Goal: Task Accomplishment & Management: Manage account settings

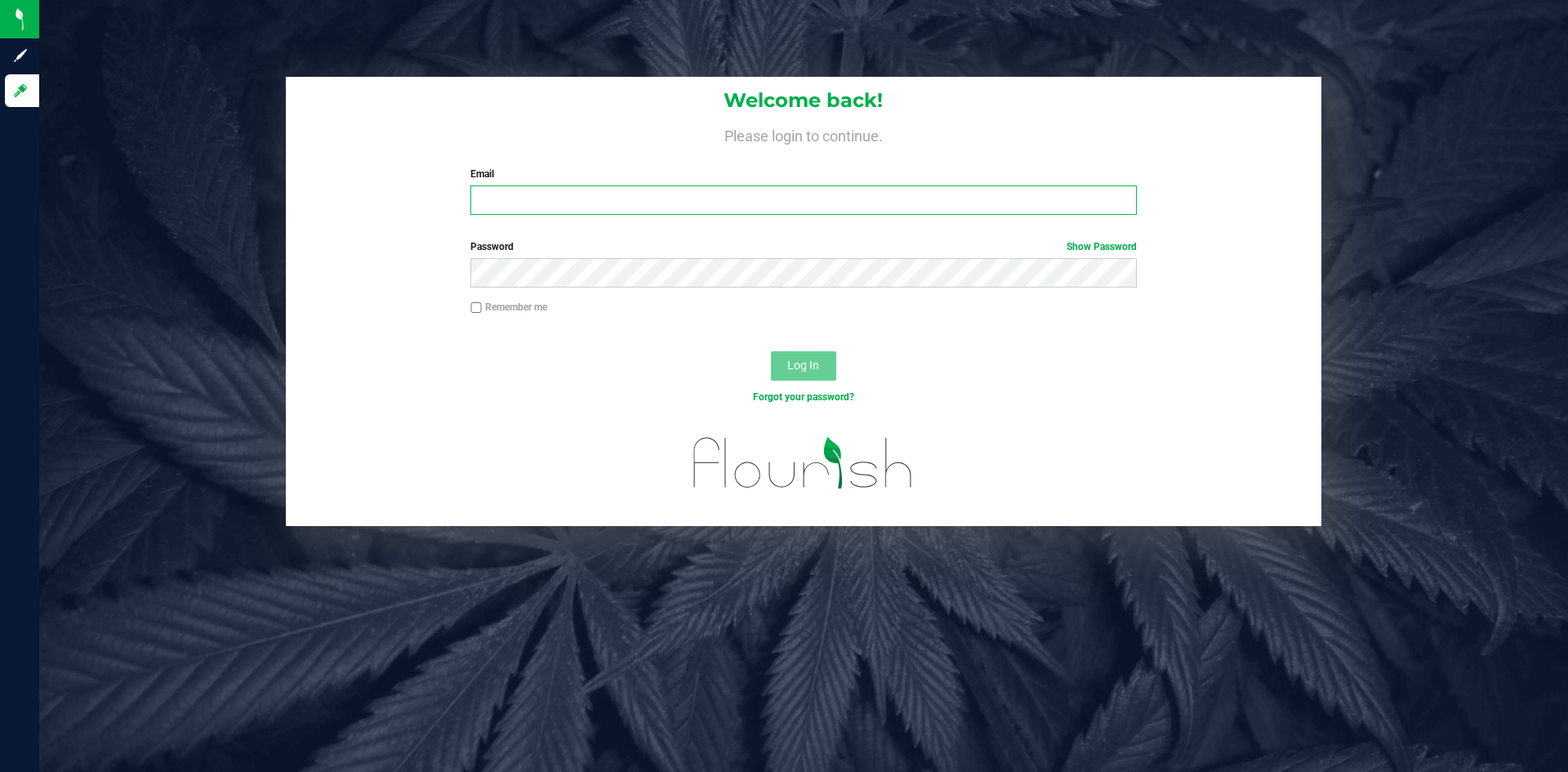
type input "[PERSON_NAME][EMAIL_ADDRESS][DOMAIN_NAME]"
click at [927, 360] on div "Log In" at bounding box center [803, 371] width 1035 height 55
click at [811, 362] on span "Log In" at bounding box center [803, 365] width 32 height 13
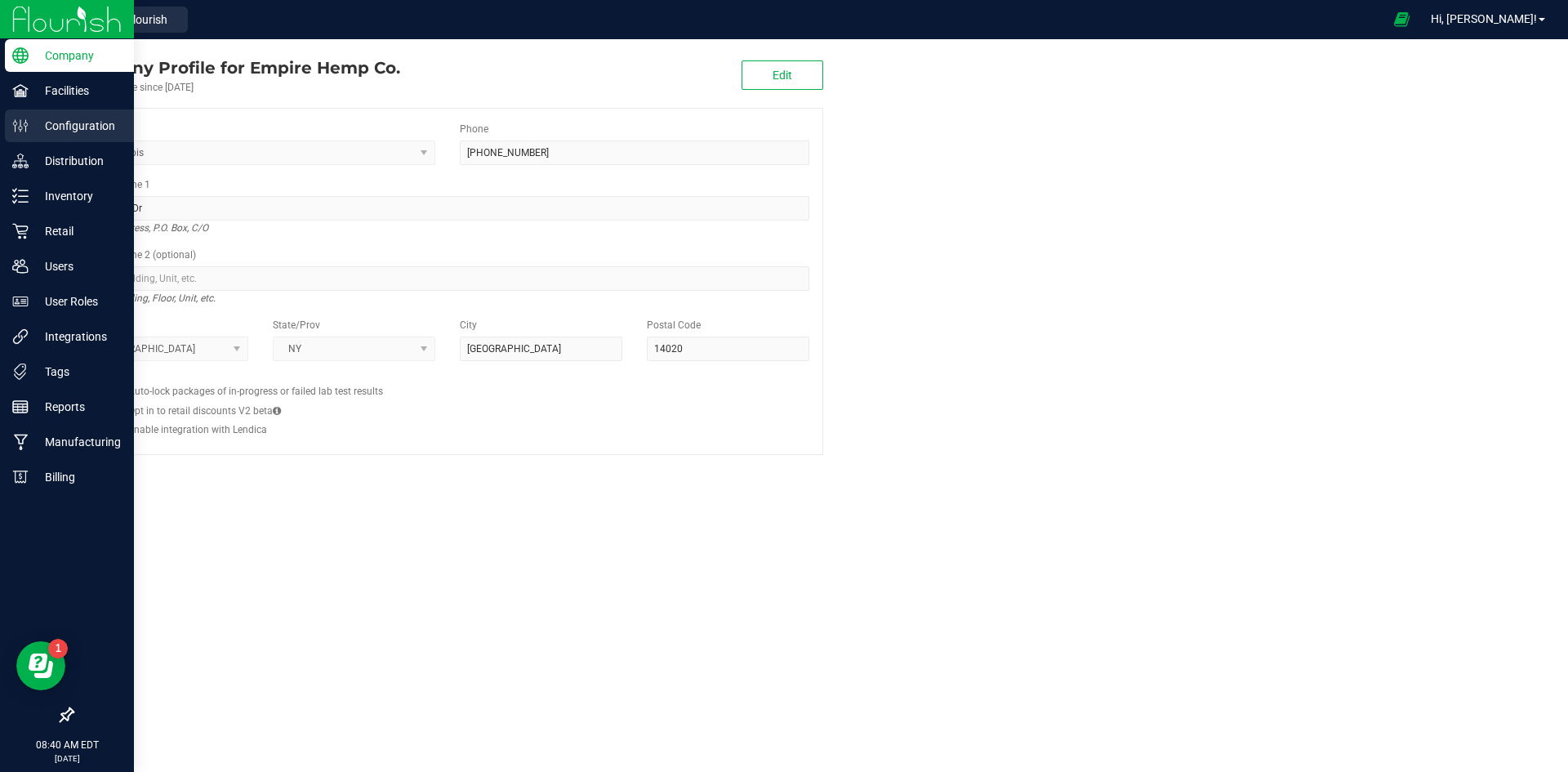
click at [72, 132] on p "Configuration" at bounding box center [78, 126] width 98 height 20
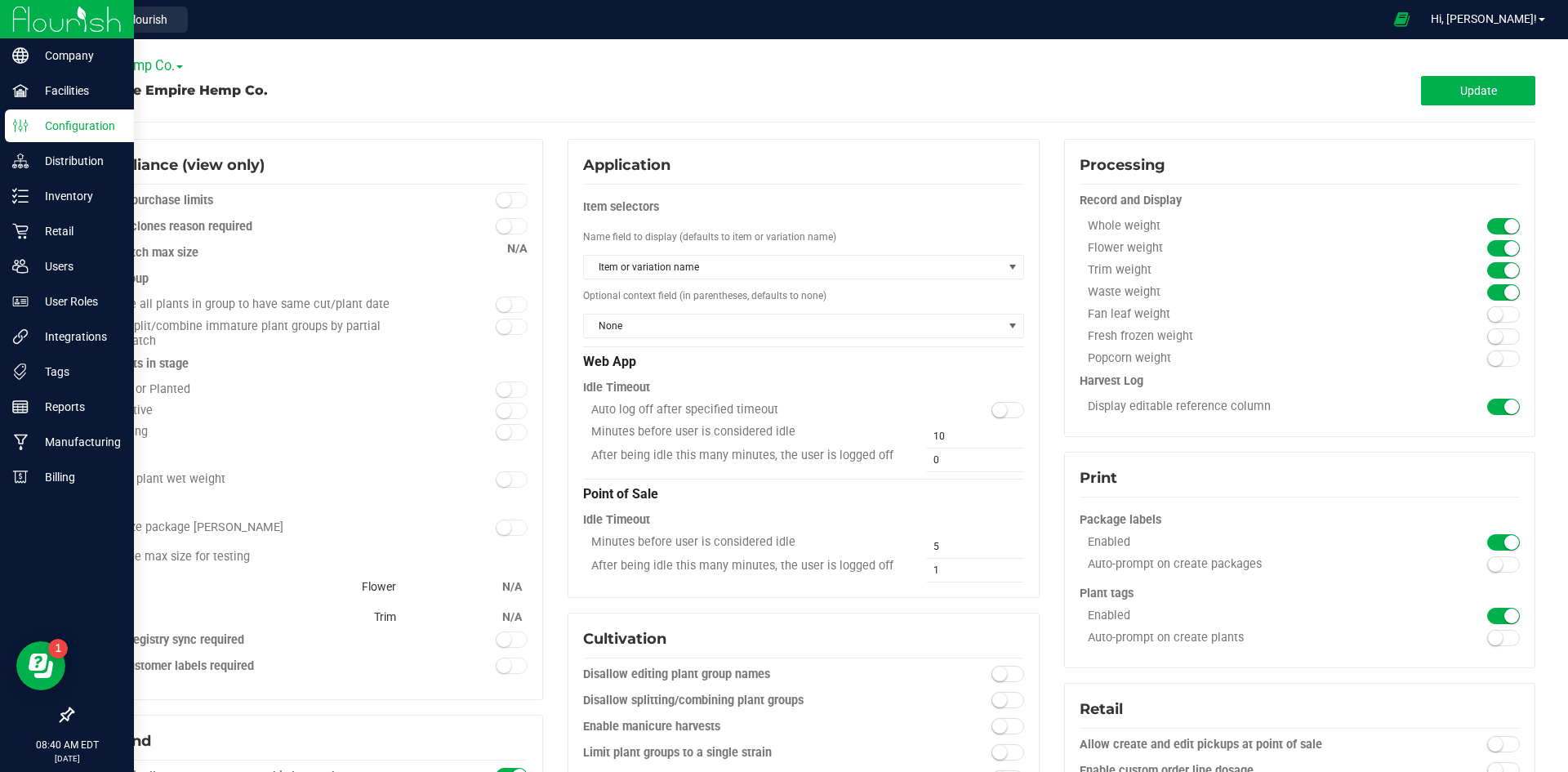
click at [70, 33] on img at bounding box center [67, 19] width 109 height 39
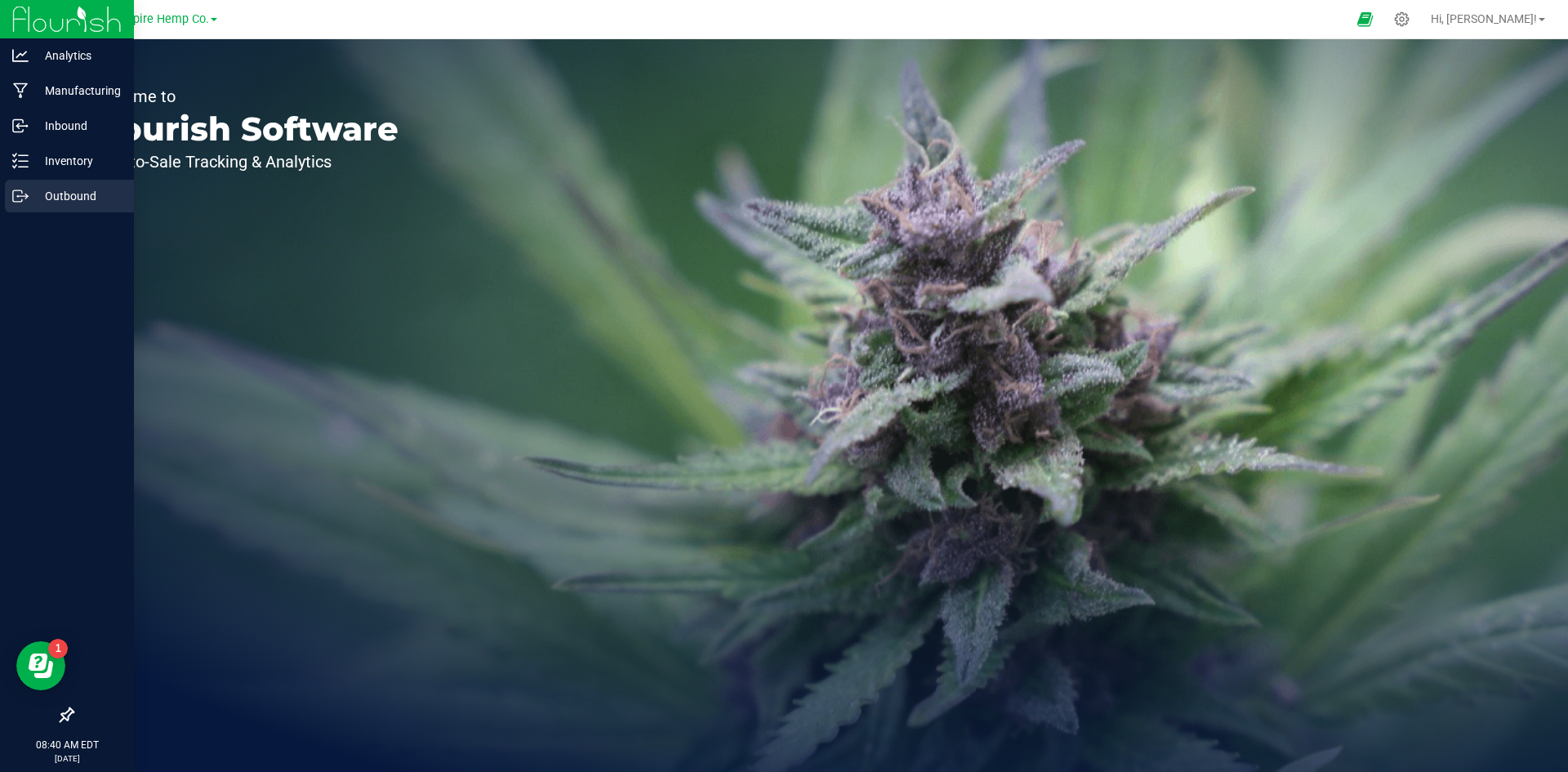
click at [70, 192] on p "Outbound" at bounding box center [78, 196] width 98 height 20
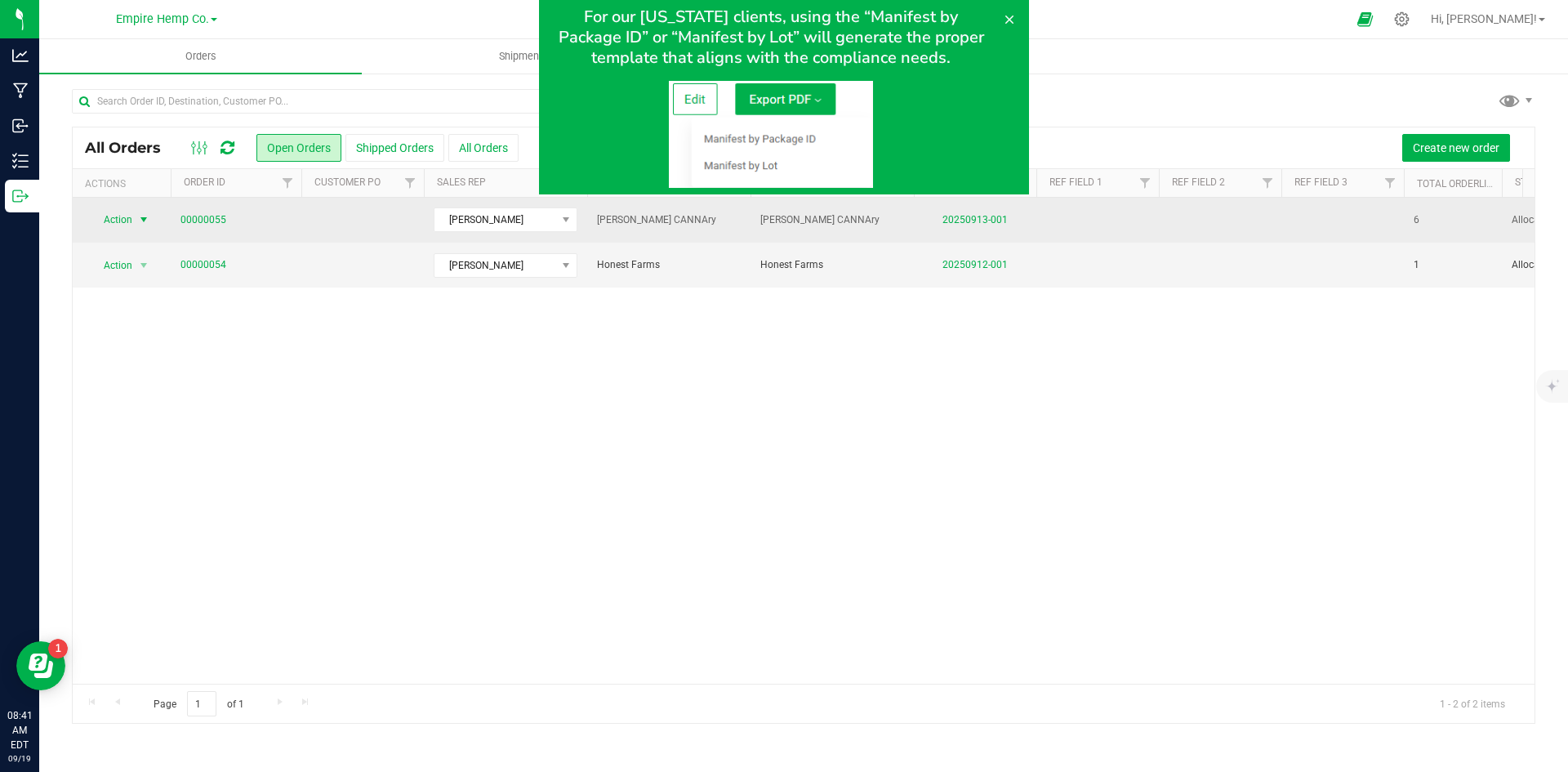
click at [143, 219] on span "select" at bounding box center [144, 219] width 13 height 13
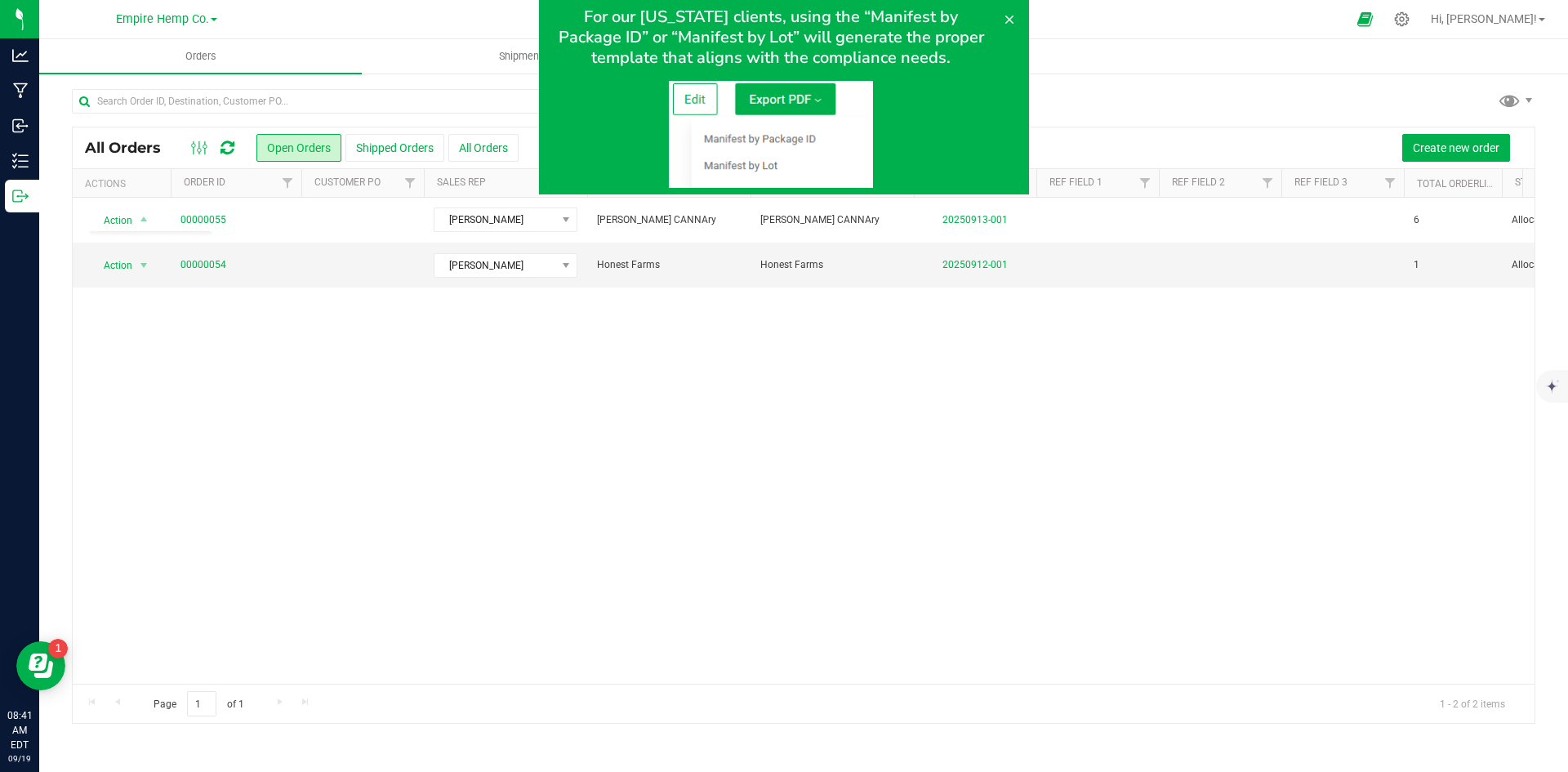
click at [403, 74] on div at bounding box center [784, 97] width 1568 height 194
click at [1014, 16] on icon at bounding box center [1009, 19] width 13 height 13
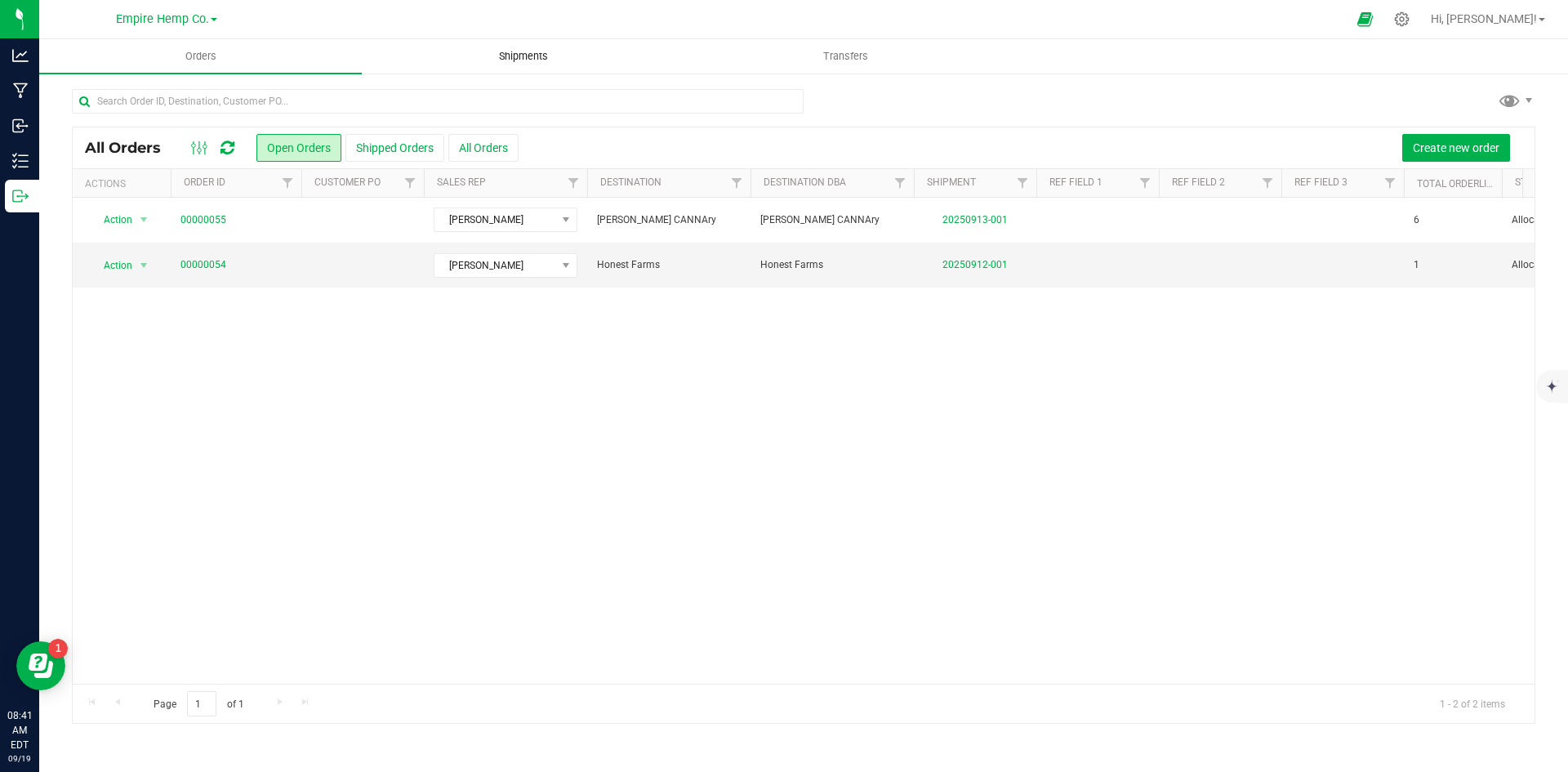
click at [568, 61] on span "Shipments" at bounding box center [523, 56] width 93 height 14
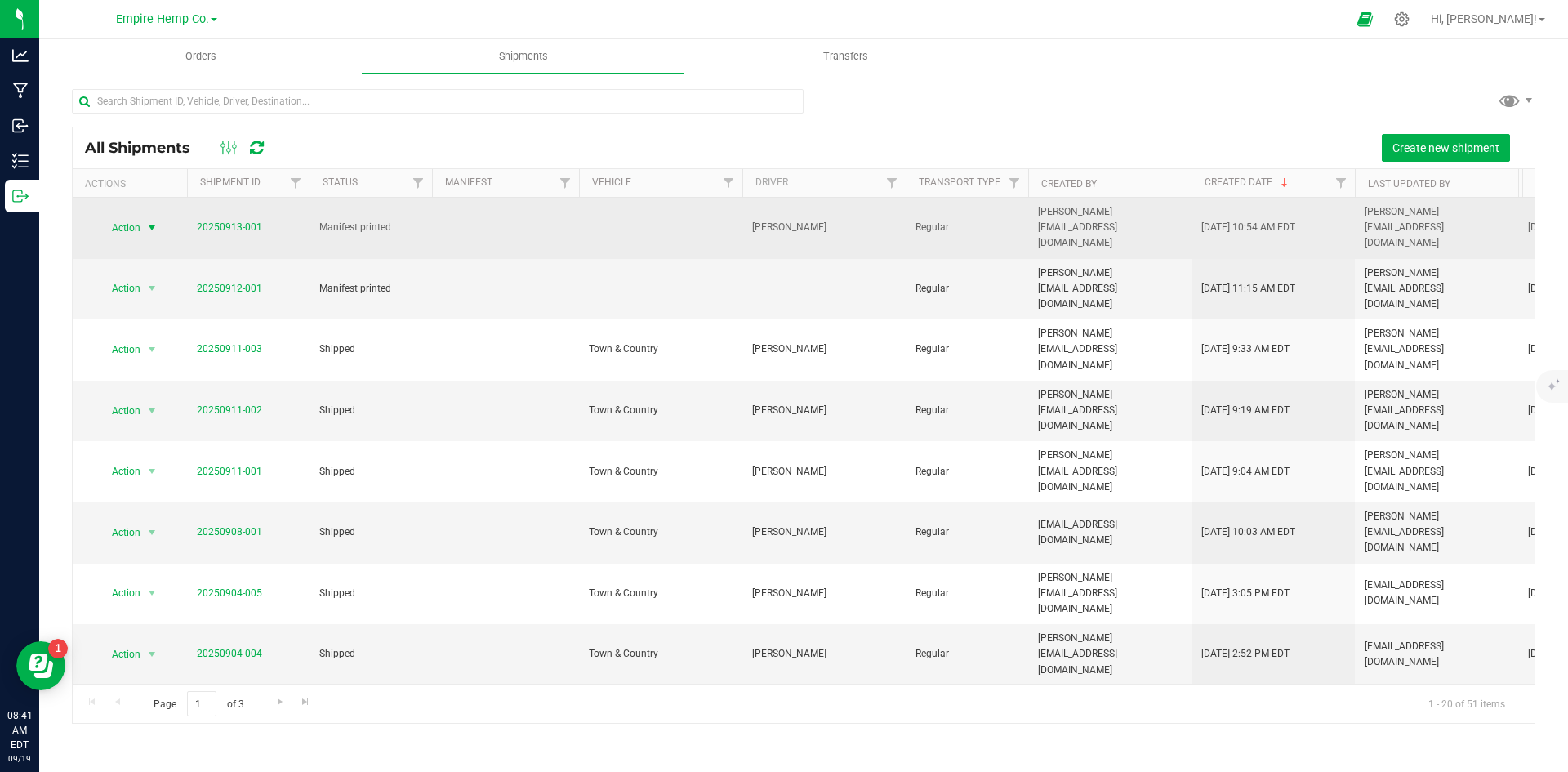
click at [150, 221] on span "select" at bounding box center [152, 228] width 13 height 13
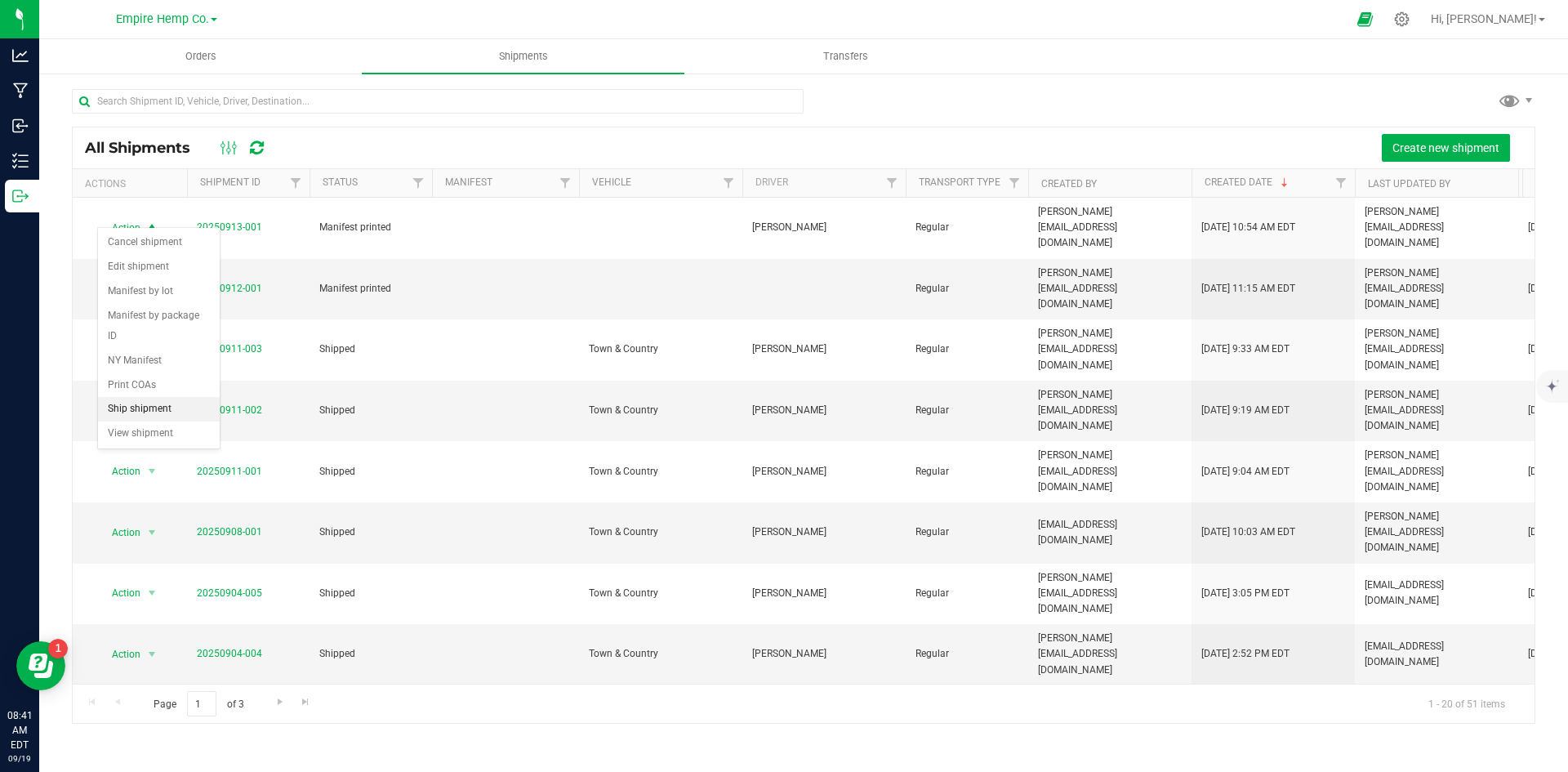
click at [168, 397] on li "Ship shipment" at bounding box center [159, 409] width 122 height 24
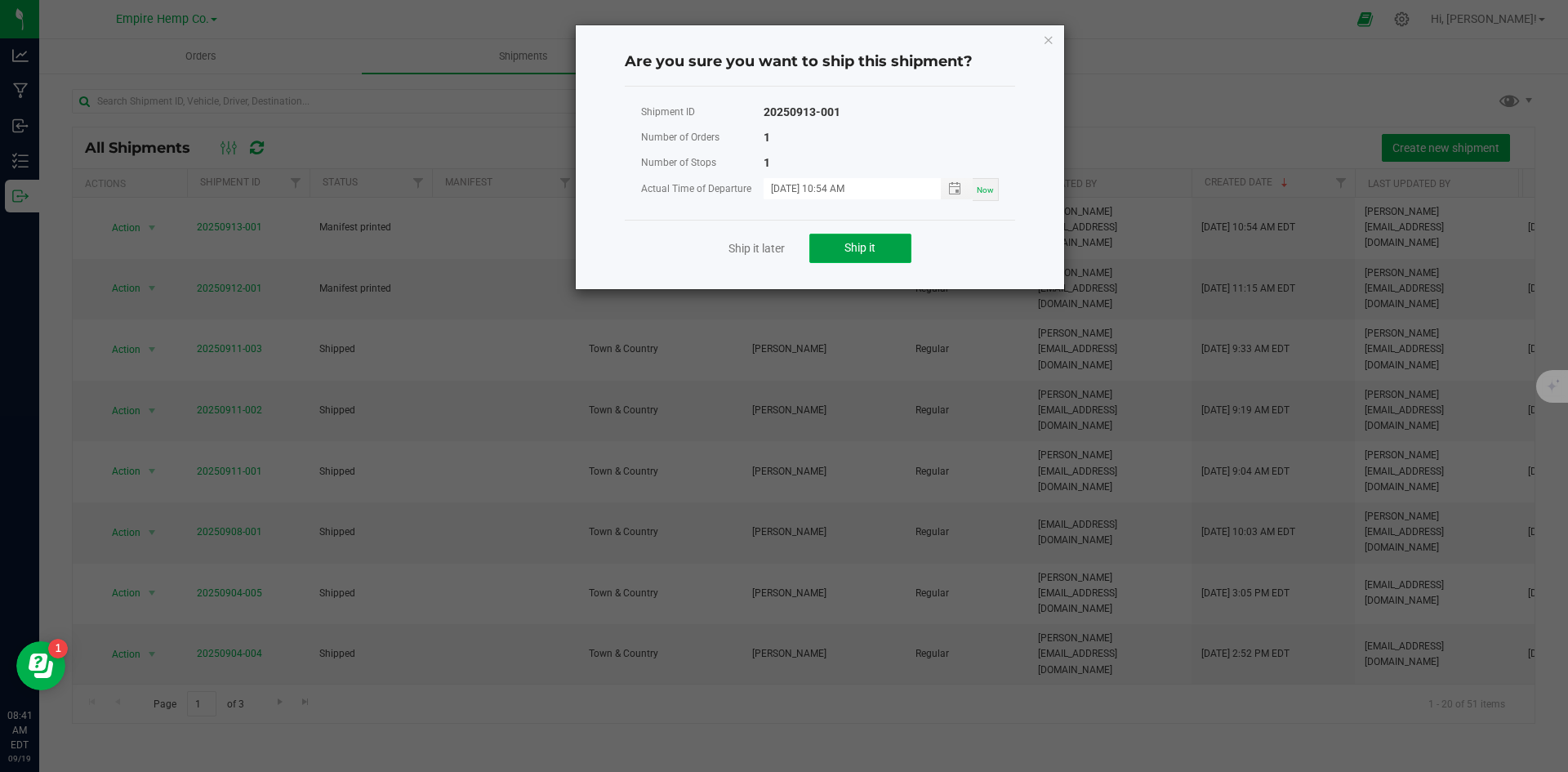
click at [864, 248] on span "Ship it" at bounding box center [859, 247] width 31 height 13
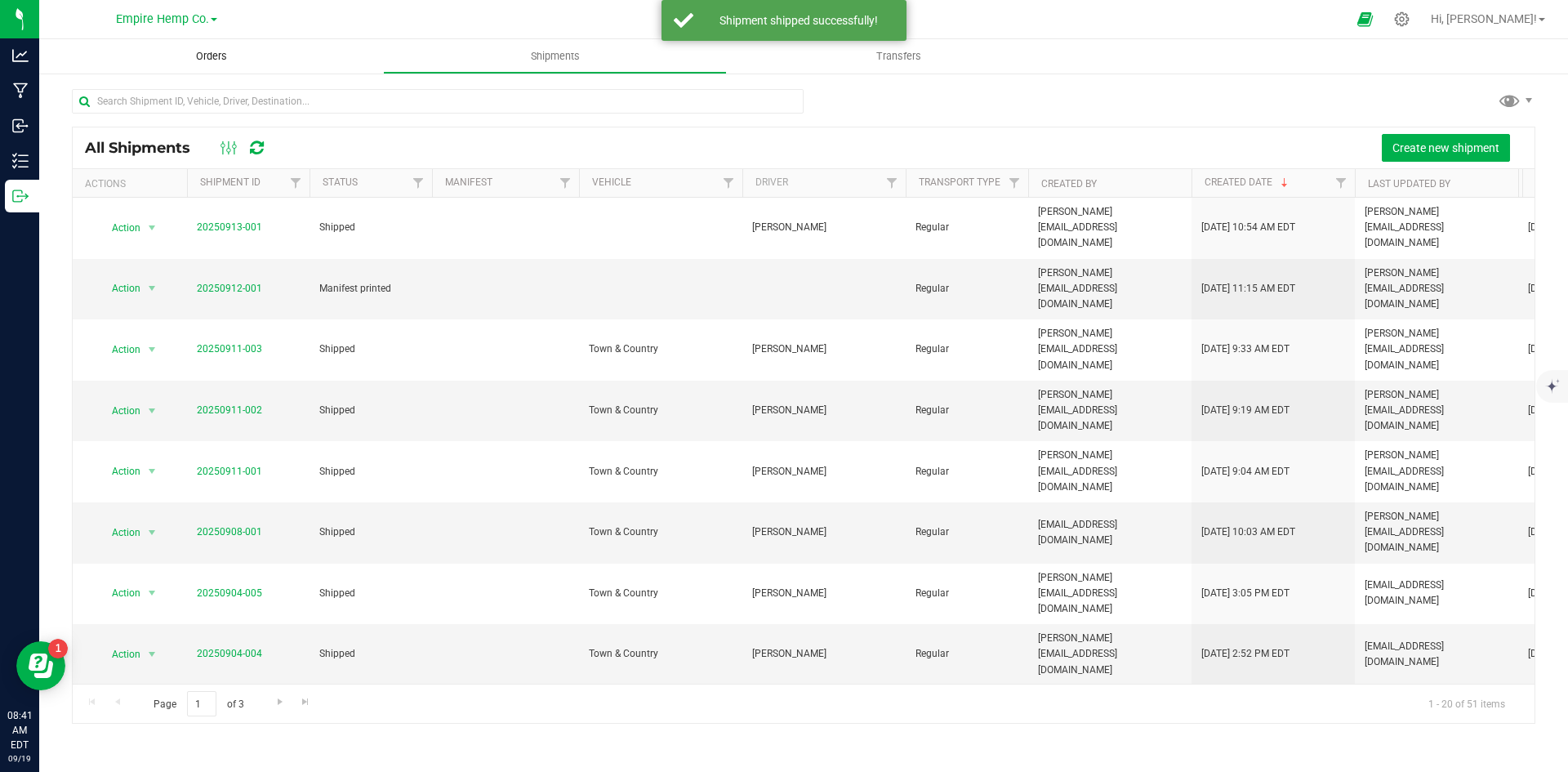
click at [184, 54] on span "Orders" at bounding box center [211, 56] width 75 height 14
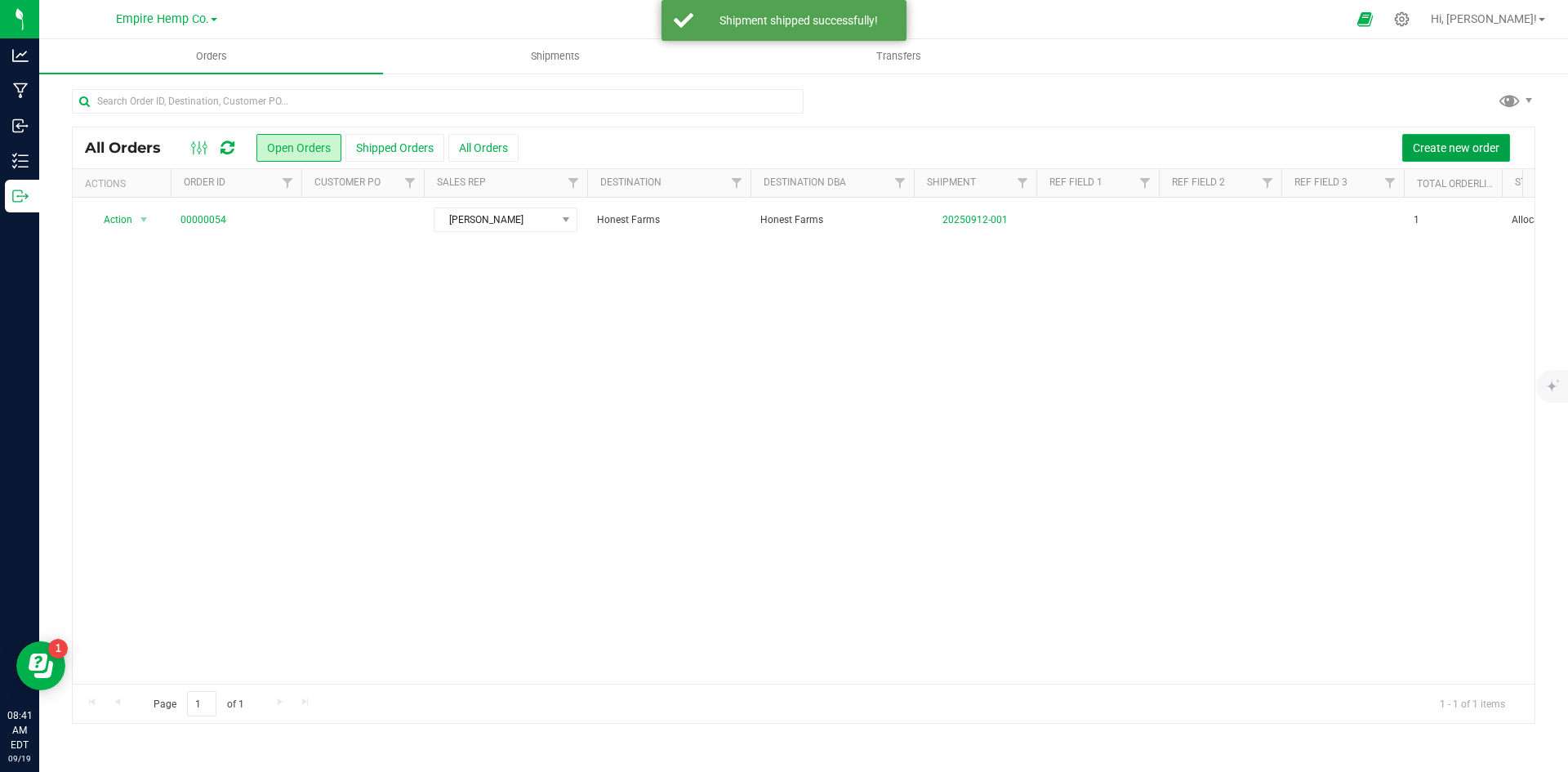
click at [1420, 149] on span "Create new order" at bounding box center [1456, 147] width 87 height 13
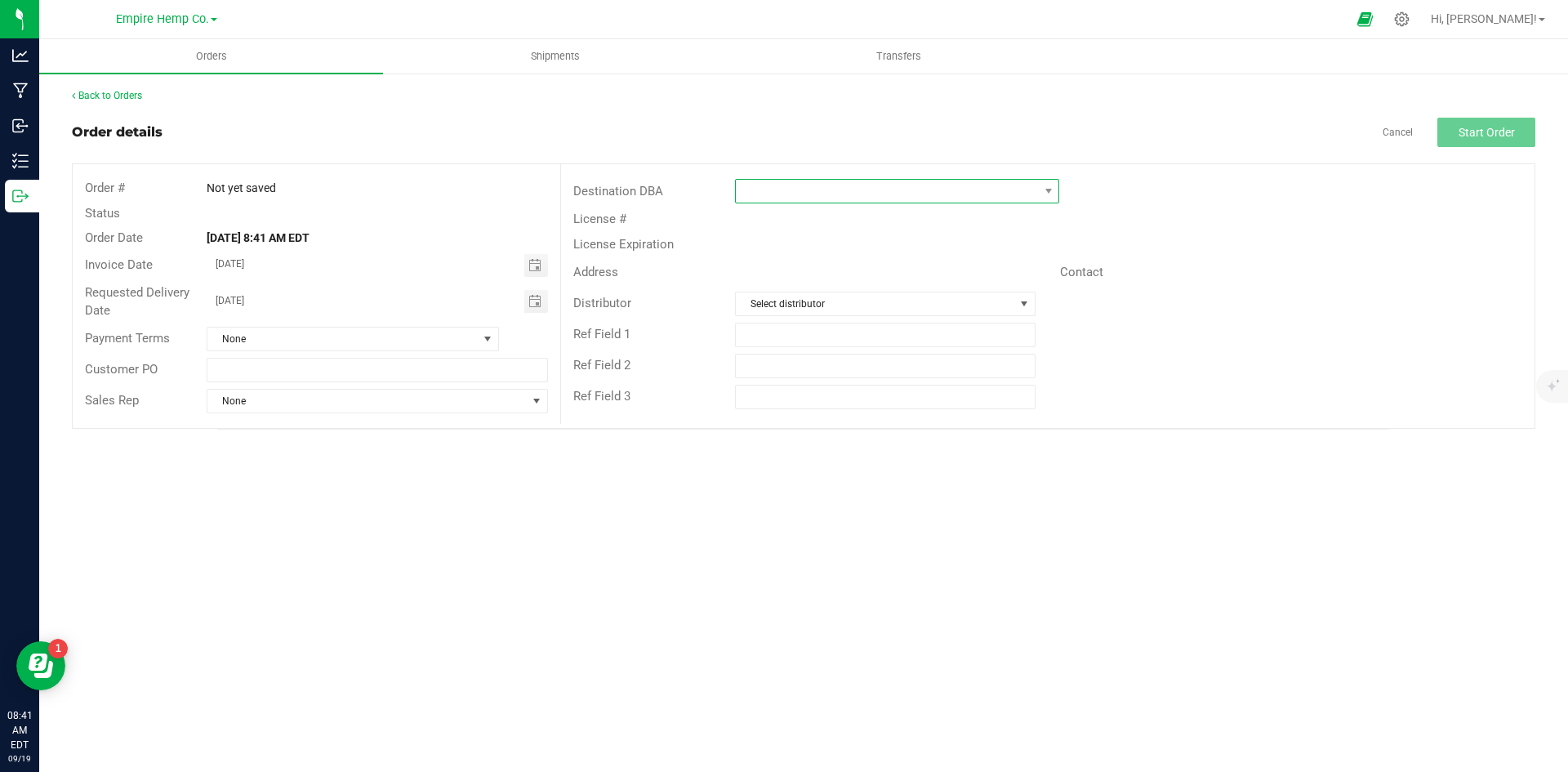
click at [956, 188] on span at bounding box center [886, 191] width 302 height 23
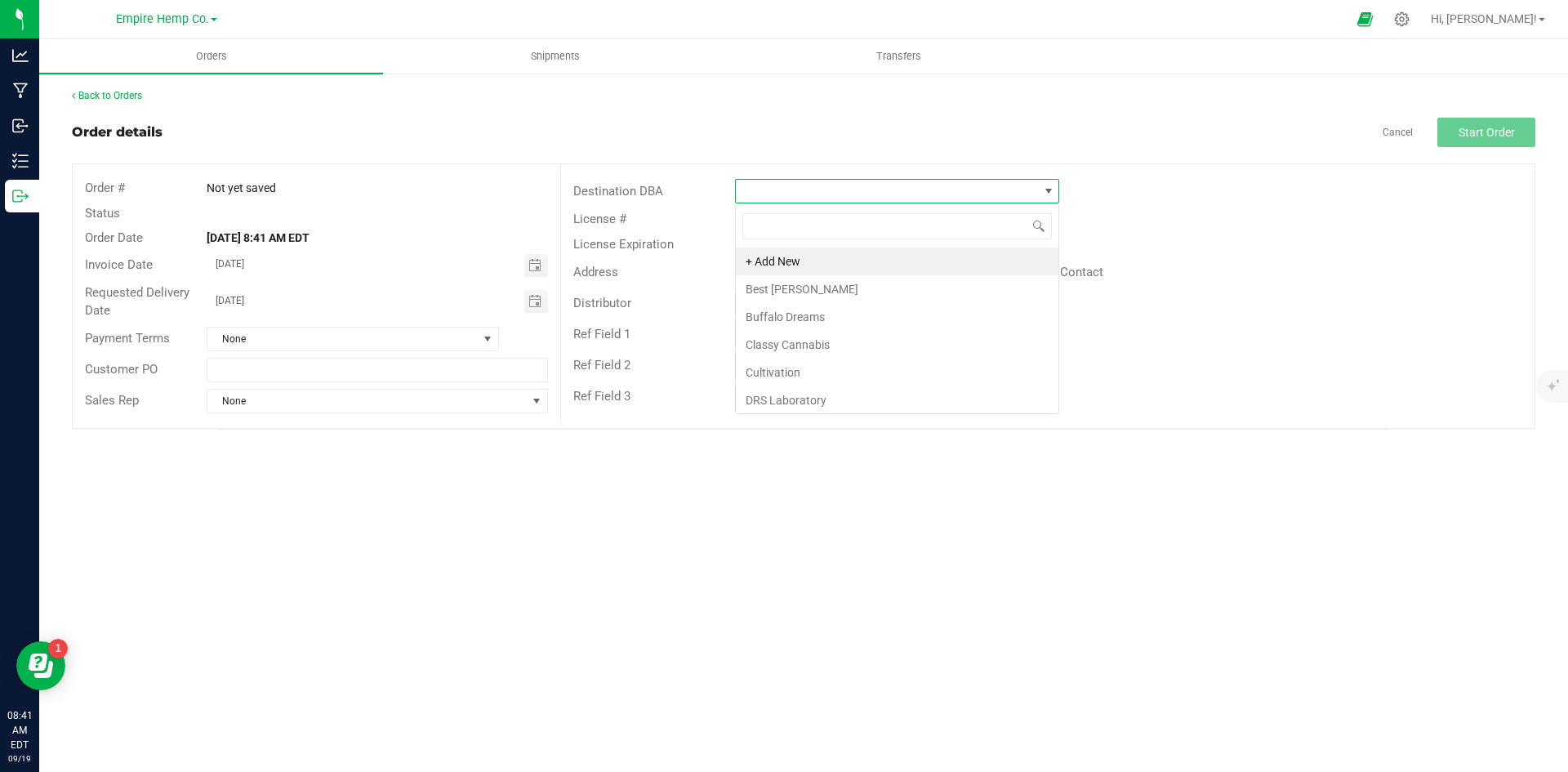
scroll to position [24, 324]
type input "best bu"
click at [919, 260] on li "Best [PERSON_NAME]" at bounding box center [896, 261] width 322 height 28
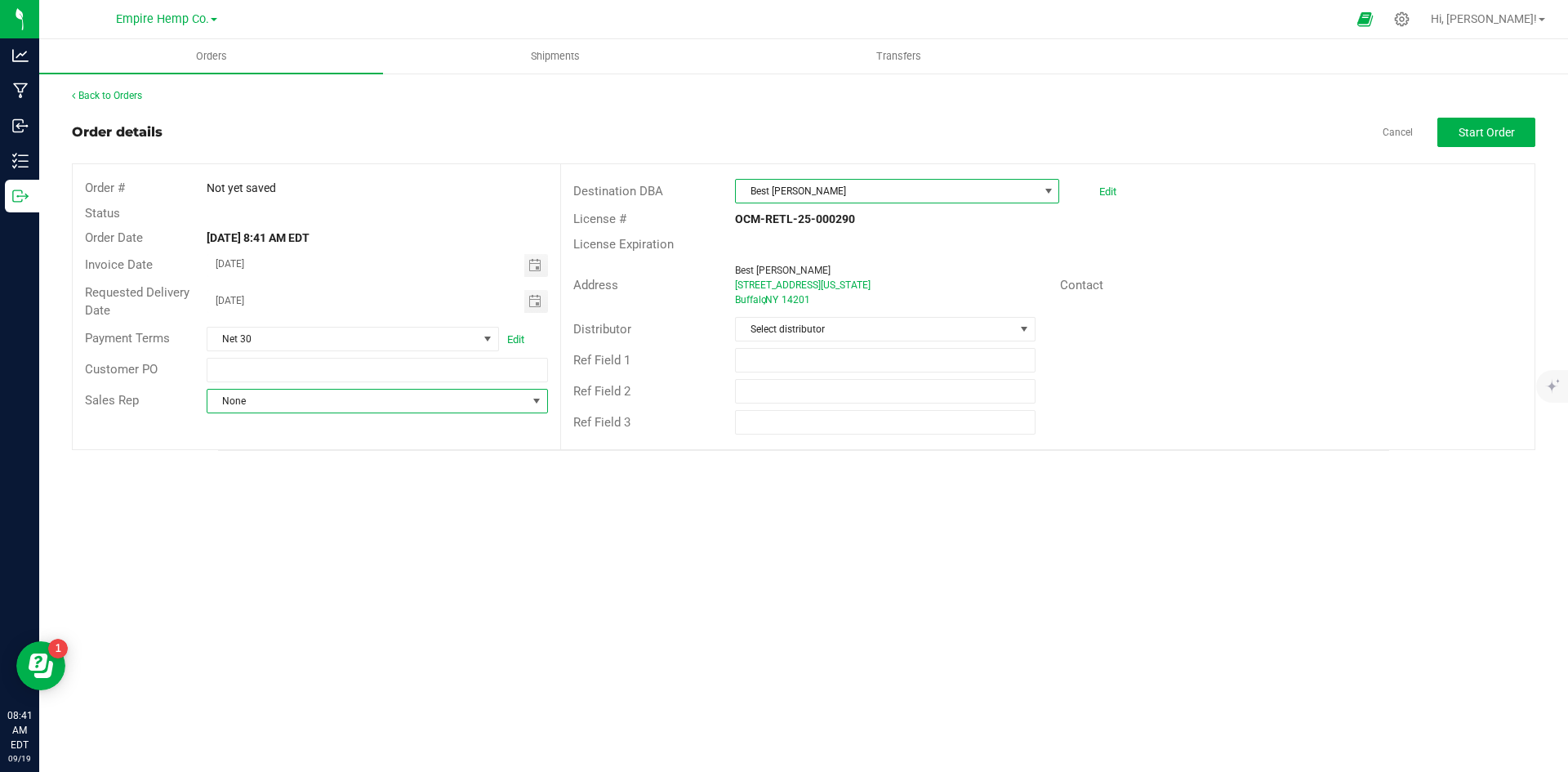
click at [536, 403] on span at bounding box center [536, 401] width 13 height 13
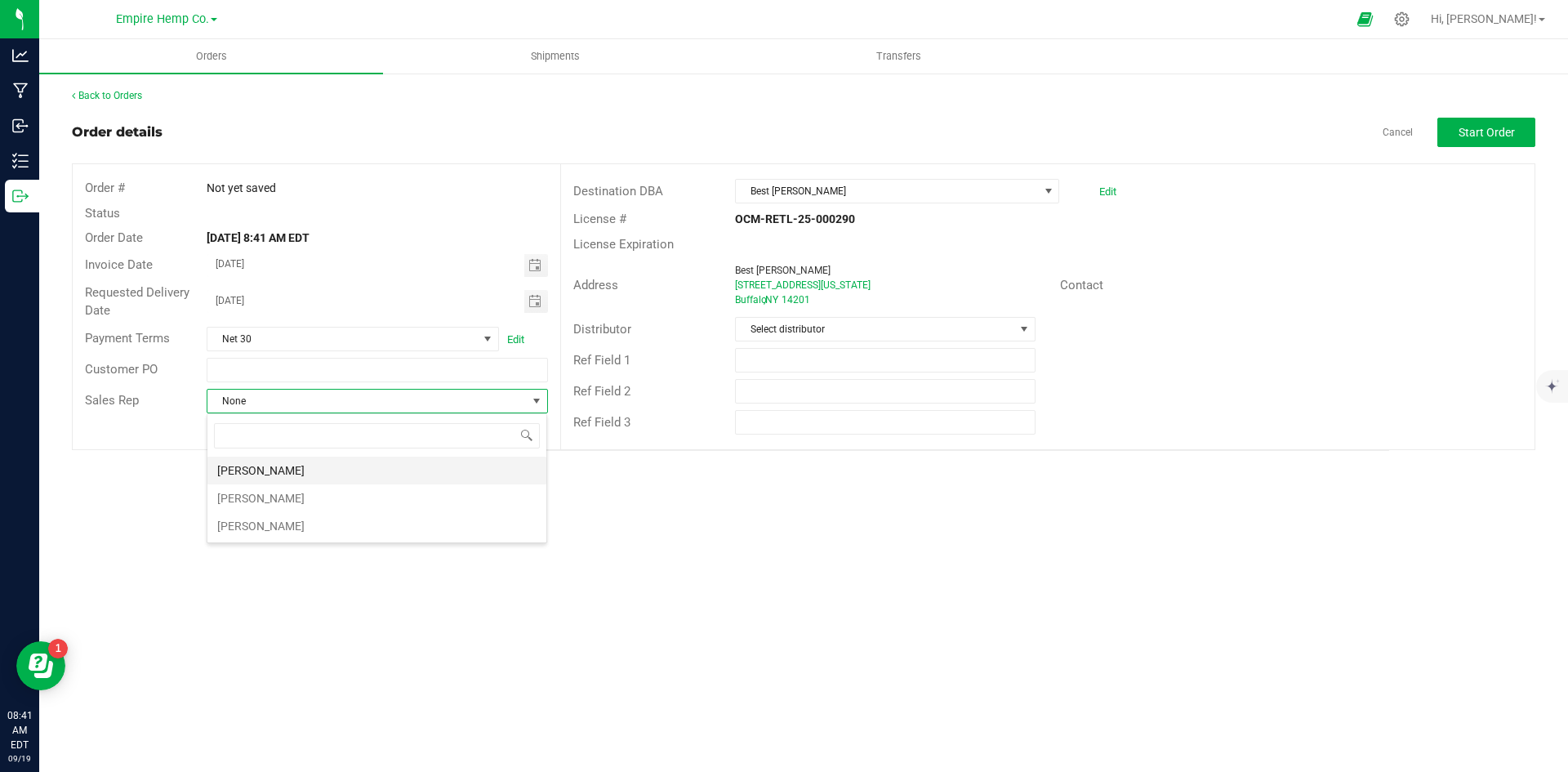
click at [485, 471] on li "[PERSON_NAME]" at bounding box center [376, 470] width 339 height 28
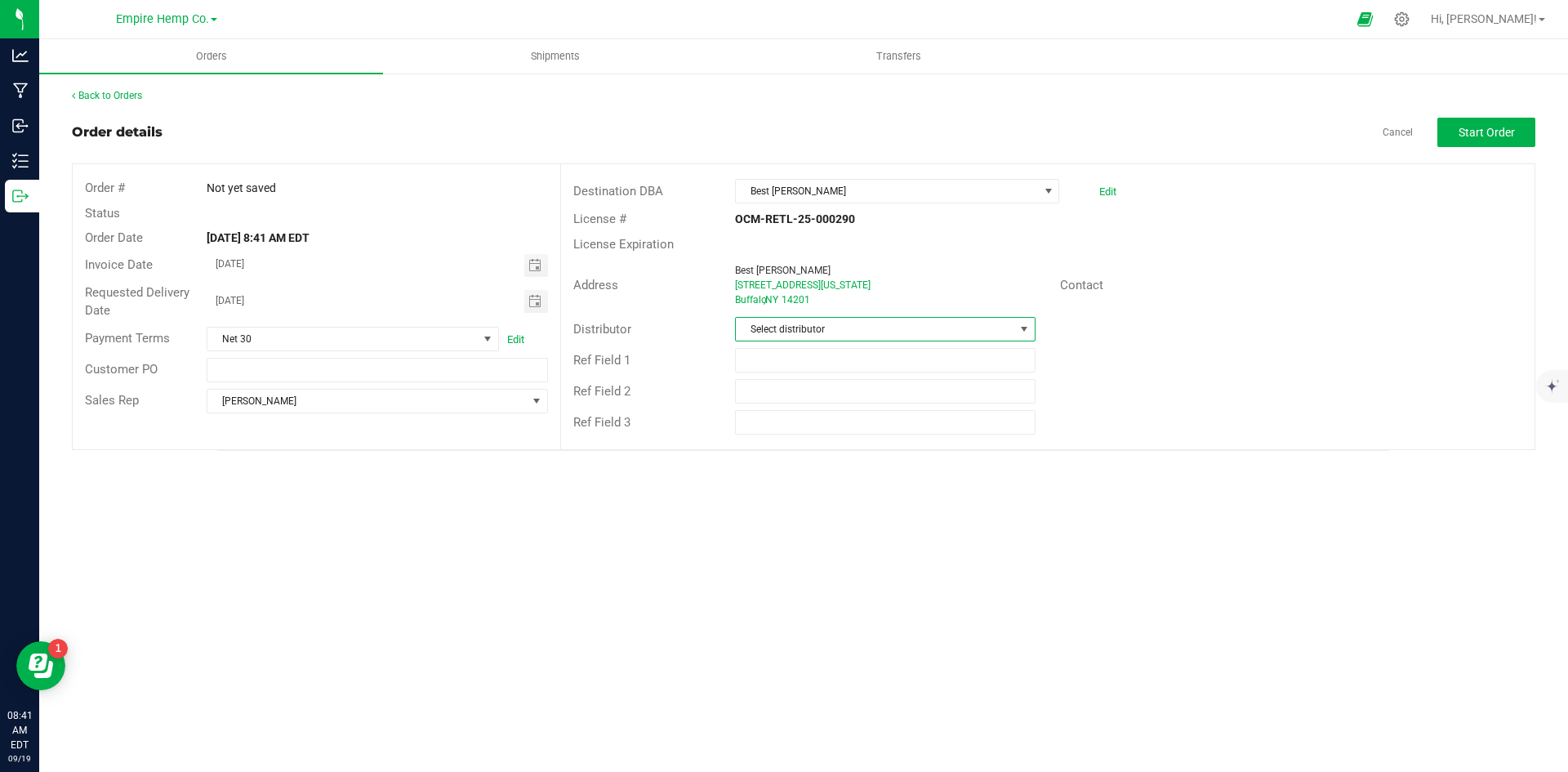
click at [988, 326] on span "Select distributor" at bounding box center [875, 329] width 278 height 23
click at [877, 457] on li "Empire Hemp Co. Distribution" at bounding box center [885, 454] width 298 height 28
click at [1193, 468] on div "Orders Shipments Transfers Back to Orders Order details Cancel Start Order Orde…" at bounding box center [803, 405] width 1528 height 732
click at [1509, 135] on span "Start Order" at bounding box center [1486, 132] width 56 height 13
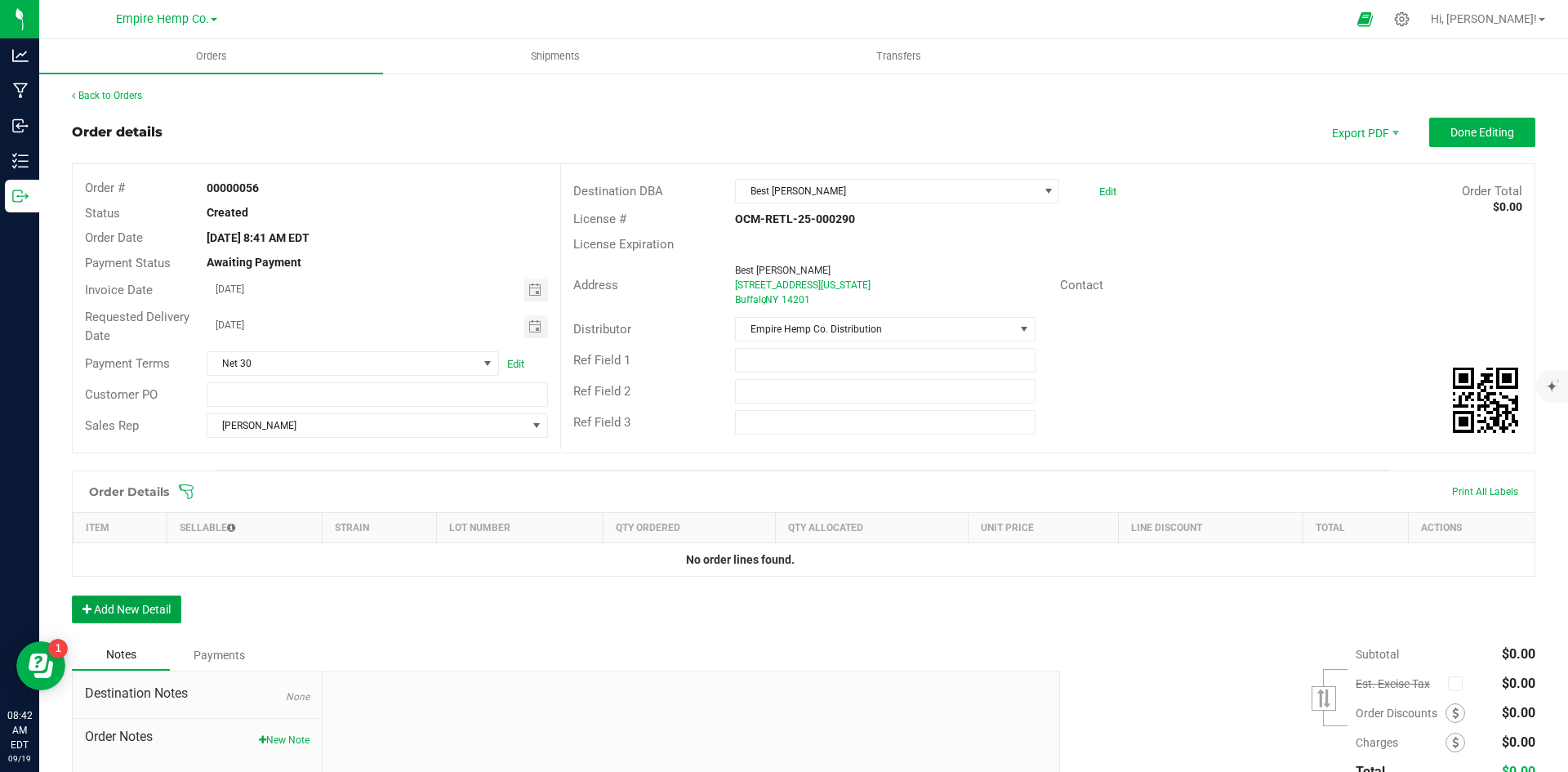
click at [126, 603] on button "Add New Detail" at bounding box center [126, 609] width 109 height 28
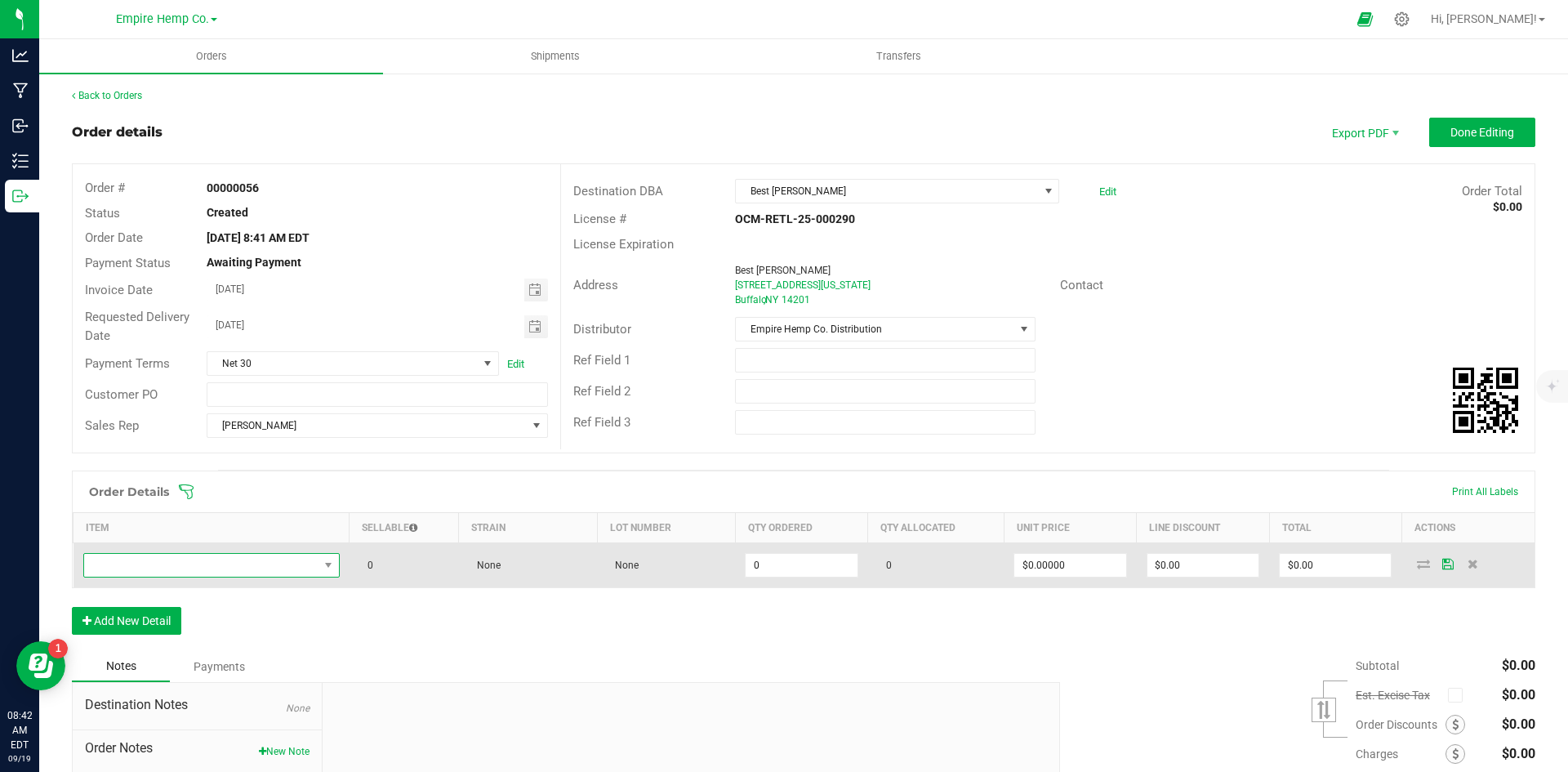
click at [217, 559] on span "NO DATA FOUND" at bounding box center [201, 564] width 235 height 23
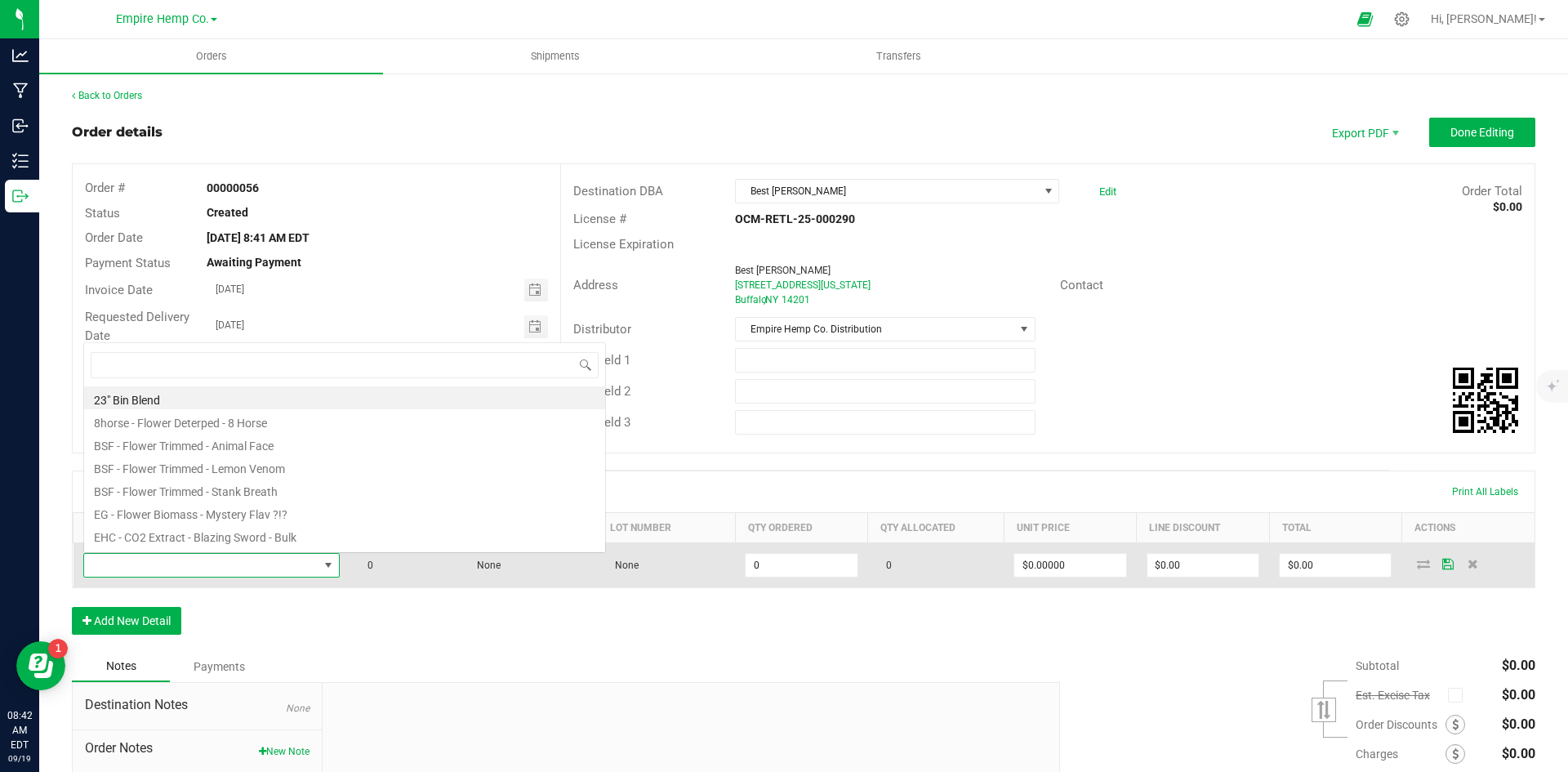
scroll to position [24, 252]
type input "stank"
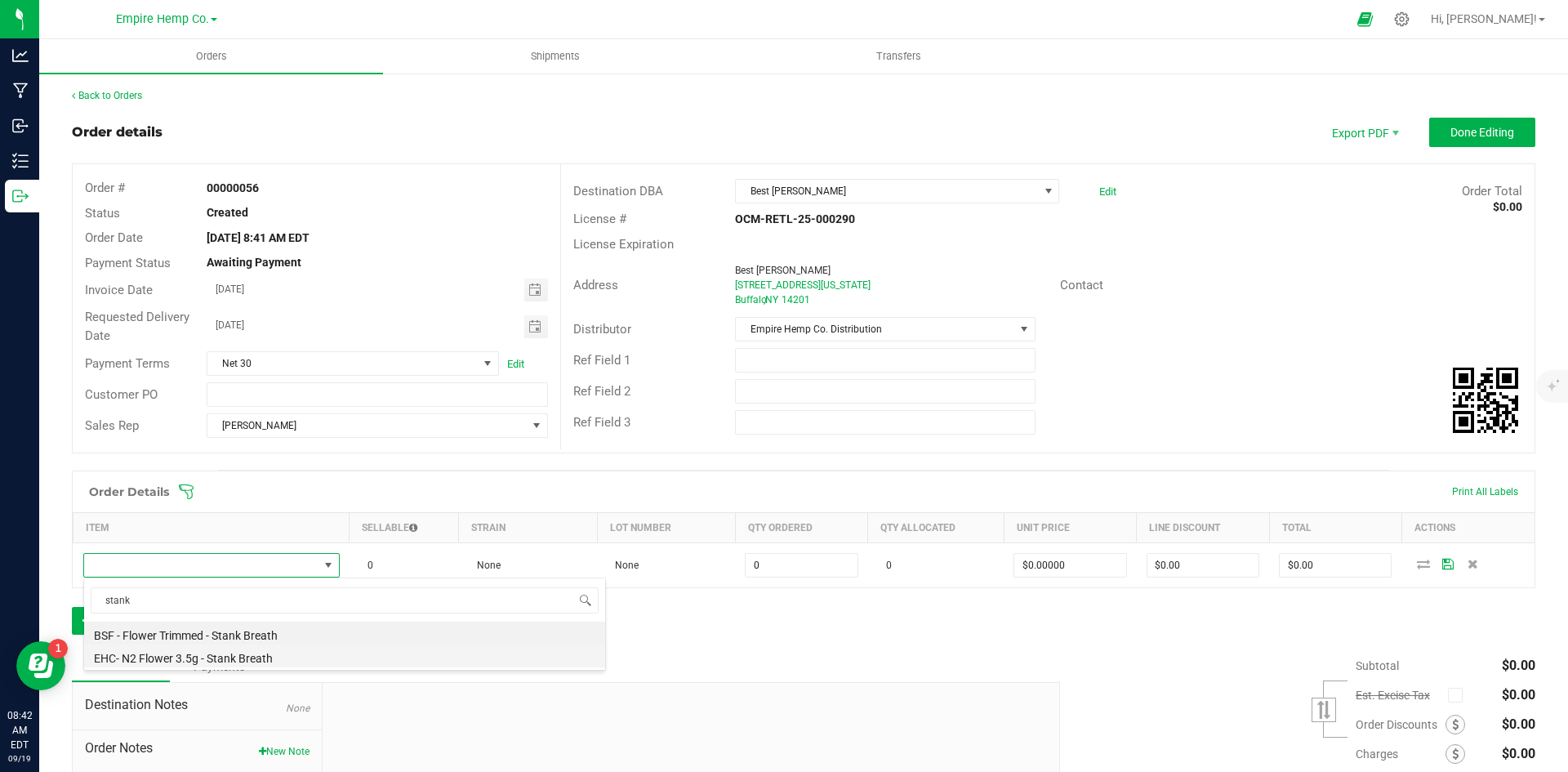
click at [227, 665] on li "EHC- N2 Flower 3.5g - Stank Breath" at bounding box center [344, 656] width 521 height 23
type input "0.0000 g"
type input "$15.00000"
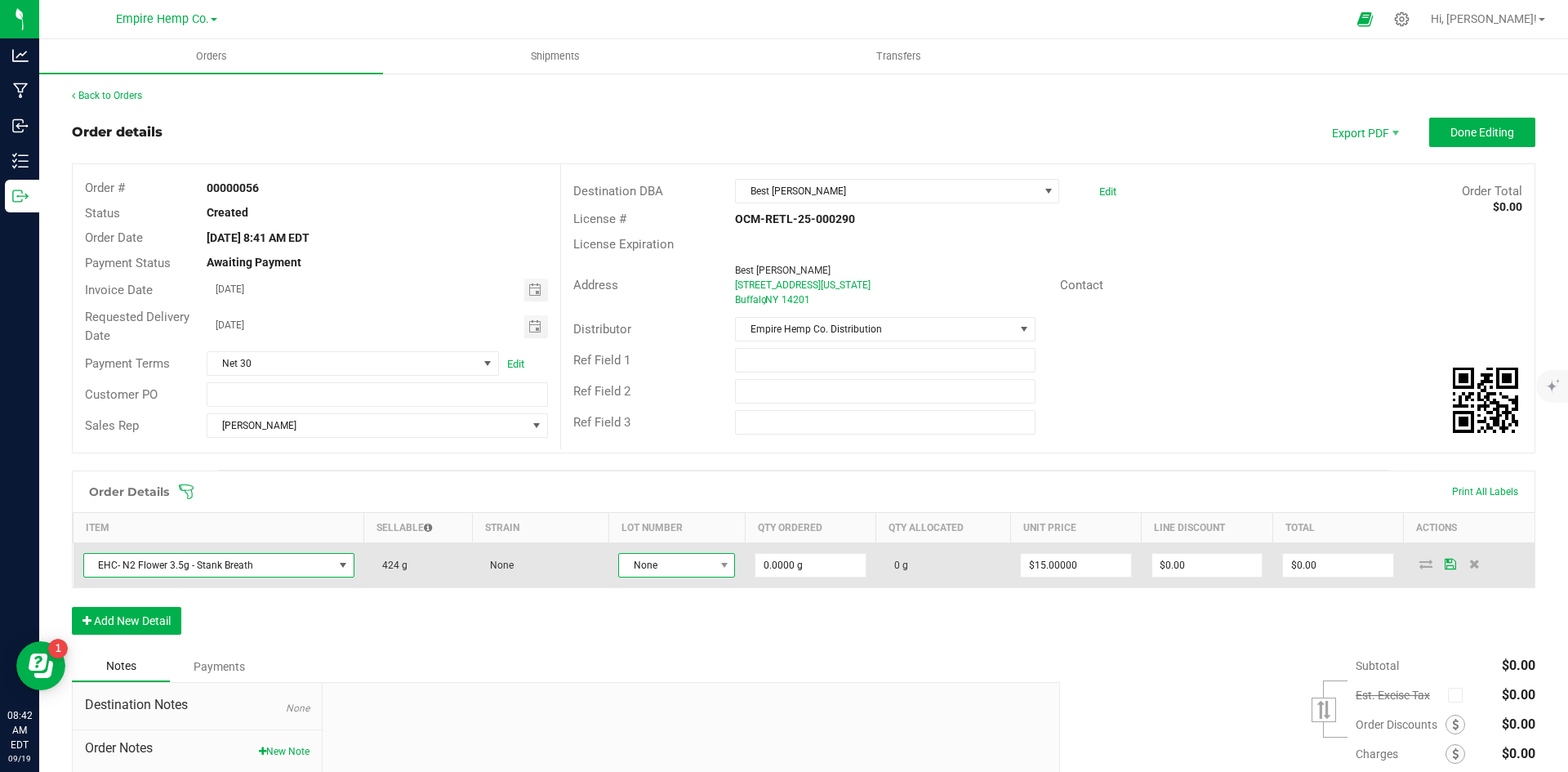
click at [668, 573] on span "None" at bounding box center [666, 564] width 95 height 23
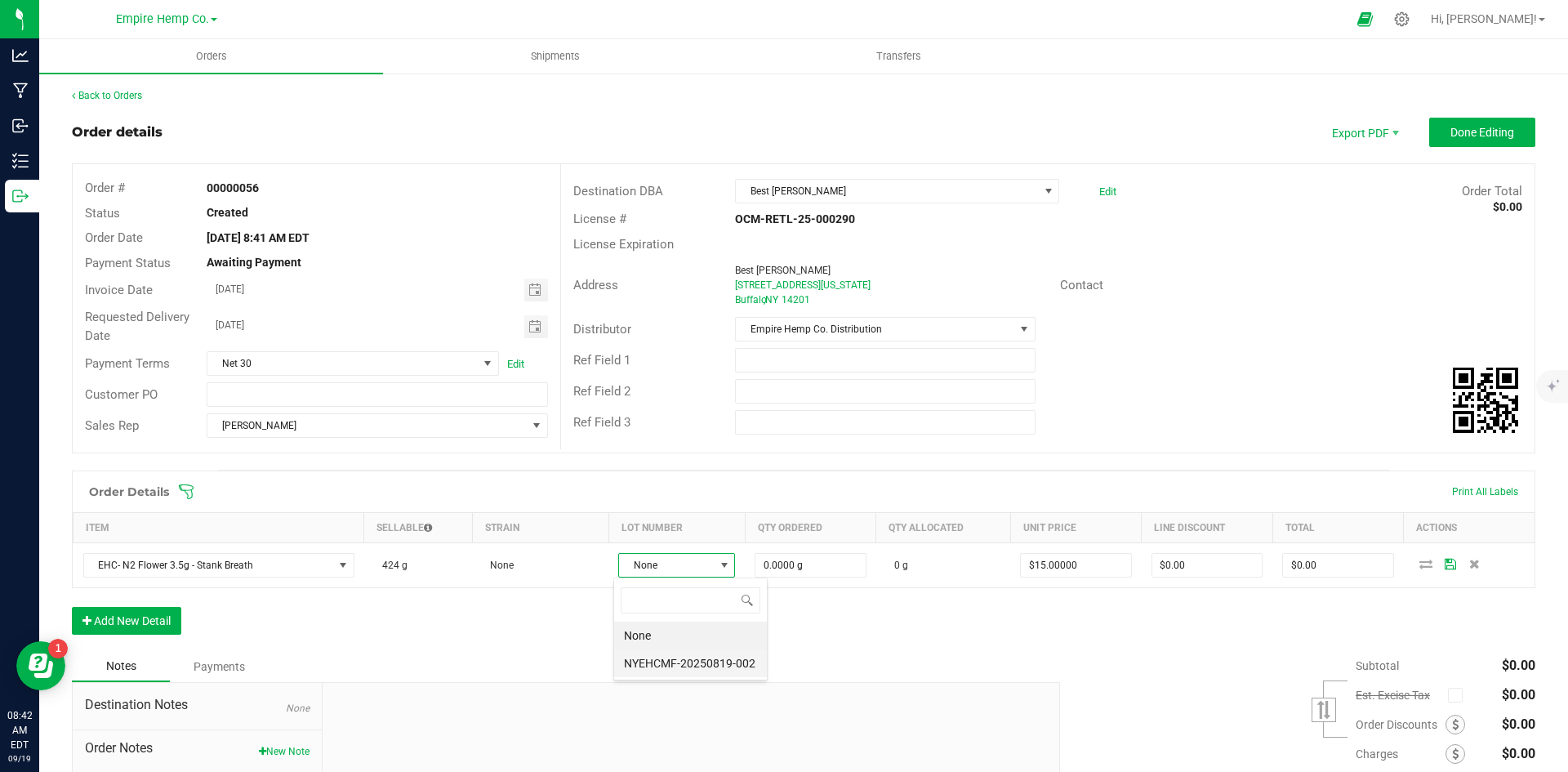
click at [666, 662] on li "NYEHCMF-20250819-002" at bounding box center [690, 663] width 153 height 28
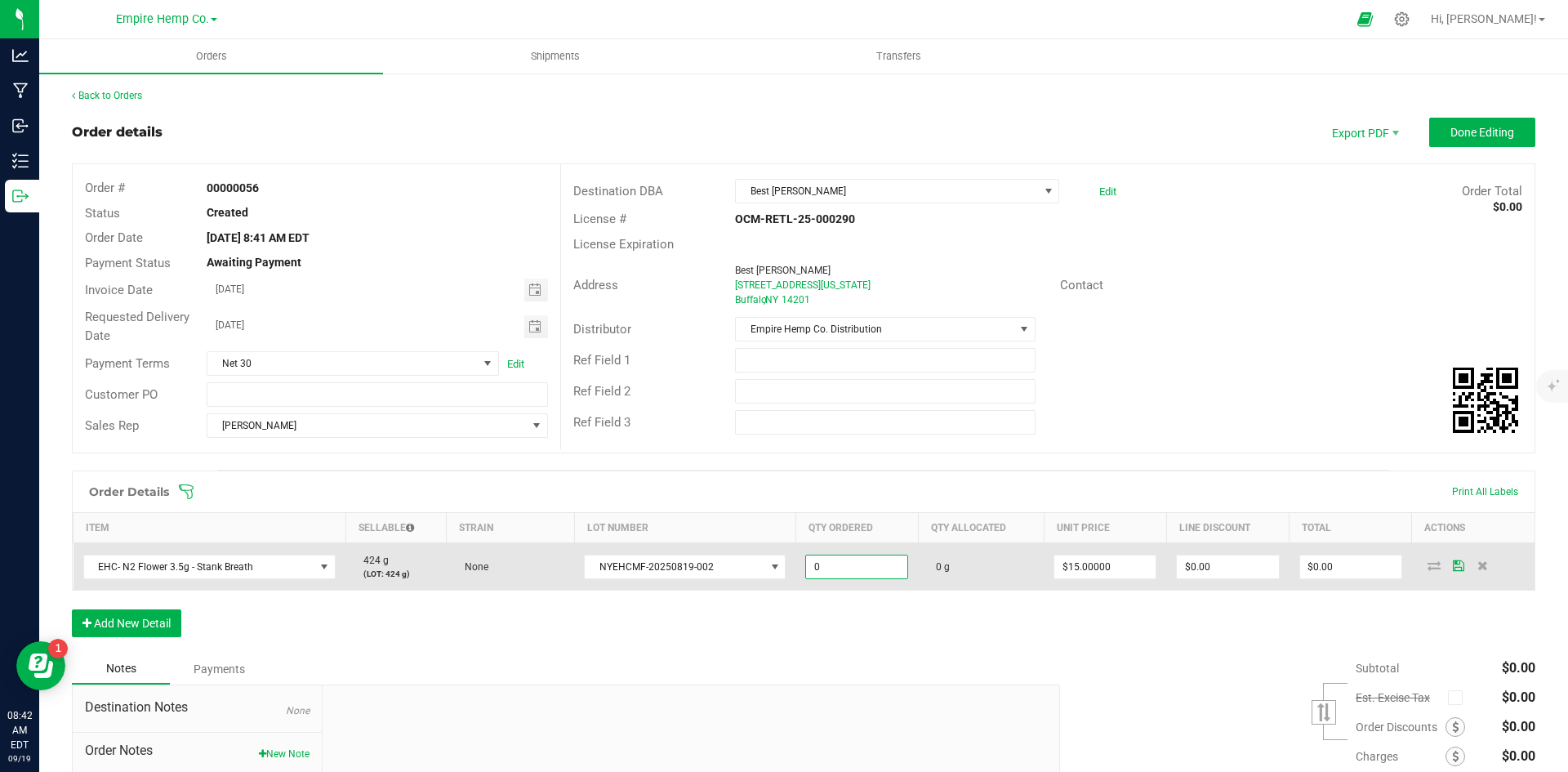
click at [850, 567] on input "0" at bounding box center [857, 566] width 101 height 23
type input "54.0000 g"
type input "15"
type input "$810.00"
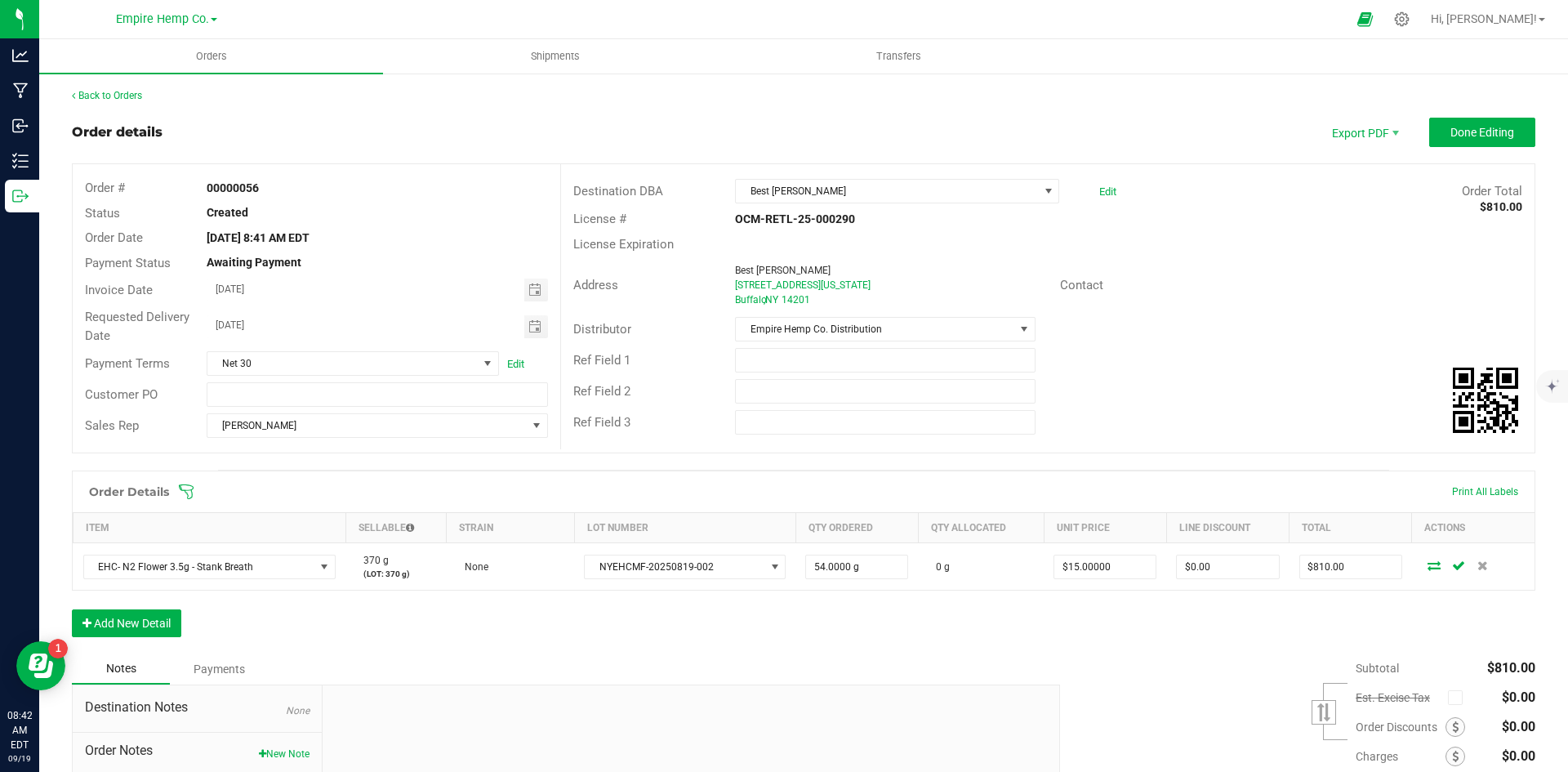
click at [1095, 629] on div "Order Details Print All Labels Item Sellable Strain Lot Number Qty Ordered Qty …" at bounding box center [803, 562] width 1463 height 183
click at [1478, 127] on span "Done Editing" at bounding box center [1481, 132] width 64 height 13
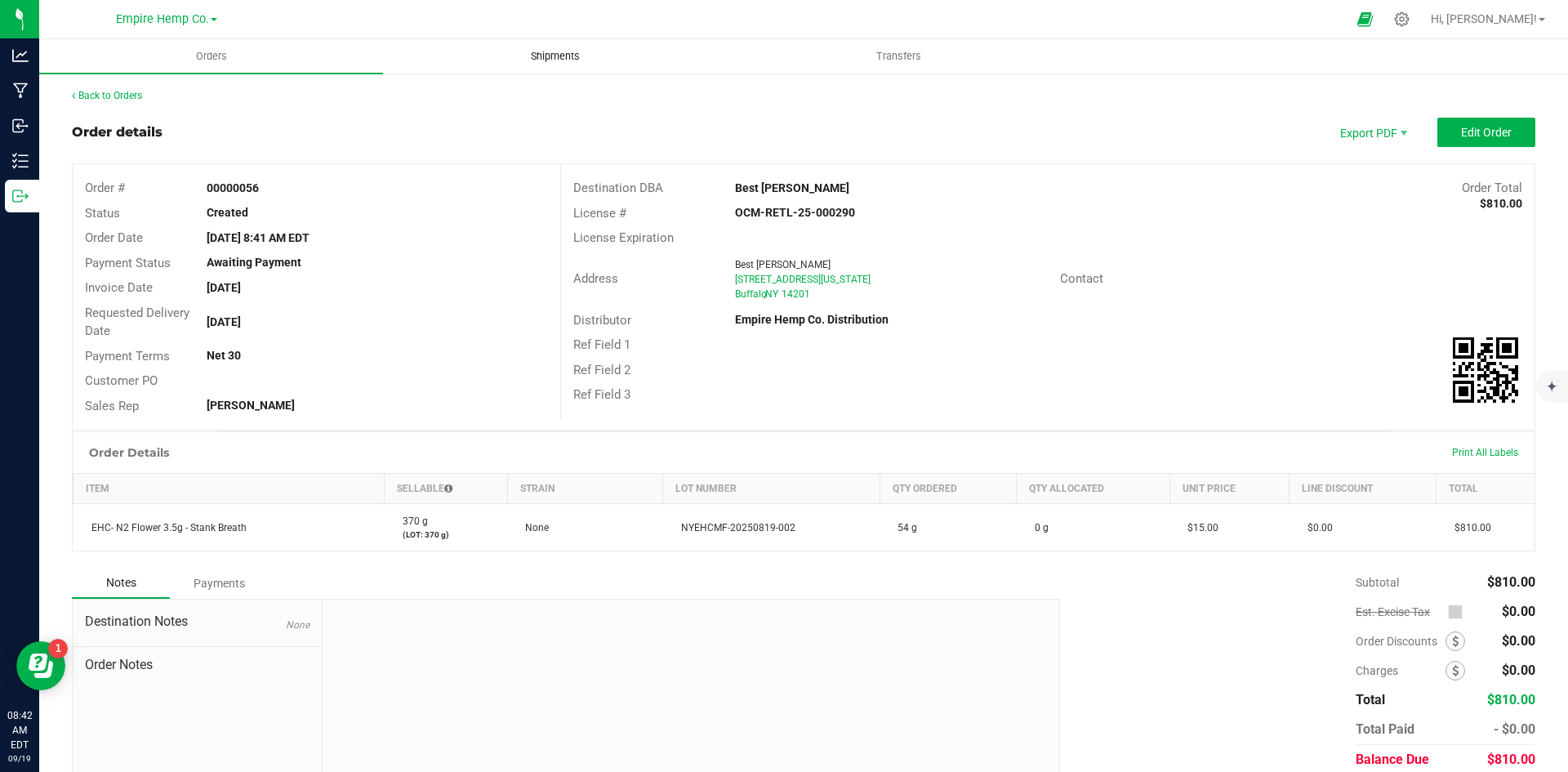
click at [541, 56] on span "Shipments" at bounding box center [554, 56] width 93 height 14
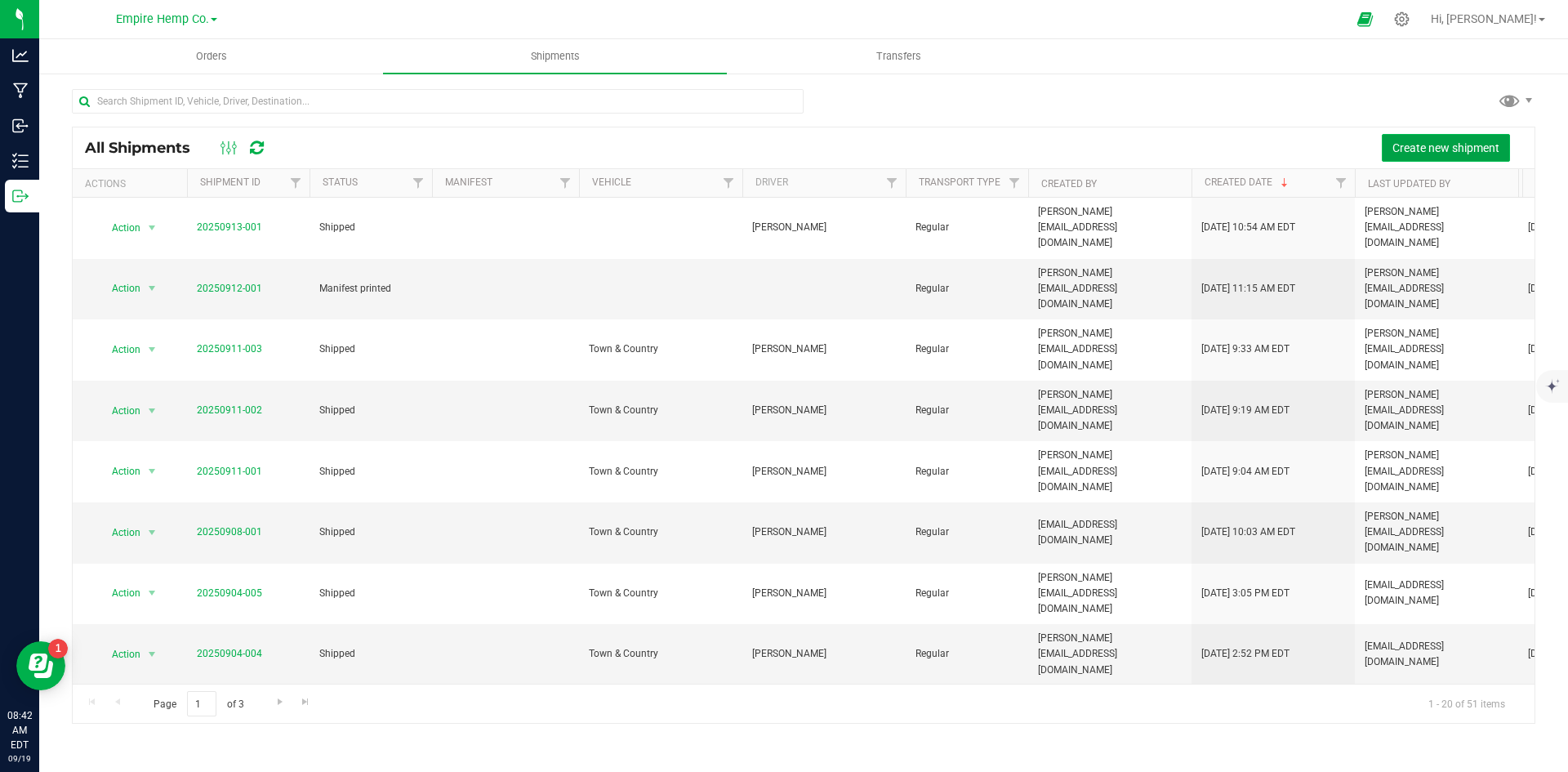
click at [1440, 154] on button "Create new shipment" at bounding box center [1445, 147] width 128 height 28
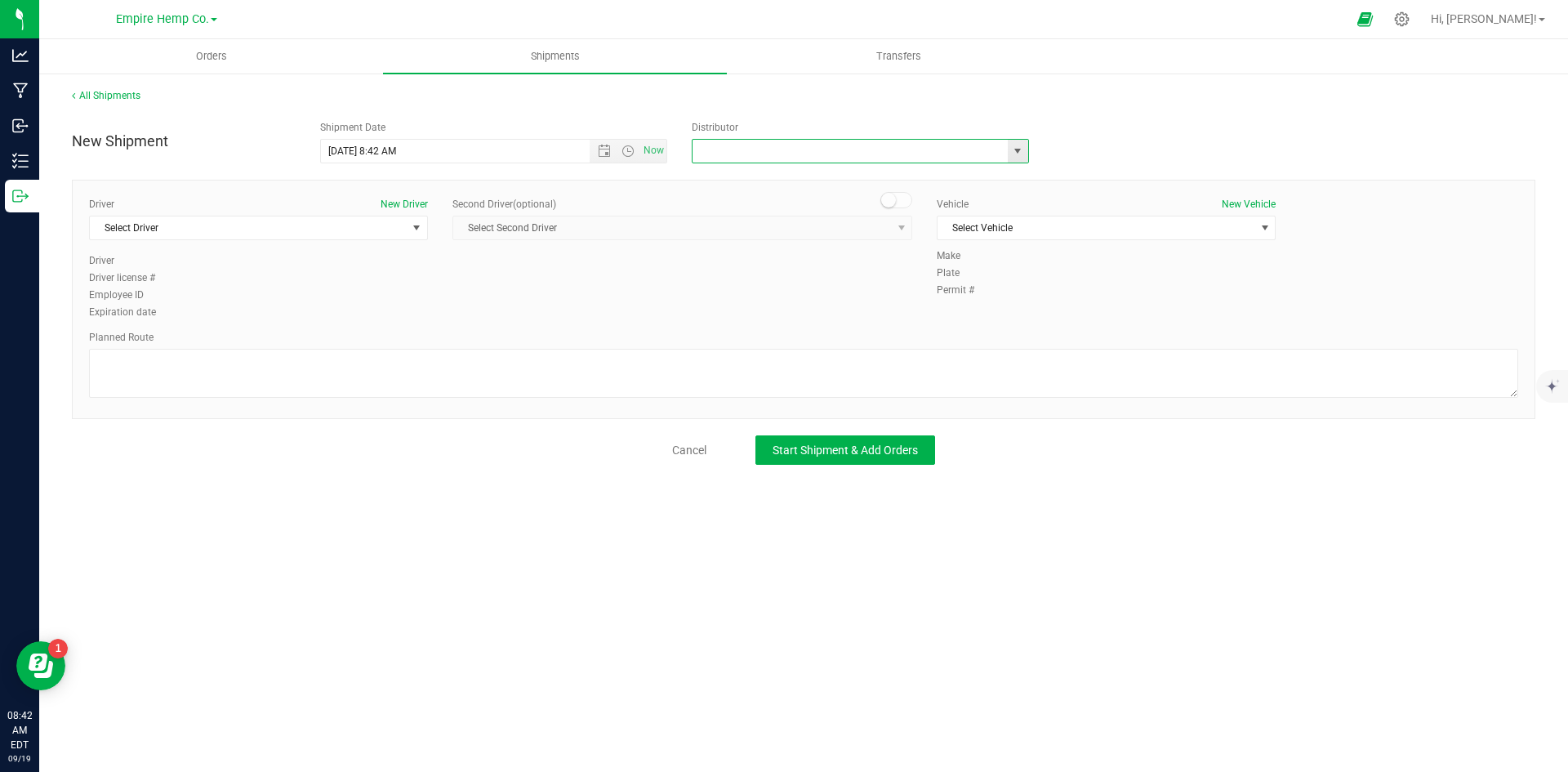
click at [957, 161] on input "text" at bounding box center [845, 151] width 305 height 23
click at [1021, 155] on span "select" at bounding box center [1017, 151] width 13 height 13
click at [927, 200] on li "Empire Hemp Co. Distribution" at bounding box center [860, 203] width 336 height 24
type input "Empire Hemp Co. Distribution"
click at [1197, 229] on span "Select Vehicle" at bounding box center [1095, 228] width 317 height 23
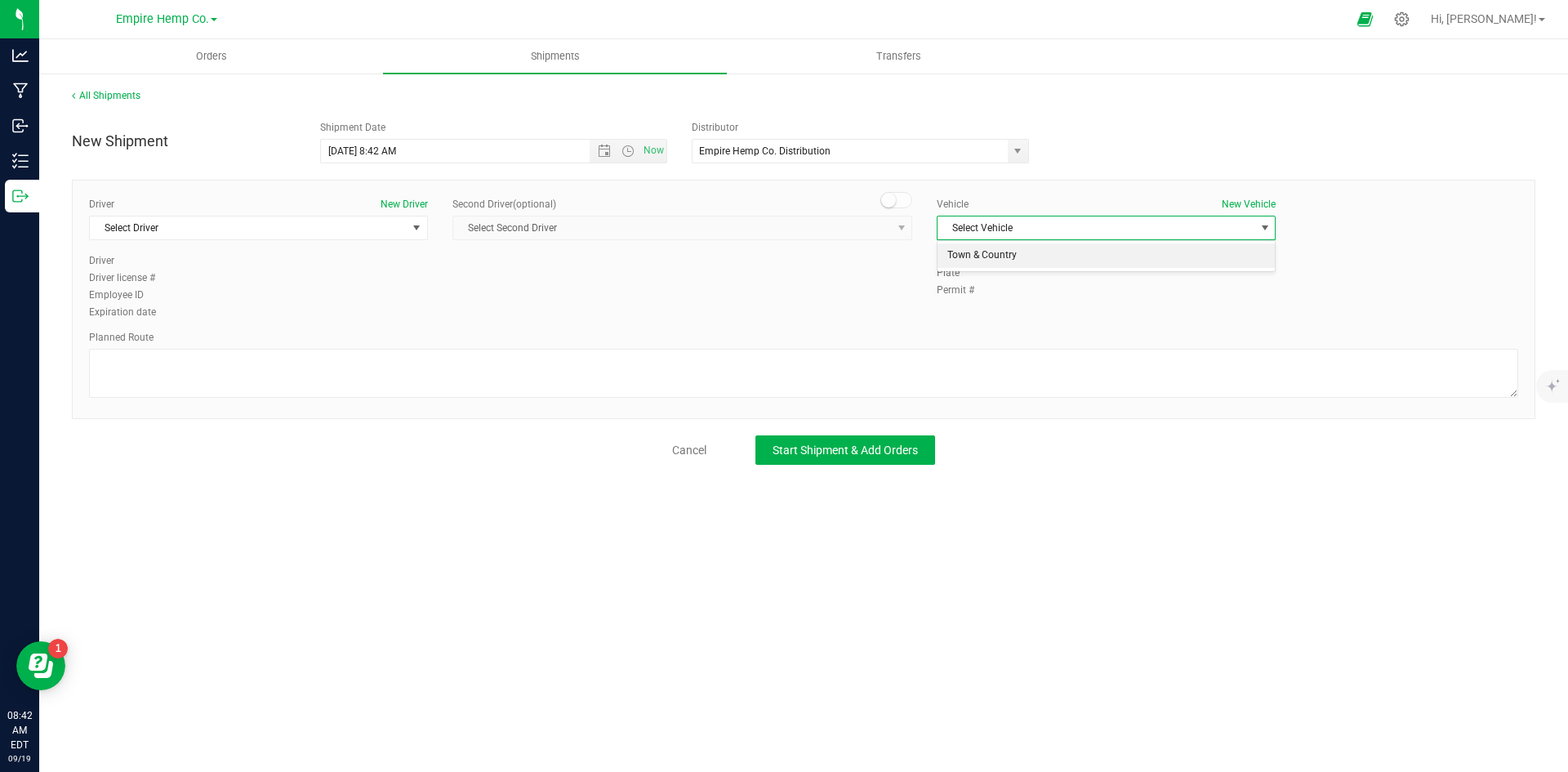
click at [1192, 257] on li "Town & Country" at bounding box center [1106, 256] width 338 height 24
click at [423, 225] on span "select" at bounding box center [416, 228] width 13 height 13
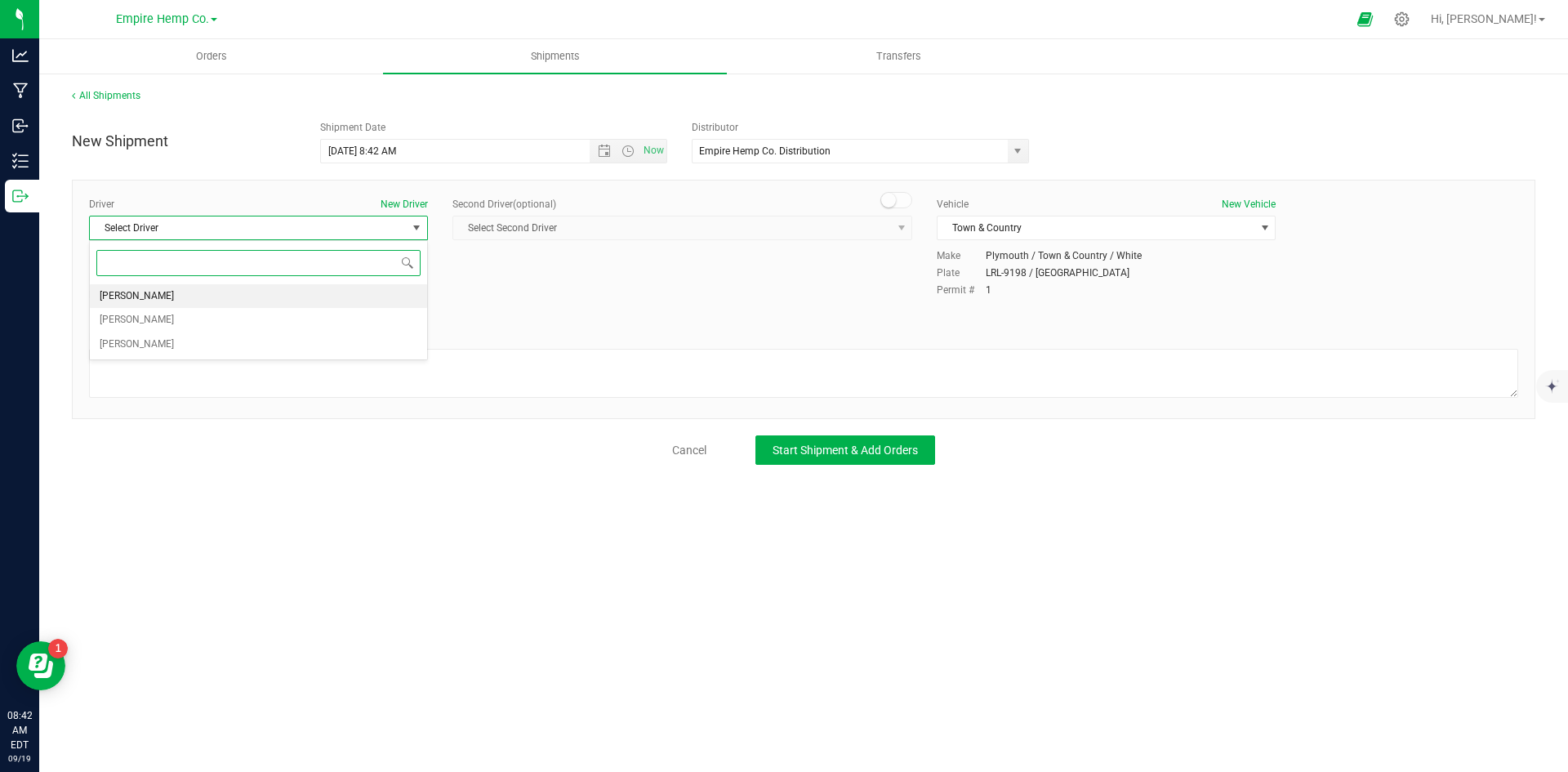
click at [308, 297] on li "[PERSON_NAME]" at bounding box center [258, 296] width 338 height 24
click at [797, 363] on textarea at bounding box center [803, 373] width 1429 height 49
type textarea "I90"
click at [845, 451] on span "Start Shipment & Add Orders" at bounding box center [845, 450] width 145 height 13
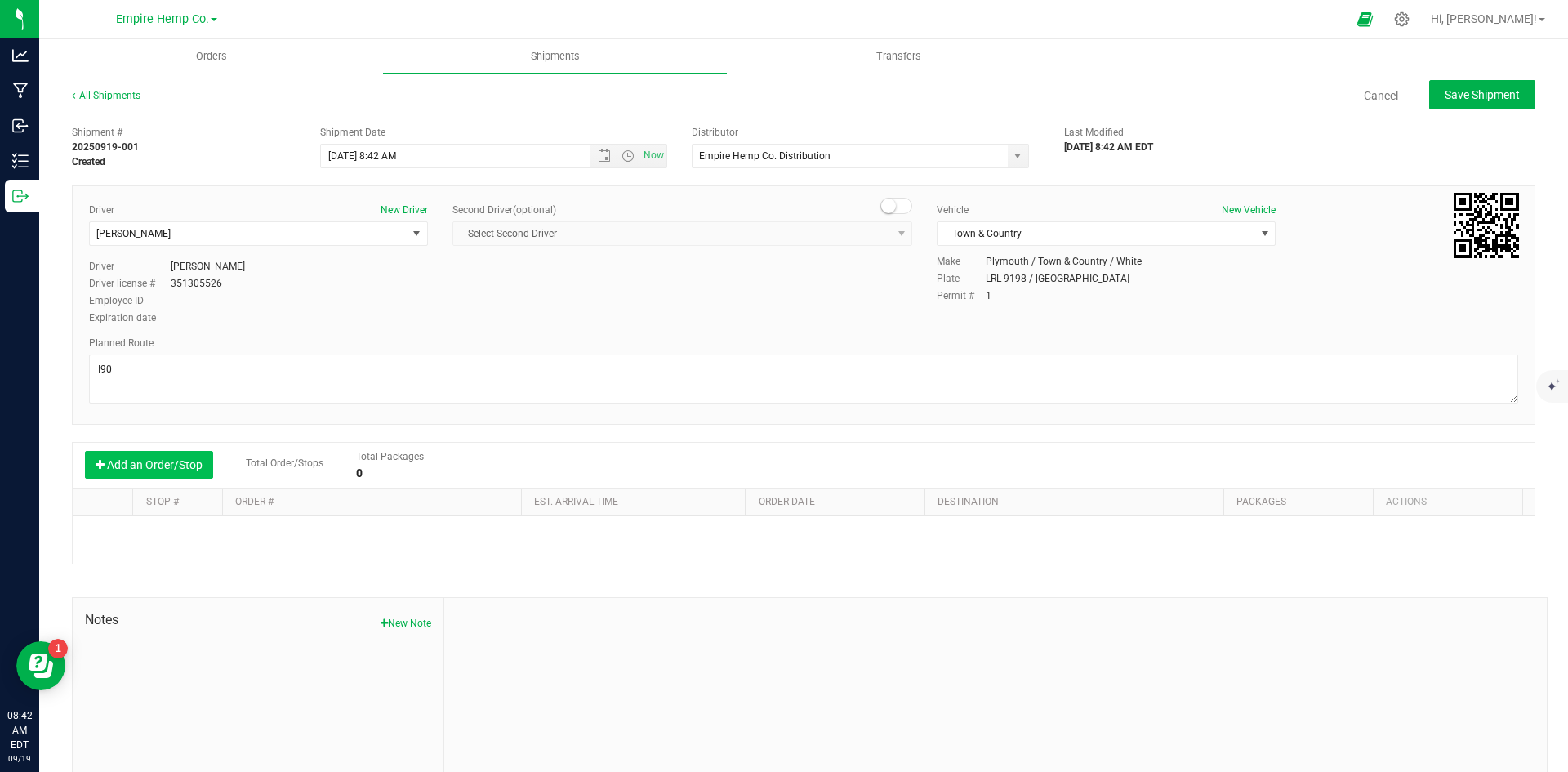
click at [156, 472] on button "Add an Order/Stop" at bounding box center [149, 464] width 128 height 28
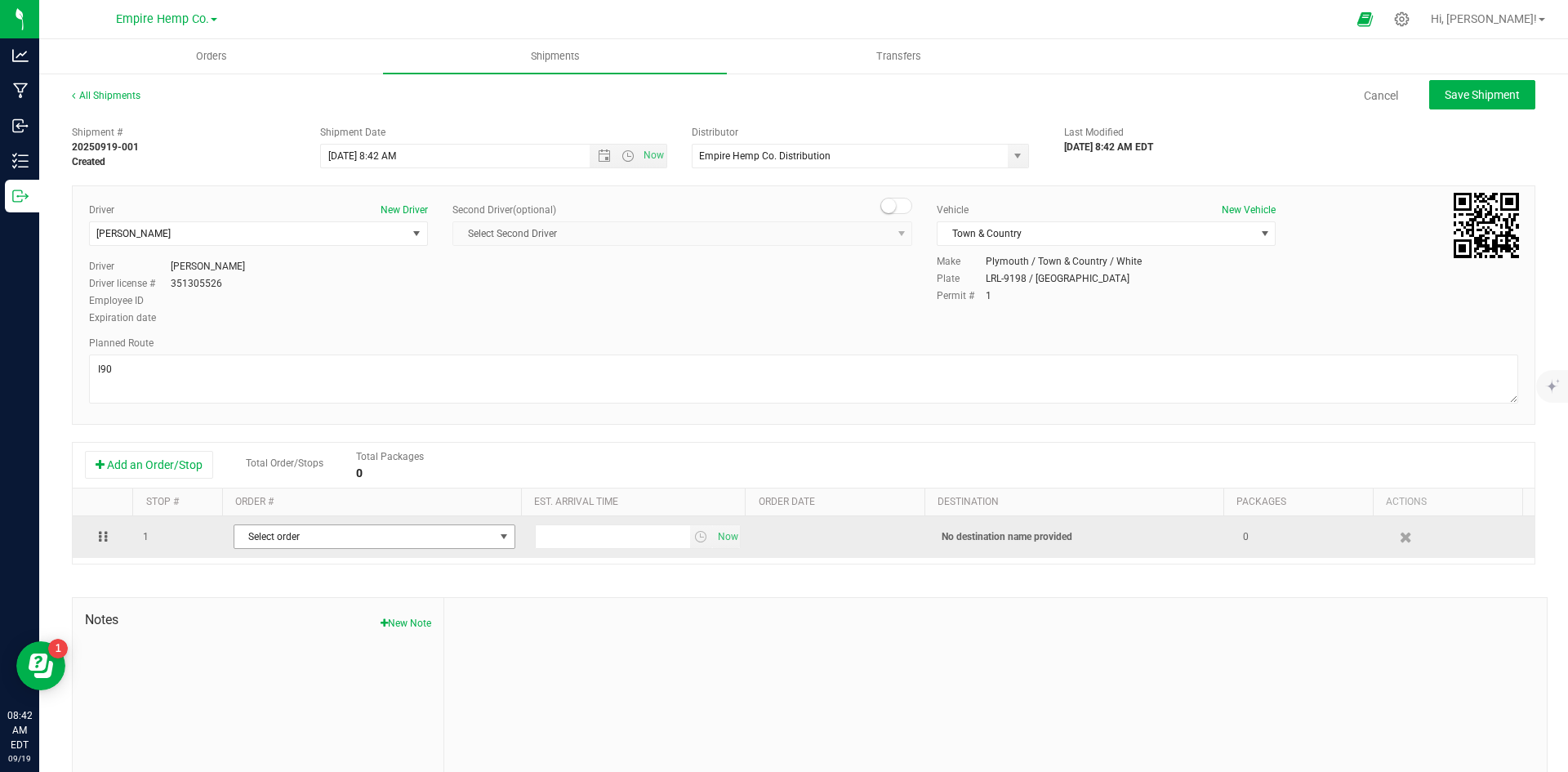
click at [455, 542] on span "Select order" at bounding box center [365, 536] width 260 height 23
click at [357, 536] on span "Select order" at bounding box center [365, 536] width 260 height 23
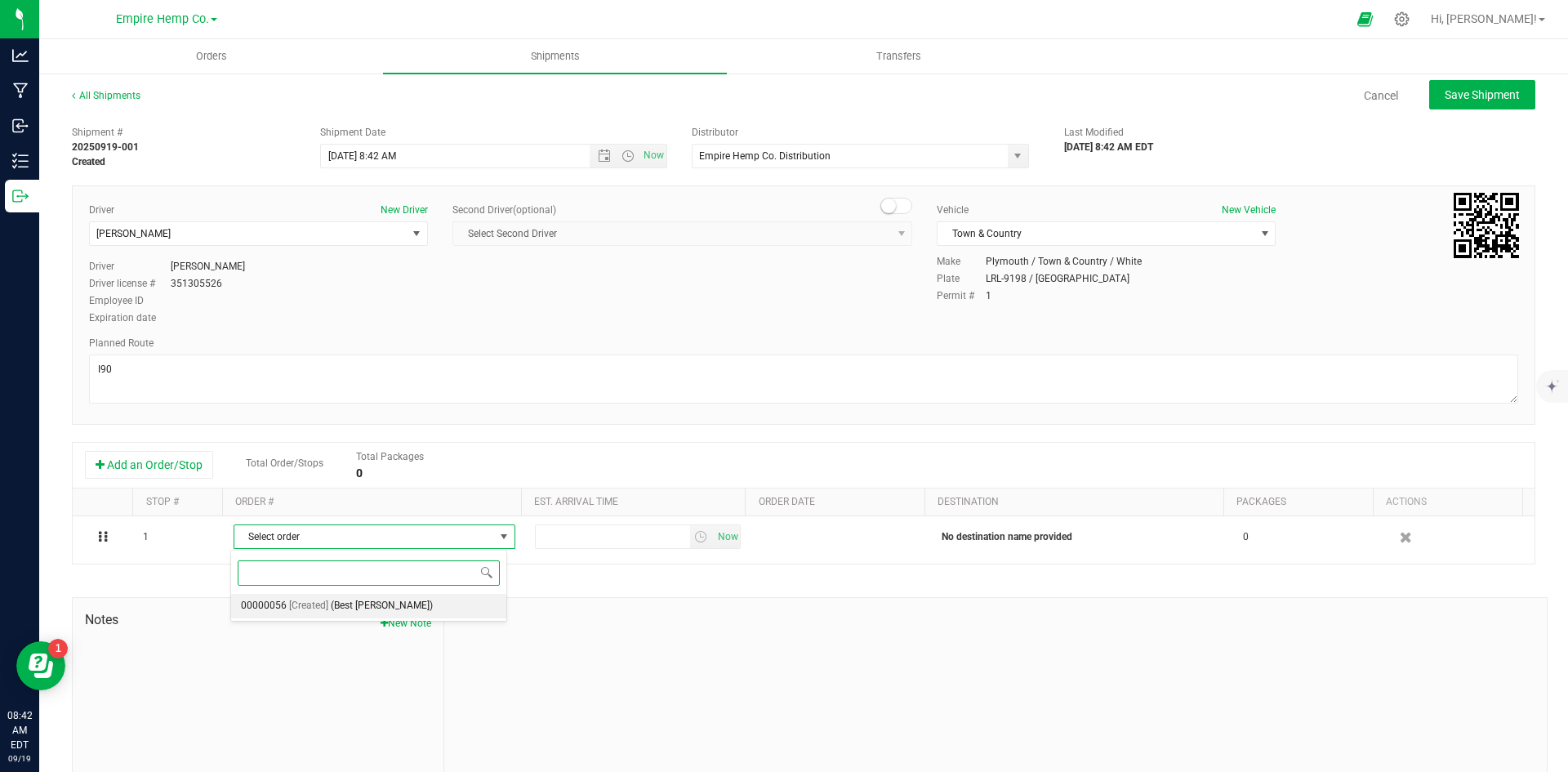
click at [364, 604] on span "(Best [PERSON_NAME])" at bounding box center [381, 606] width 102 height 22
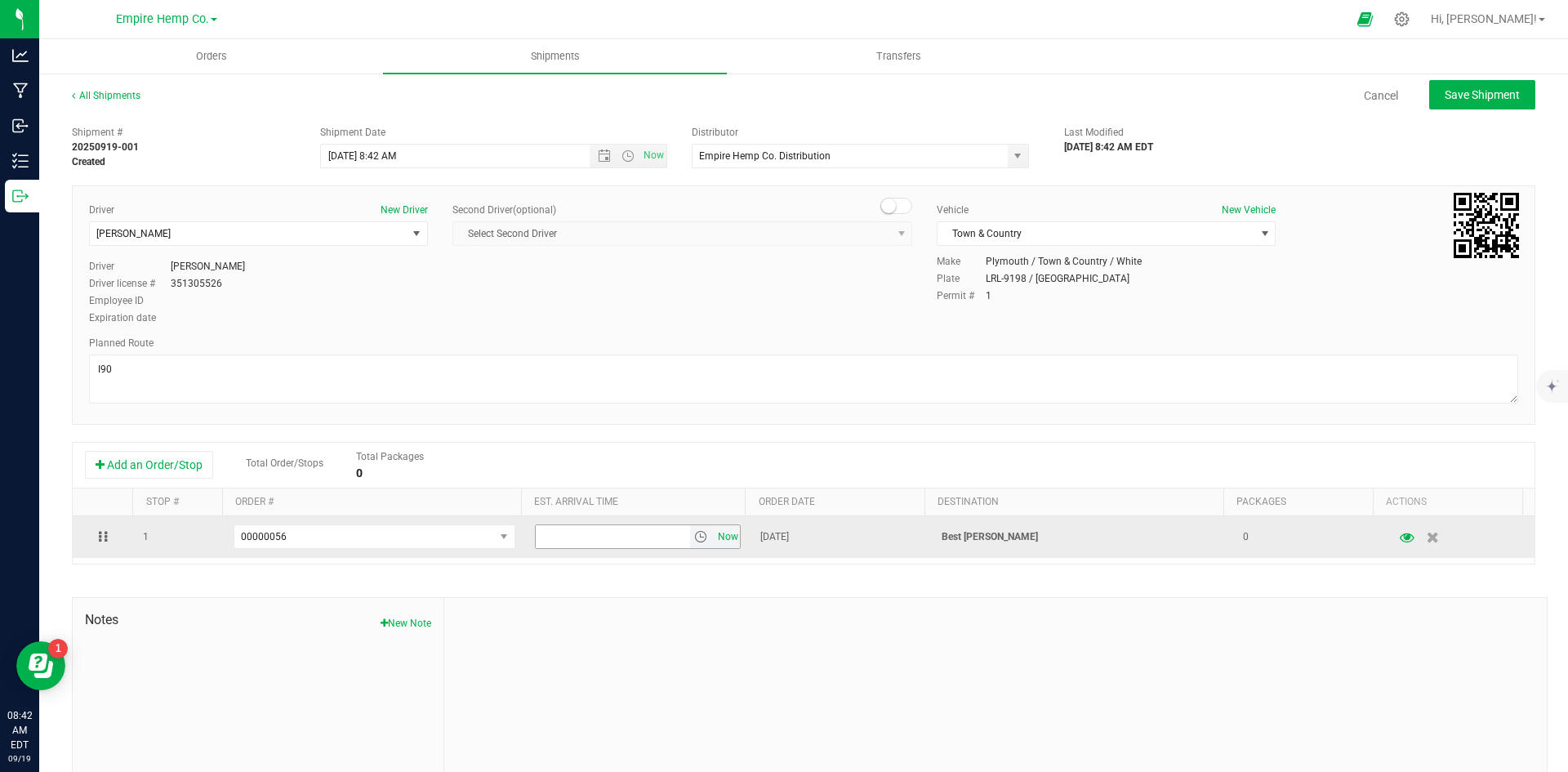
click at [722, 534] on span "Now" at bounding box center [728, 537] width 28 height 23
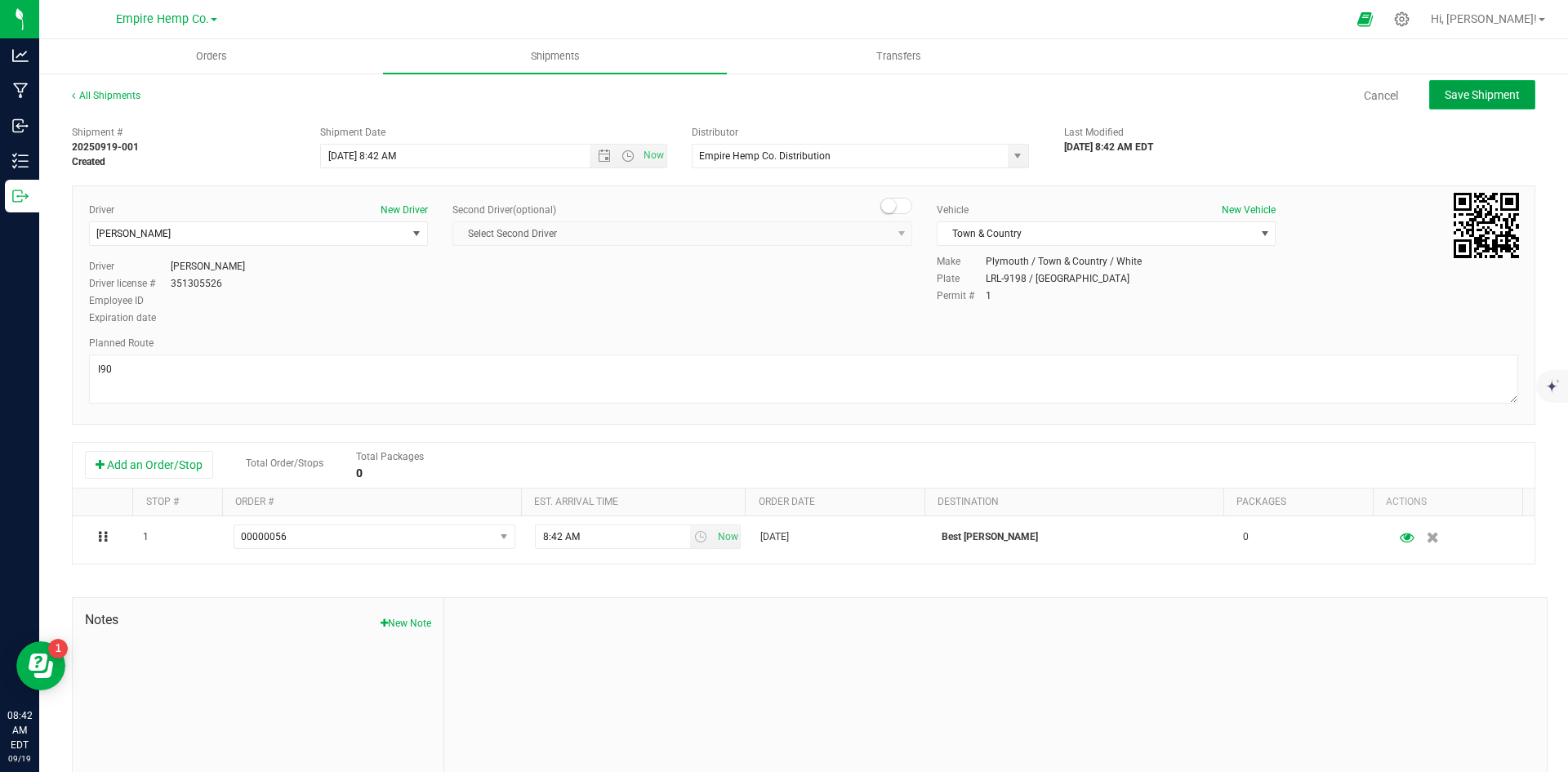
click at [1480, 98] on span "Save Shipment" at bounding box center [1481, 95] width 75 height 13
type input "[DATE] 12:42 PM"
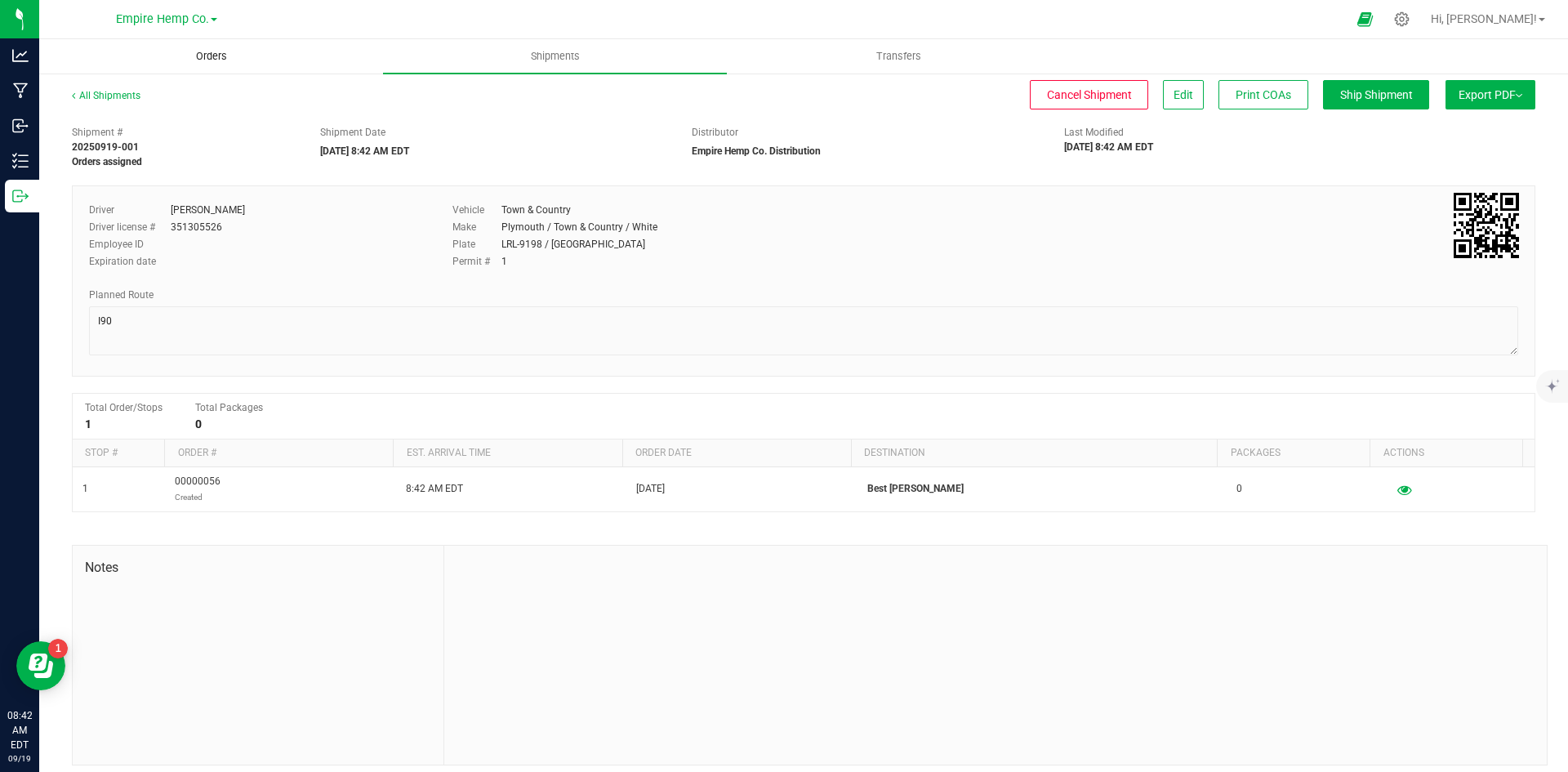
click at [194, 59] on span "Orders" at bounding box center [211, 56] width 75 height 14
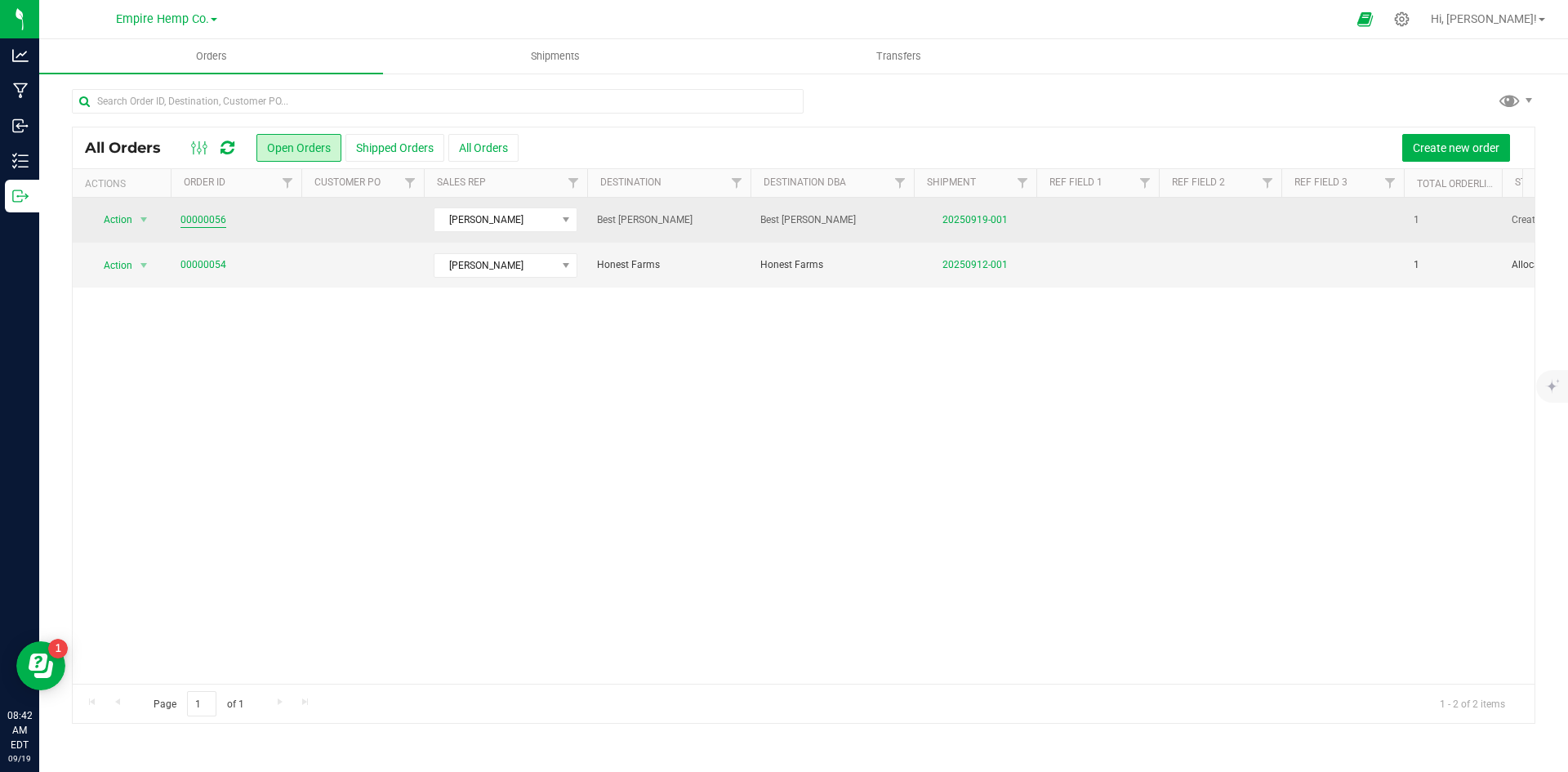
click at [194, 216] on link "00000056" at bounding box center [203, 219] width 46 height 15
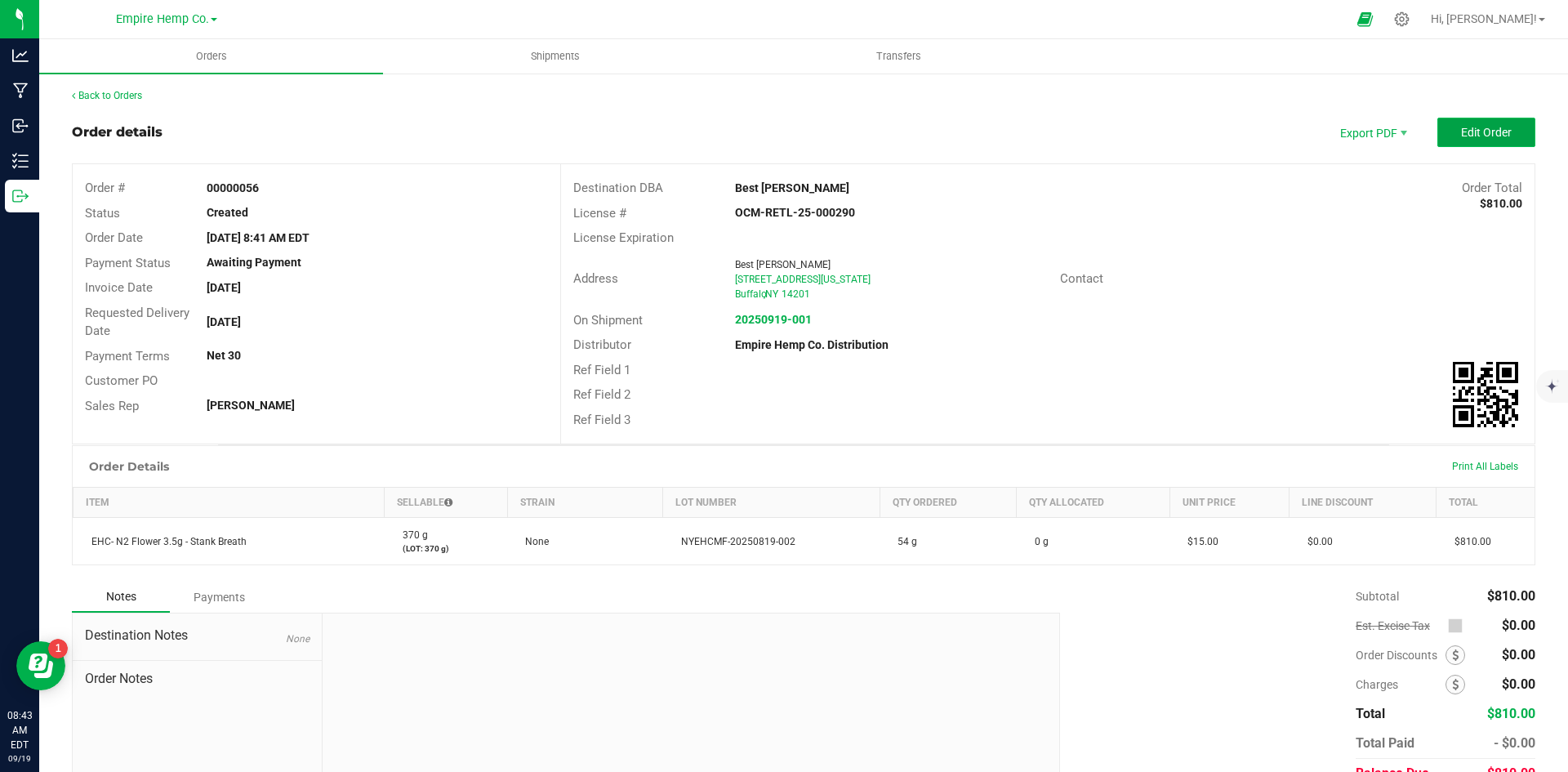
click at [1488, 132] on span "Edit Order" at bounding box center [1486, 132] width 51 height 13
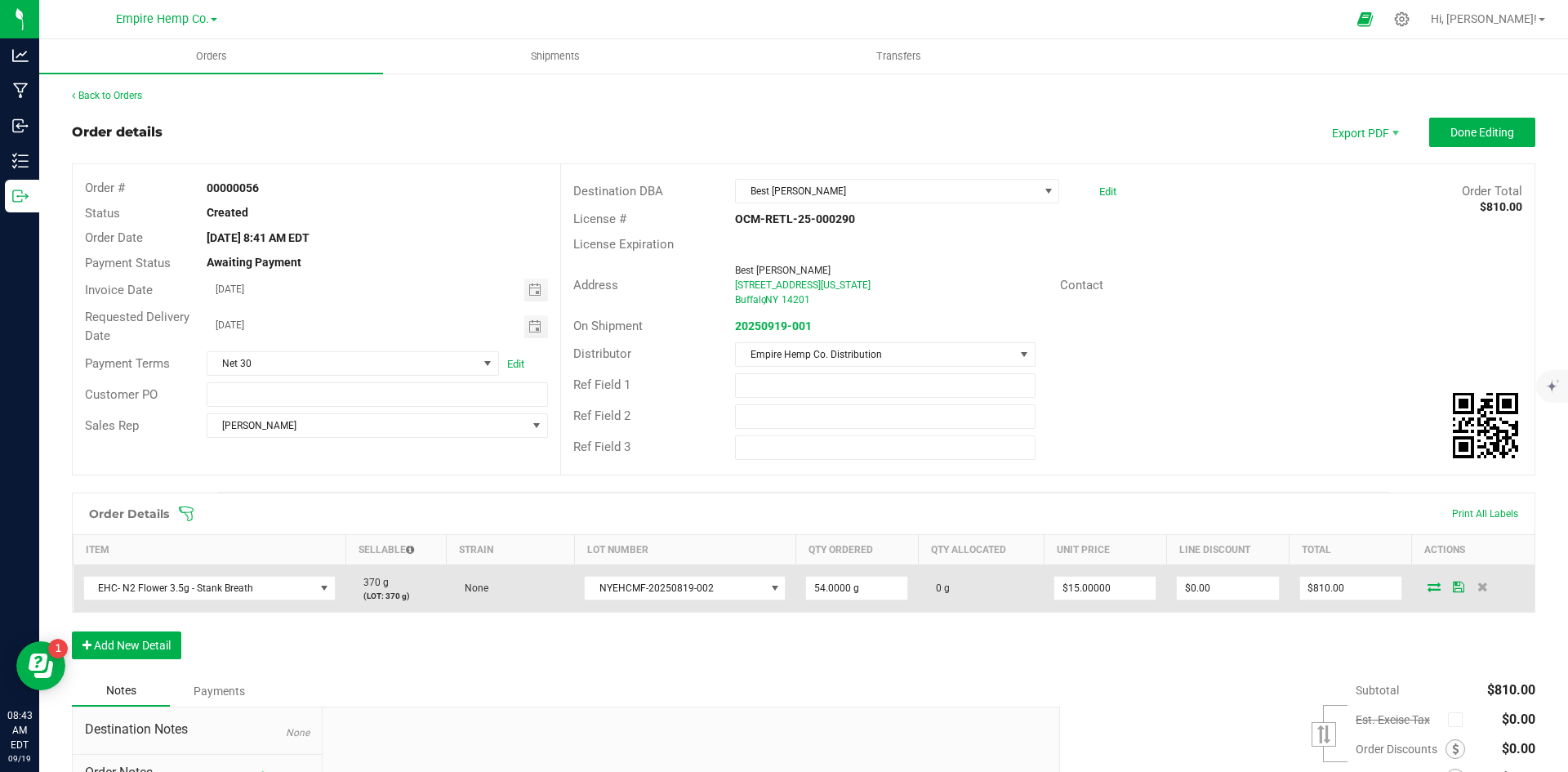
click at [1427, 591] on icon at bounding box center [1433, 586] width 13 height 10
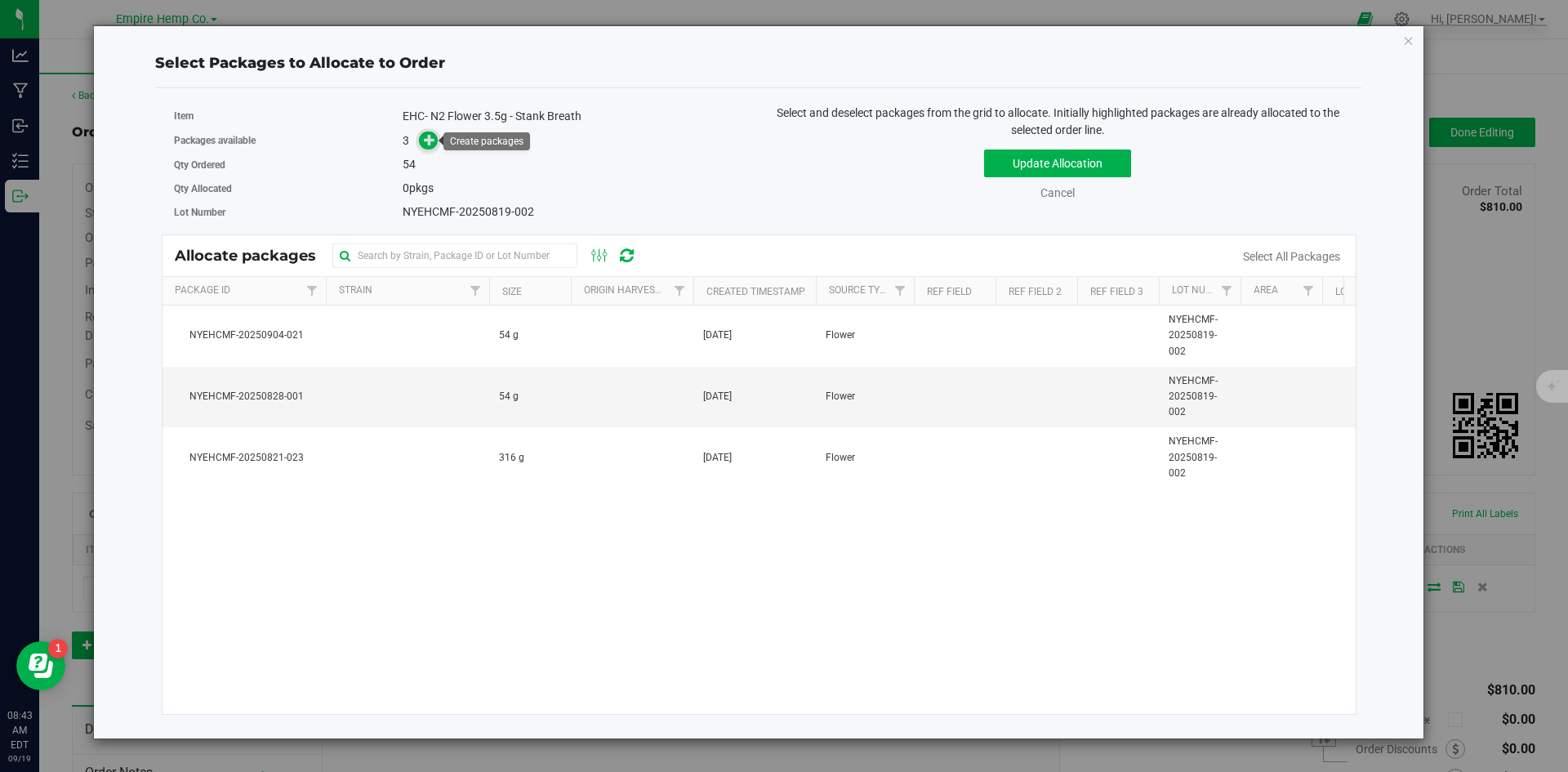
click at [430, 137] on icon at bounding box center [429, 139] width 12 height 12
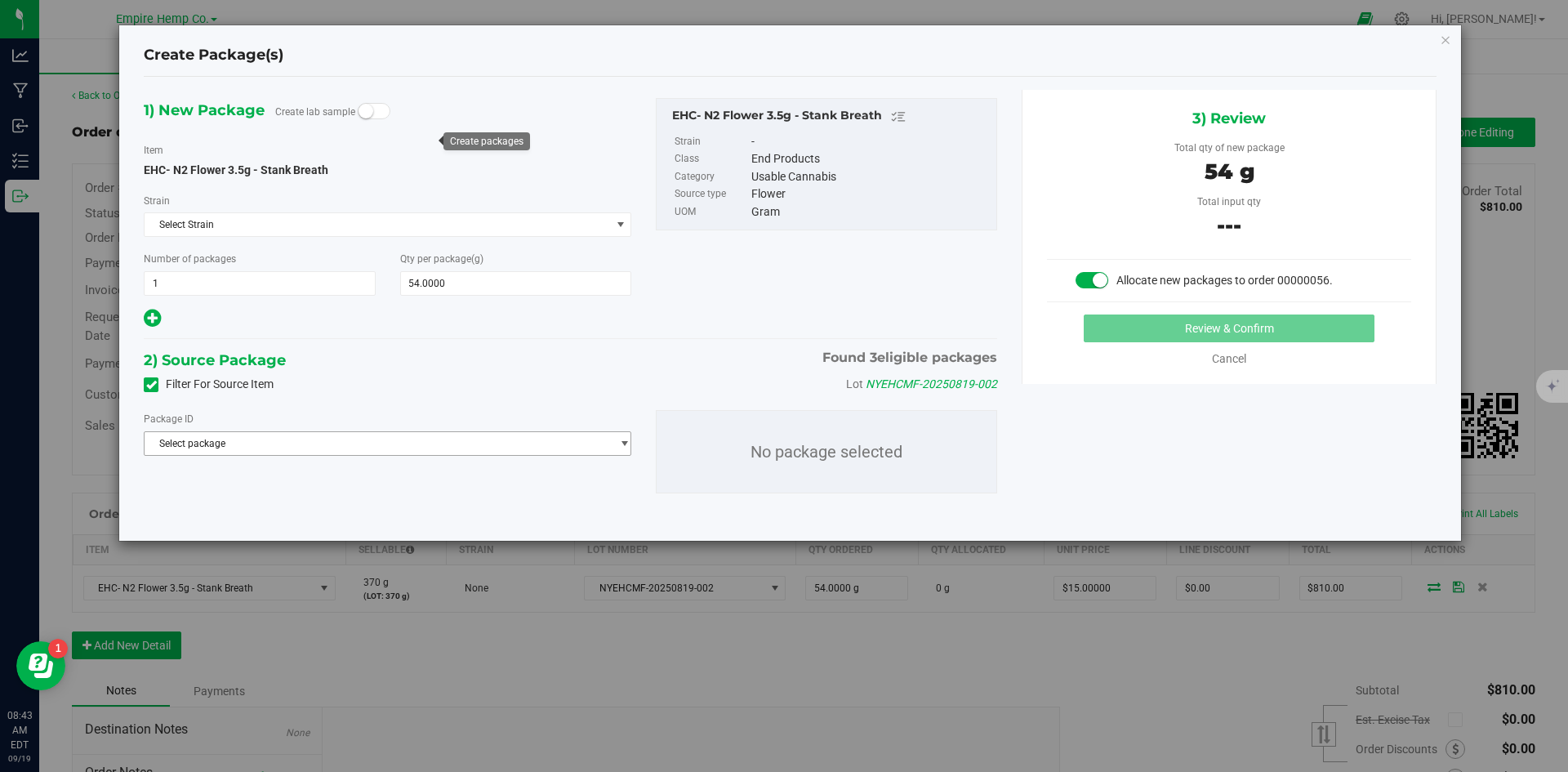
click at [558, 446] on span "Select package" at bounding box center [377, 442] width 466 height 23
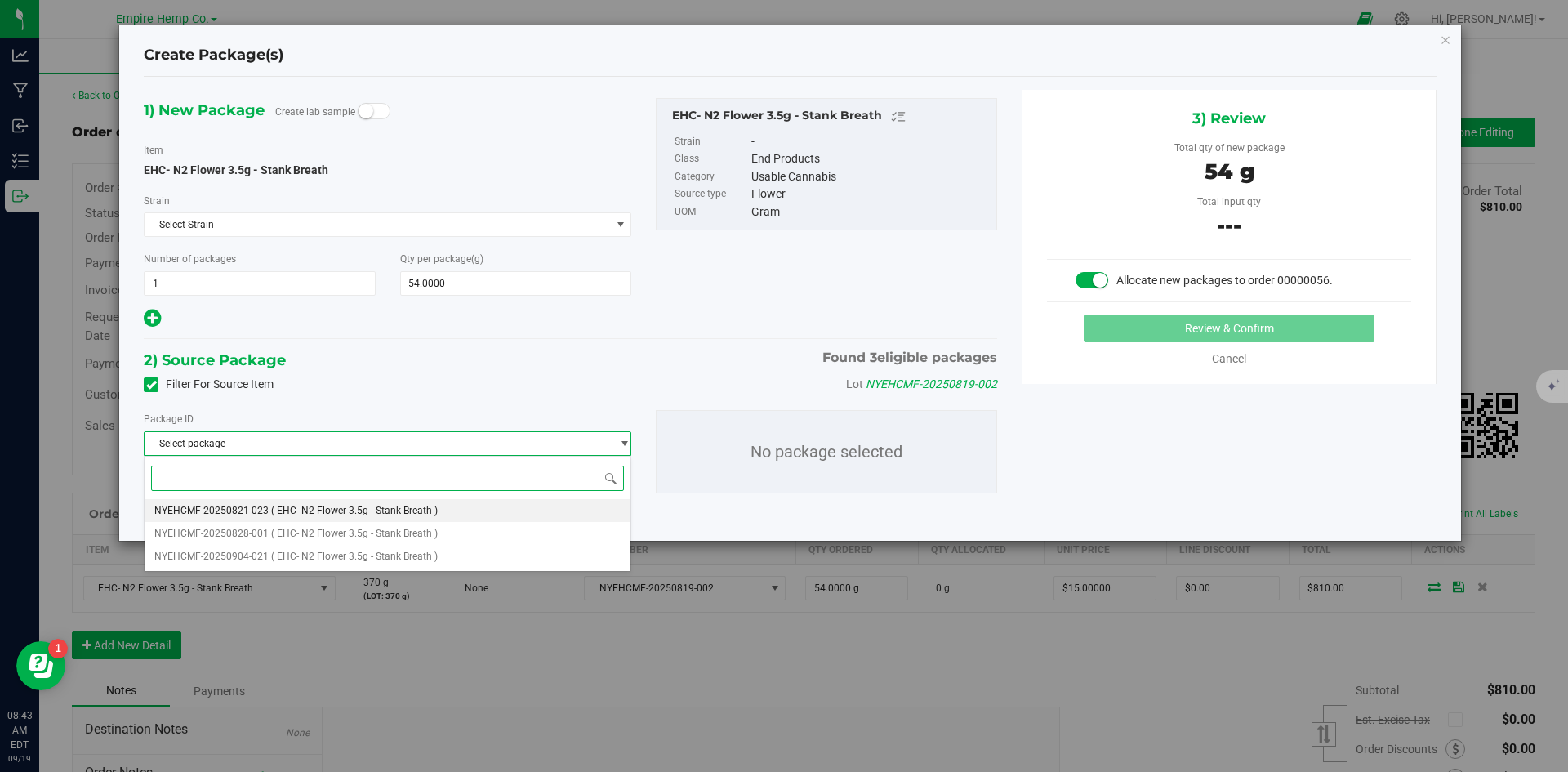
click at [542, 512] on li "NYEHCMF-20250821-023 ( EHC- N2 Flower 3.5g - Stank Breath )" at bounding box center [387, 510] width 486 height 23
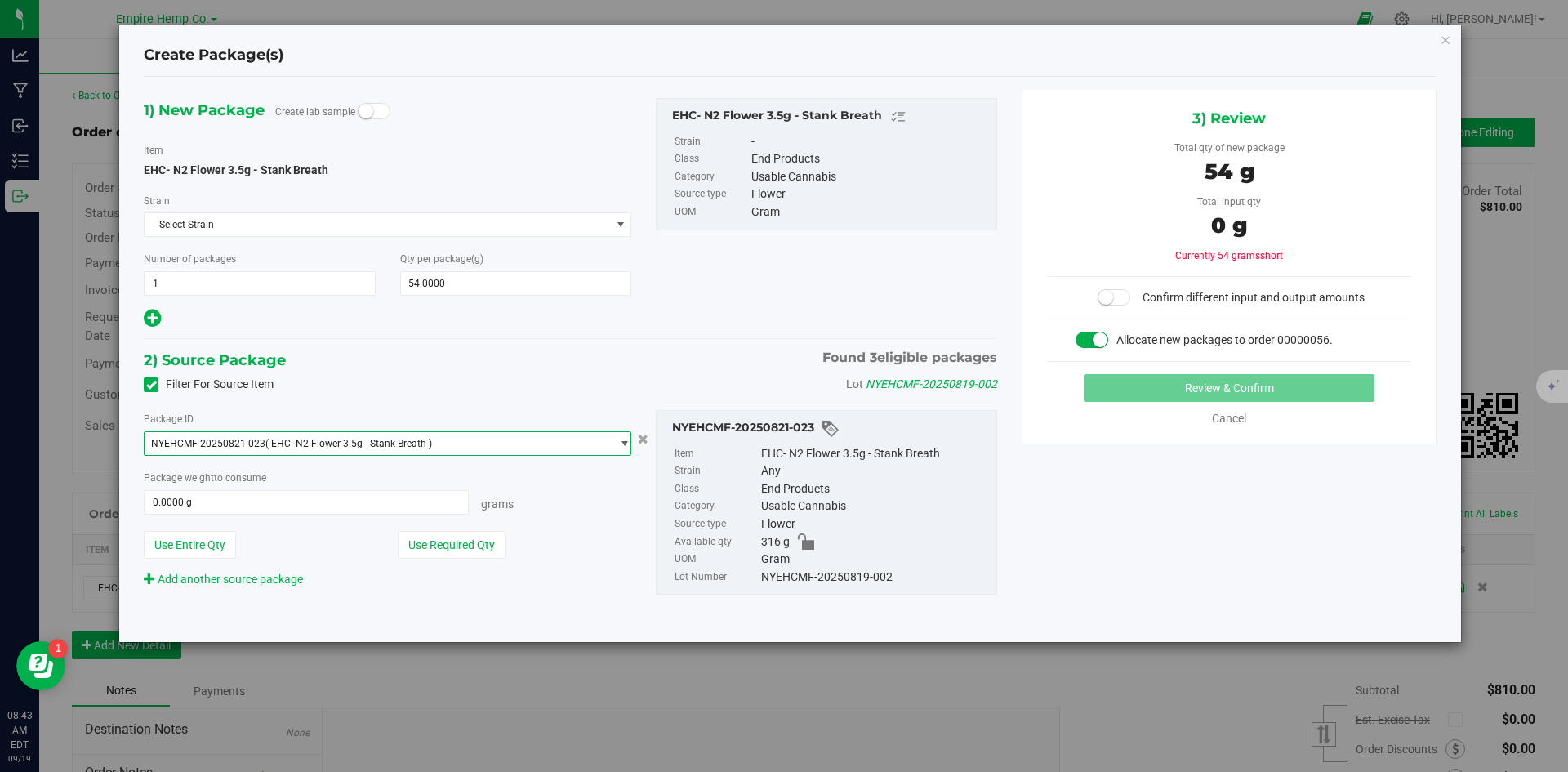
click at [566, 448] on span "NYEHCMF-20250821-023 ( EHC- N2 Flower 3.5g - Stank Breath )" at bounding box center [377, 442] width 466 height 23
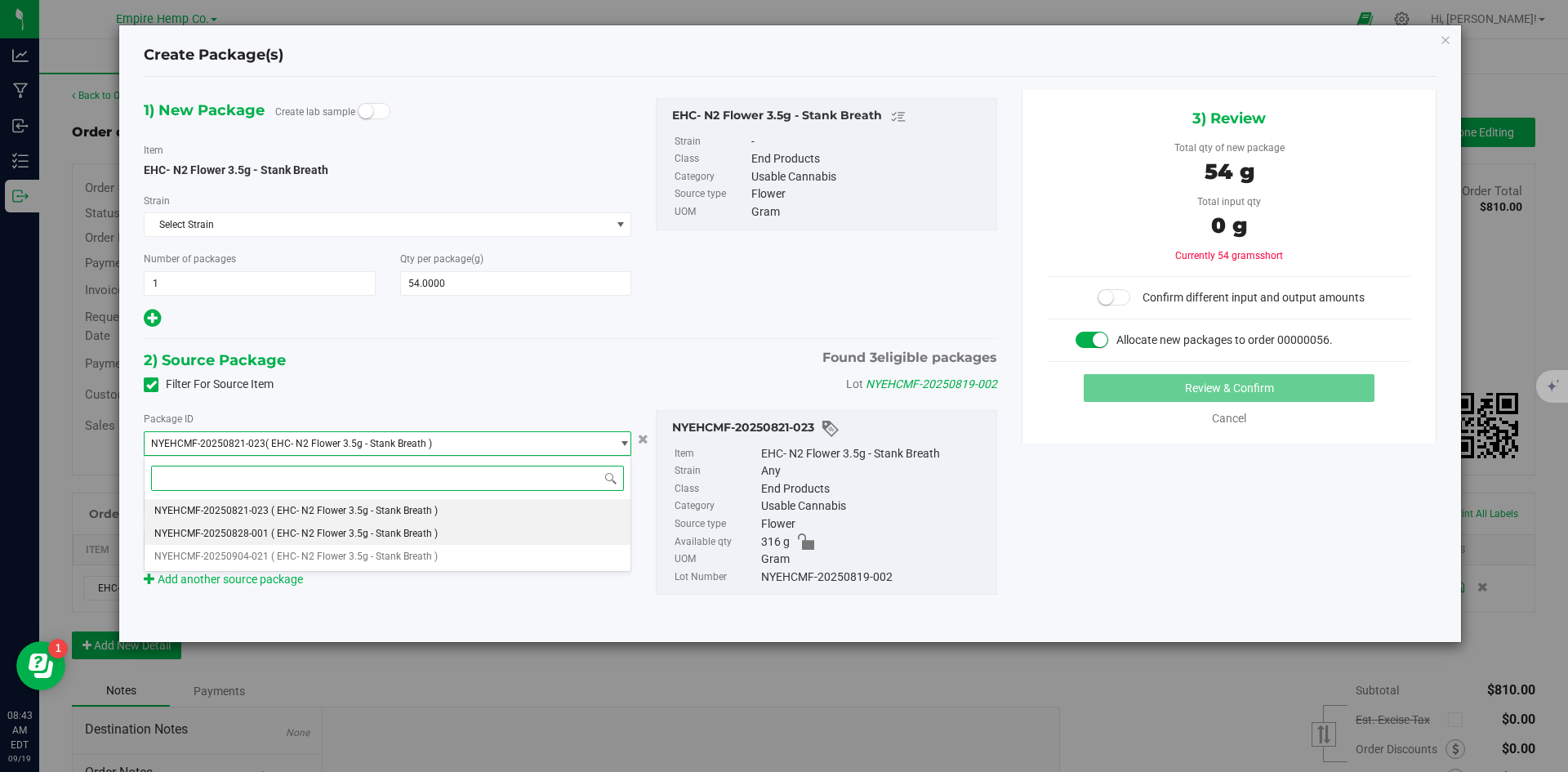
click at [543, 530] on li "NYEHCMF-20250828-001 ( EHC- N2 Flower 3.5g - Stank Breath )" at bounding box center [387, 533] width 486 height 23
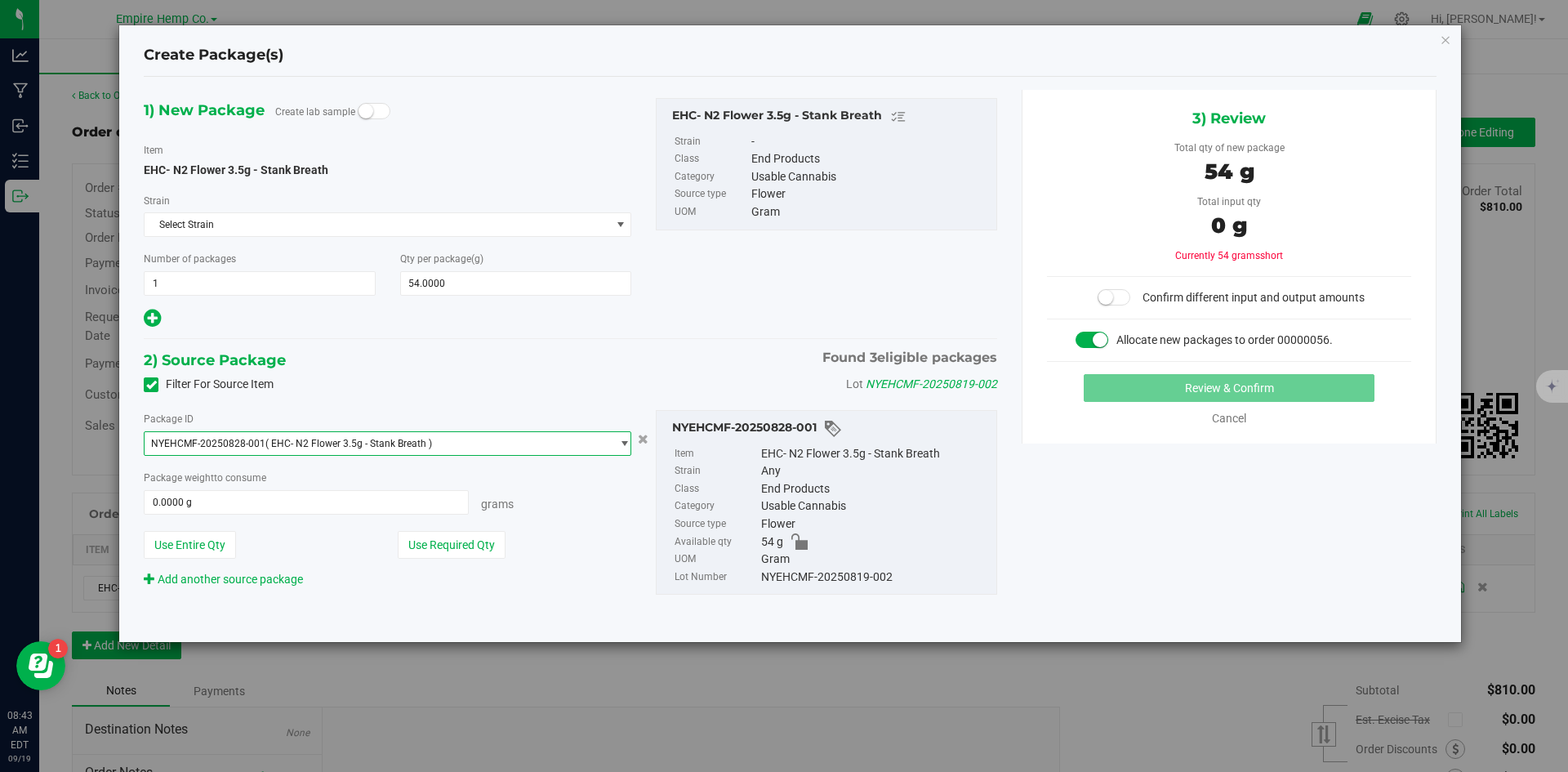
click at [580, 451] on span "NYEHCMF-20250828-001 ( EHC- N2 Flower 3.5g - Stank Breath )" at bounding box center [377, 442] width 466 height 23
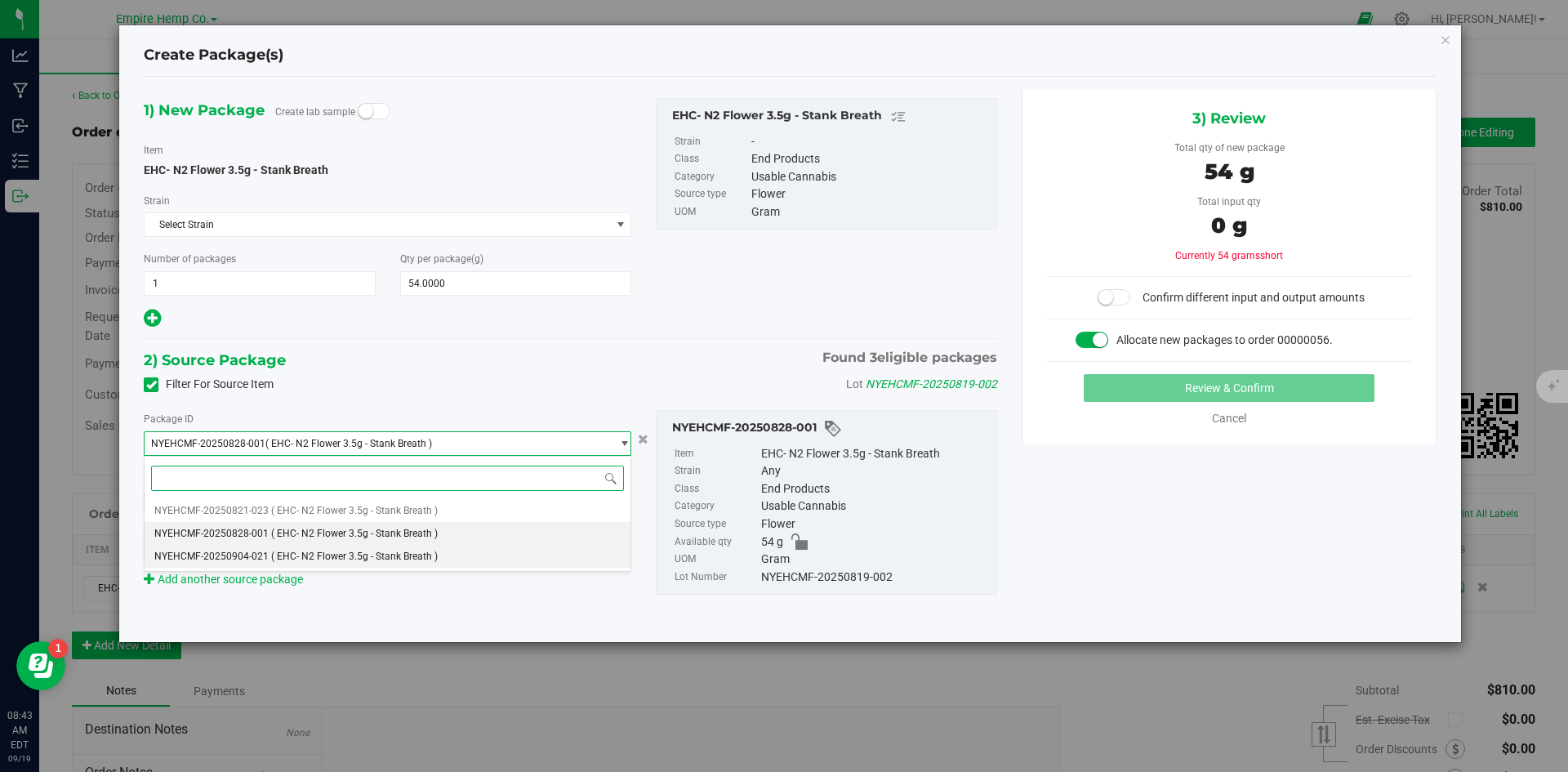
click at [563, 556] on li "NYEHCMF-20250904-021 ( EHC- N2 Flower 3.5g - Stank Breath )" at bounding box center [387, 555] width 486 height 23
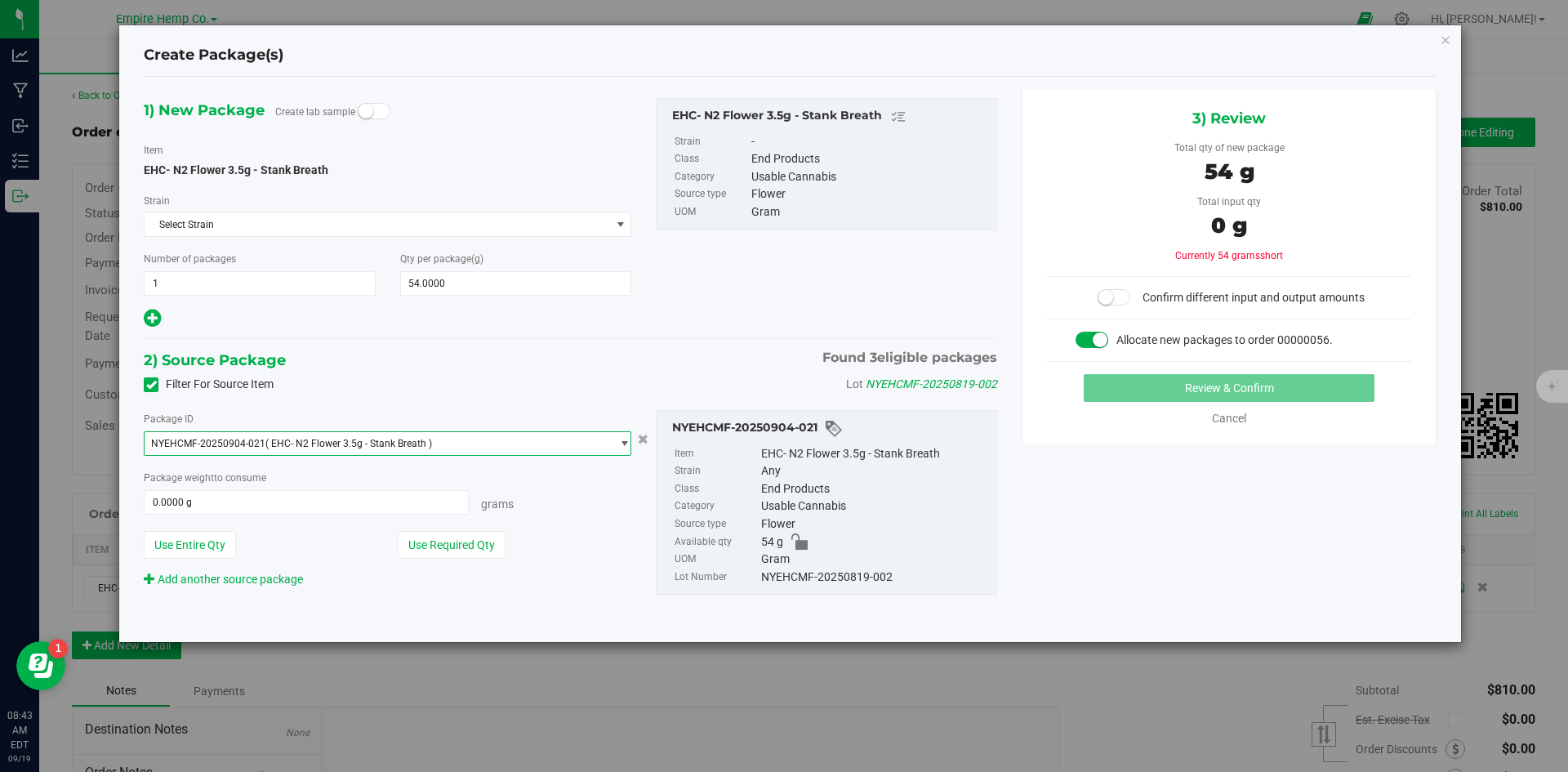
click at [583, 444] on span "NYEHCMF-20250904-021 ( EHC- N2 Flower 3.5g - Stank Breath )" at bounding box center [377, 442] width 466 height 23
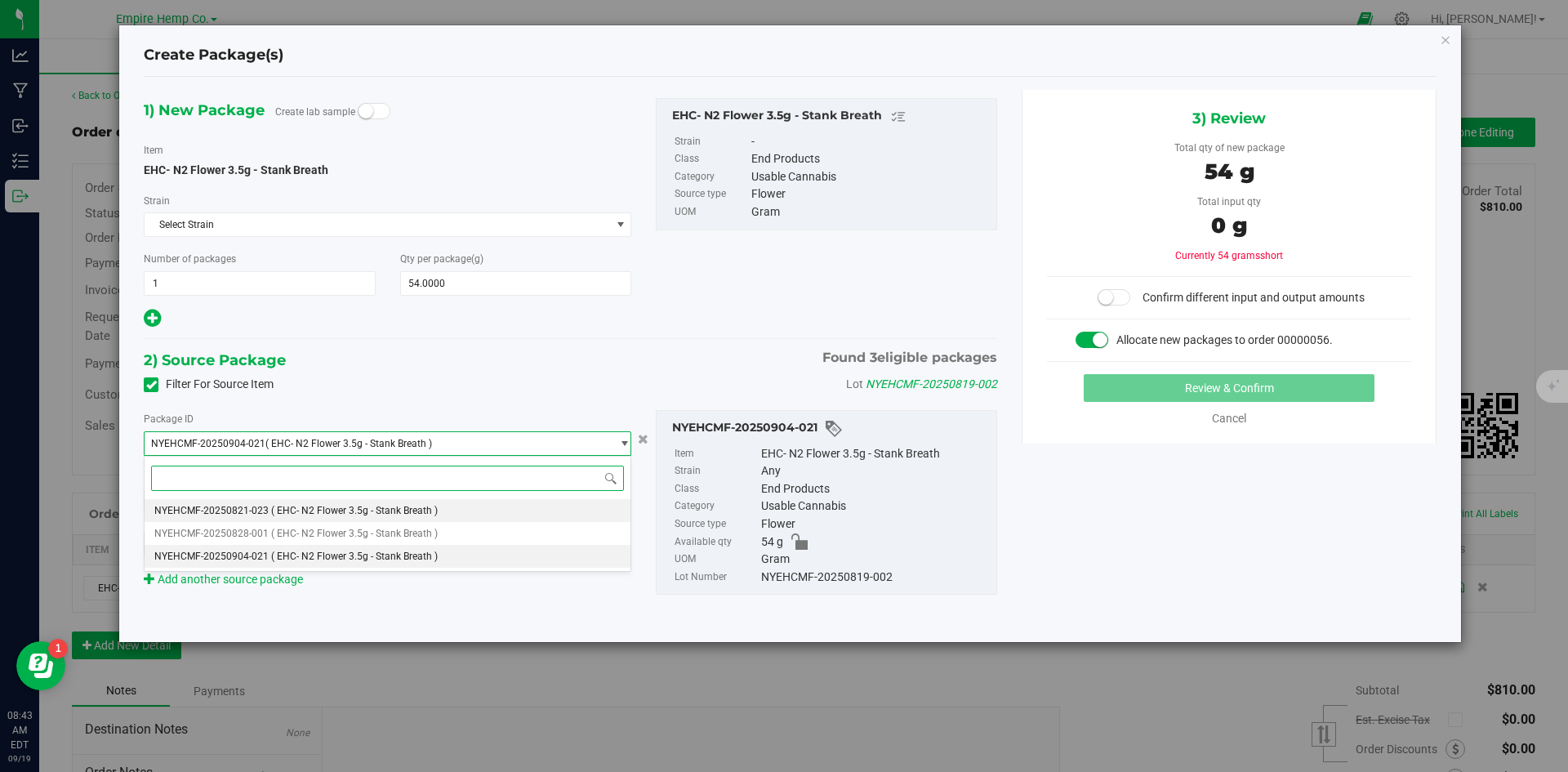
click at [553, 505] on li "NYEHCMF-20250821-023 ( EHC- N2 Flower 3.5g - Stank Breath )" at bounding box center [387, 510] width 486 height 23
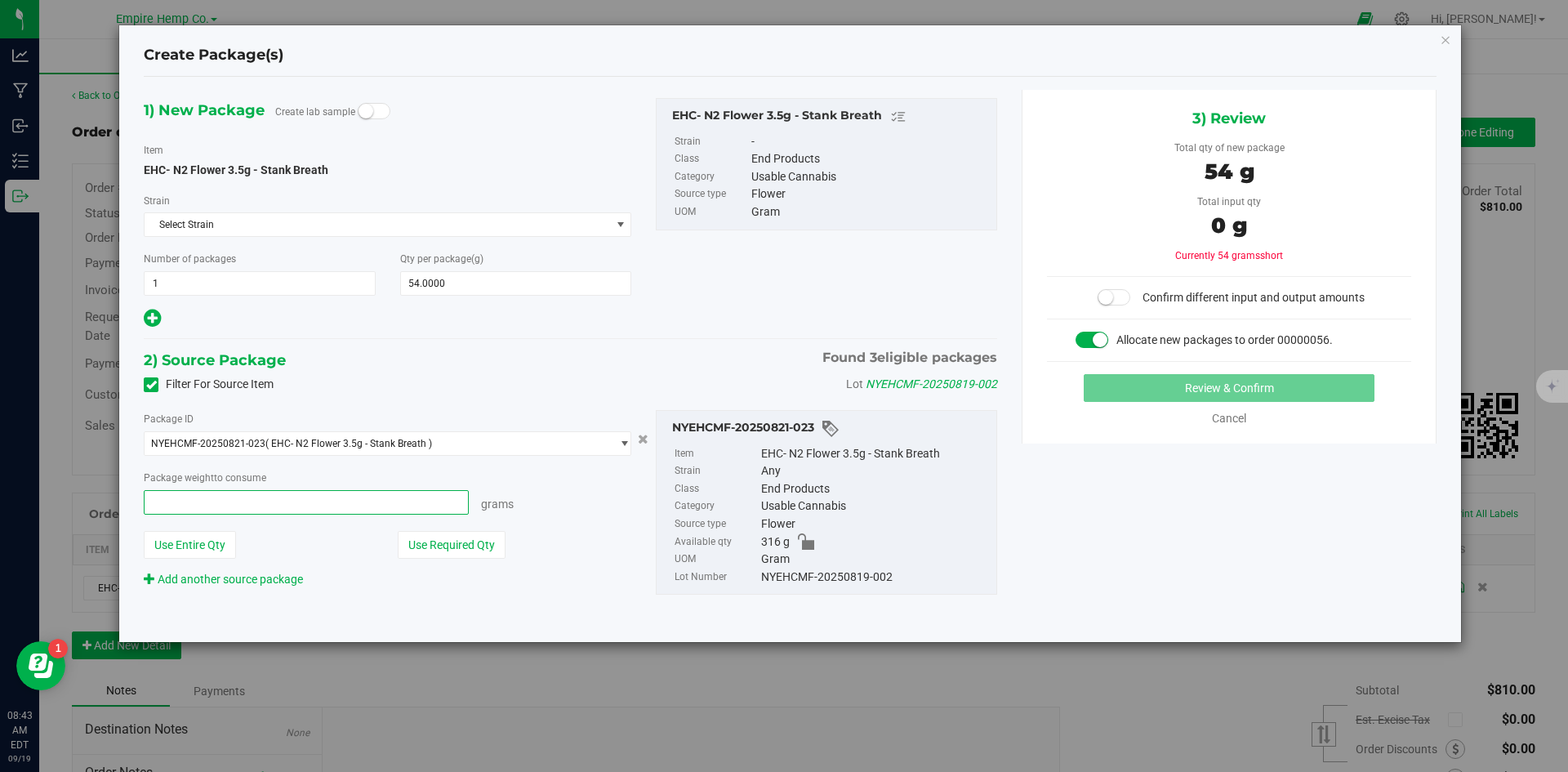
click at [403, 505] on span at bounding box center [306, 502] width 325 height 24
type input "54"
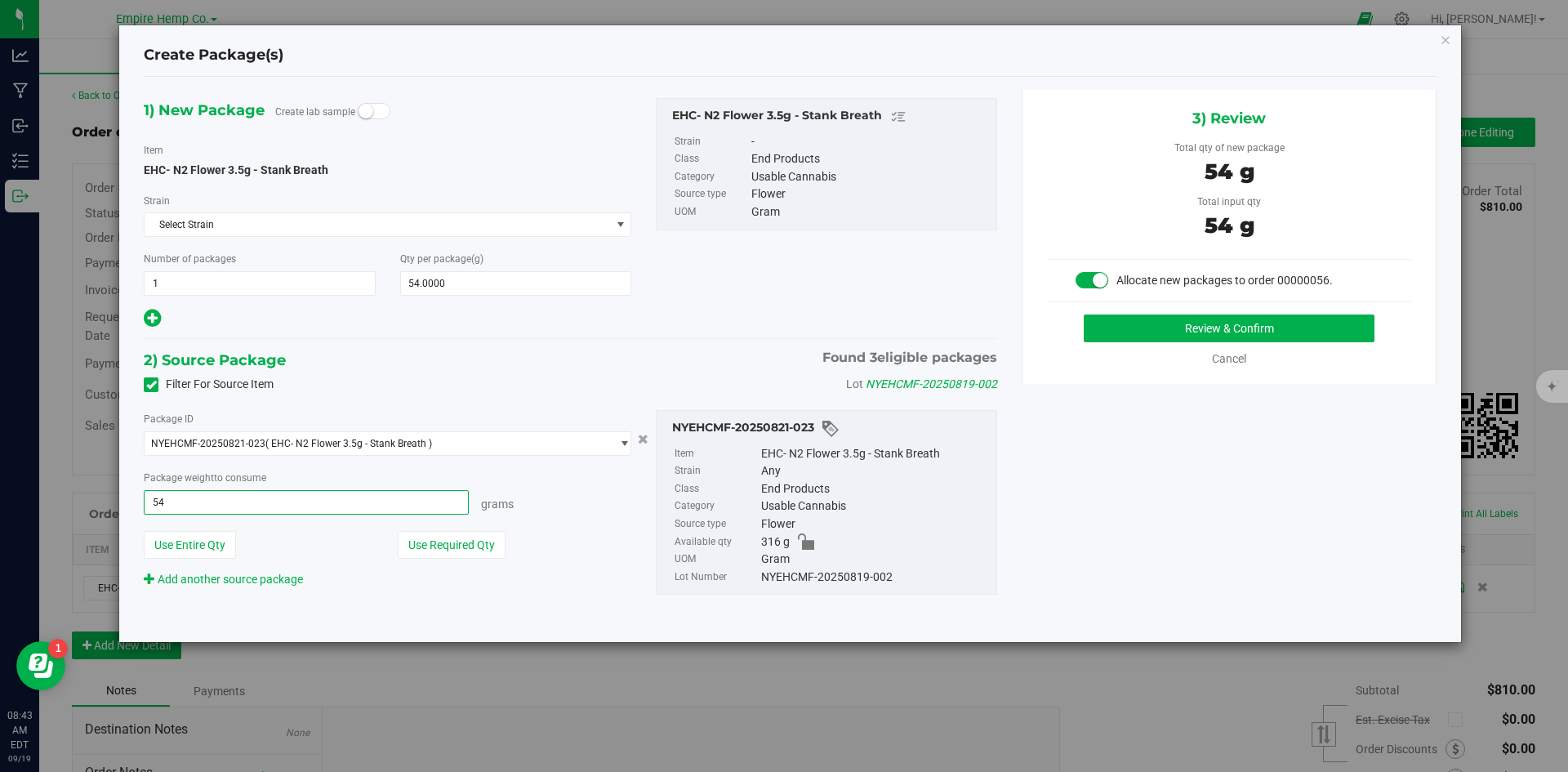
click at [1083, 314] on button "Review & Confirm" at bounding box center [1229, 328] width 291 height 28
type input "54.0000 g"
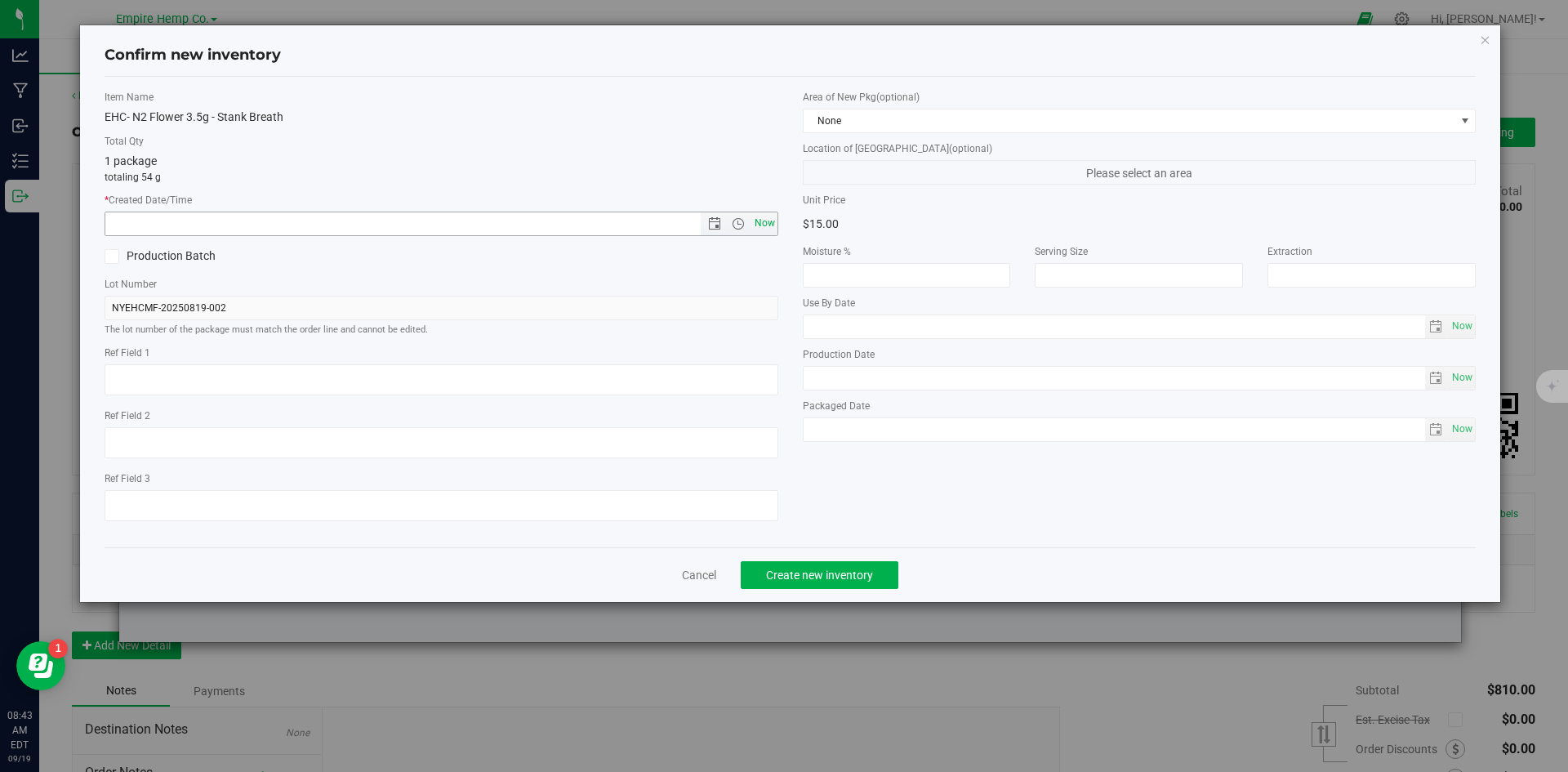
click at [768, 217] on span "Now" at bounding box center [764, 223] width 28 height 23
type input "[DATE] 8:43 AM"
click at [840, 586] on button "Create new inventory" at bounding box center [819, 574] width 158 height 28
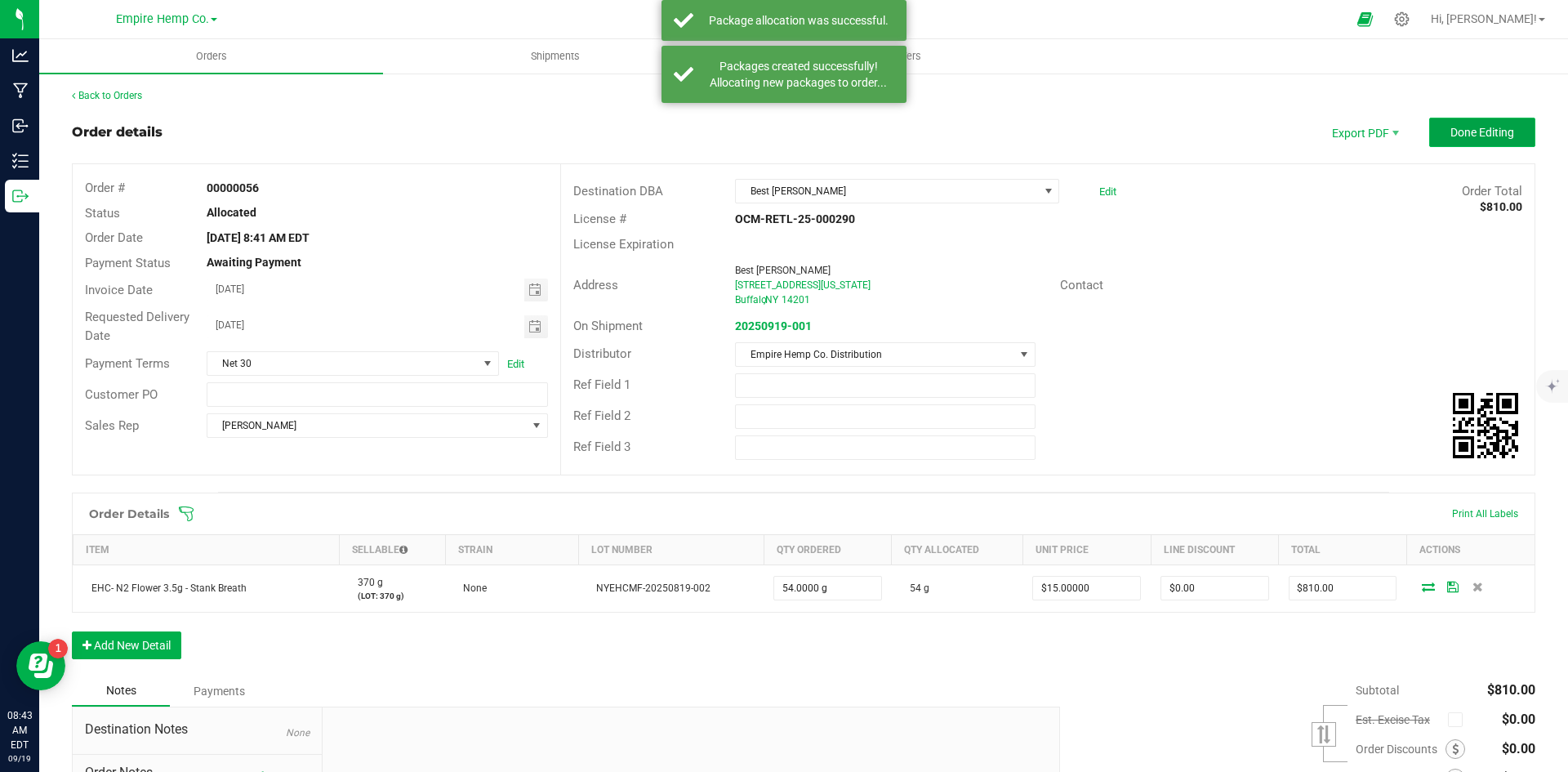
click at [1479, 133] on span "Done Editing" at bounding box center [1481, 132] width 64 height 13
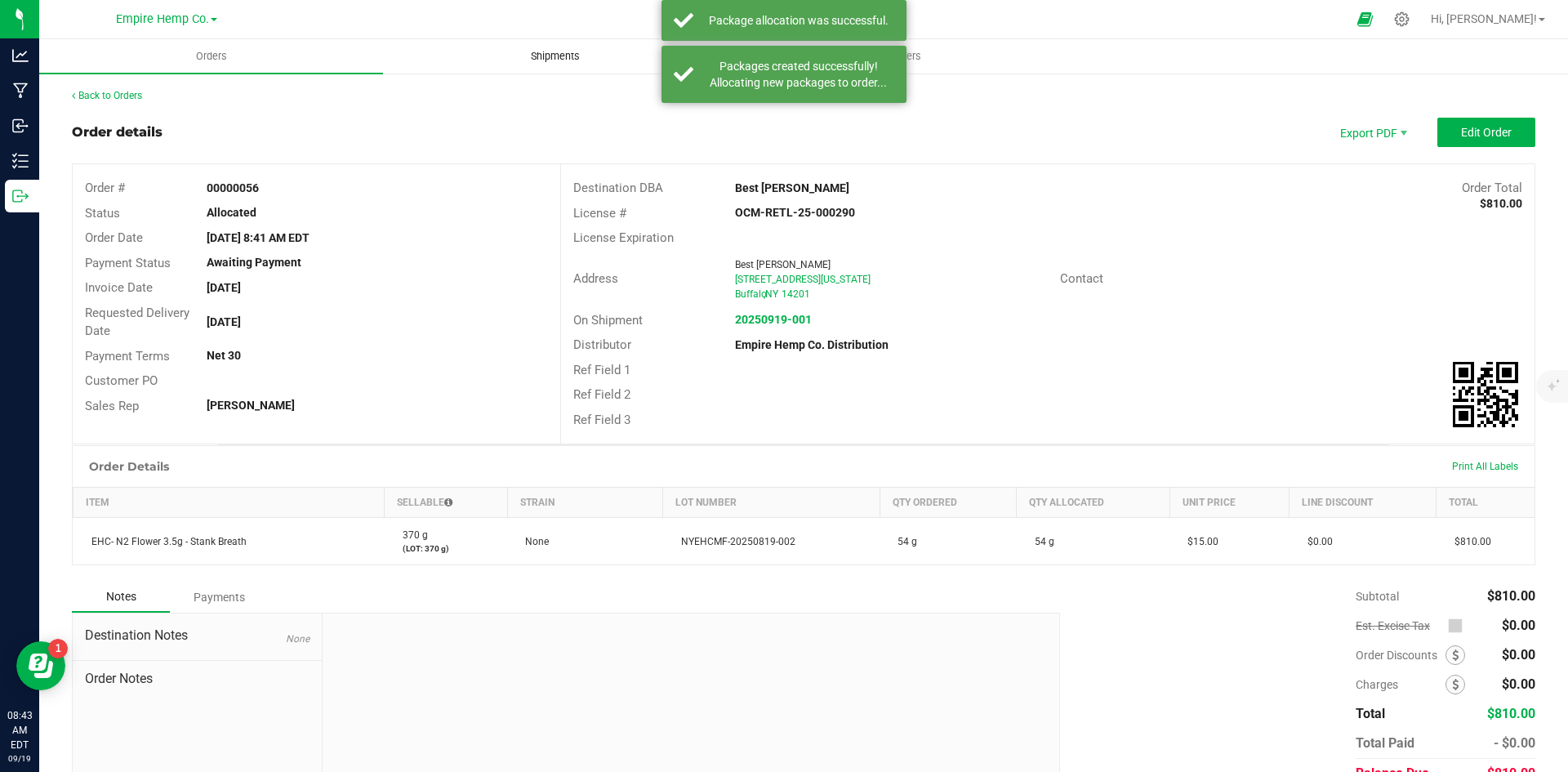
click at [531, 52] on span "Shipments" at bounding box center [554, 56] width 93 height 14
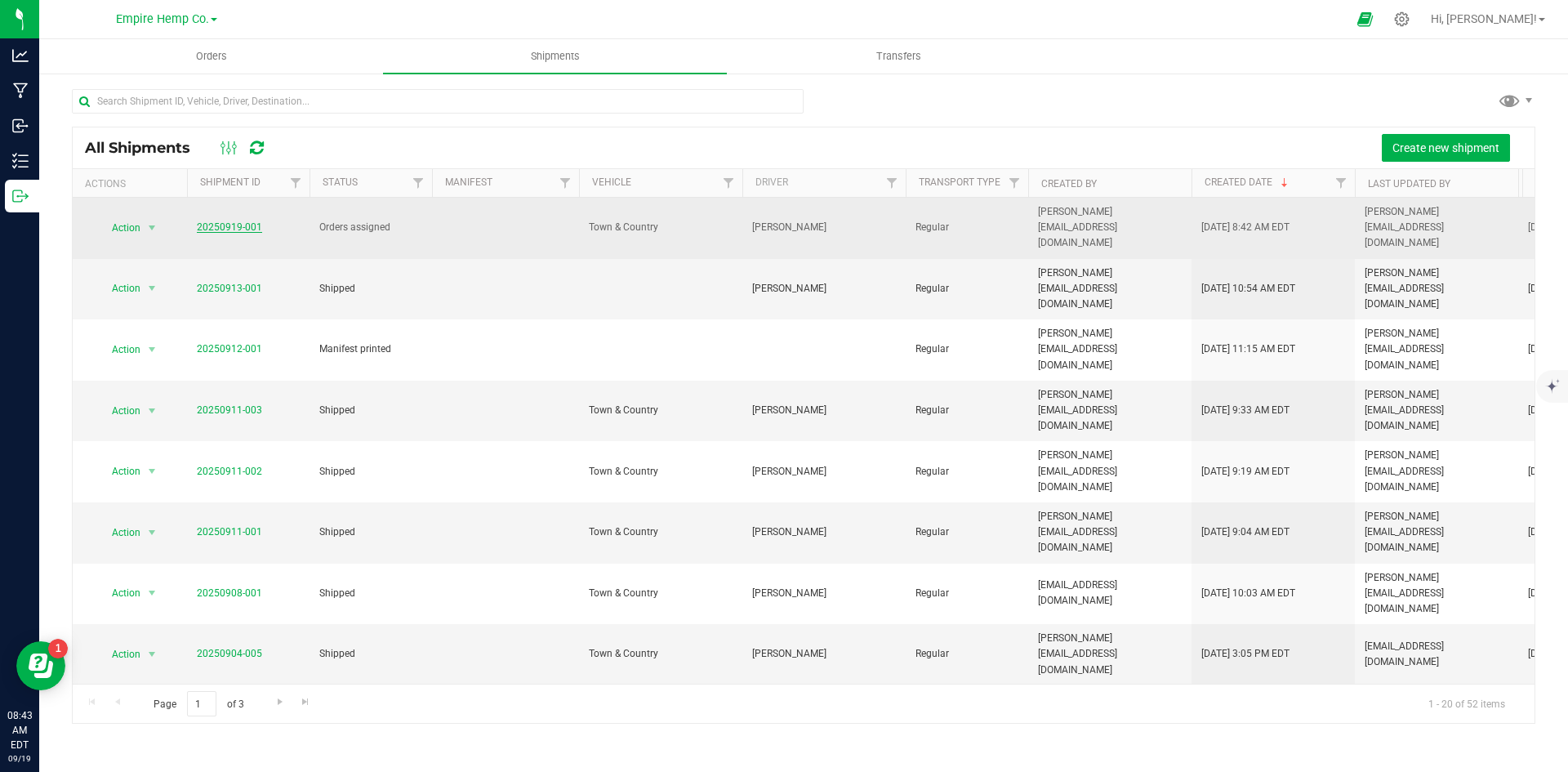
click at [240, 221] on link "20250919-001" at bounding box center [229, 227] width 65 height 12
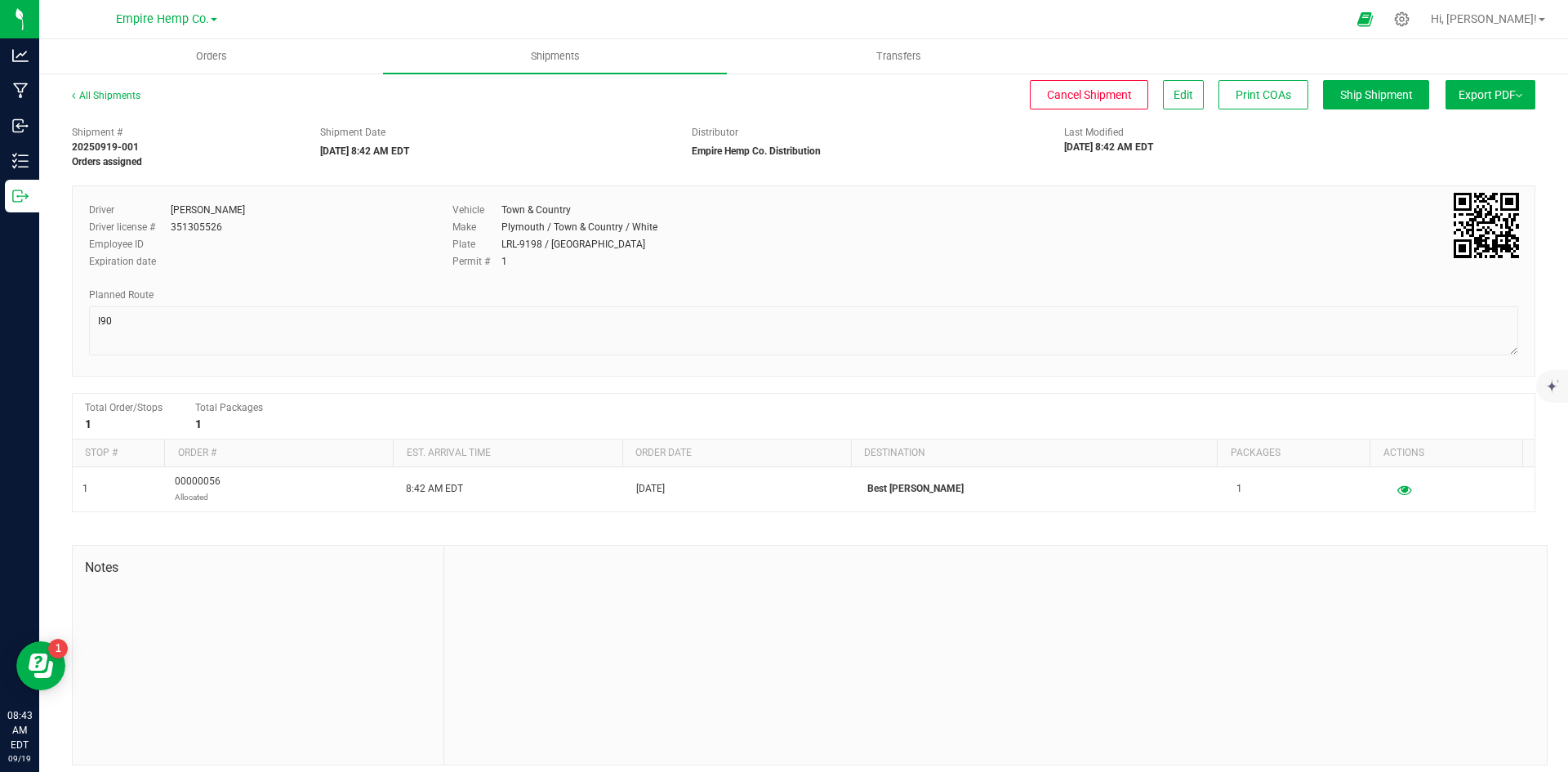
click at [1515, 97] on button "Export PDF" at bounding box center [1489, 95] width 89 height 30
click at [1449, 156] on span "Manifest by Lot" at bounding box center [1448, 155] width 68 height 12
click at [211, 60] on span "Orders" at bounding box center [211, 56] width 75 height 14
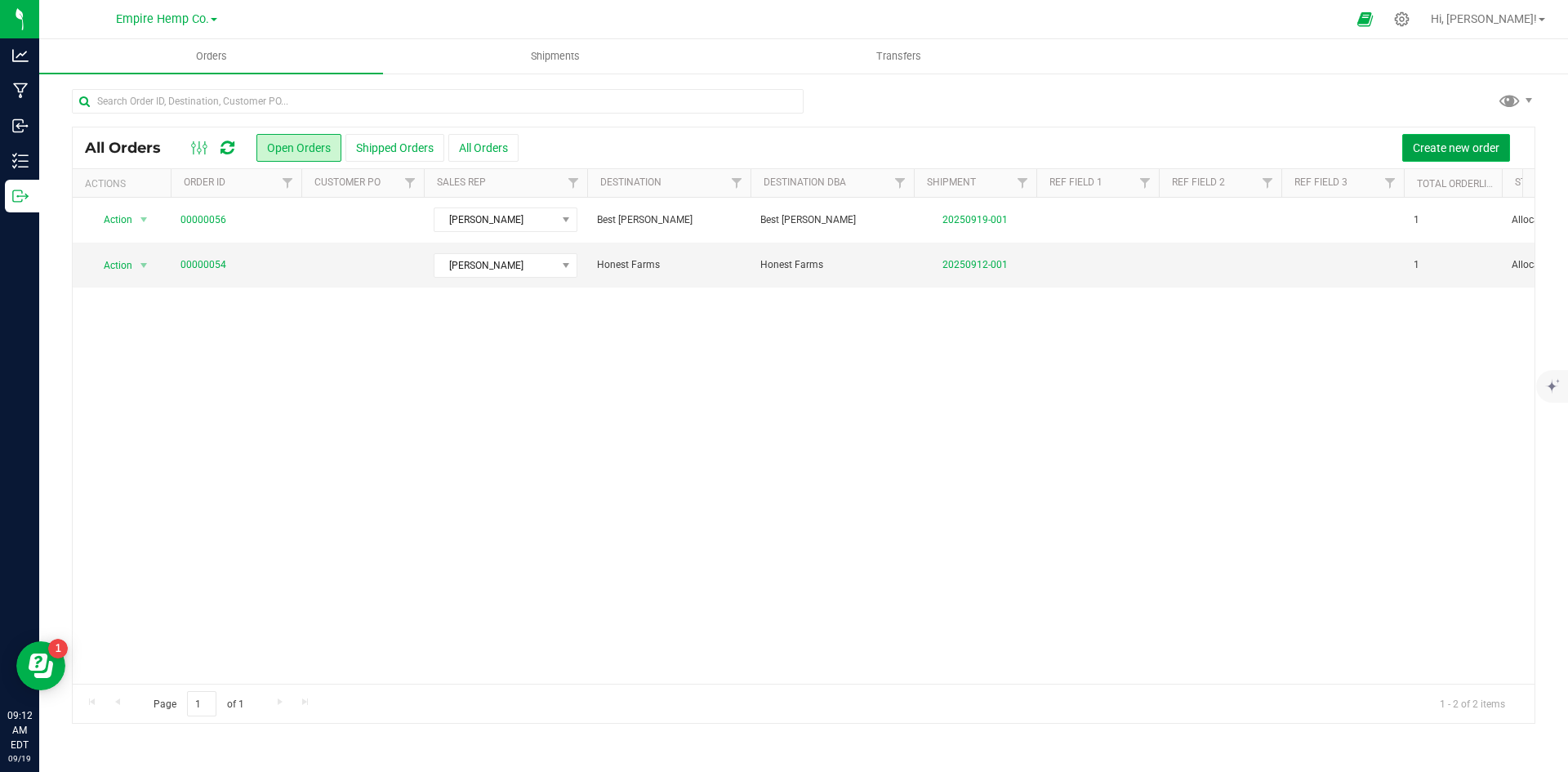
click at [1428, 150] on span "Create new order" at bounding box center [1456, 147] width 87 height 13
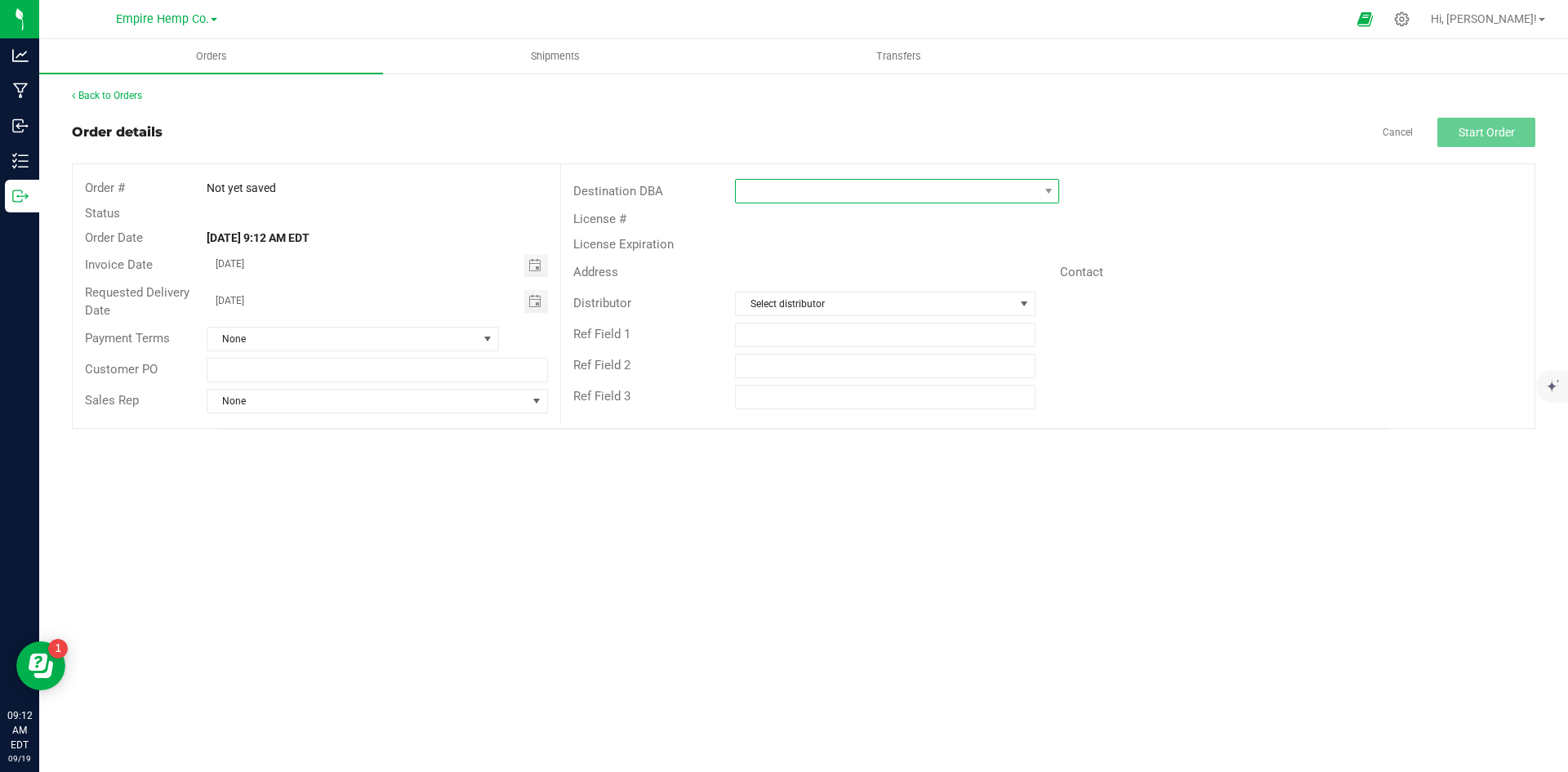
click at [869, 192] on span at bounding box center [886, 191] width 302 height 23
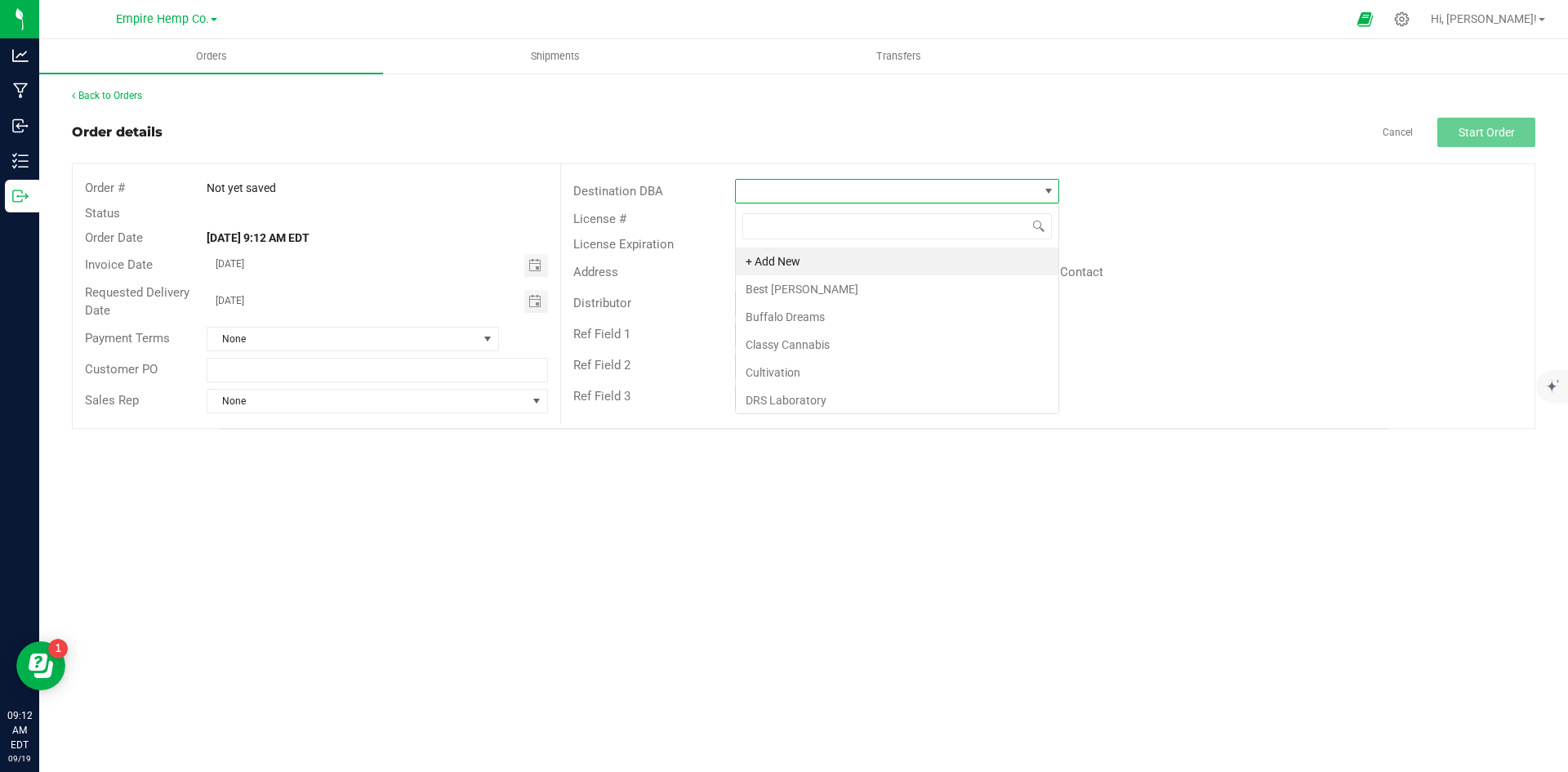
scroll to position [24, 324]
type input "[PERSON_NAME]"
click at [869, 264] on li "[PERSON_NAME] [PERSON_NAME]" at bounding box center [896, 261] width 322 height 28
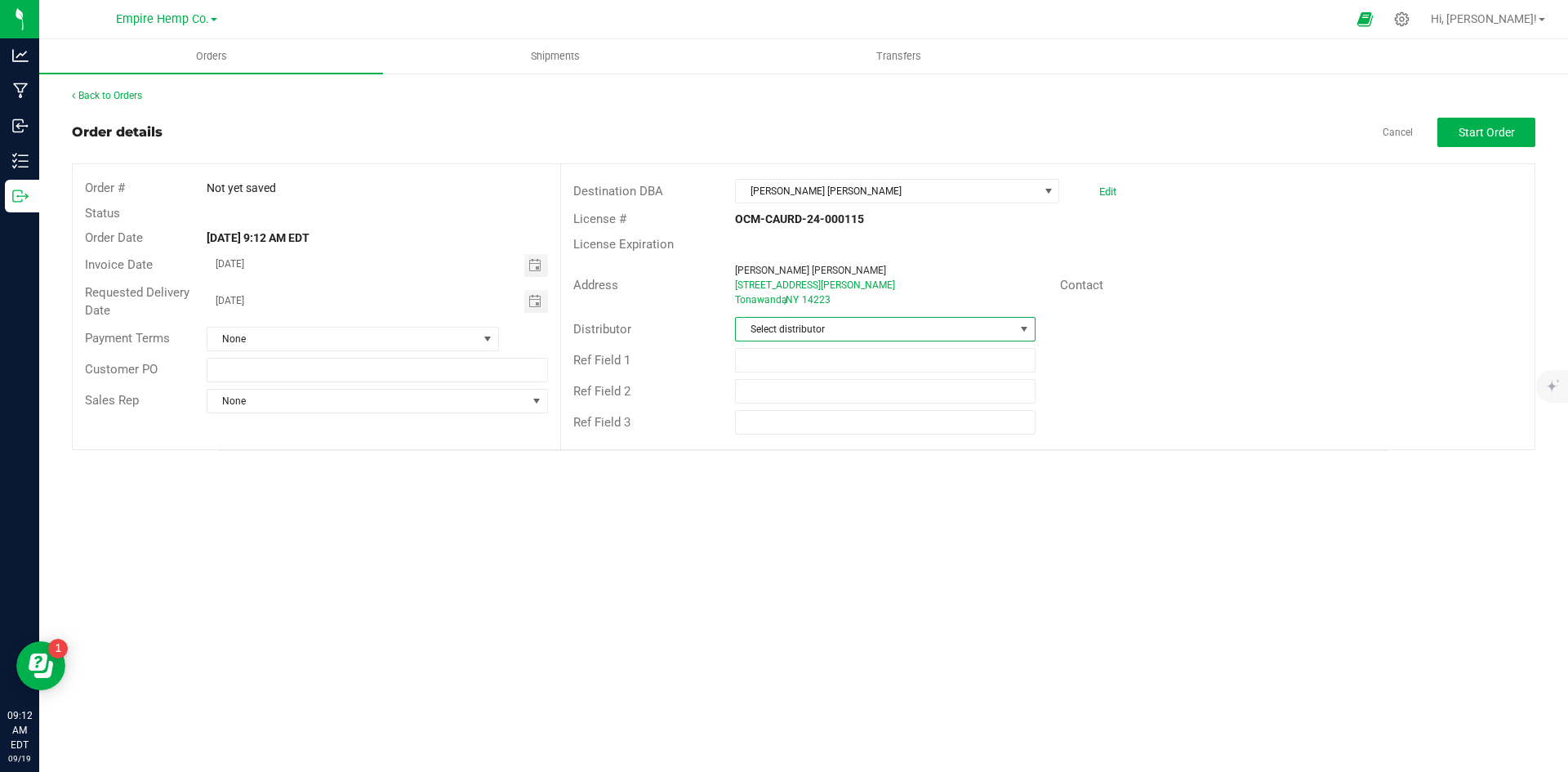
click at [809, 329] on span "Select distributor" at bounding box center [875, 329] width 278 height 23
click at [832, 456] on li "Empire Hemp Co. Distribution" at bounding box center [885, 454] width 298 height 28
click at [405, 344] on span "None" at bounding box center [342, 339] width 270 height 23
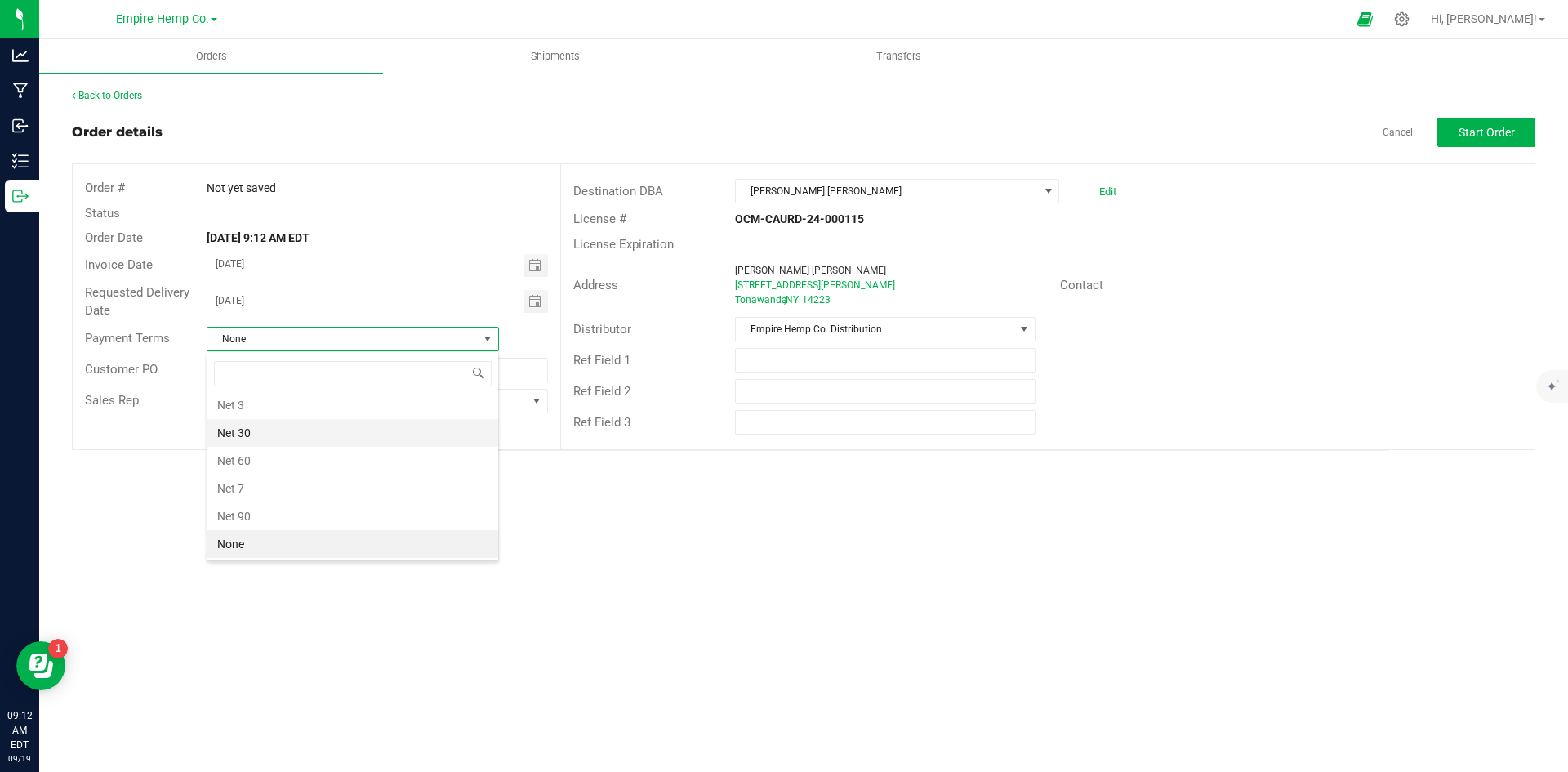
click at [377, 432] on li "Net 30" at bounding box center [353, 433] width 291 height 28
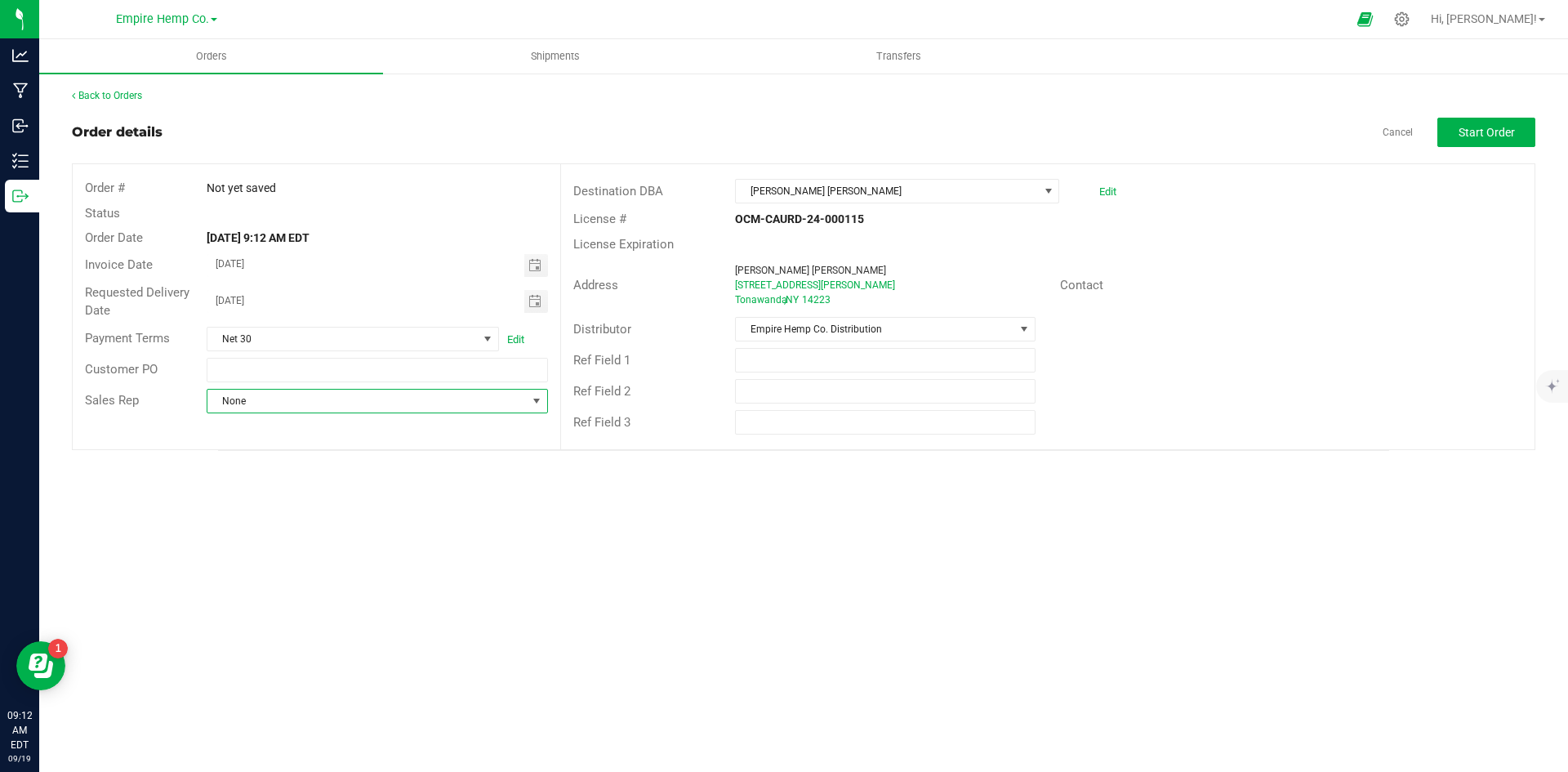
click at [405, 411] on span "None" at bounding box center [366, 400] width 319 height 23
click at [311, 475] on li "[PERSON_NAME]" at bounding box center [376, 470] width 339 height 28
click at [1475, 132] on span "Start Order" at bounding box center [1486, 132] width 56 height 13
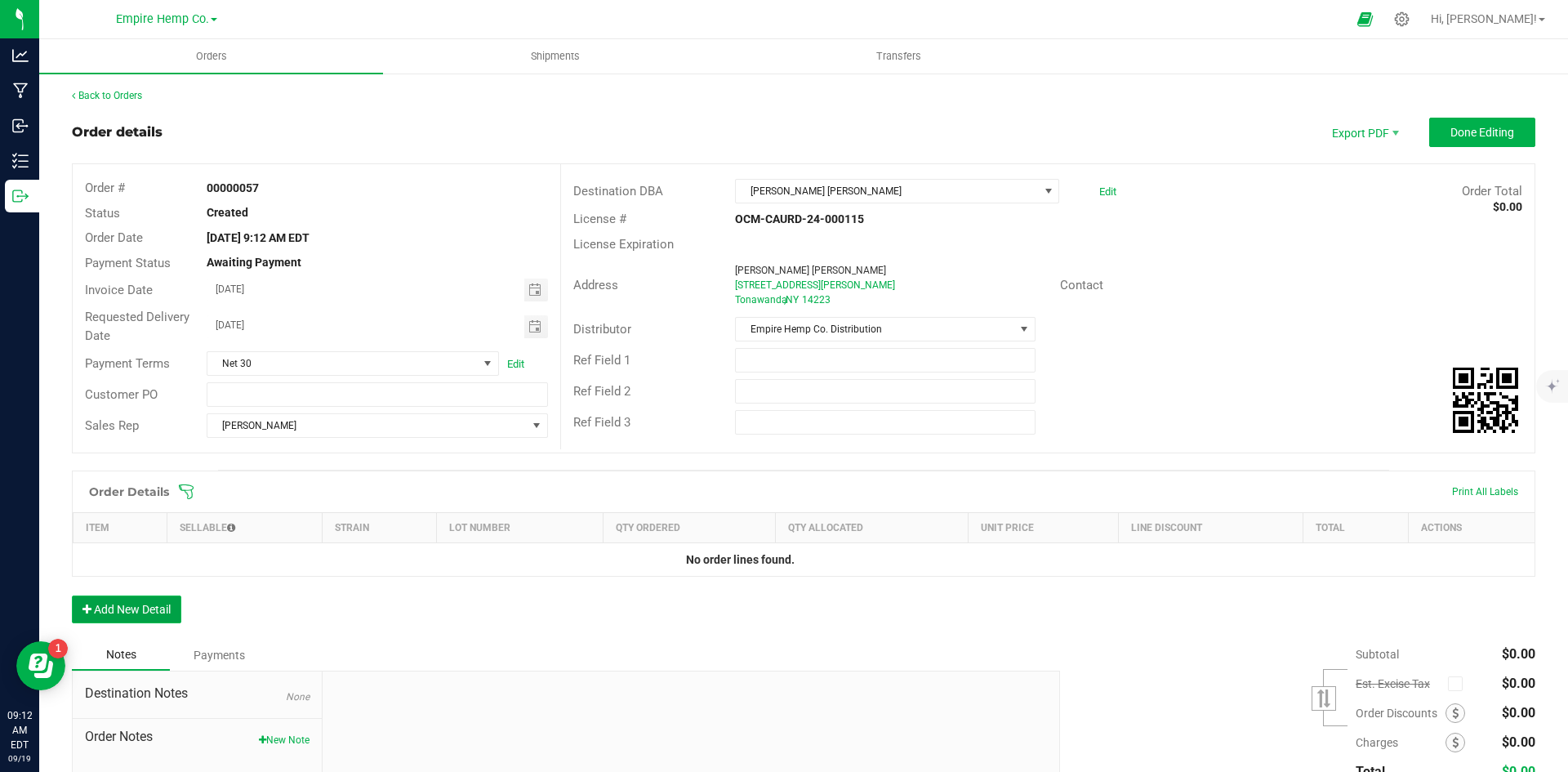
click at [142, 603] on button "Add New Detail" at bounding box center [126, 609] width 109 height 28
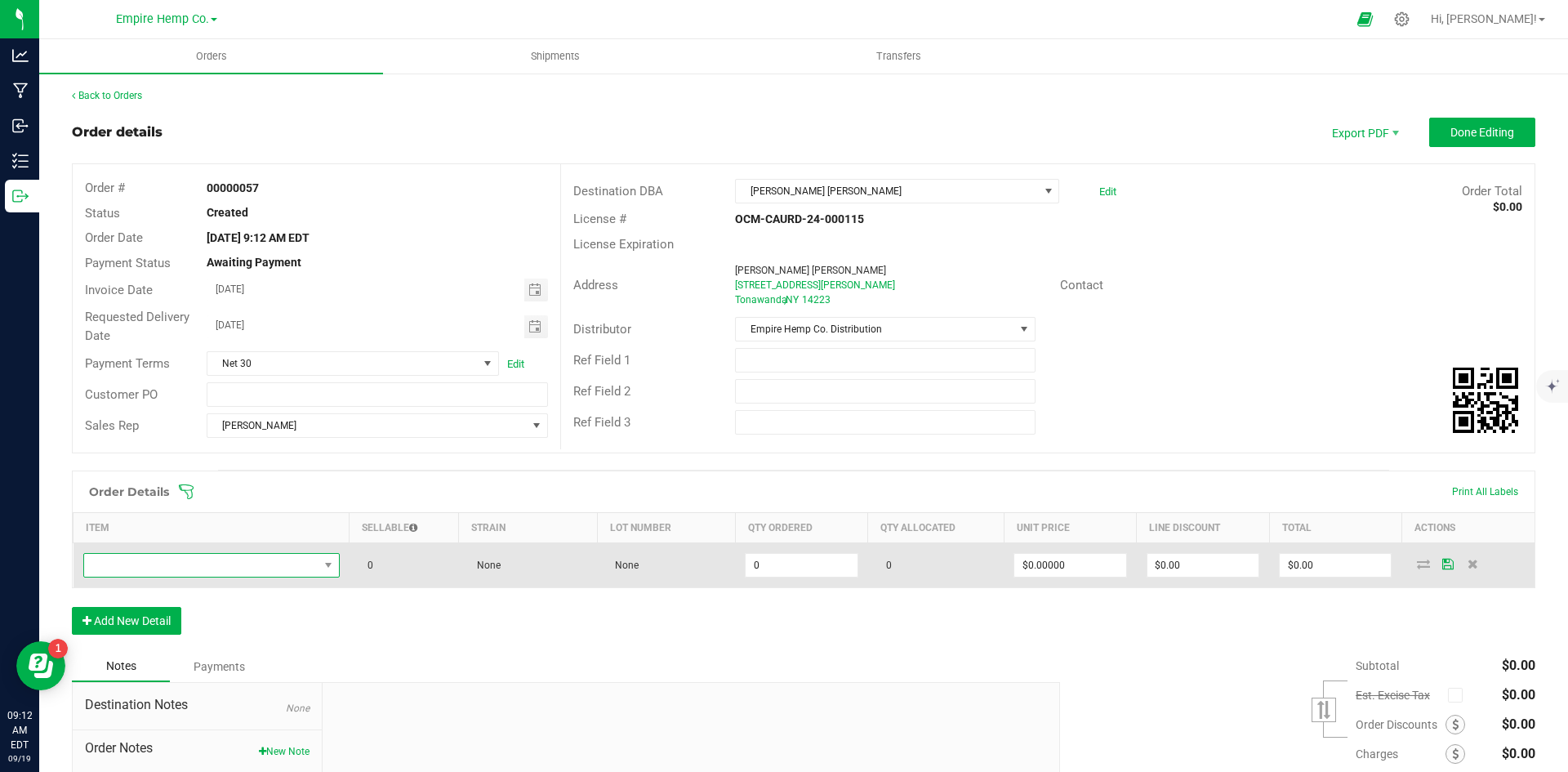
click at [233, 568] on span "NO DATA FOUND" at bounding box center [201, 564] width 235 height 23
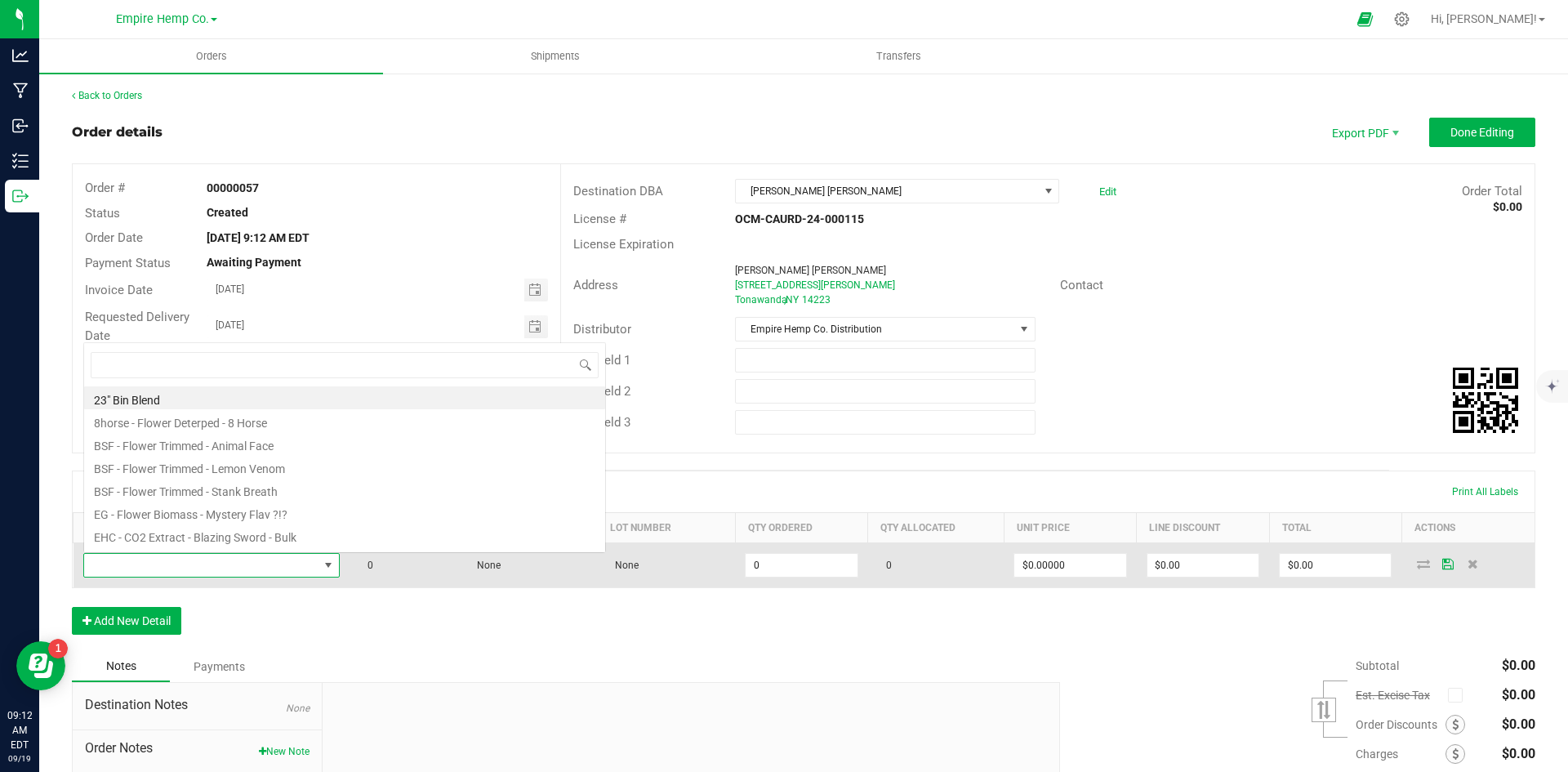
scroll to position [24, 252]
type input "stank"
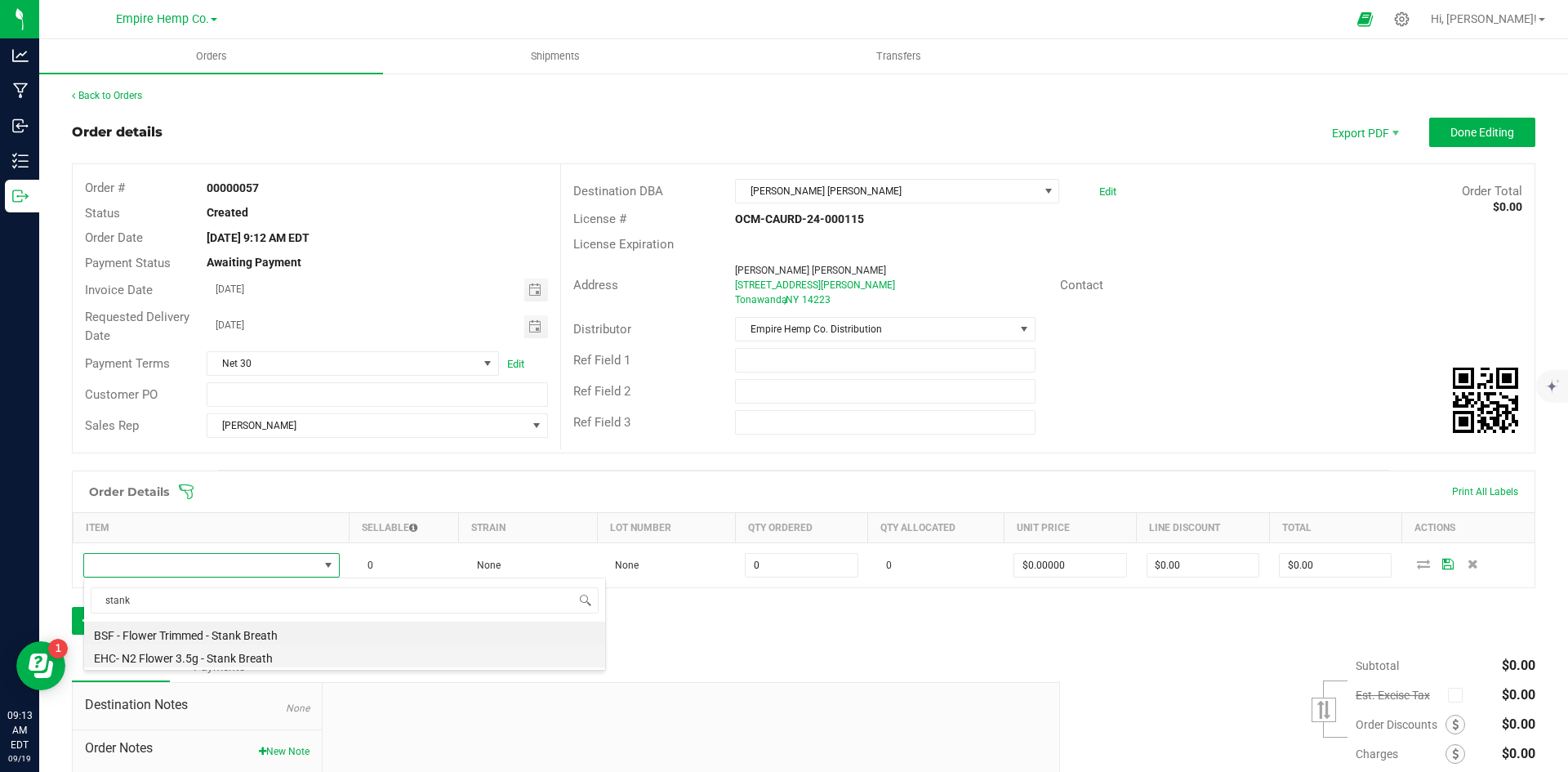
click at [218, 660] on li "EHC- N2 Flower 3.5g - Stank Breath" at bounding box center [344, 656] width 521 height 23
type input "0.0000 g"
type input "$15.00000"
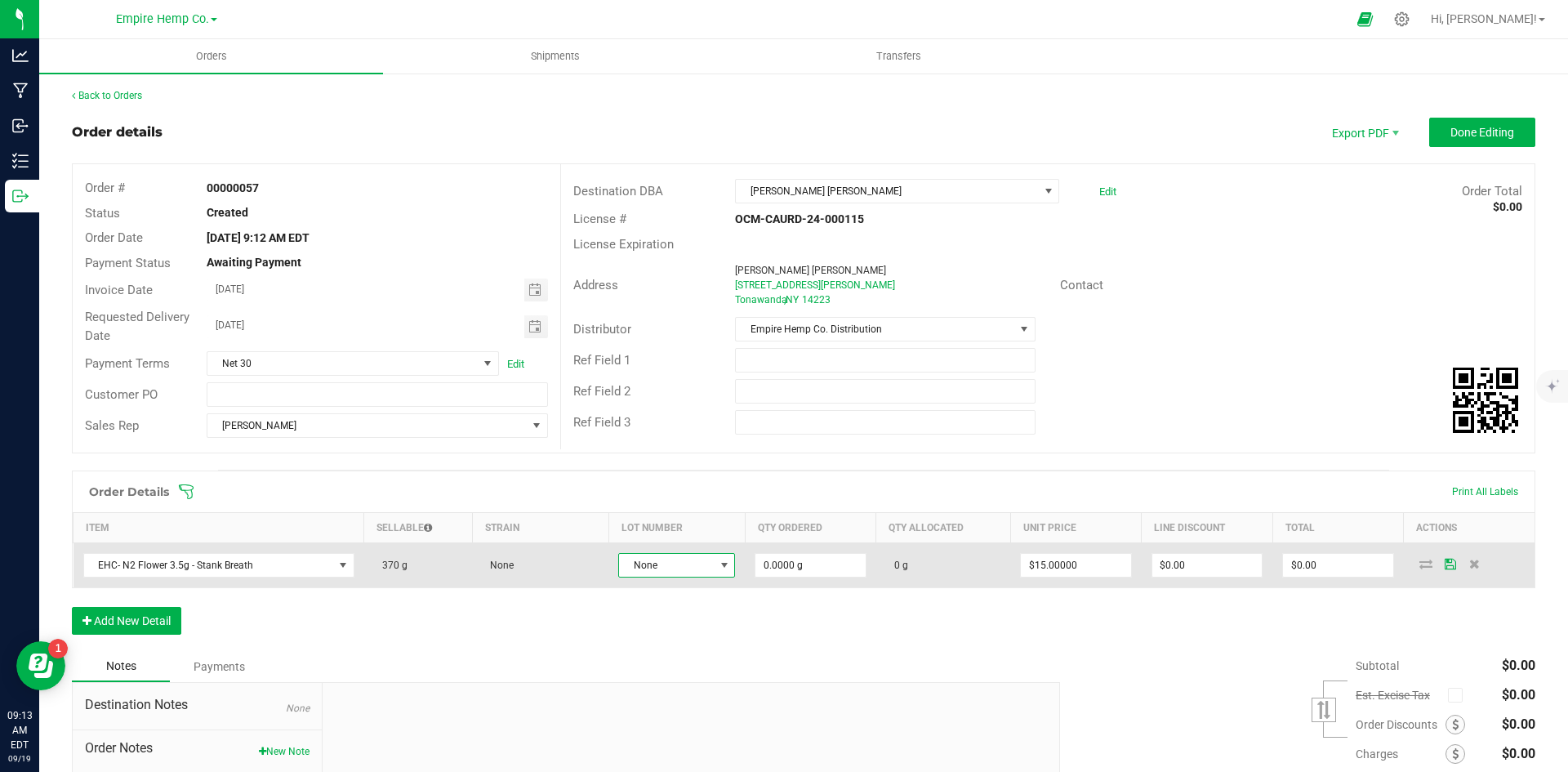
click at [705, 569] on span "None" at bounding box center [666, 564] width 95 height 23
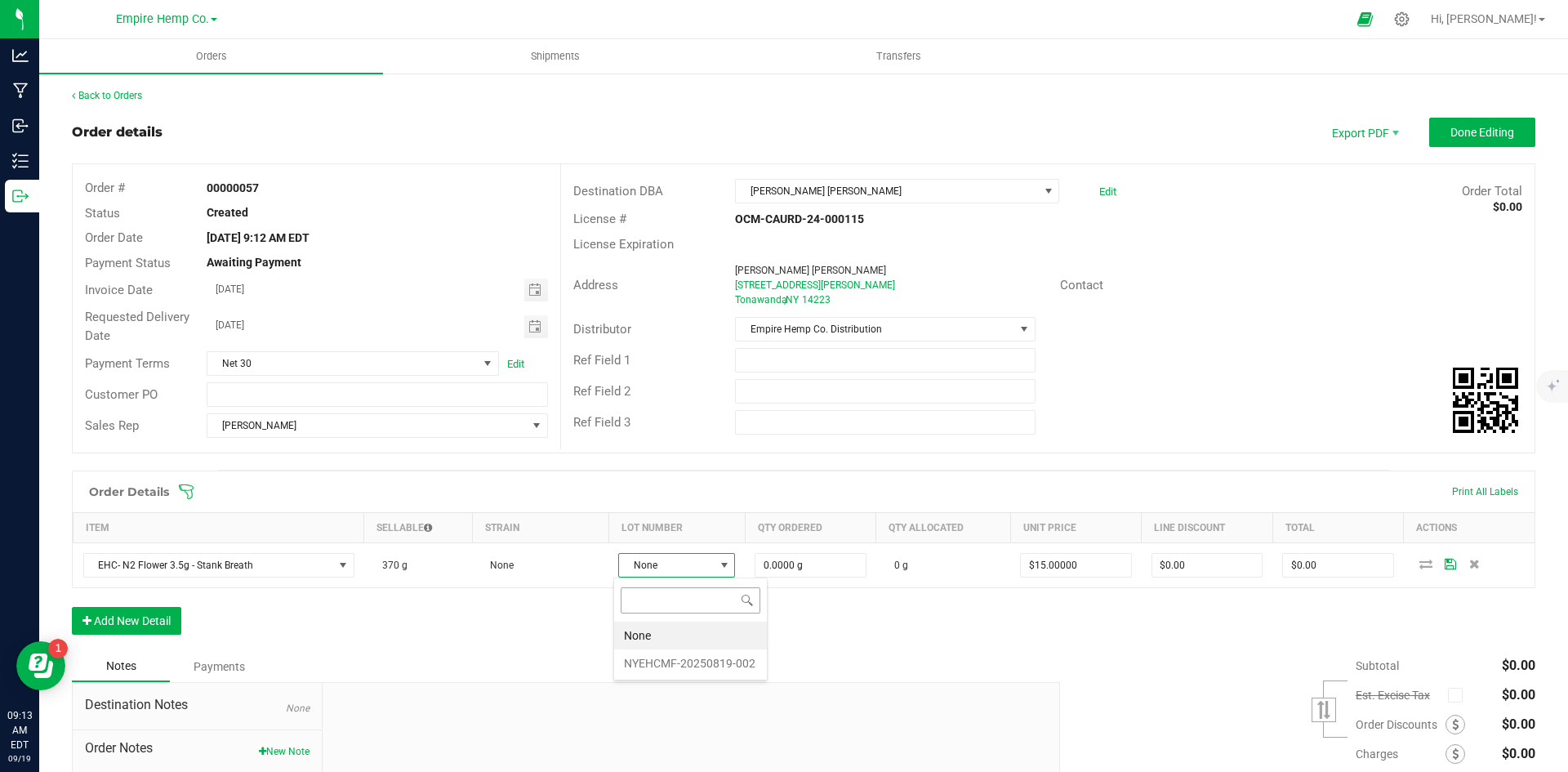
scroll to position [24, 116]
click at [702, 664] on li "NYEHCMF-20250819-002" at bounding box center [690, 663] width 153 height 28
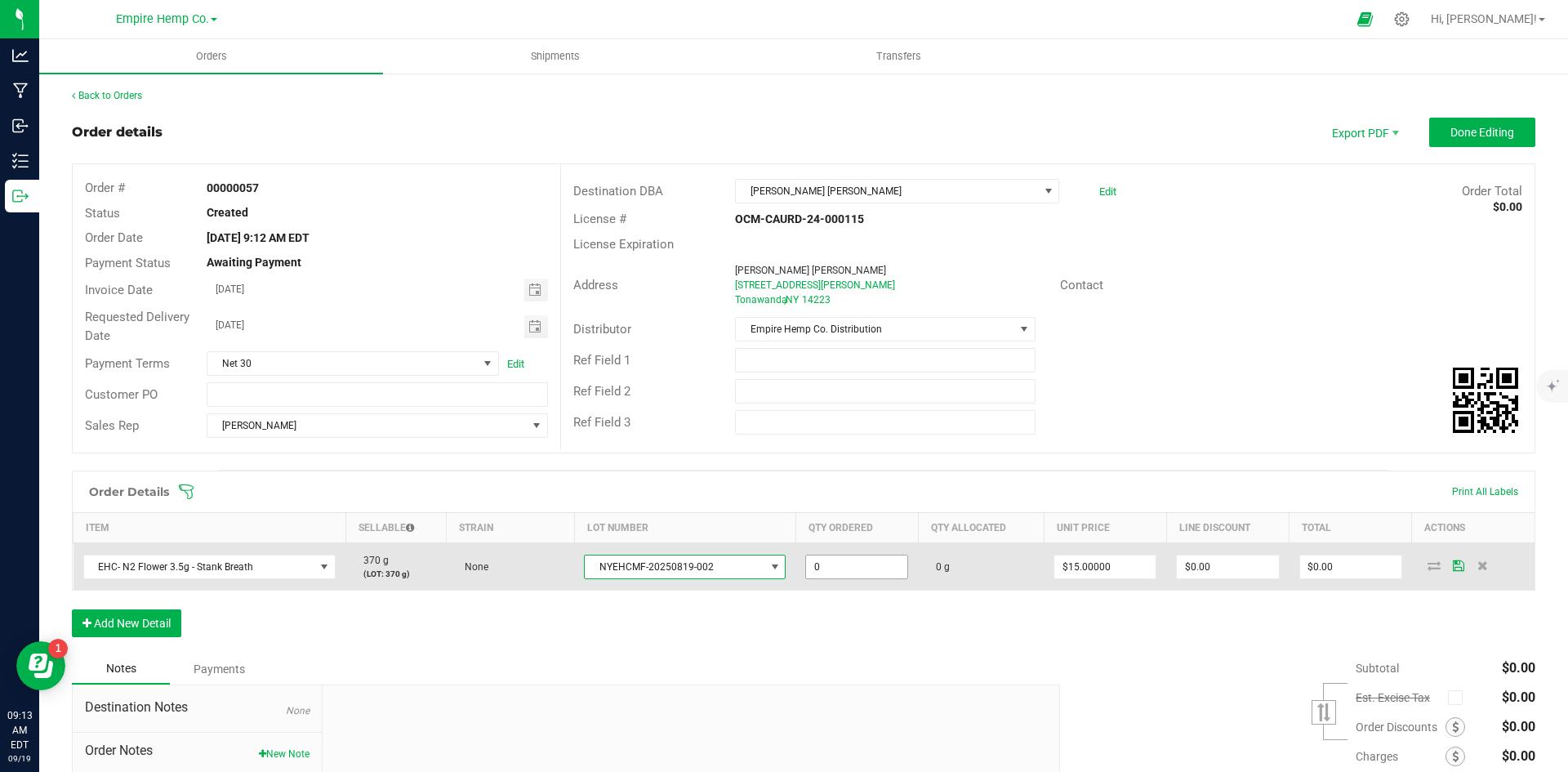
click at [828, 559] on input "0" at bounding box center [857, 566] width 101 height 23
type input "75.0000 g"
type input "15"
type input "$1,125.00"
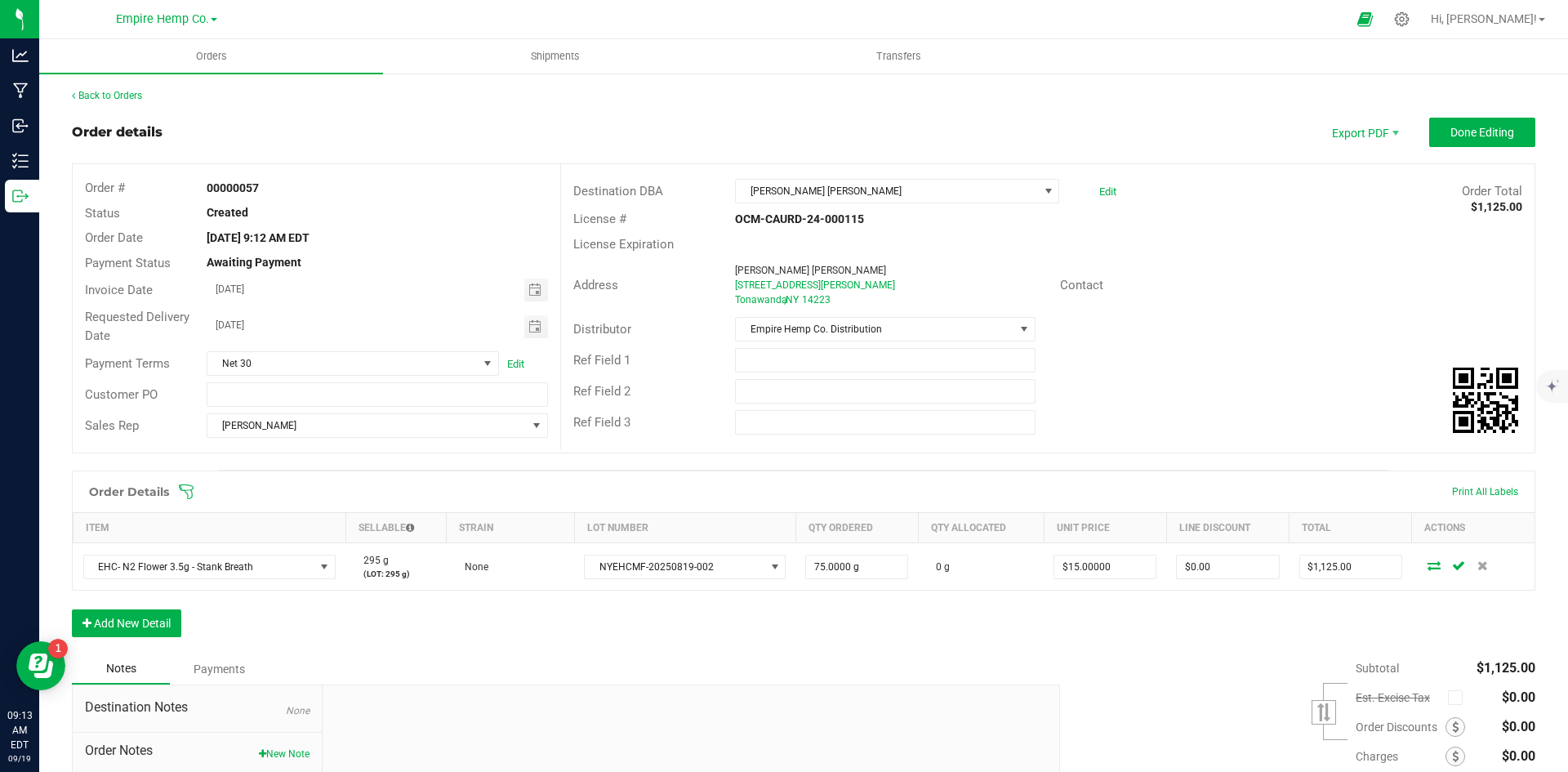
click at [1108, 634] on div "Order Details Print All Labels Item Sellable Strain Lot Number Qty Ordered Qty …" at bounding box center [803, 562] width 1463 height 183
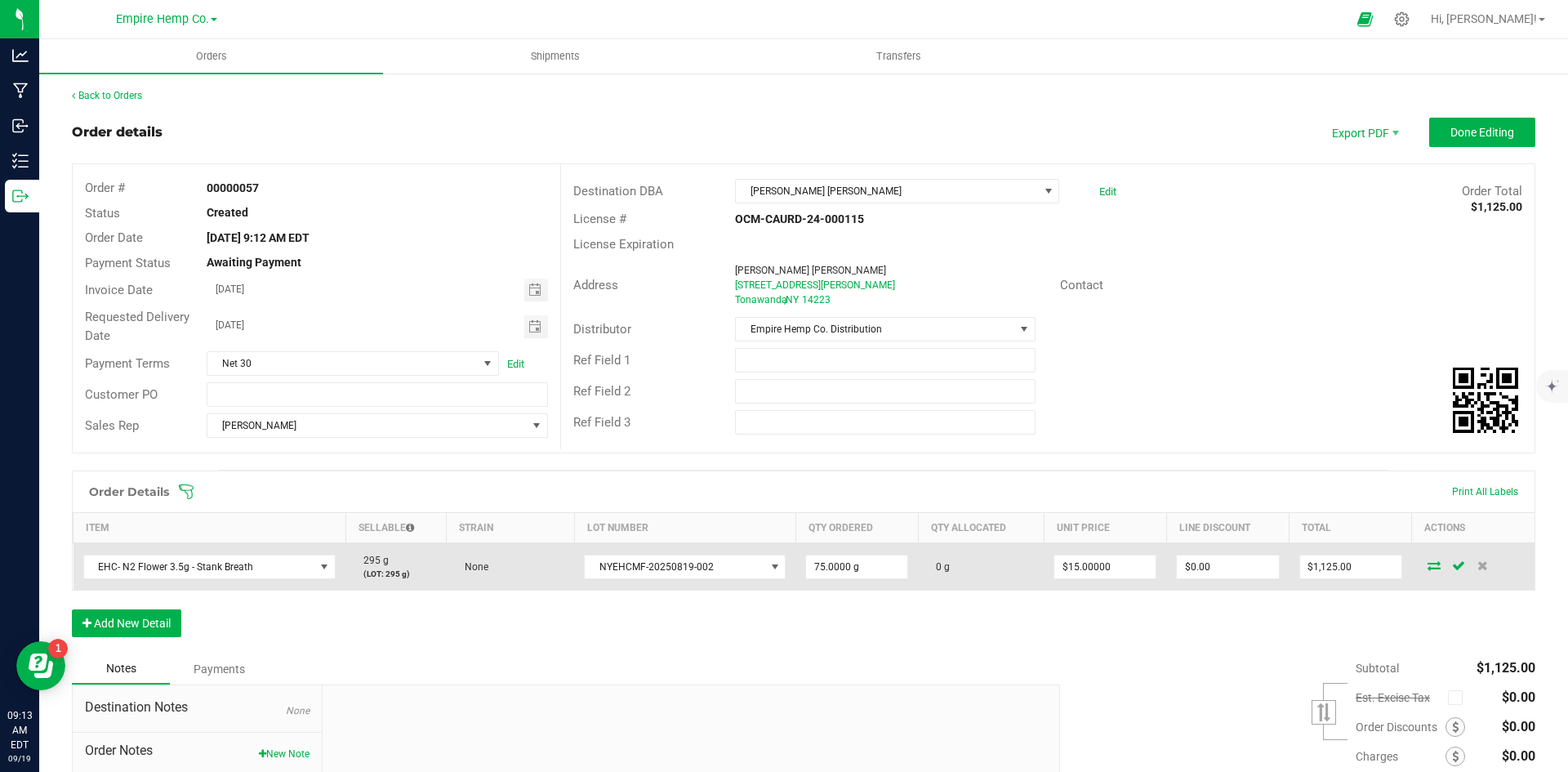
click at [1427, 568] on icon at bounding box center [1433, 564] width 13 height 10
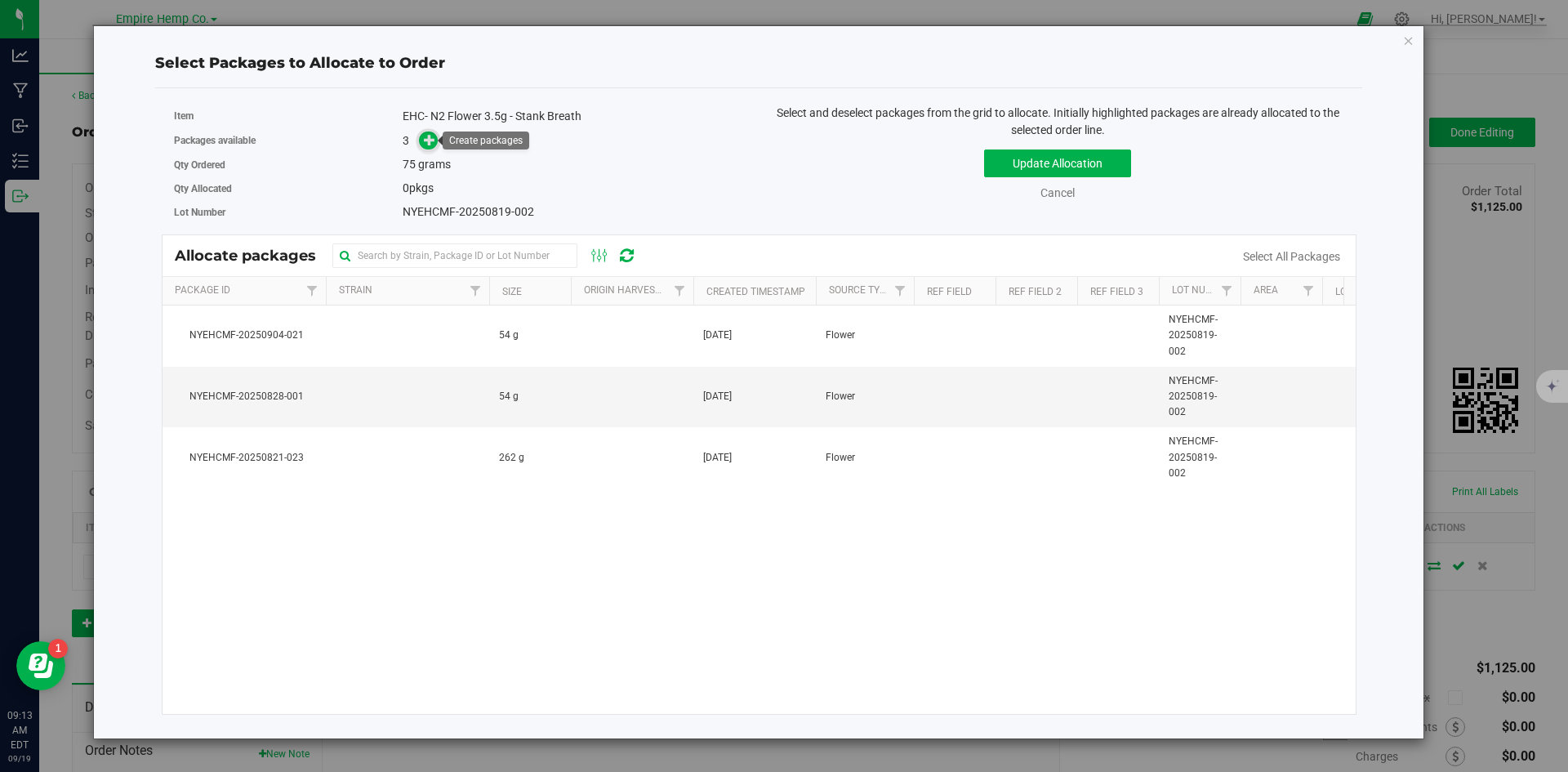
click at [424, 137] on icon at bounding box center [429, 139] width 12 height 12
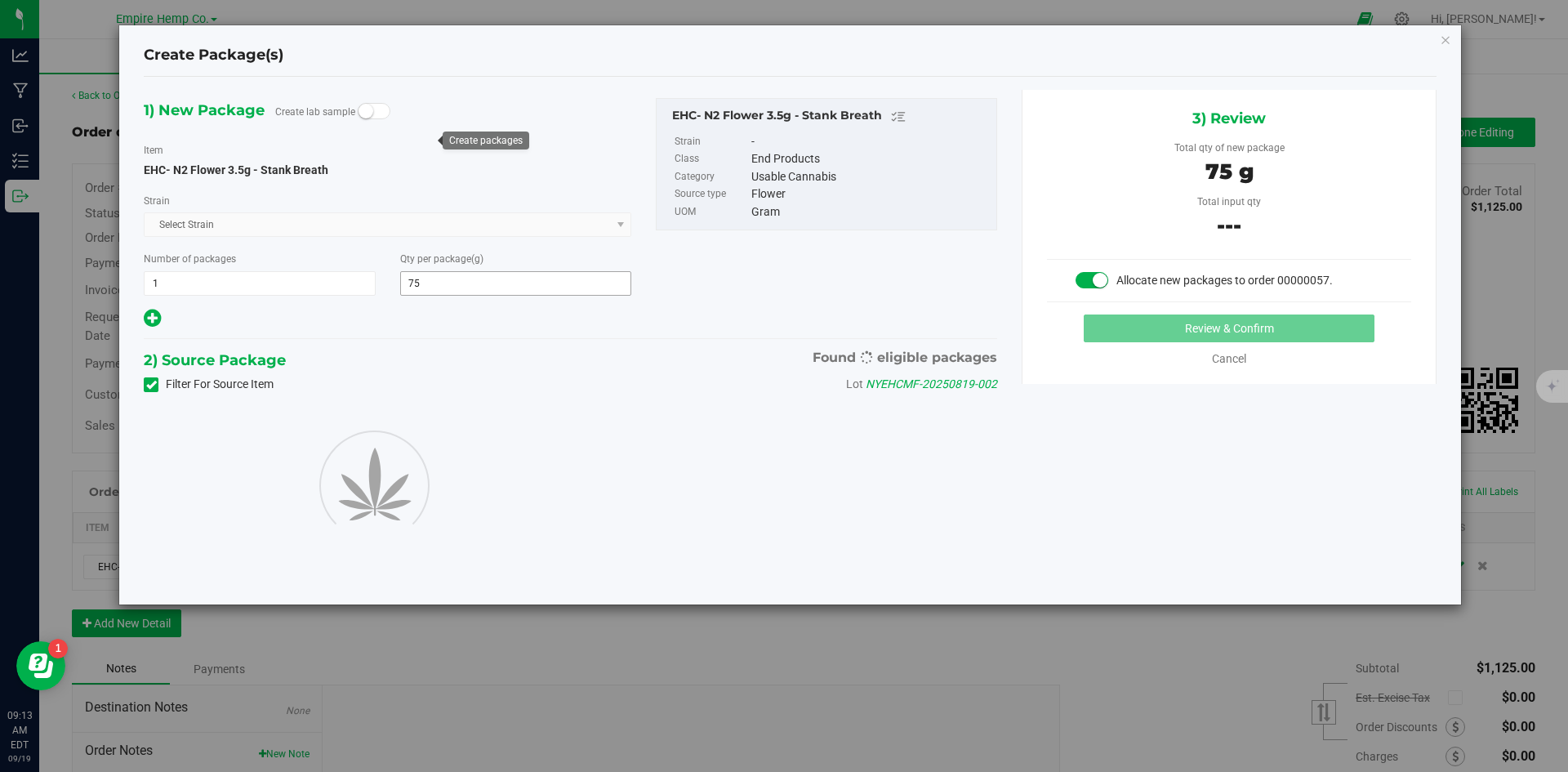
type input "75.0000"
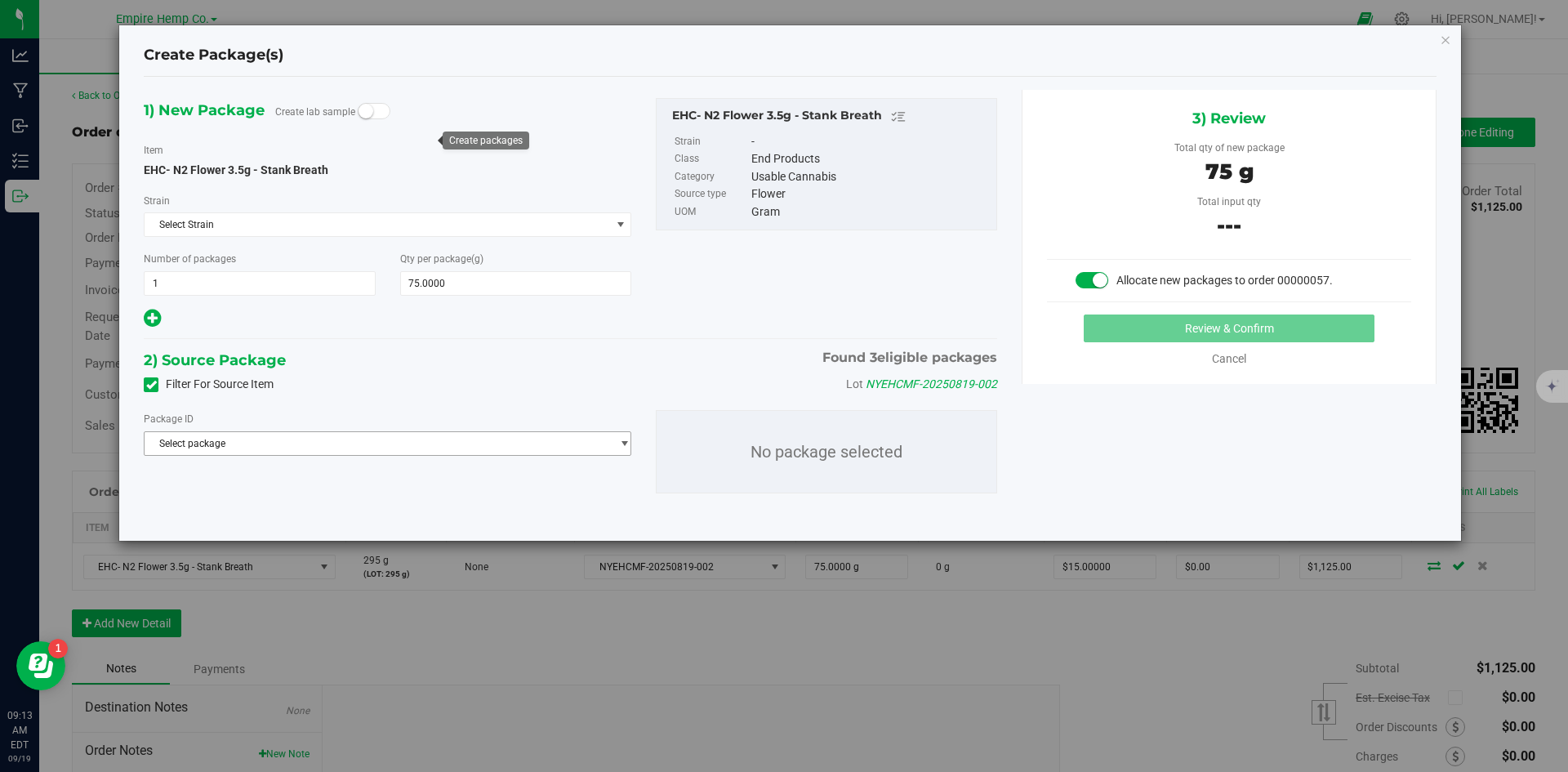
click at [582, 442] on span "Select package" at bounding box center [377, 442] width 466 height 23
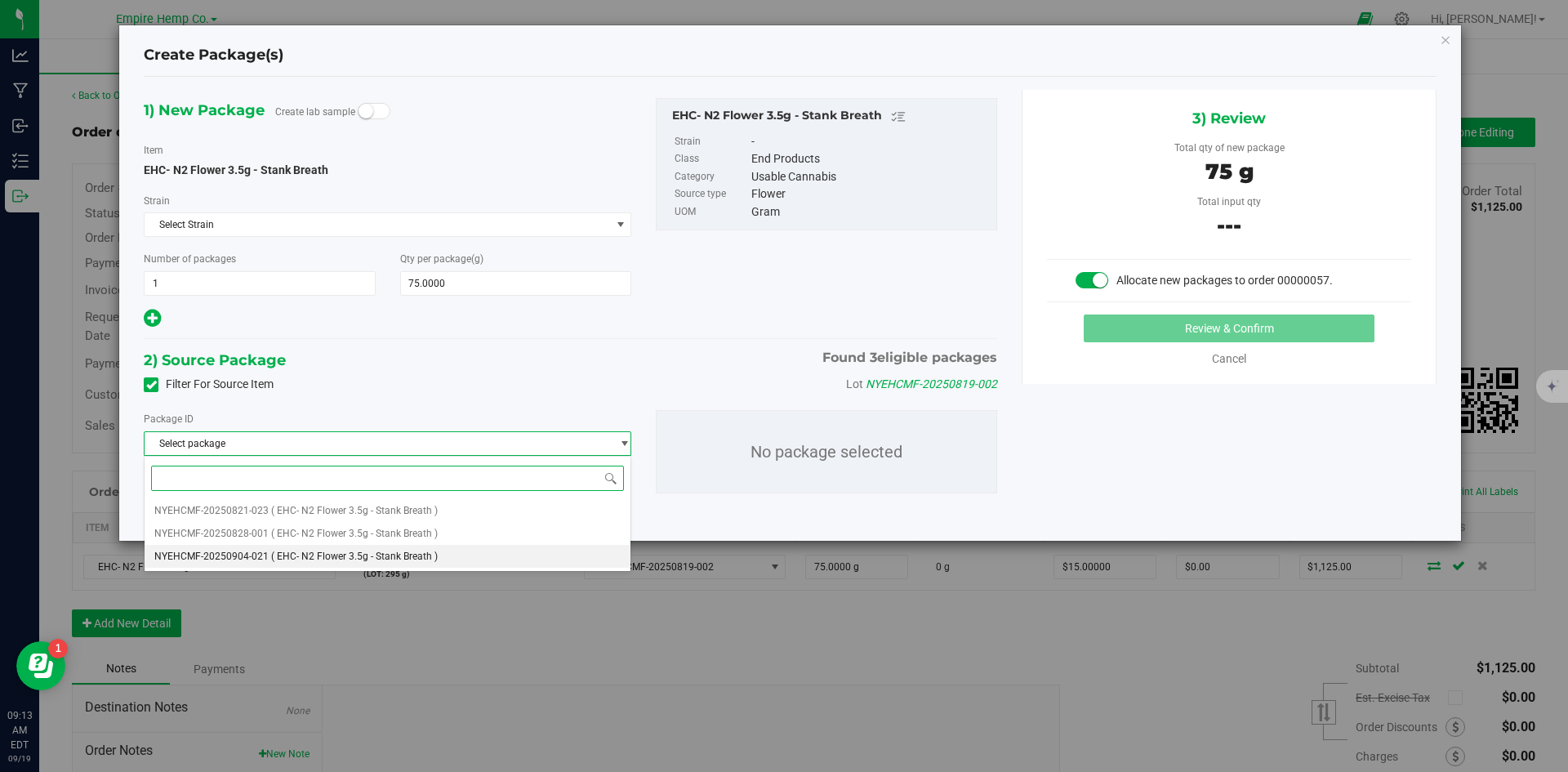
click at [511, 552] on li "NYEHCMF-20250904-021 ( EHC- N2 Flower 3.5g - Stank Breath )" at bounding box center [387, 555] width 486 height 23
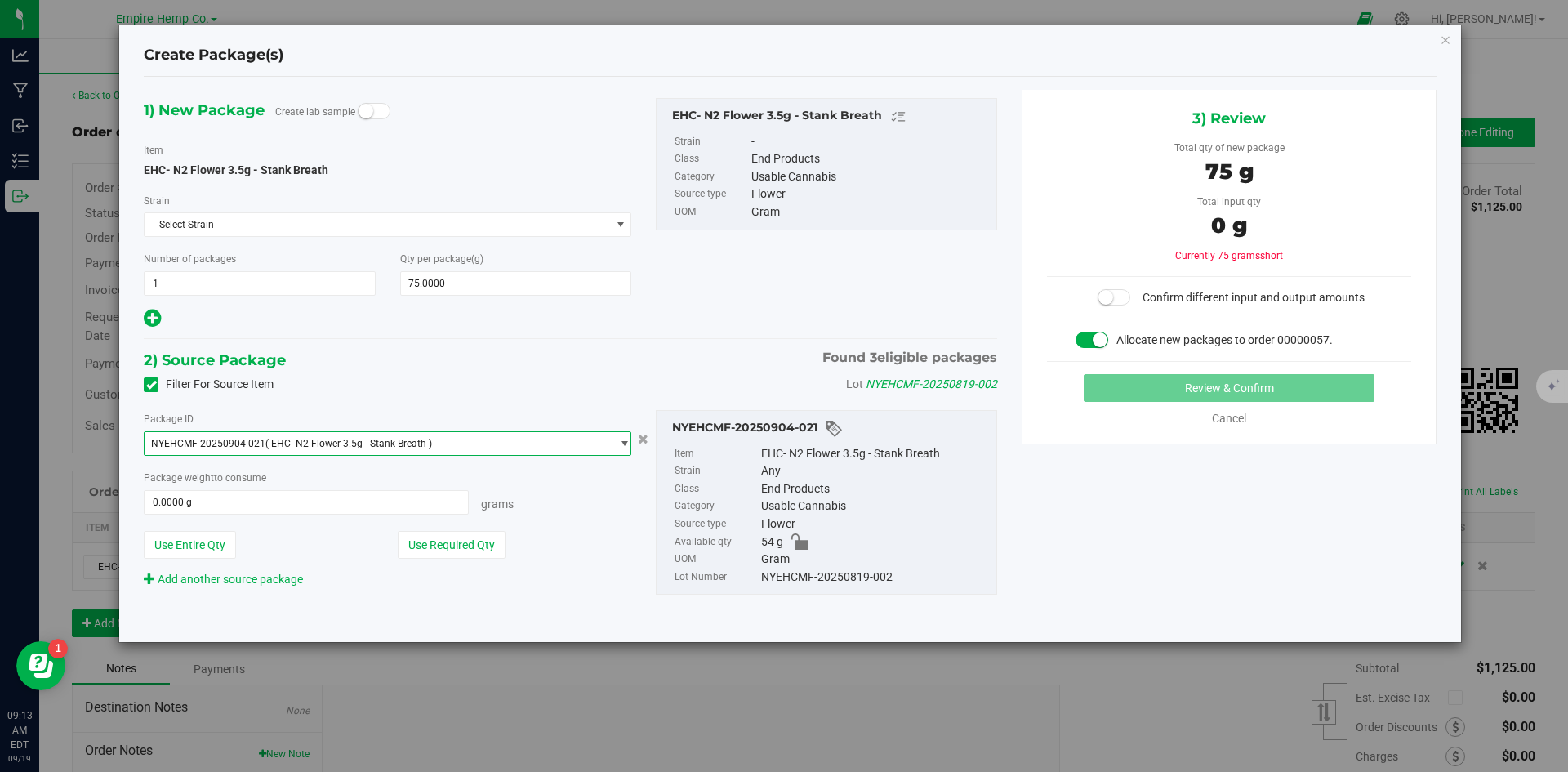
click at [548, 446] on span "NYEHCMF-20250904-021 ( EHC- N2 Flower 3.5g - Stank Breath )" at bounding box center [377, 442] width 466 height 23
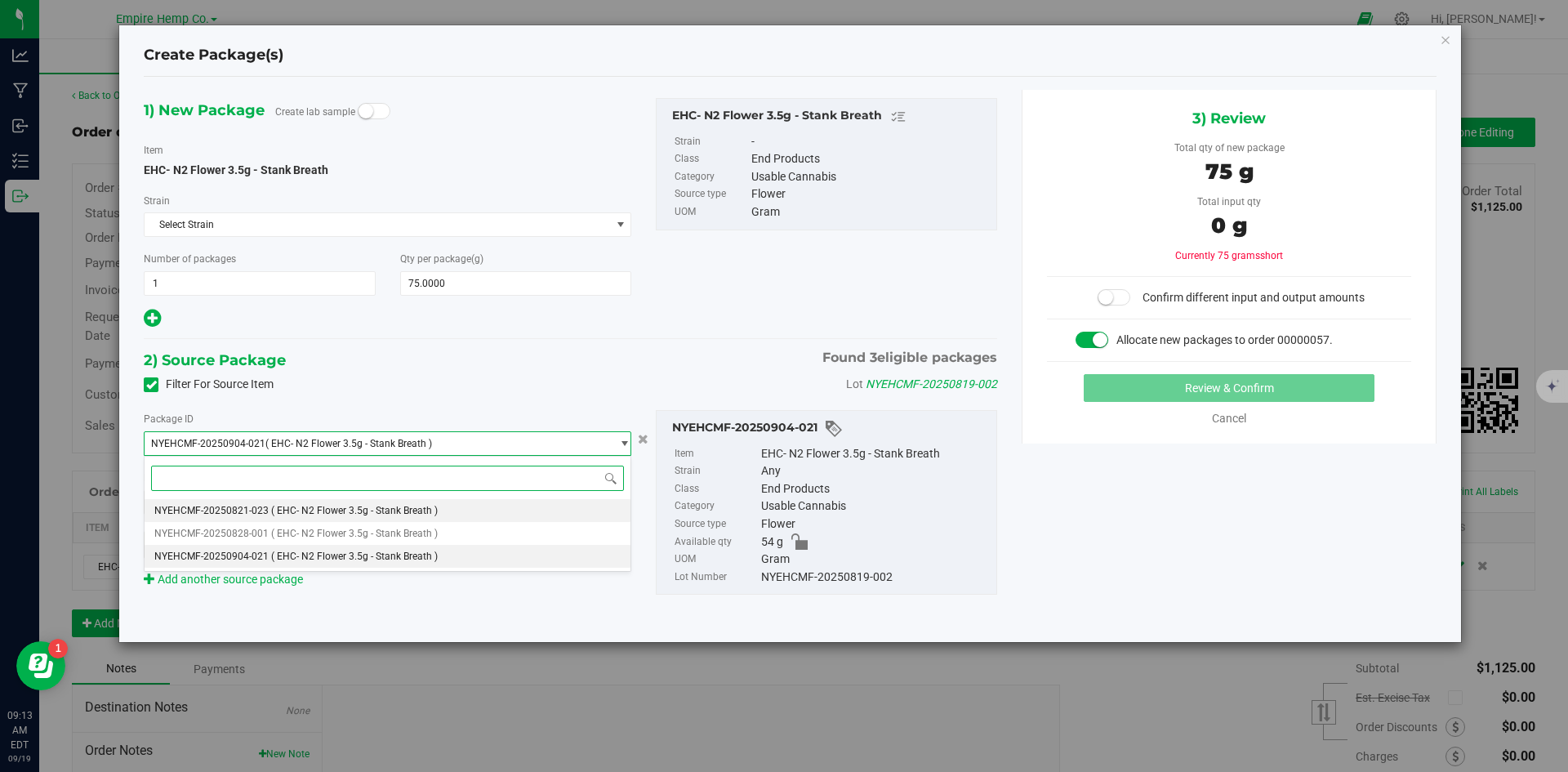
click at [513, 517] on li "NYEHCMF-20250821-023 ( EHC- N2 Flower 3.5g - Stank Breath )" at bounding box center [387, 510] width 486 height 23
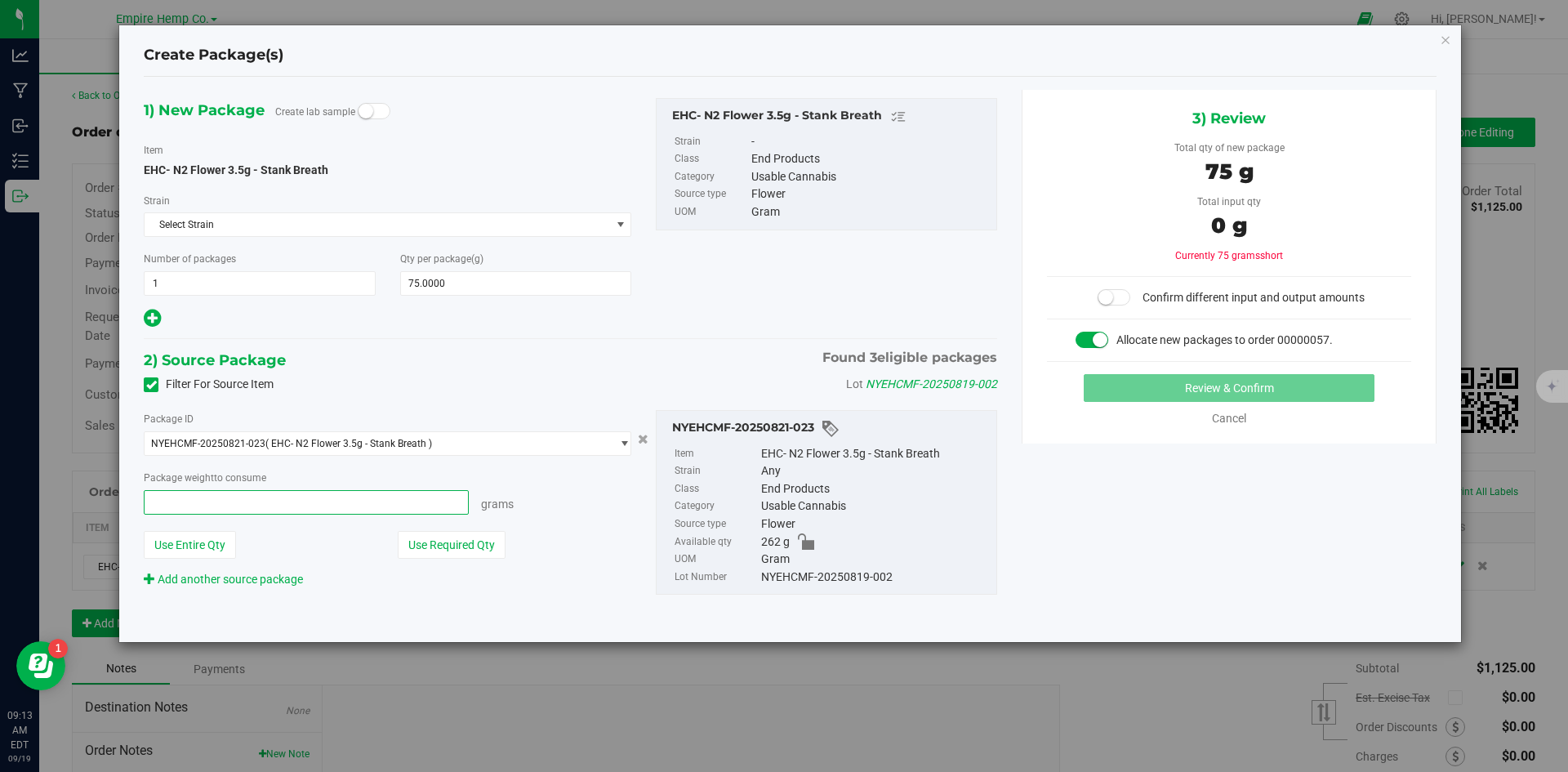
click at [362, 497] on span at bounding box center [306, 502] width 325 height 24
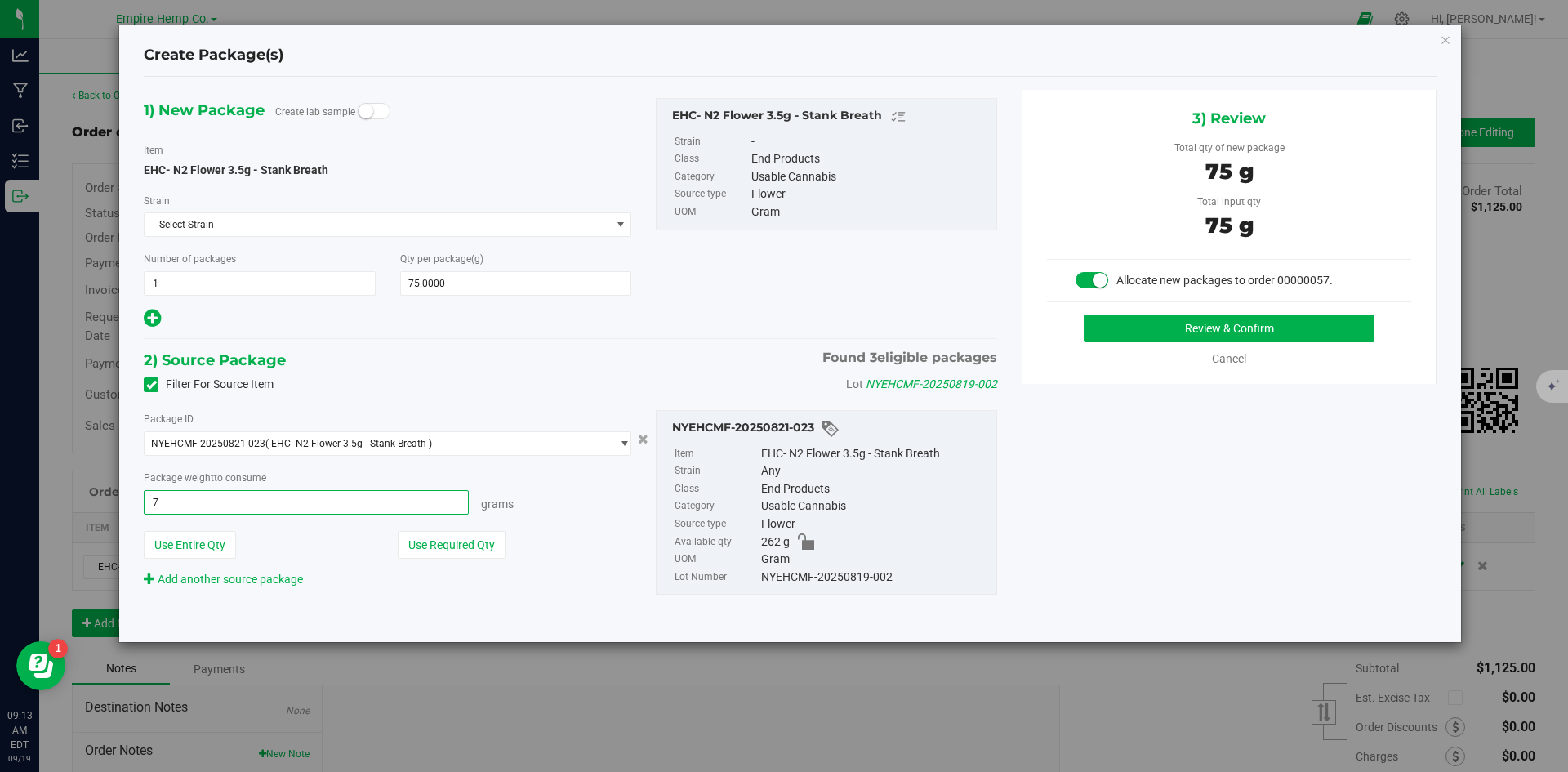
type input "75"
click at [1083, 314] on button "Review & Confirm" at bounding box center [1229, 328] width 291 height 28
type input "75.0000 g"
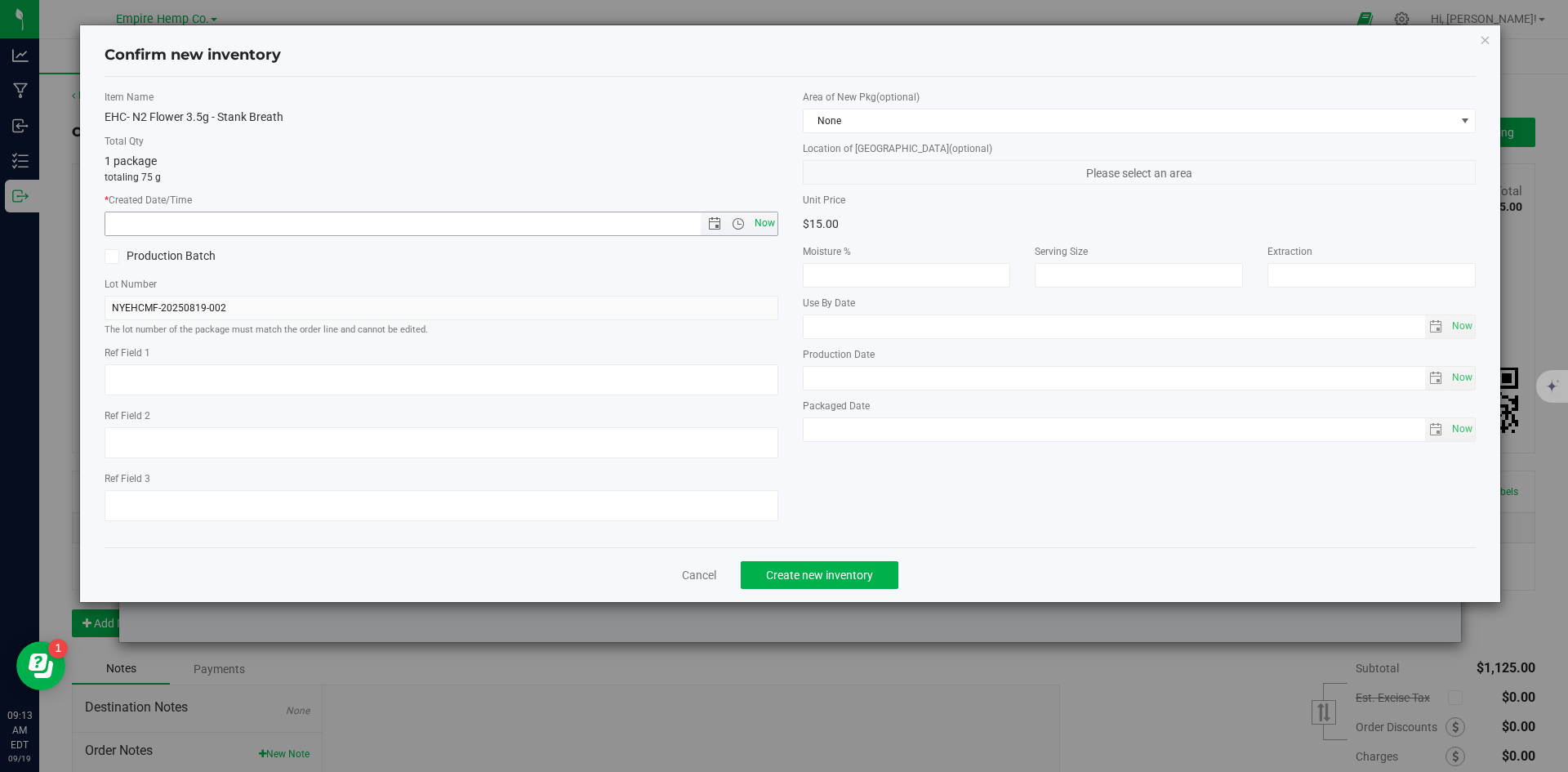
click at [759, 223] on span "Now" at bounding box center [764, 223] width 28 height 23
type input "[DATE] 9:13 AM"
click at [858, 569] on span "Create new inventory" at bounding box center [819, 575] width 107 height 13
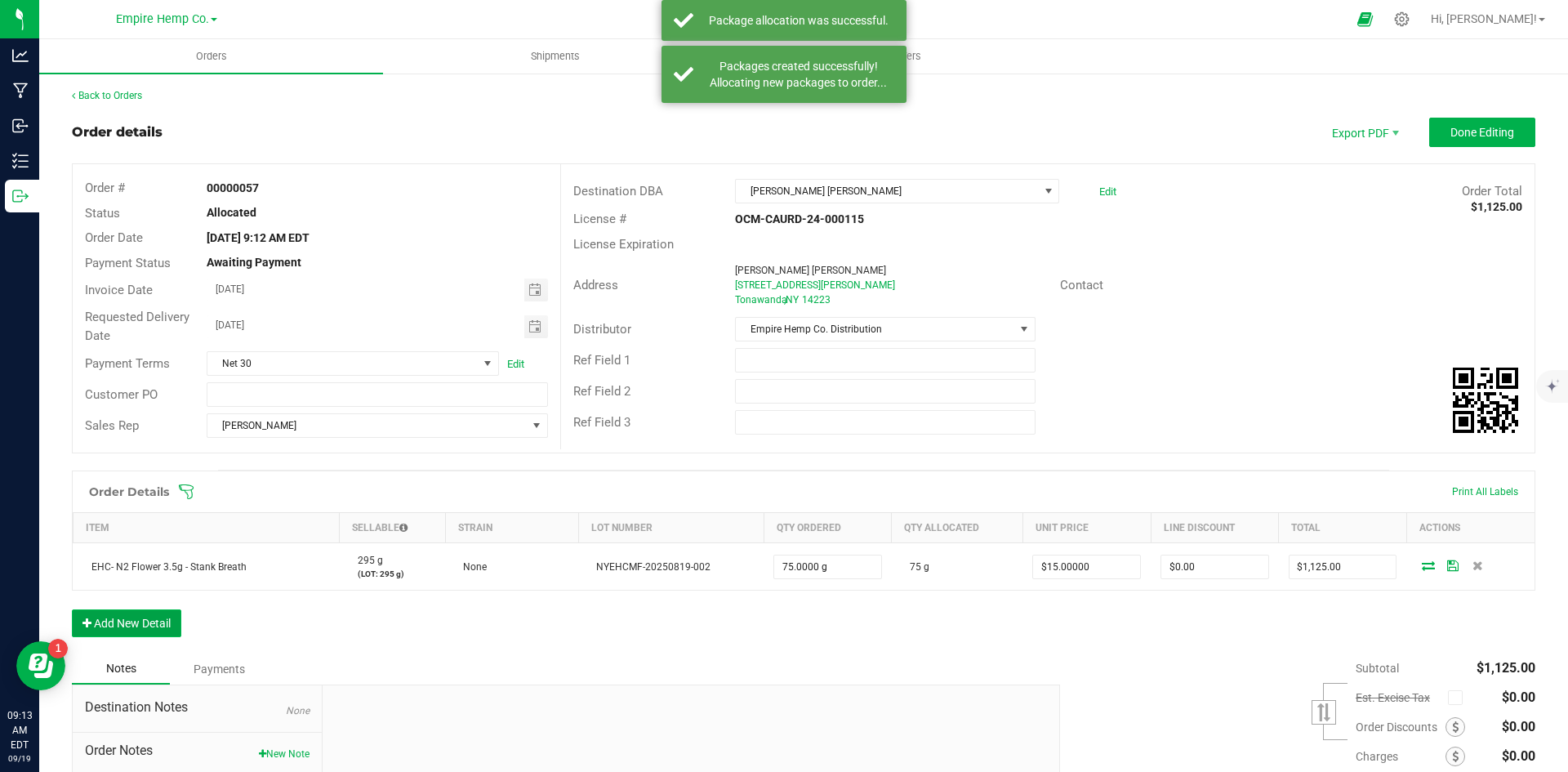
click at [126, 628] on button "Add New Detail" at bounding box center [126, 623] width 109 height 28
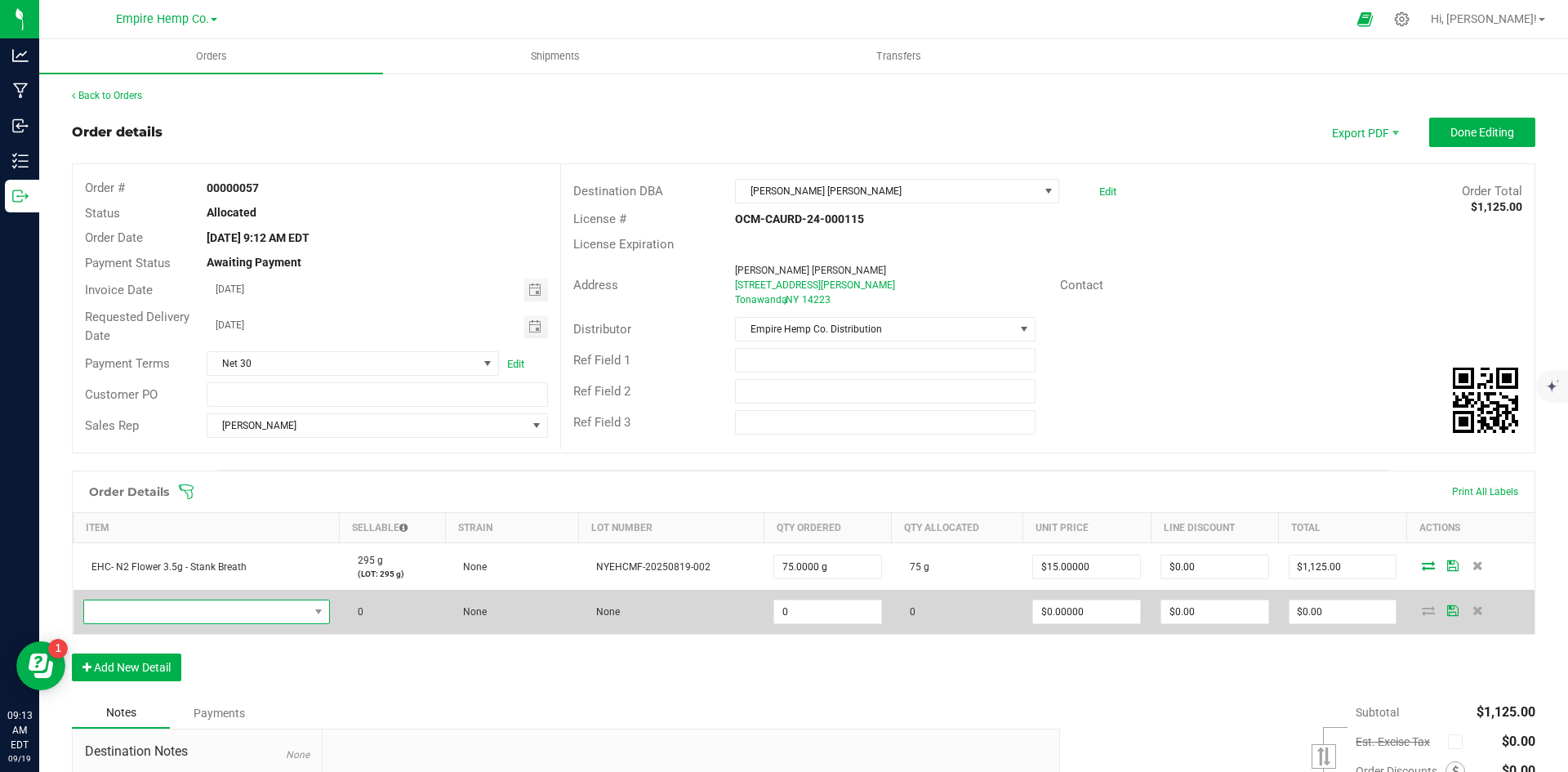
click at [235, 610] on span "NO DATA FOUND" at bounding box center [196, 611] width 225 height 23
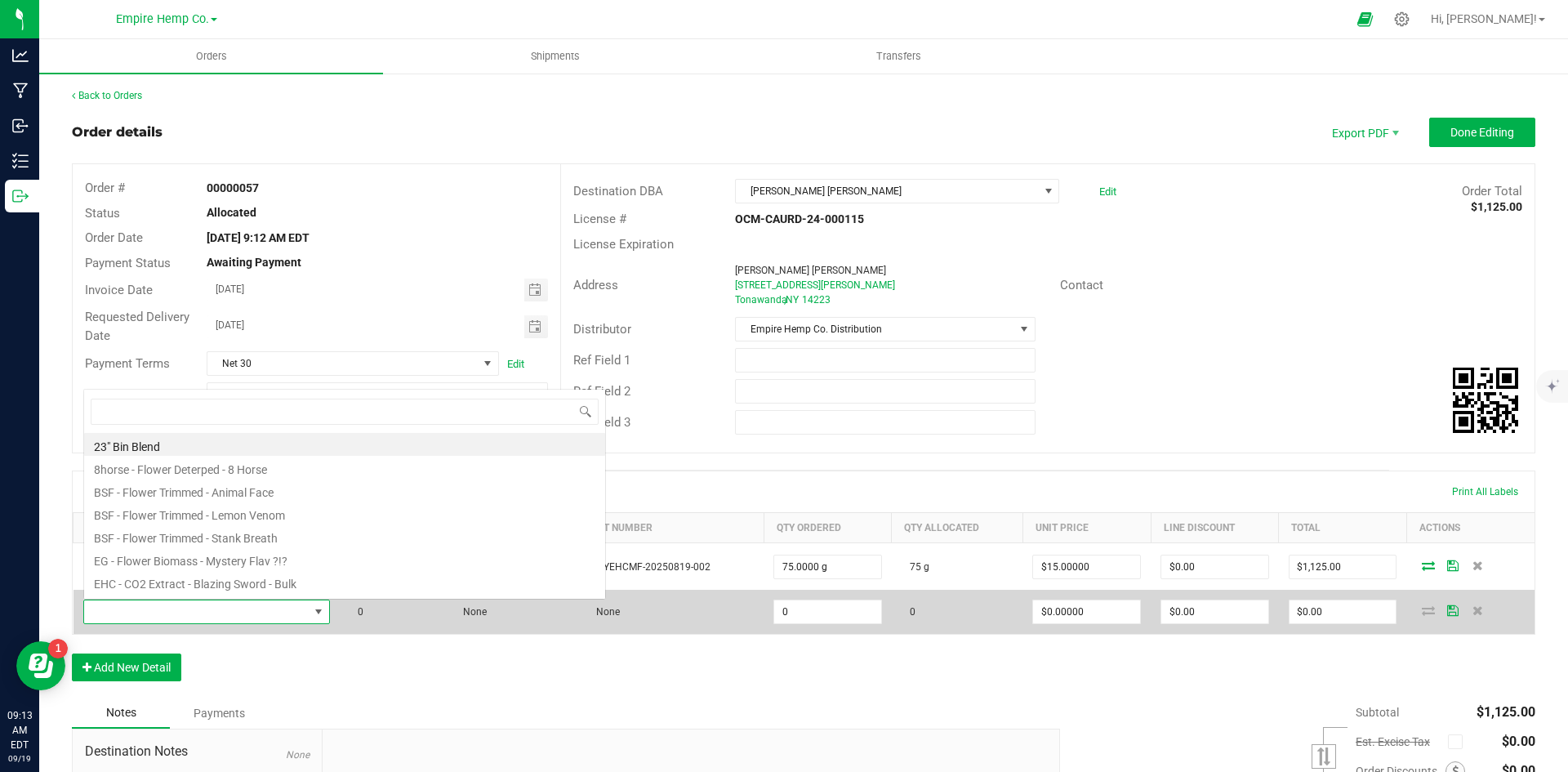
scroll to position [24, 243]
type input "animal"
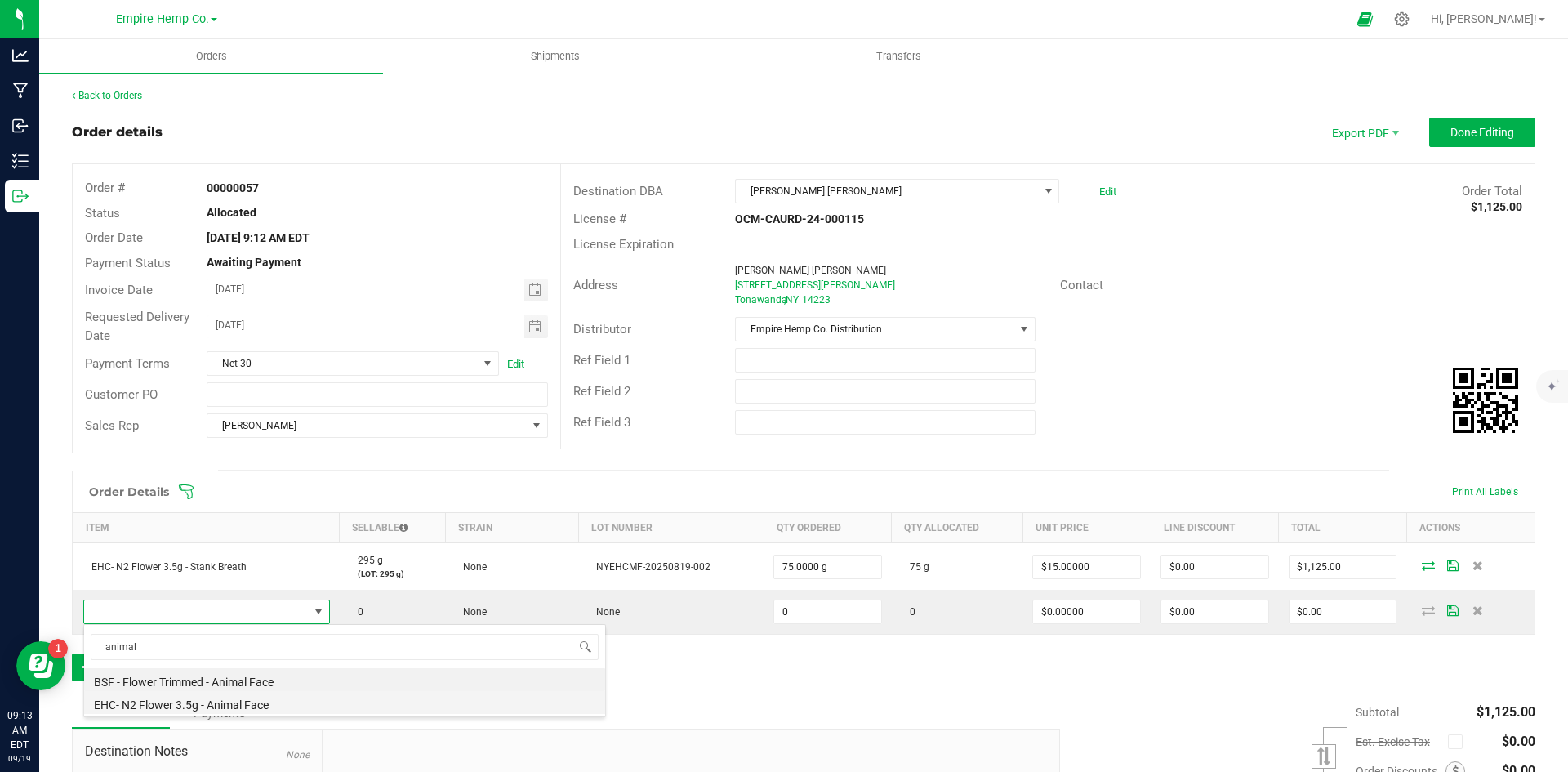
click at [264, 704] on li "EHC- N2 Flower 3.5g - Animal Face" at bounding box center [344, 702] width 521 height 23
type input "0.0000 g"
type input "$15.00000"
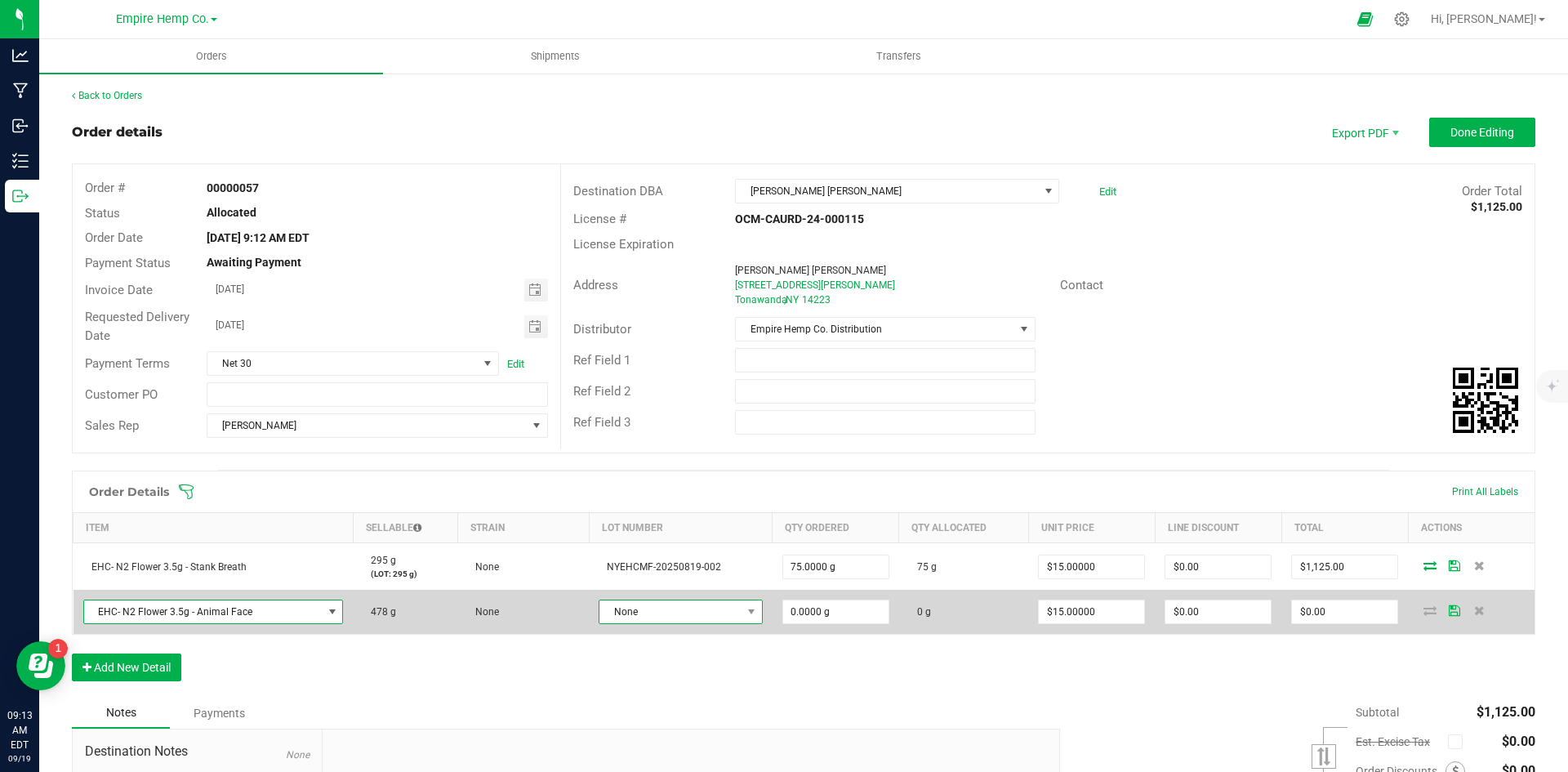
click at [673, 613] on span "None" at bounding box center [670, 611] width 142 height 23
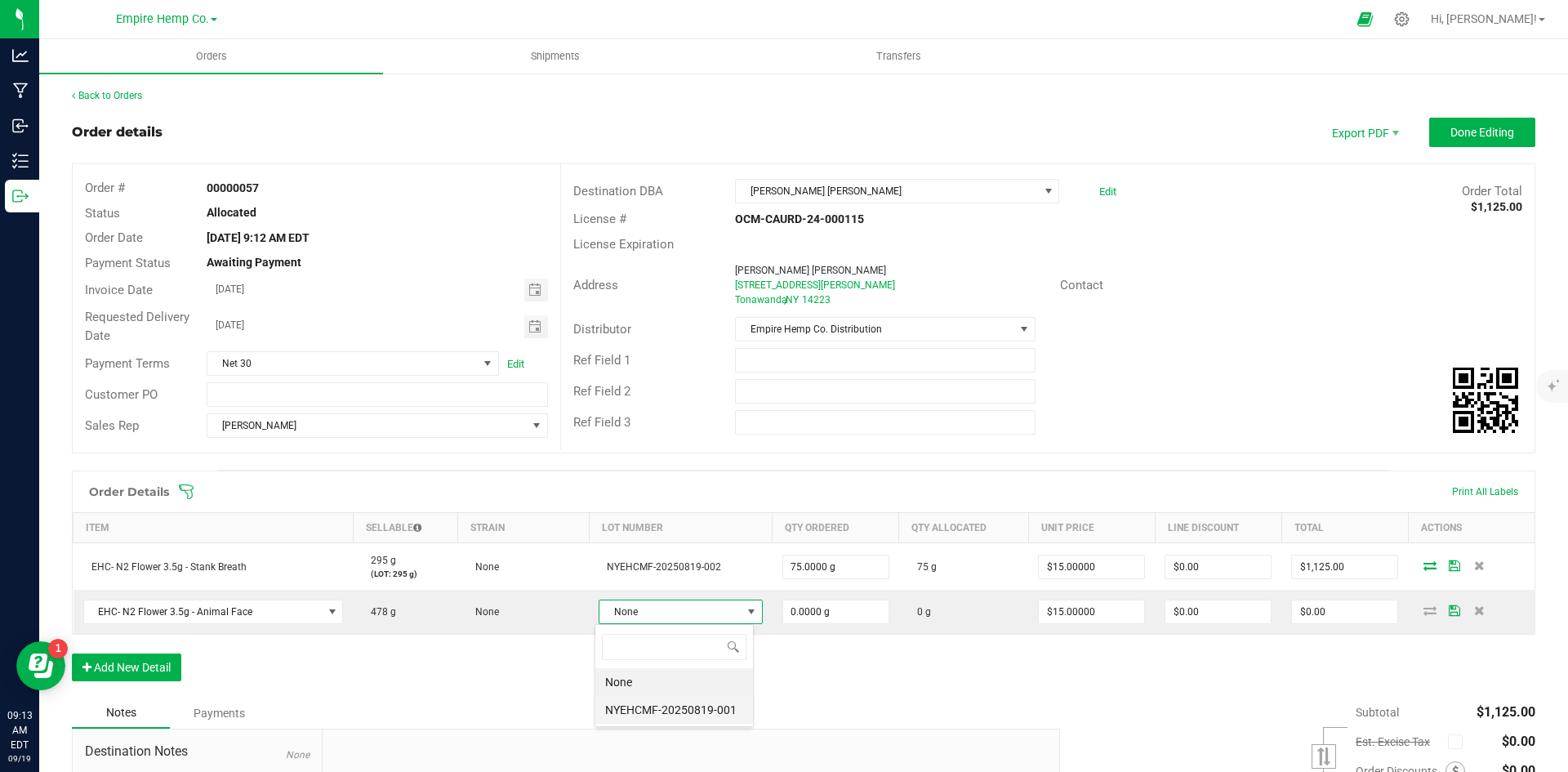
click at [690, 712] on li "NYEHCMF-20250819-001" at bounding box center [673, 710] width 158 height 28
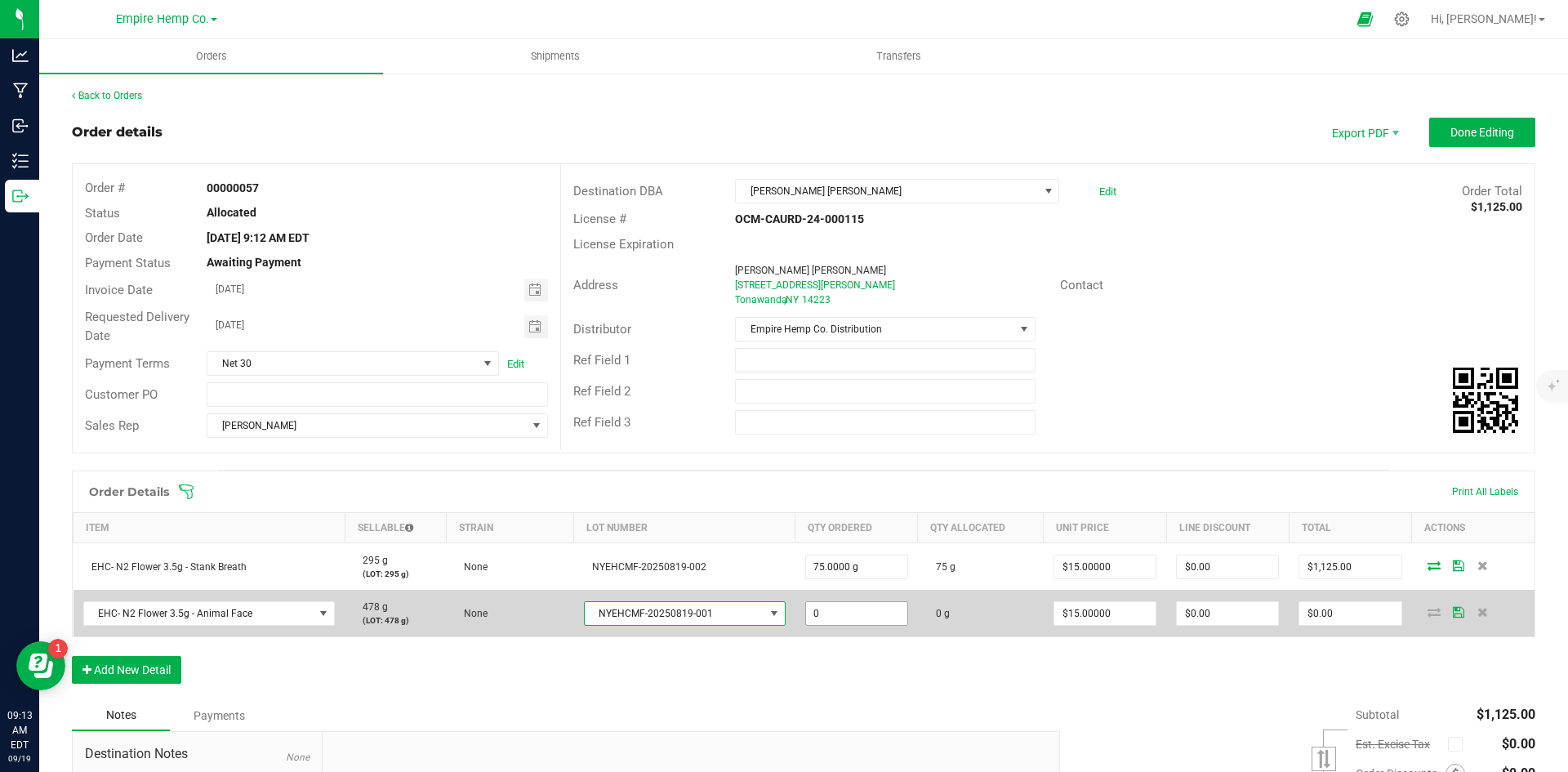
click at [843, 618] on input "0" at bounding box center [857, 613] width 101 height 23
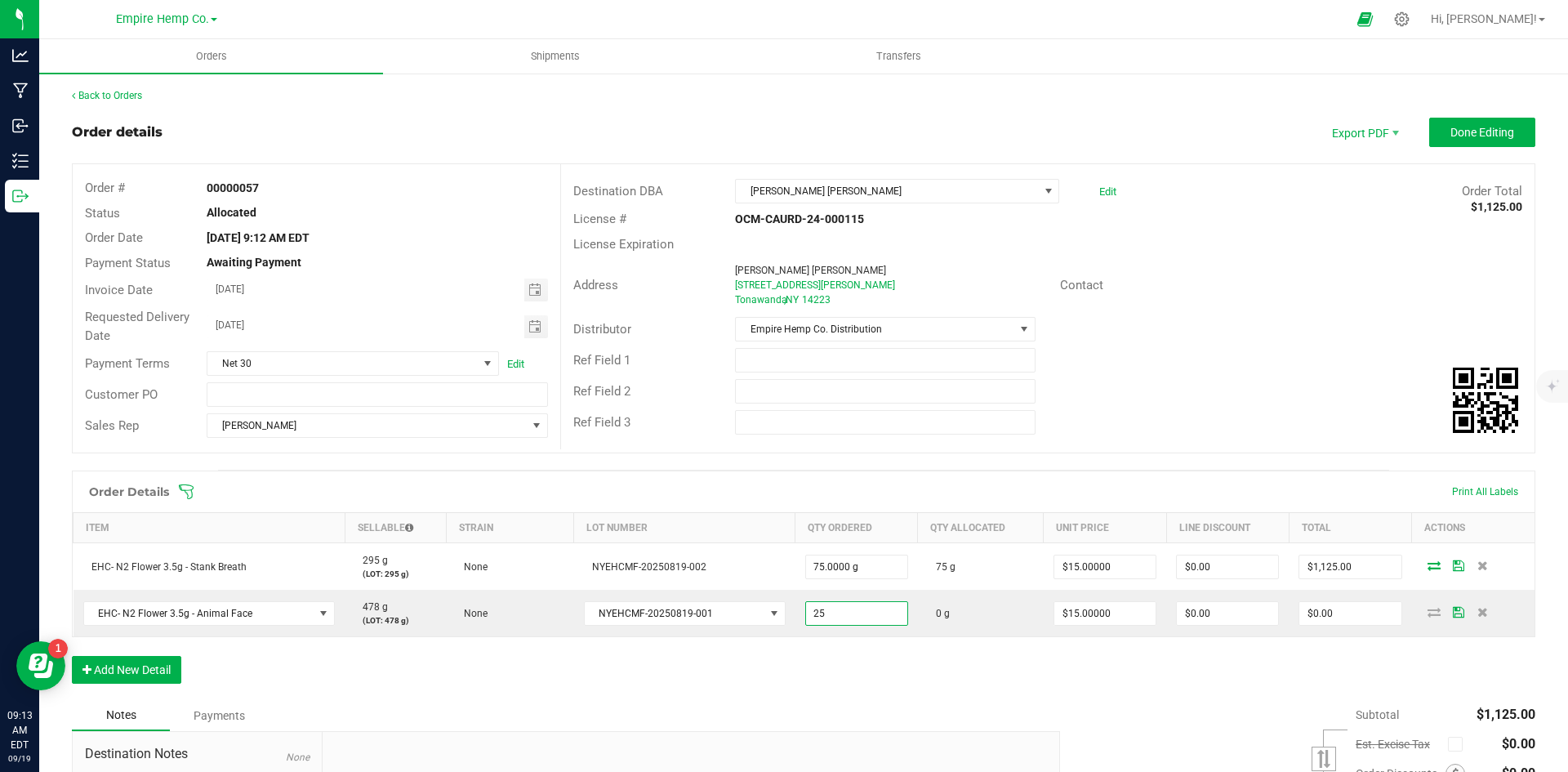
type input "25.0000 g"
type input "$375.00"
click at [909, 676] on div "Order Details Print All Labels Item Sellable Strain Lot Number Qty Ordered Qty …" at bounding box center [803, 585] width 1463 height 229
click at [1470, 129] on span "Done Editing" at bounding box center [1481, 132] width 64 height 13
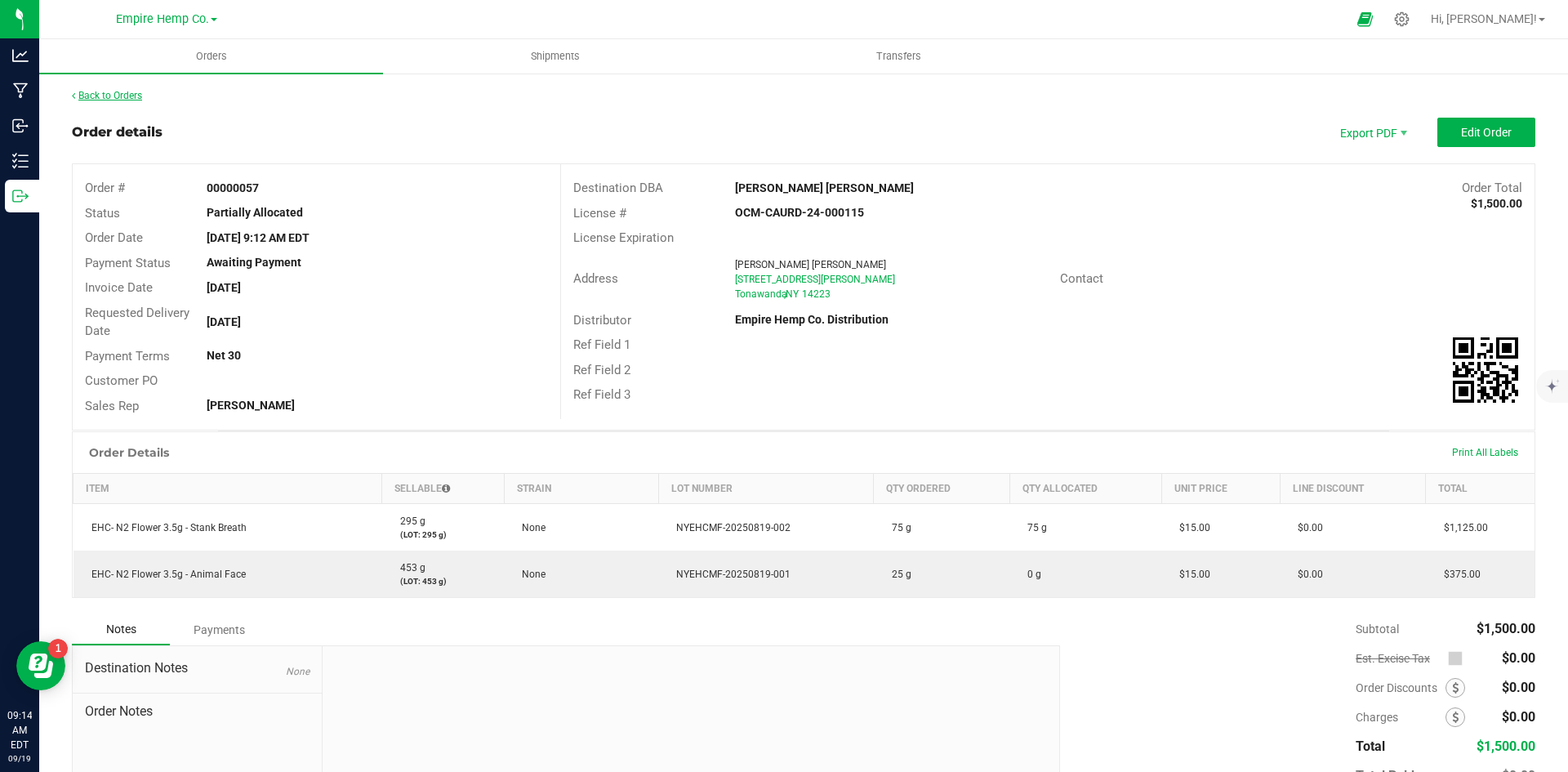
click at [142, 91] on link "Back to Orders" at bounding box center [107, 95] width 70 height 12
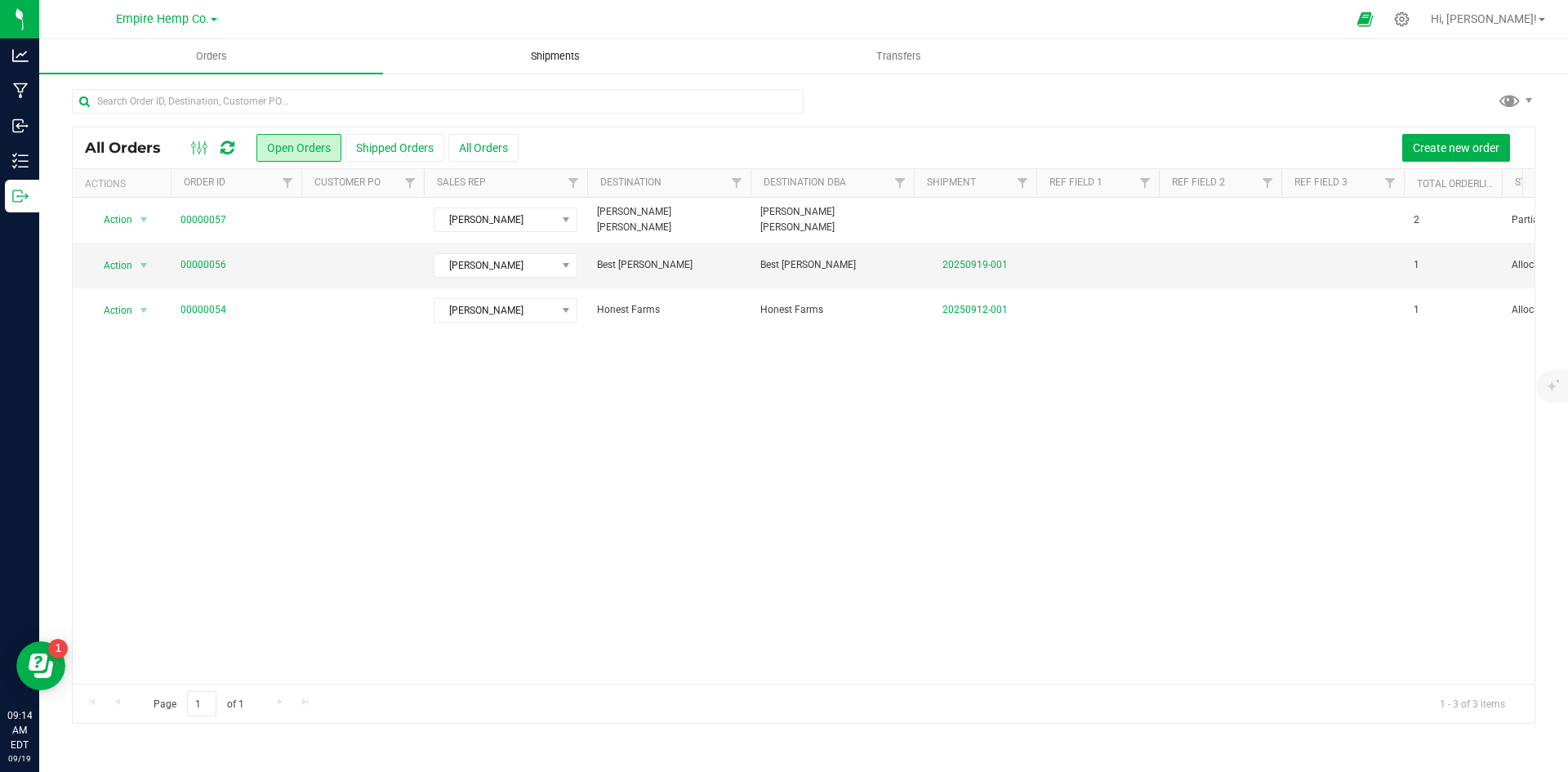
click at [574, 52] on span "Shipments" at bounding box center [554, 56] width 93 height 14
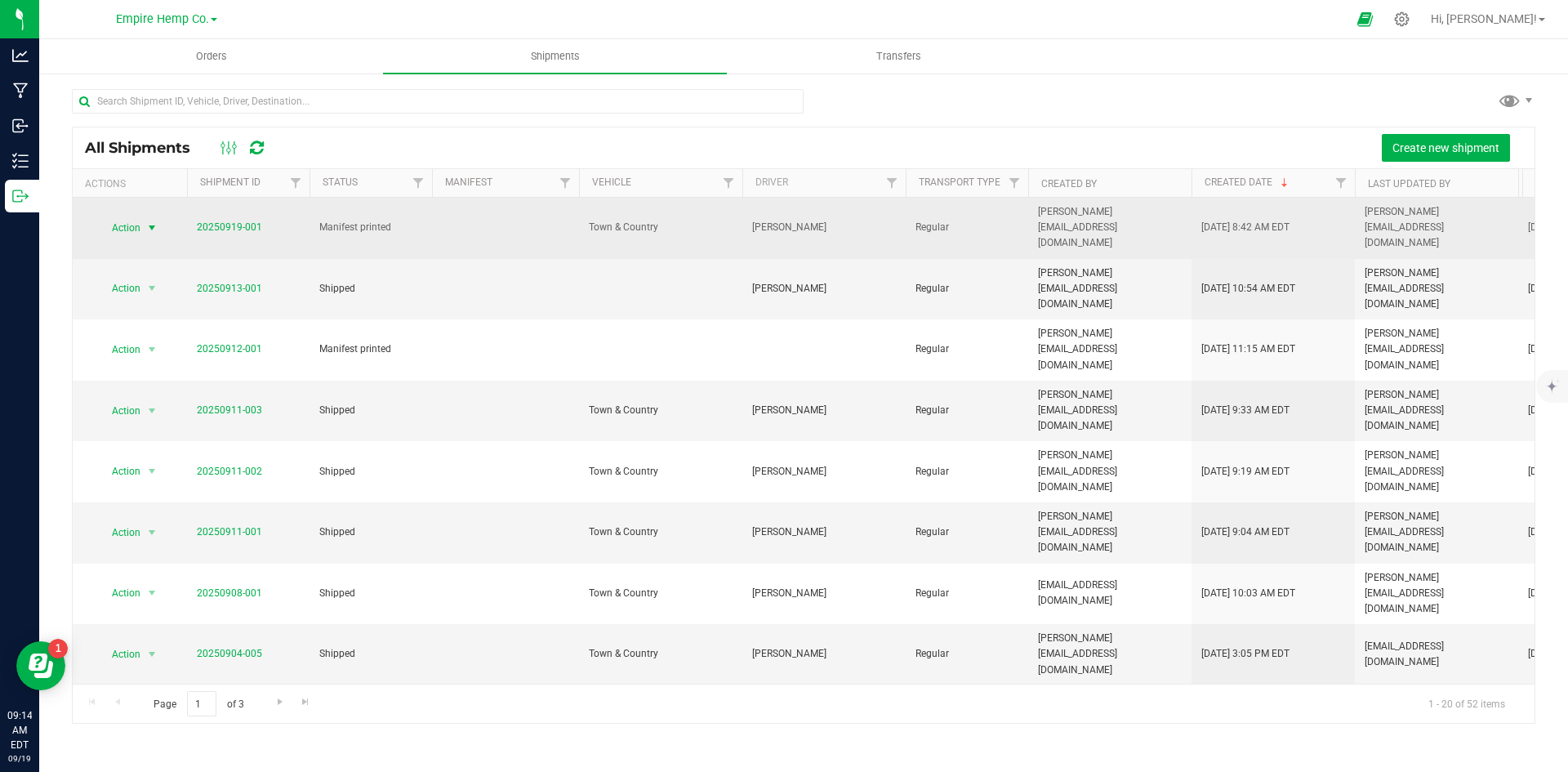
click at [156, 221] on span "select" at bounding box center [152, 228] width 13 height 13
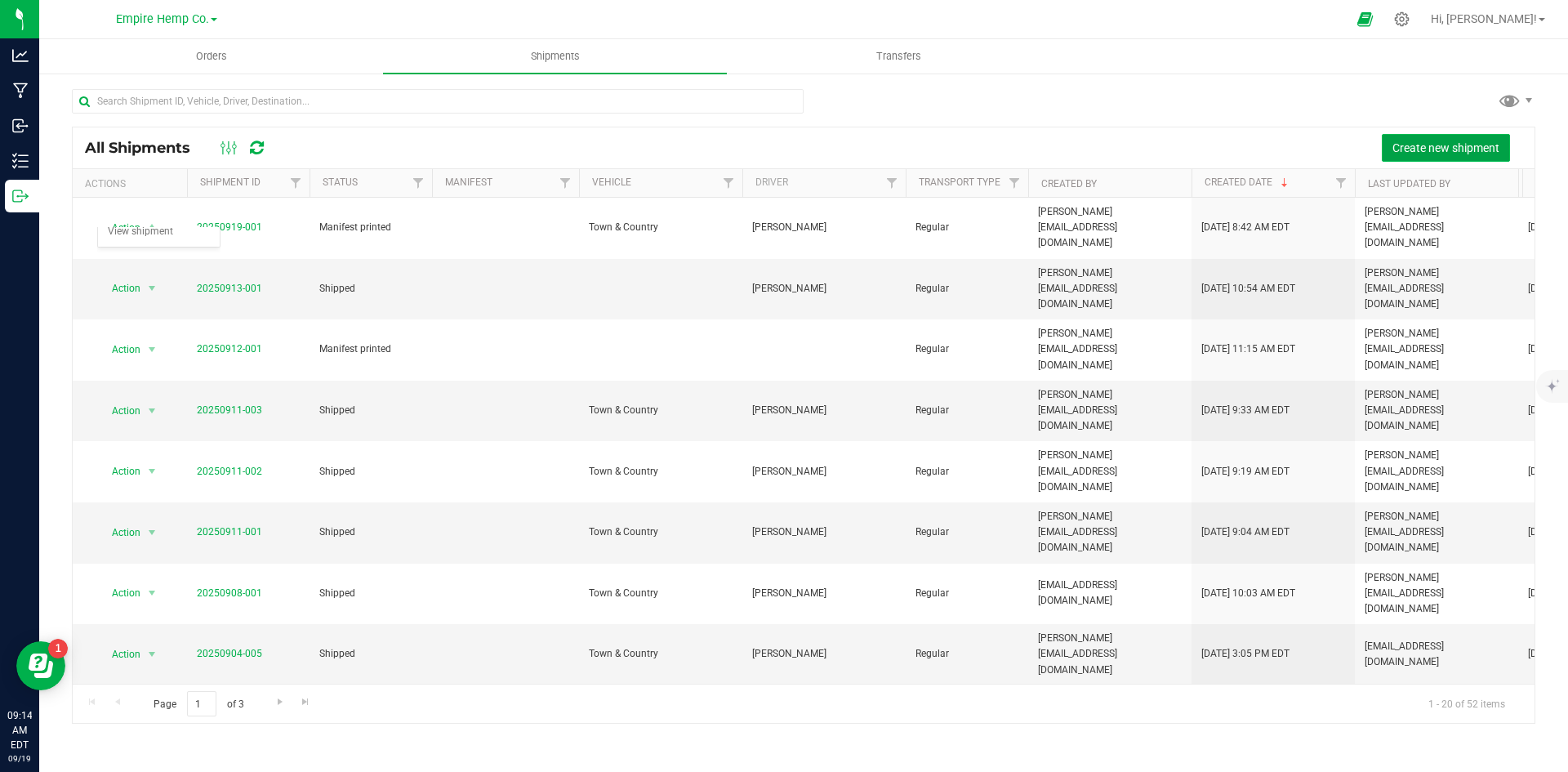
click at [1483, 141] on span "Create new shipment" at bounding box center [1445, 147] width 107 height 13
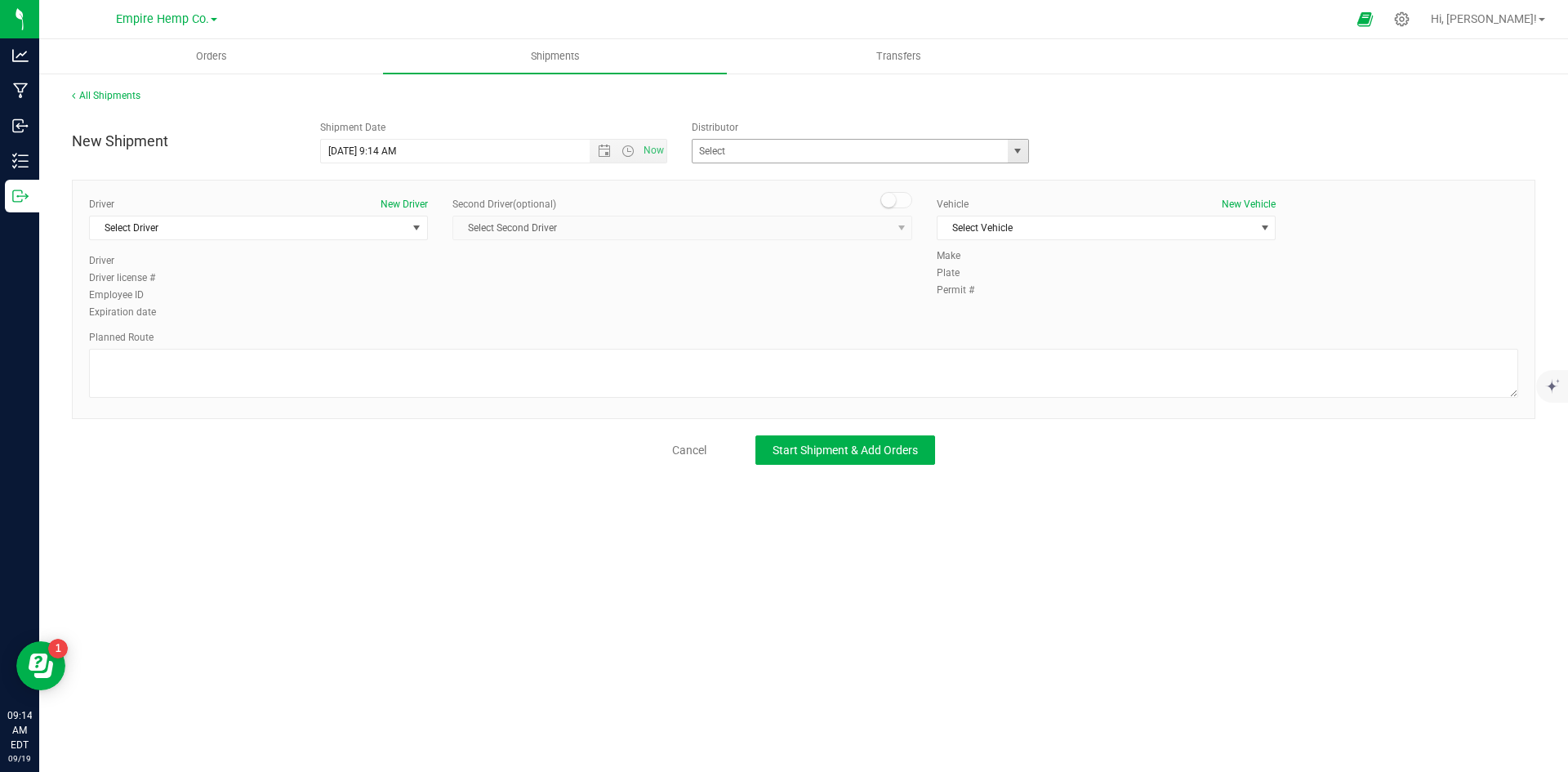
click at [1009, 150] on span "select" at bounding box center [1017, 151] width 21 height 23
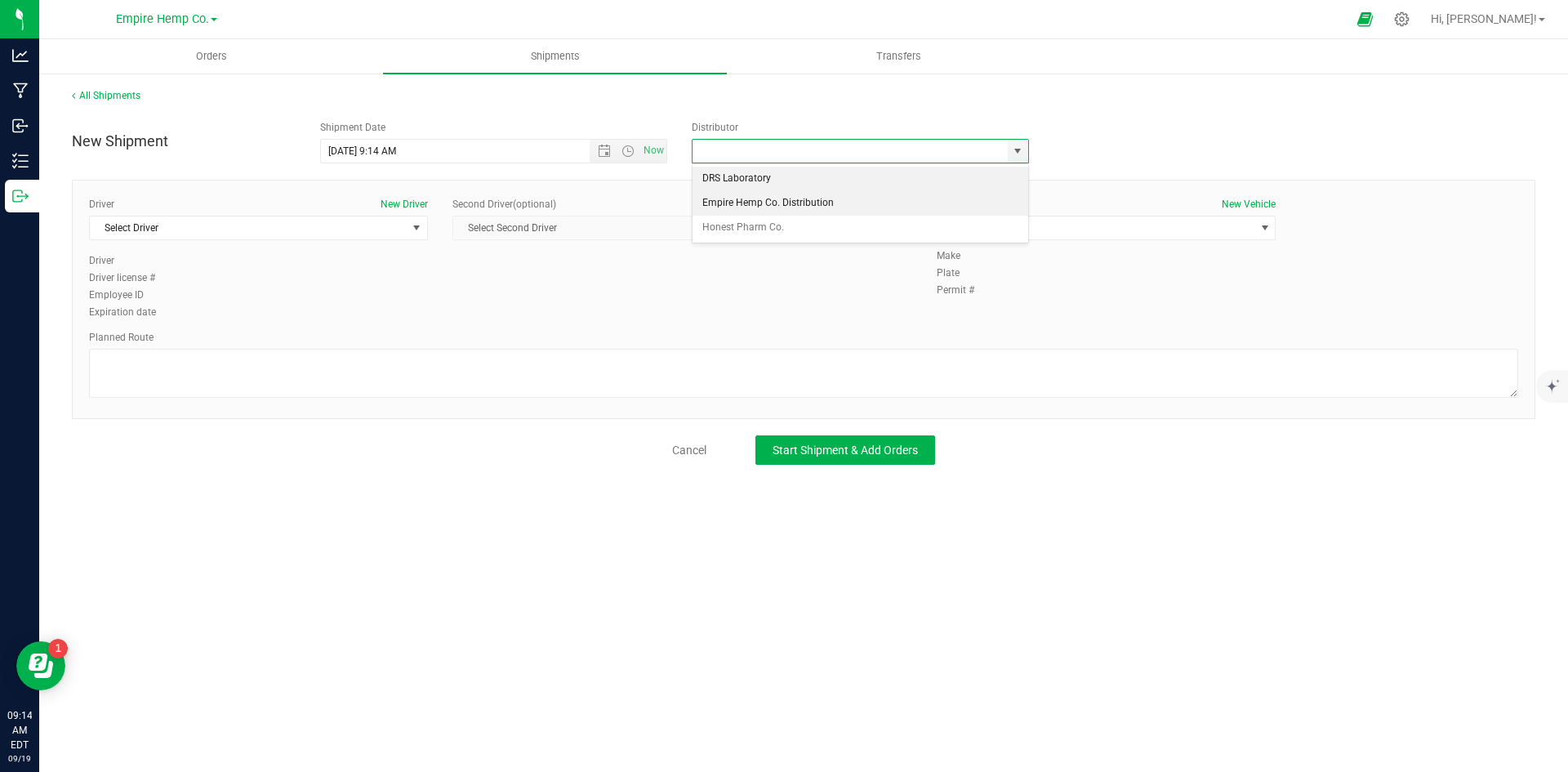
click at [880, 200] on li "Empire Hemp Co. Distribution" at bounding box center [860, 203] width 336 height 24
type input "Empire Hemp Co. Distribution"
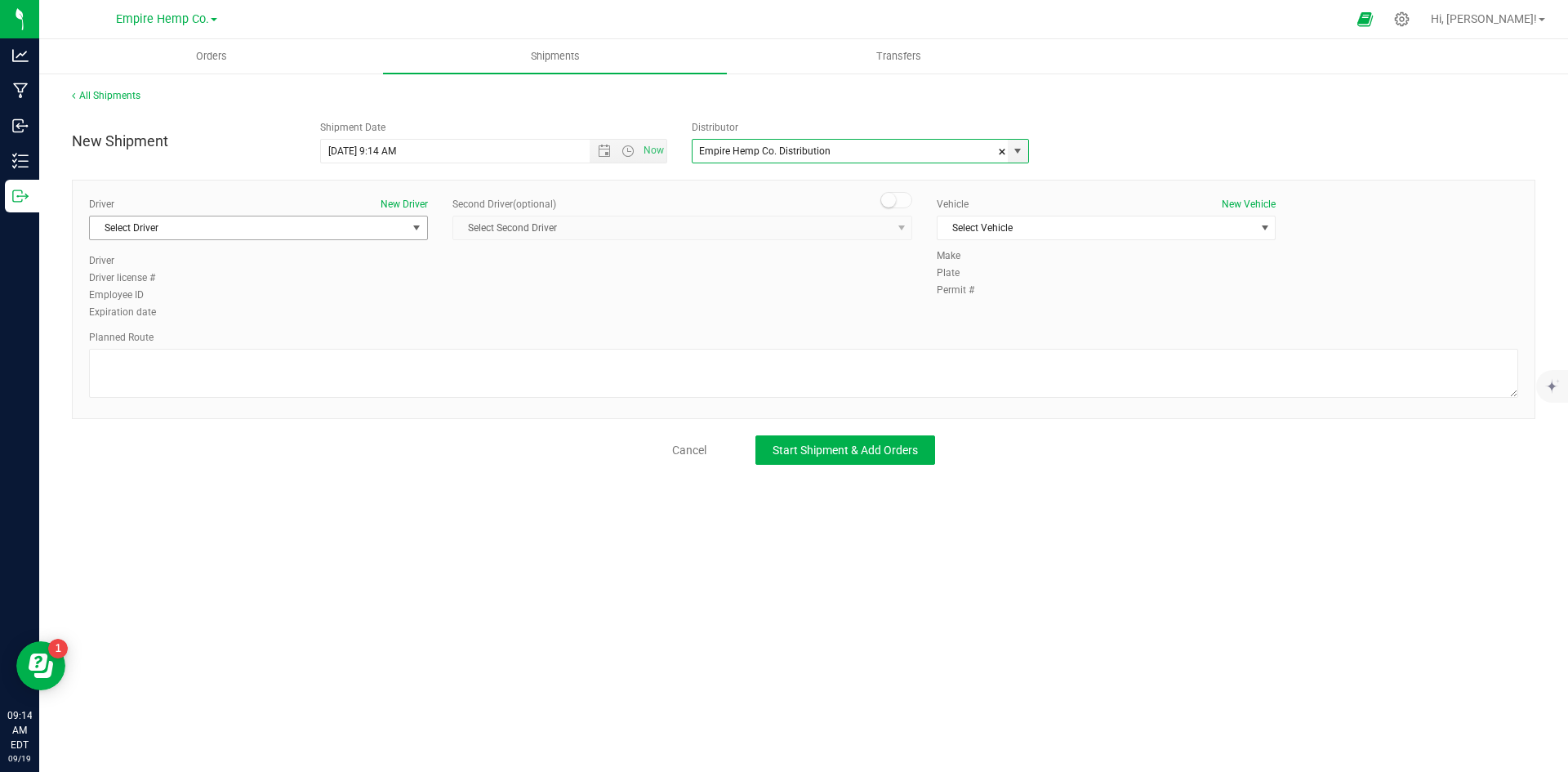
click at [413, 227] on span "select" at bounding box center [416, 228] width 13 height 13
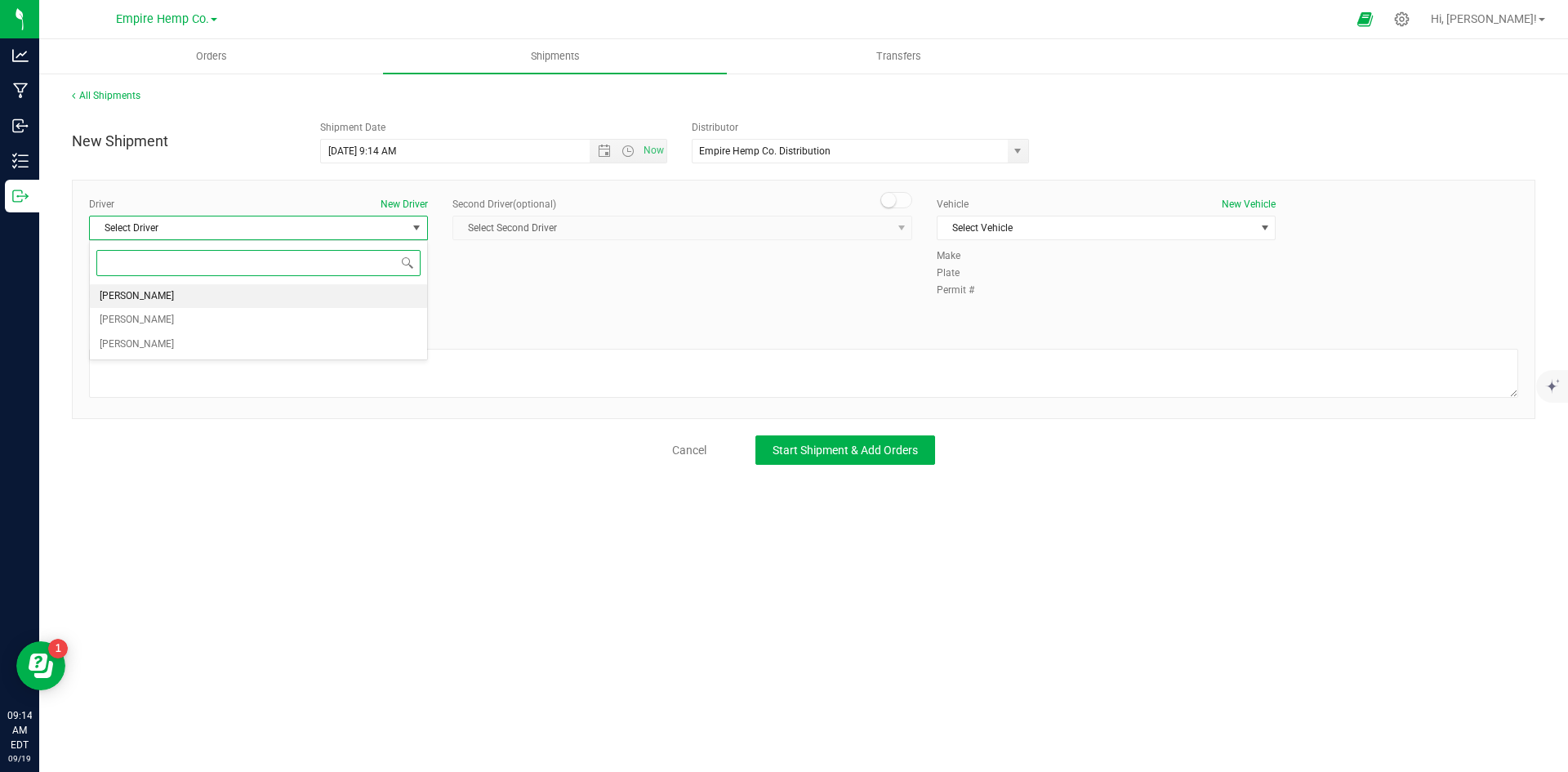
click at [261, 289] on li "[PERSON_NAME]" at bounding box center [258, 296] width 338 height 24
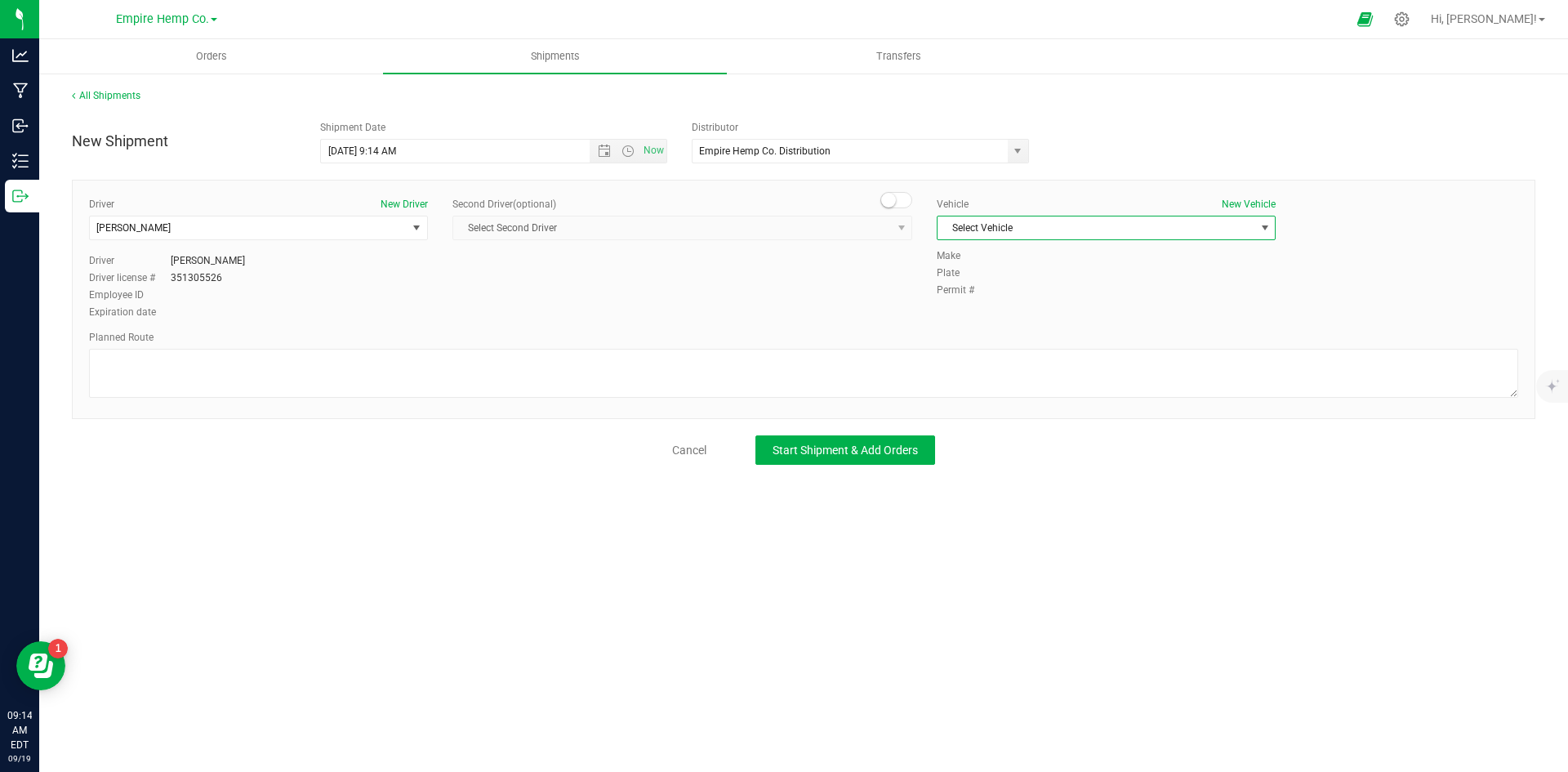
click at [1263, 226] on span "select" at bounding box center [1265, 228] width 13 height 13
click at [1195, 252] on li "Town & Country" at bounding box center [1106, 256] width 338 height 24
click at [791, 367] on textarea at bounding box center [803, 373] width 1429 height 49
type textarea "i90"
click at [912, 449] on span "Start Shipment & Add Orders" at bounding box center [845, 450] width 145 height 13
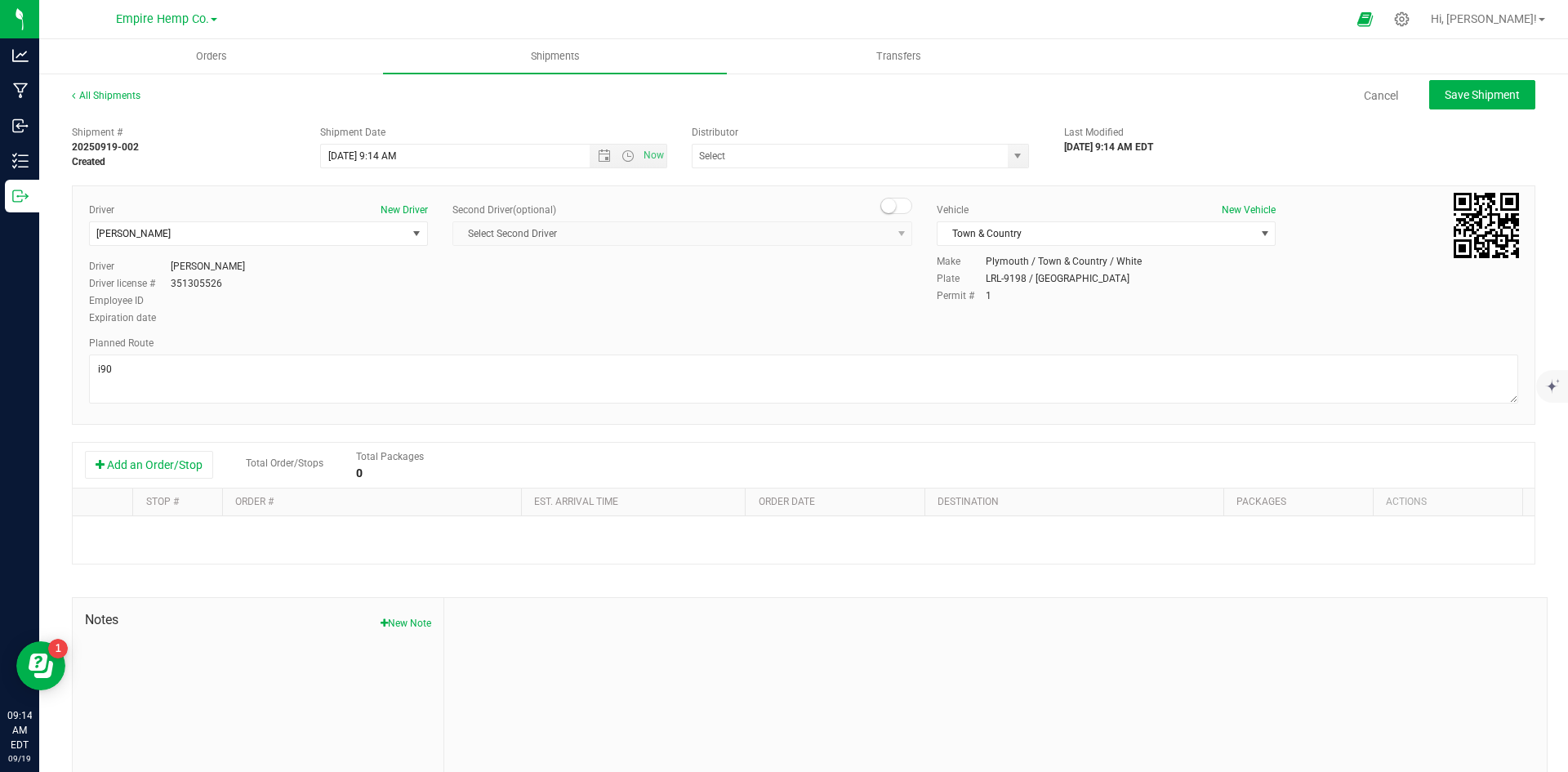
type input "Empire Hemp Co. Distribution"
click at [168, 464] on button "Add an Order/Stop" at bounding box center [149, 464] width 128 height 28
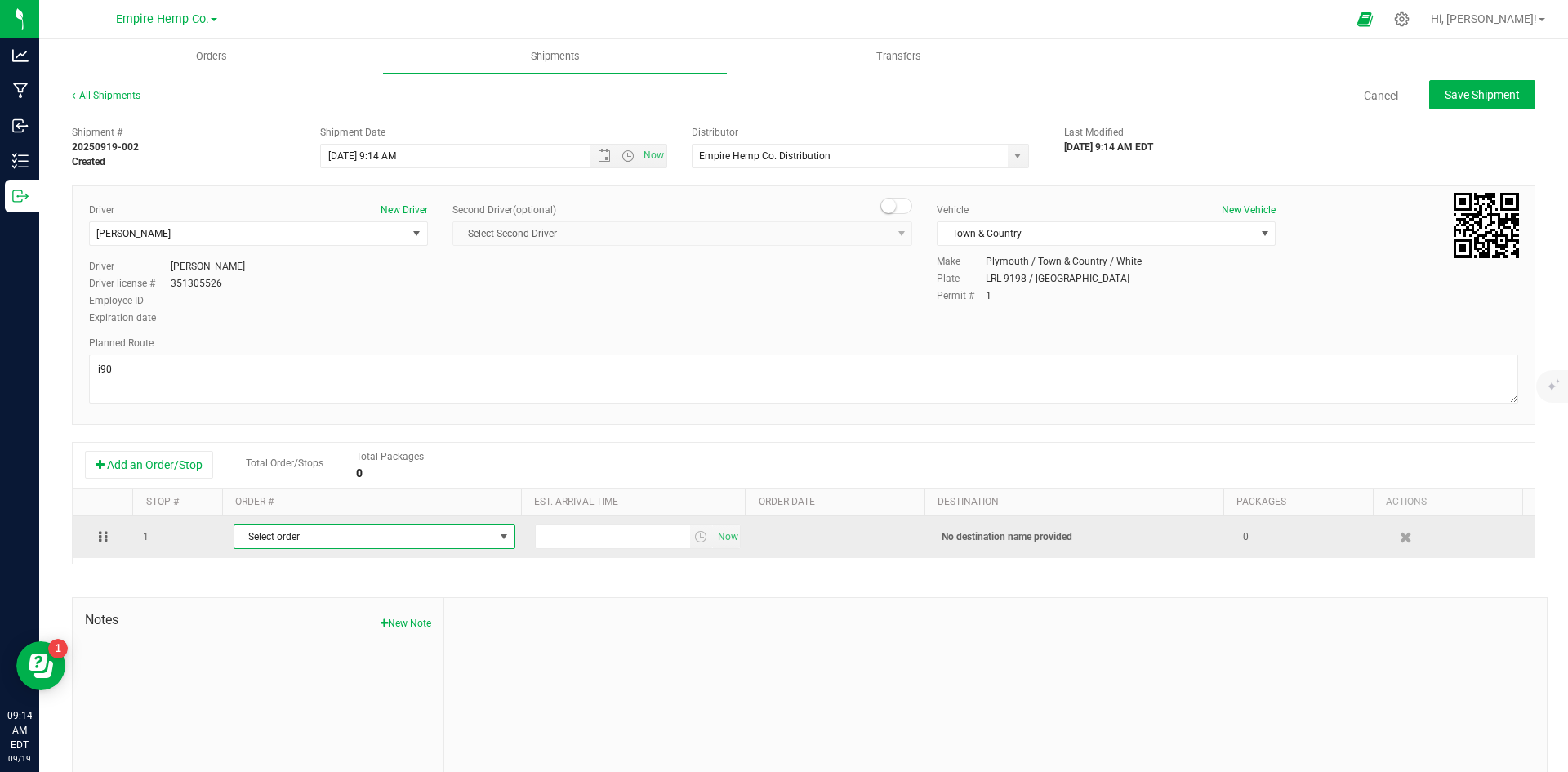
click at [461, 533] on span "Select order" at bounding box center [365, 536] width 260 height 23
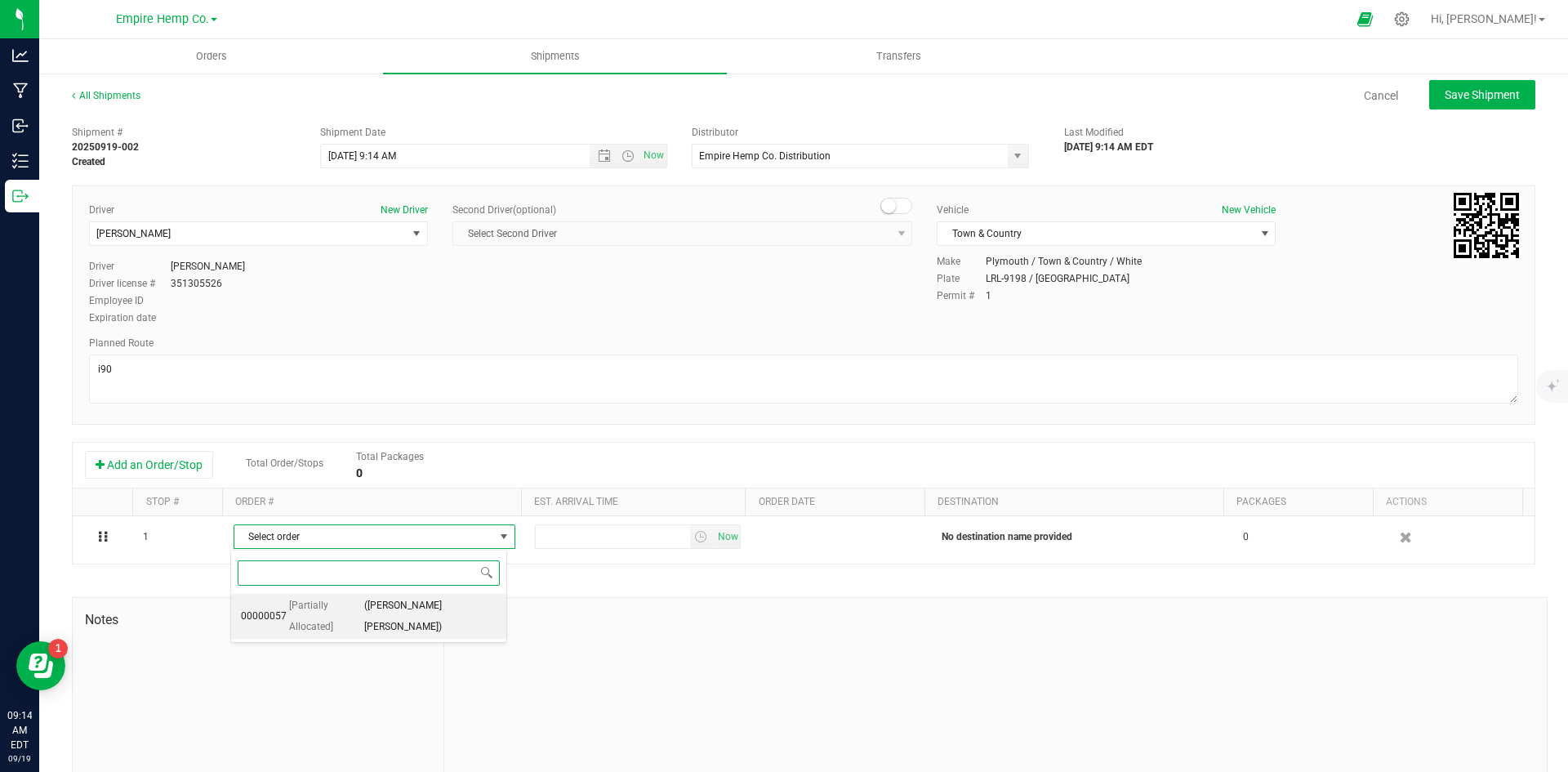
click at [400, 613] on span "([PERSON_NAME] [PERSON_NAME])" at bounding box center [430, 616] width 133 height 42
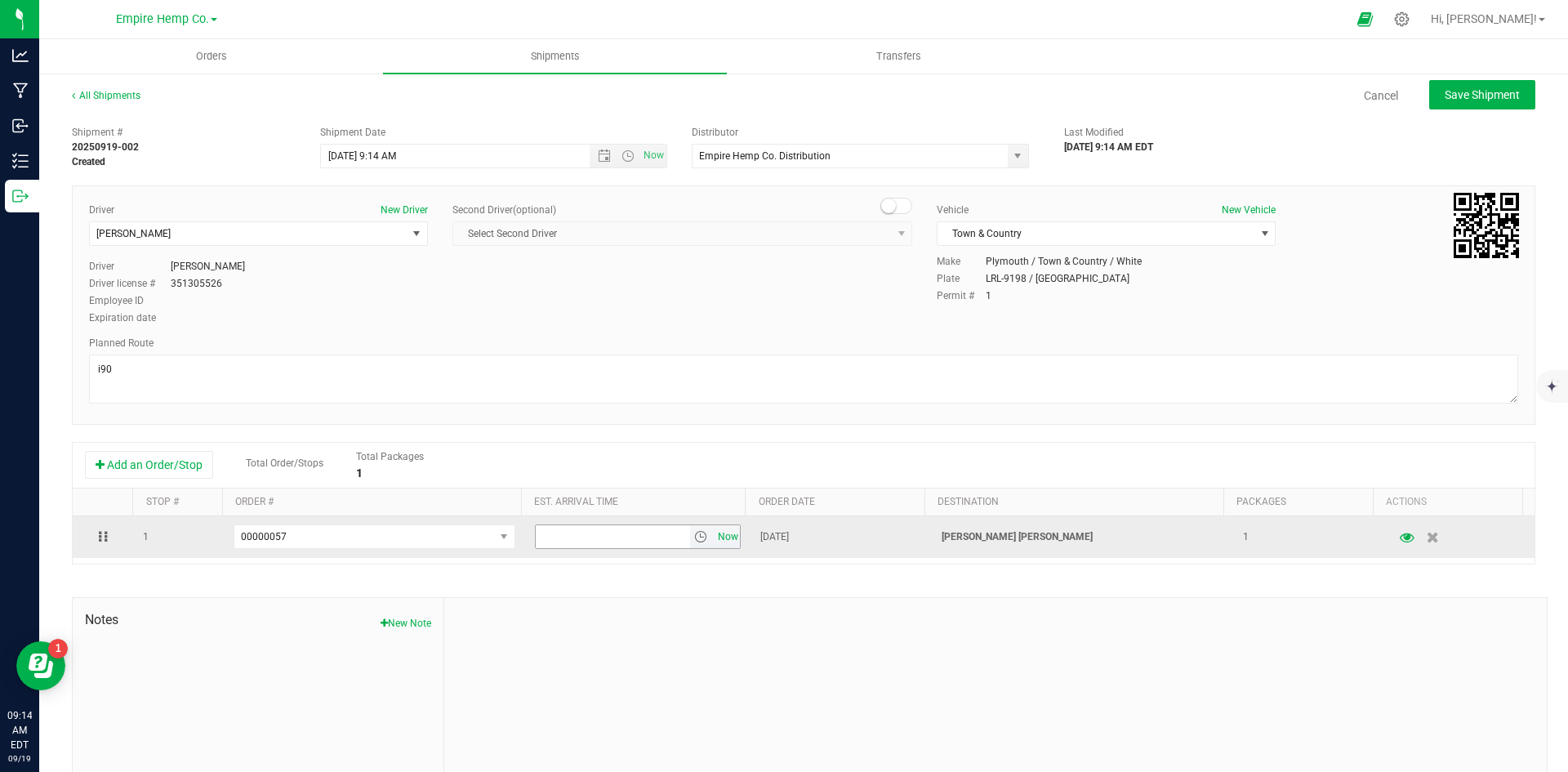
click at [714, 530] on span "Now" at bounding box center [728, 537] width 28 height 23
click at [1399, 538] on icon "button" at bounding box center [1406, 536] width 15 height 12
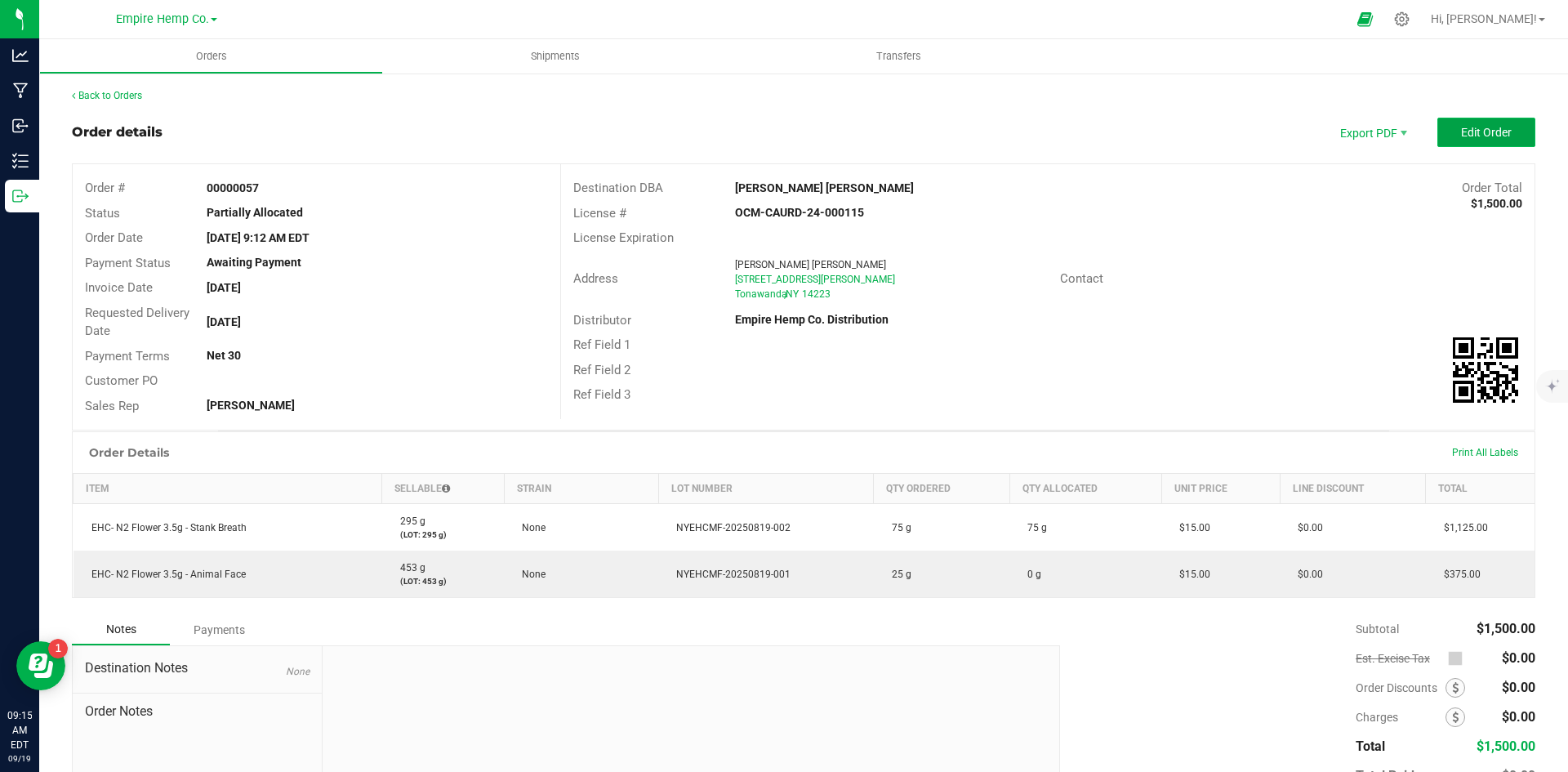
click at [1482, 124] on button "Edit Order" at bounding box center [1486, 132] width 98 height 30
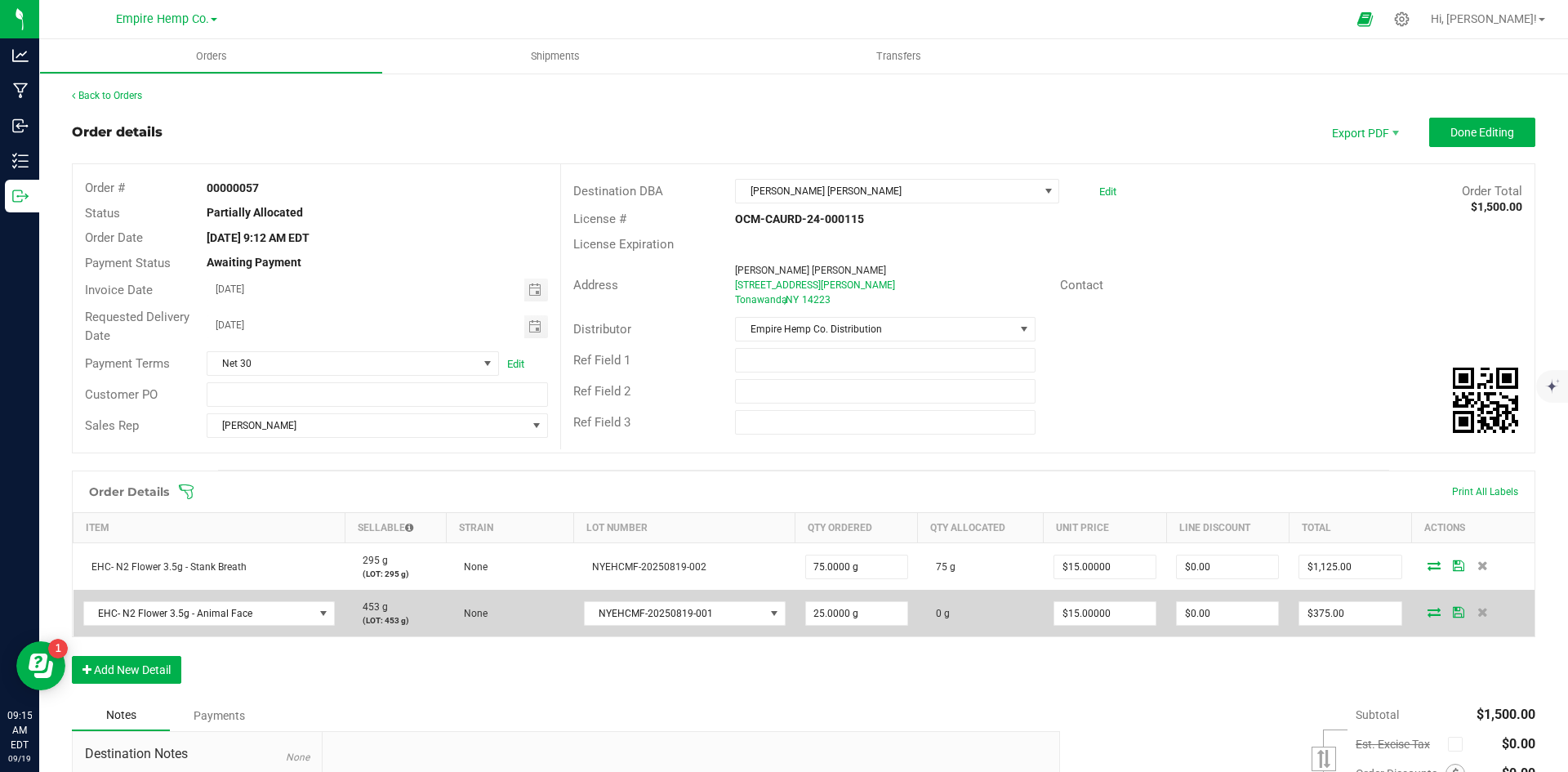
click at [1427, 611] on icon at bounding box center [1433, 611] width 13 height 10
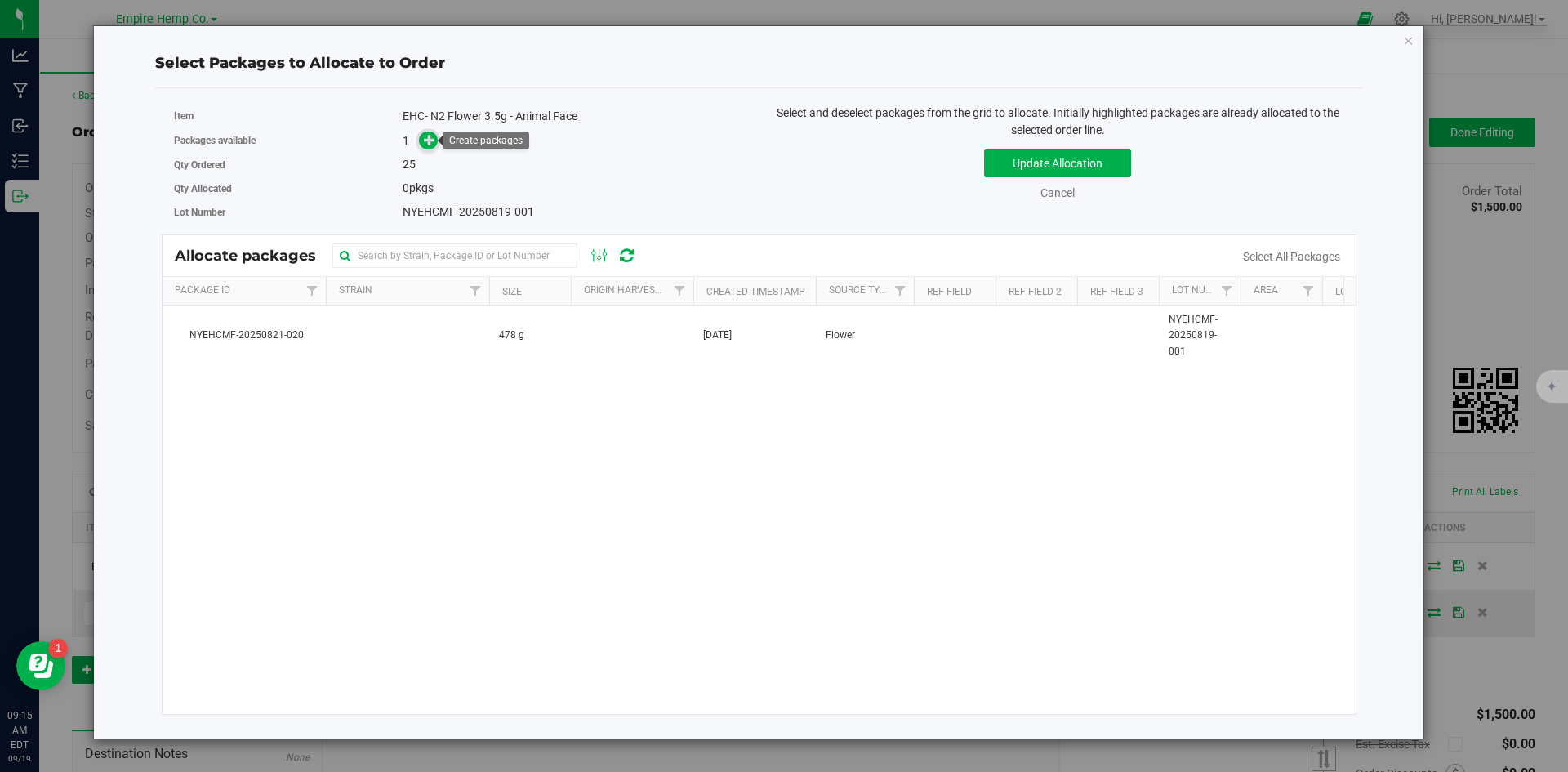
click at [431, 135] on icon at bounding box center [429, 139] width 12 height 12
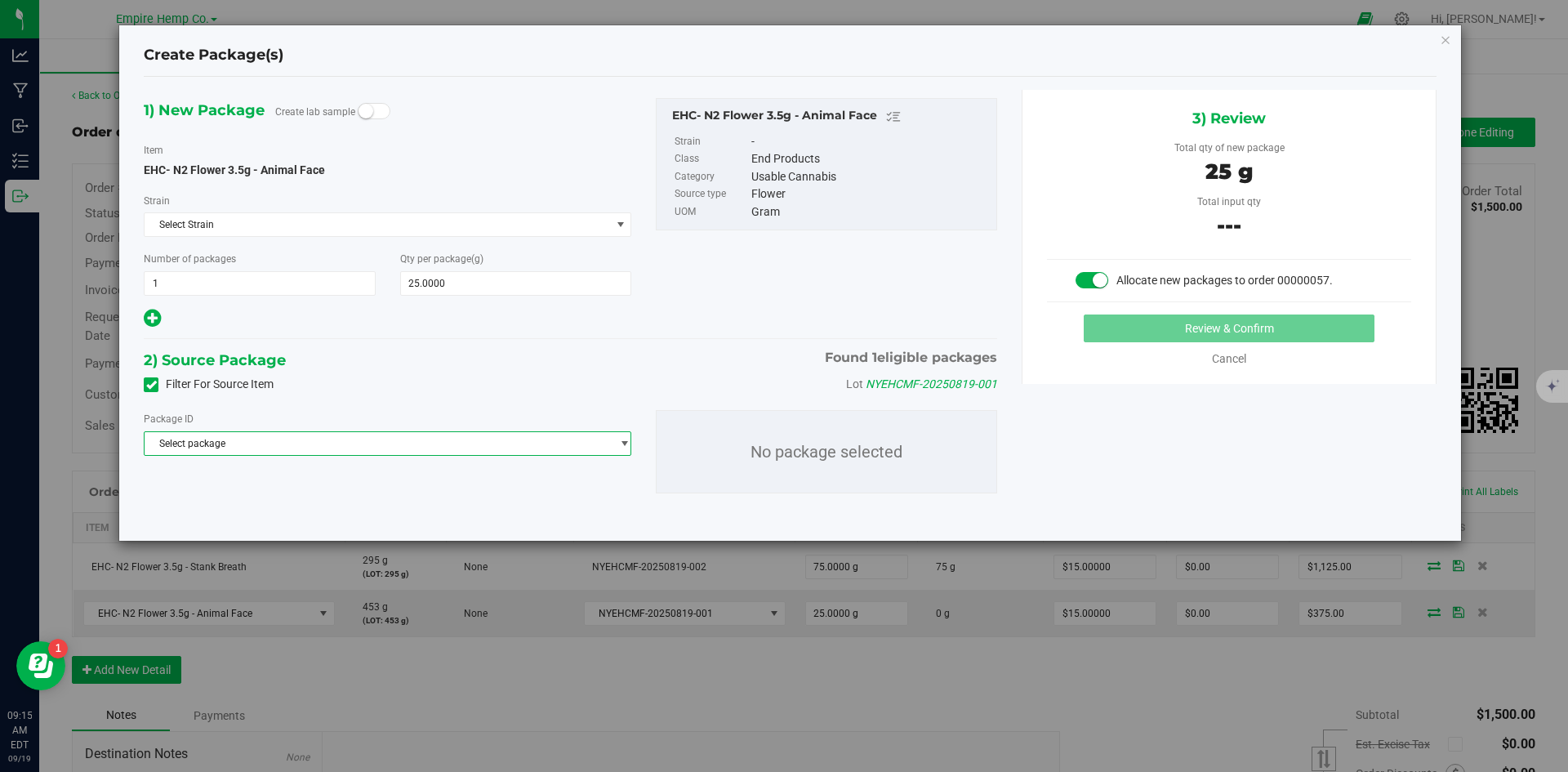
click at [366, 446] on span "Select package" at bounding box center [377, 442] width 466 height 23
click at [371, 510] on span "( EHC- N2 Flower 3.5g - Animal Face )" at bounding box center [354, 510] width 166 height 12
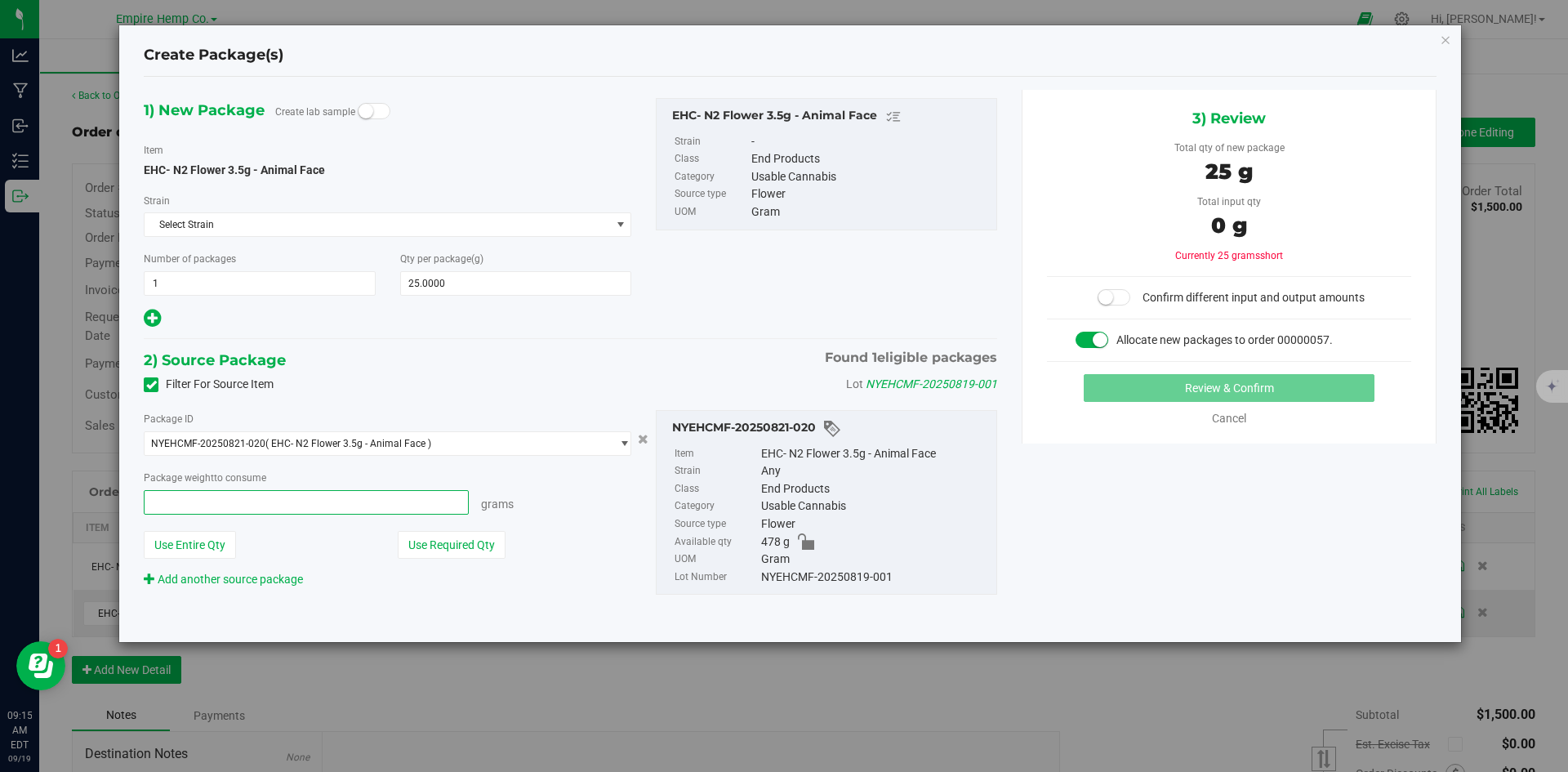
click at [360, 498] on span at bounding box center [306, 502] width 325 height 24
type input "7"
type input "25"
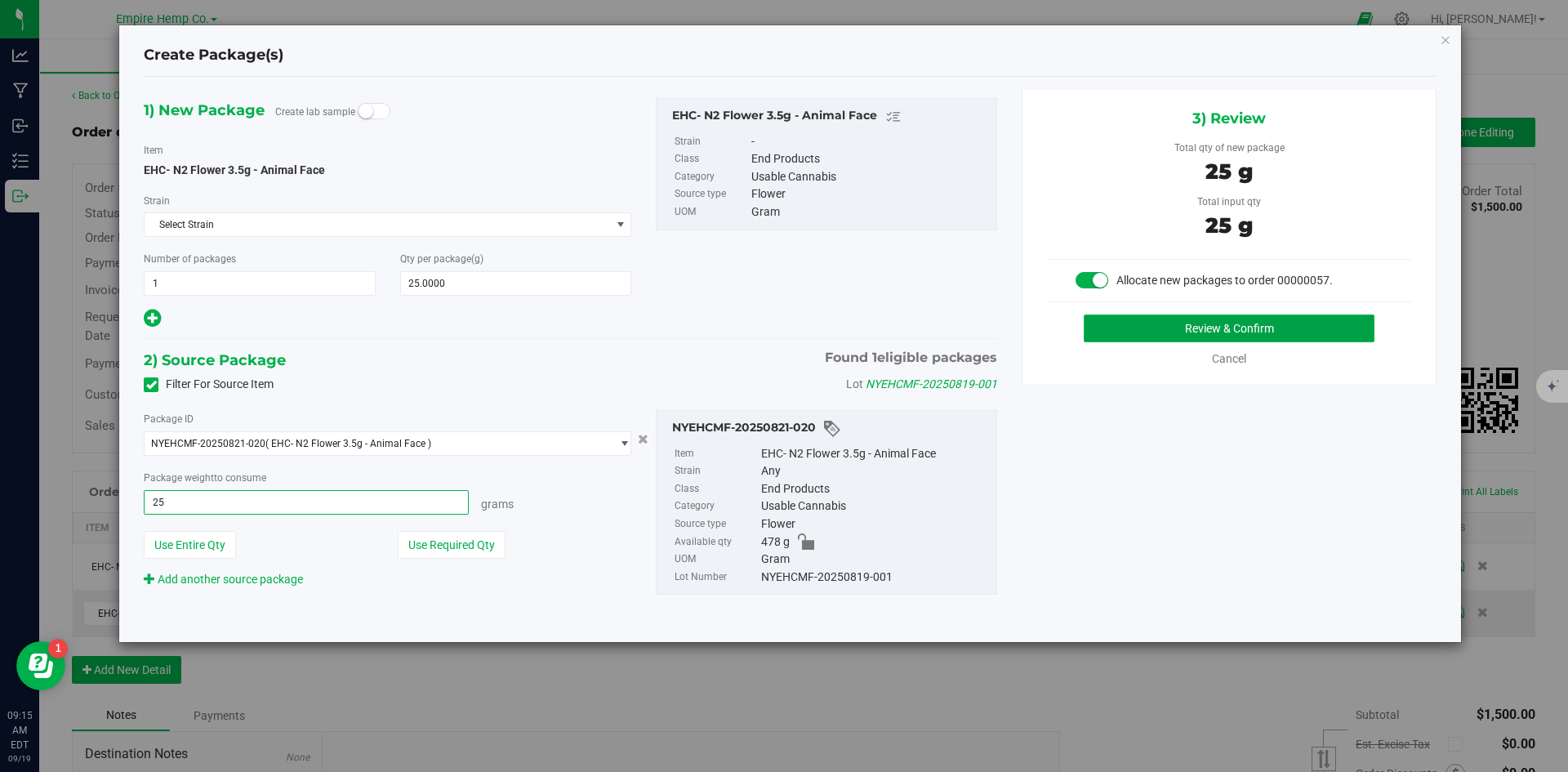
type input "25.0000 g"
click at [1163, 331] on button "Review & Confirm" at bounding box center [1229, 328] width 291 height 28
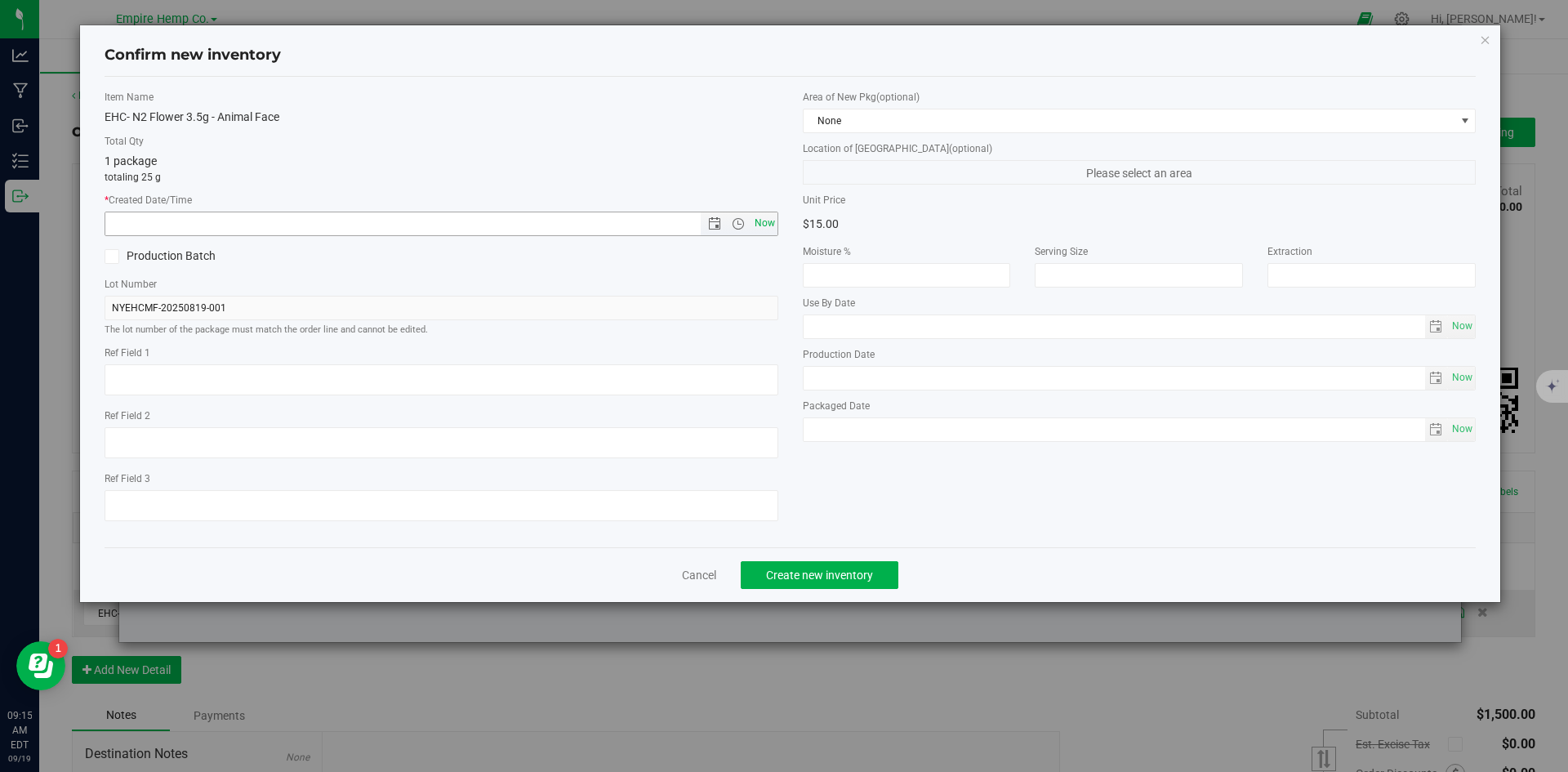
click at [762, 226] on span "Now" at bounding box center [764, 223] width 28 height 23
type input "[DATE] 9:15 AM"
click at [697, 577] on link "Cancel" at bounding box center [699, 575] width 34 height 16
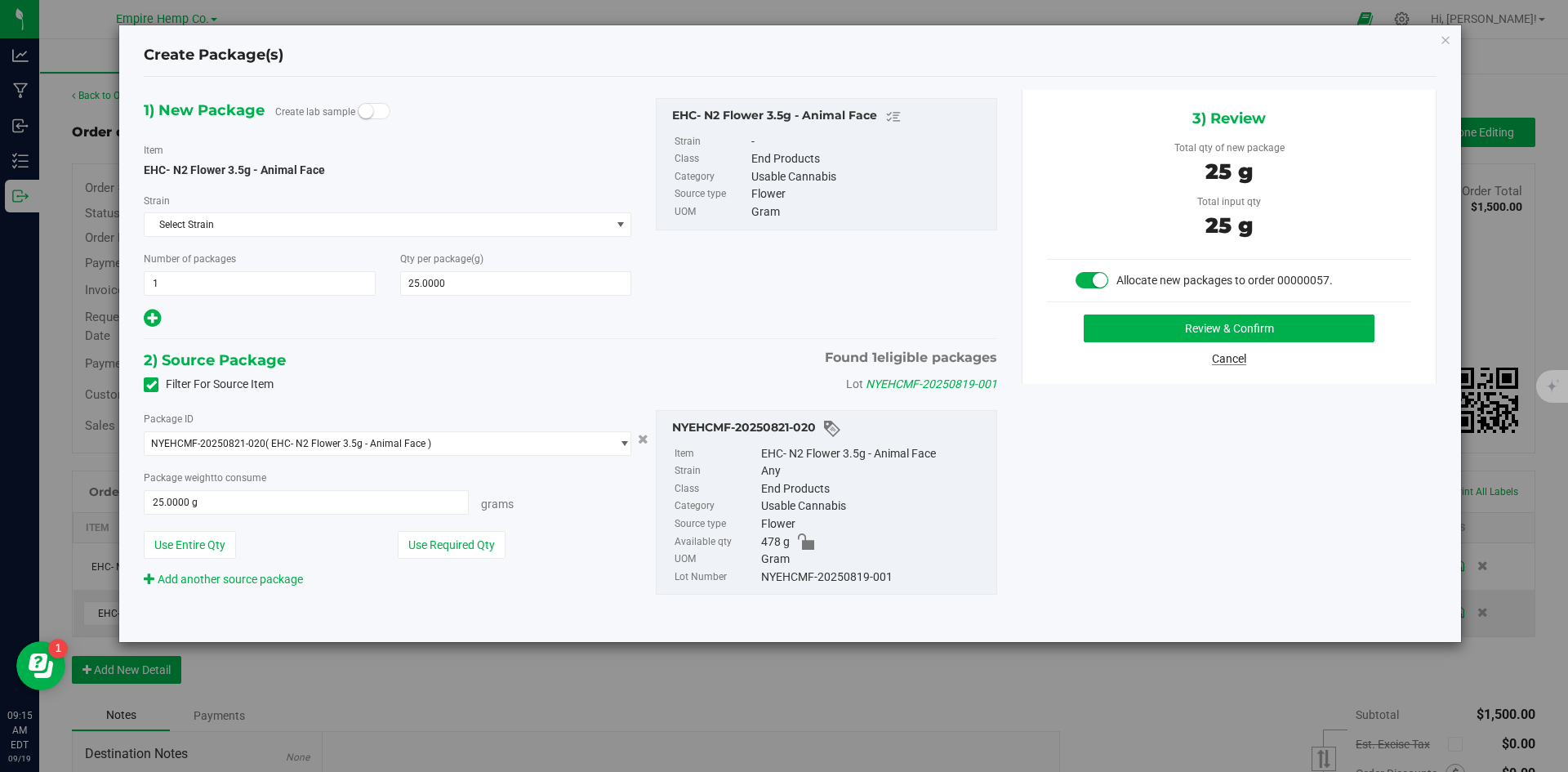
click at [1244, 364] on link "Cancel" at bounding box center [1229, 358] width 34 height 13
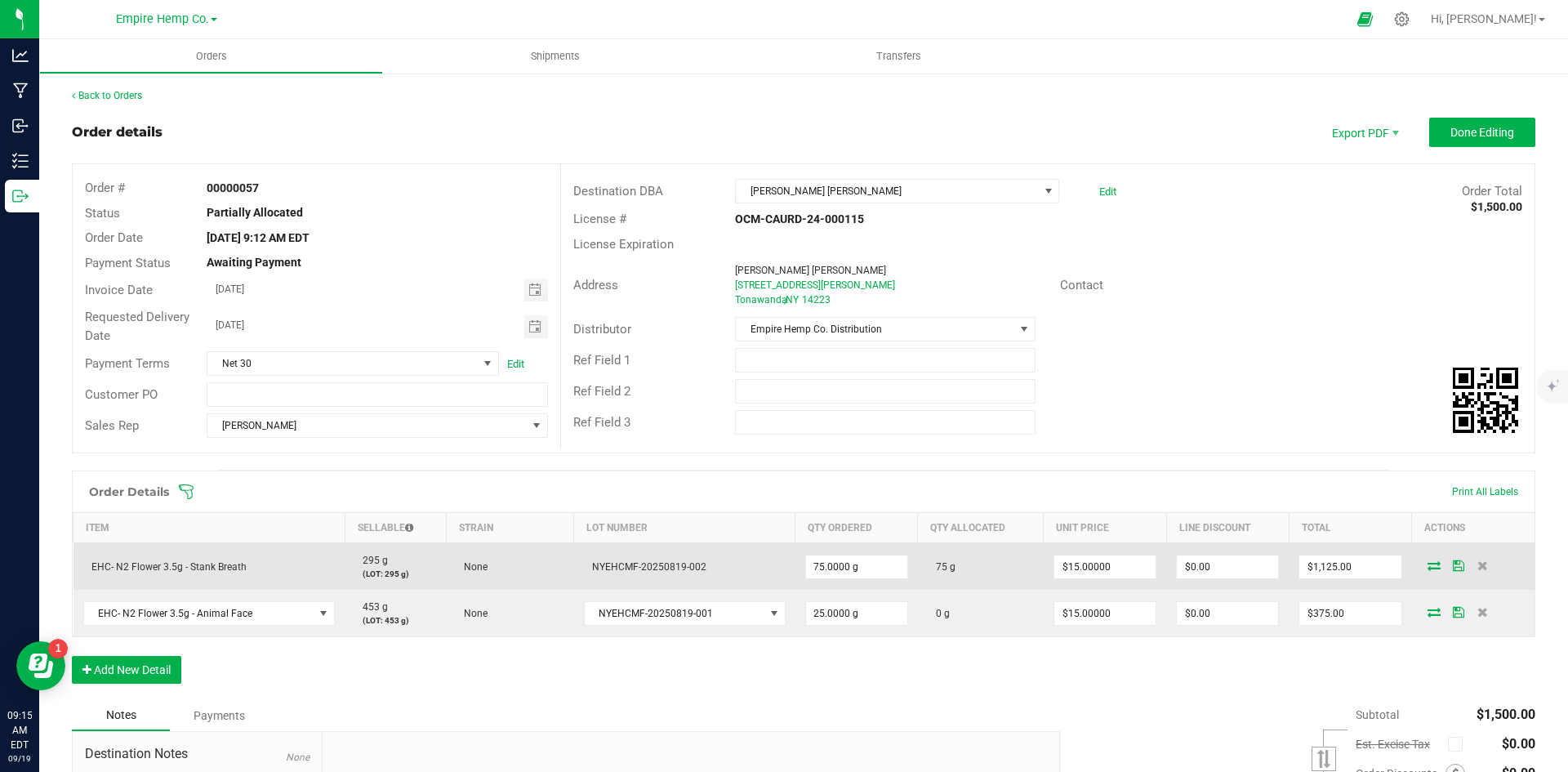
click at [1427, 564] on icon at bounding box center [1433, 564] width 13 height 10
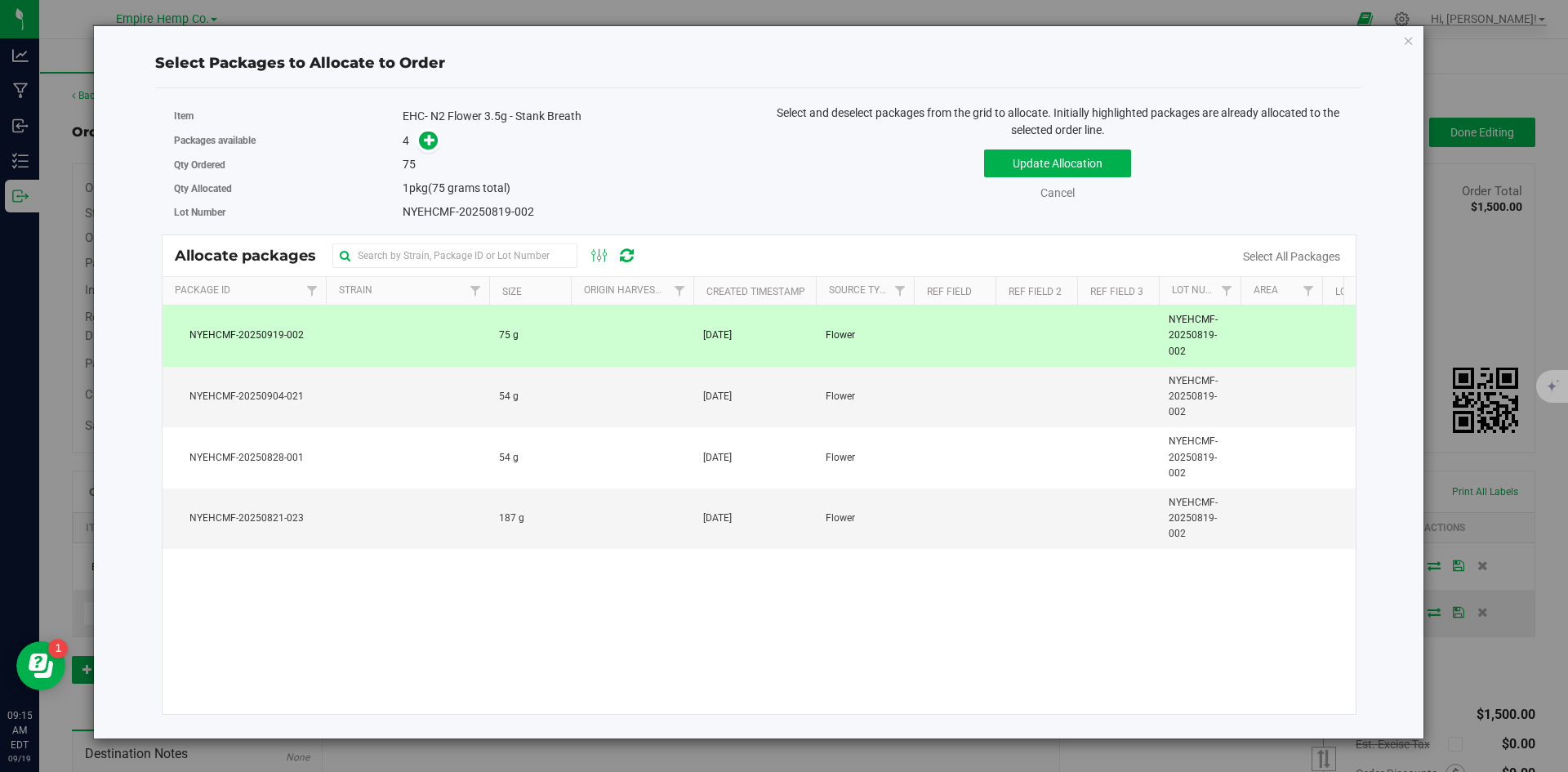
click at [855, 173] on div "Update Allocation Cancel Select All Packages" at bounding box center [1057, 172] width 573 height 60
click at [1070, 191] on link "Cancel" at bounding box center [1057, 192] width 34 height 13
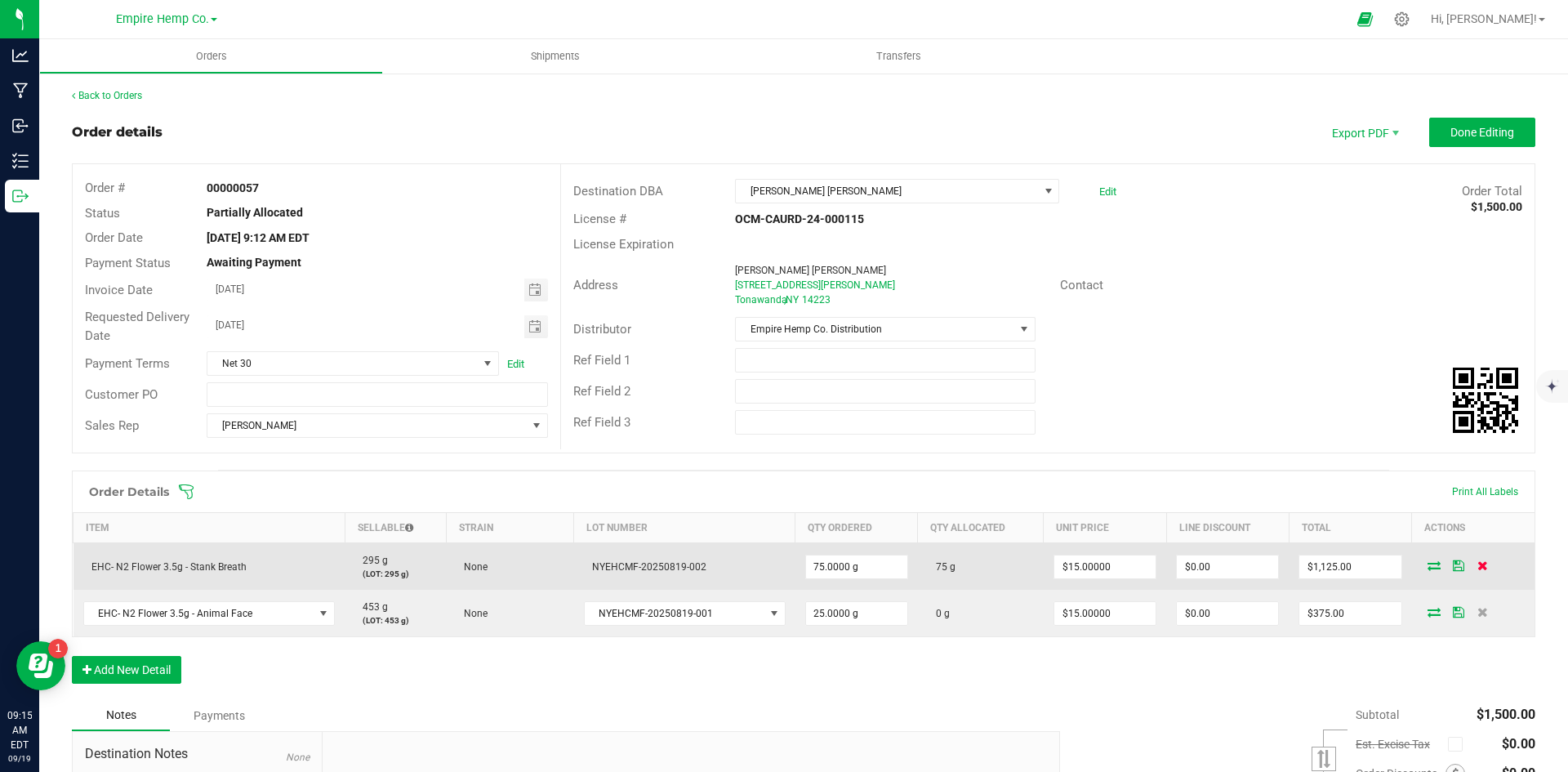
click at [1477, 565] on icon at bounding box center [1482, 564] width 11 height 10
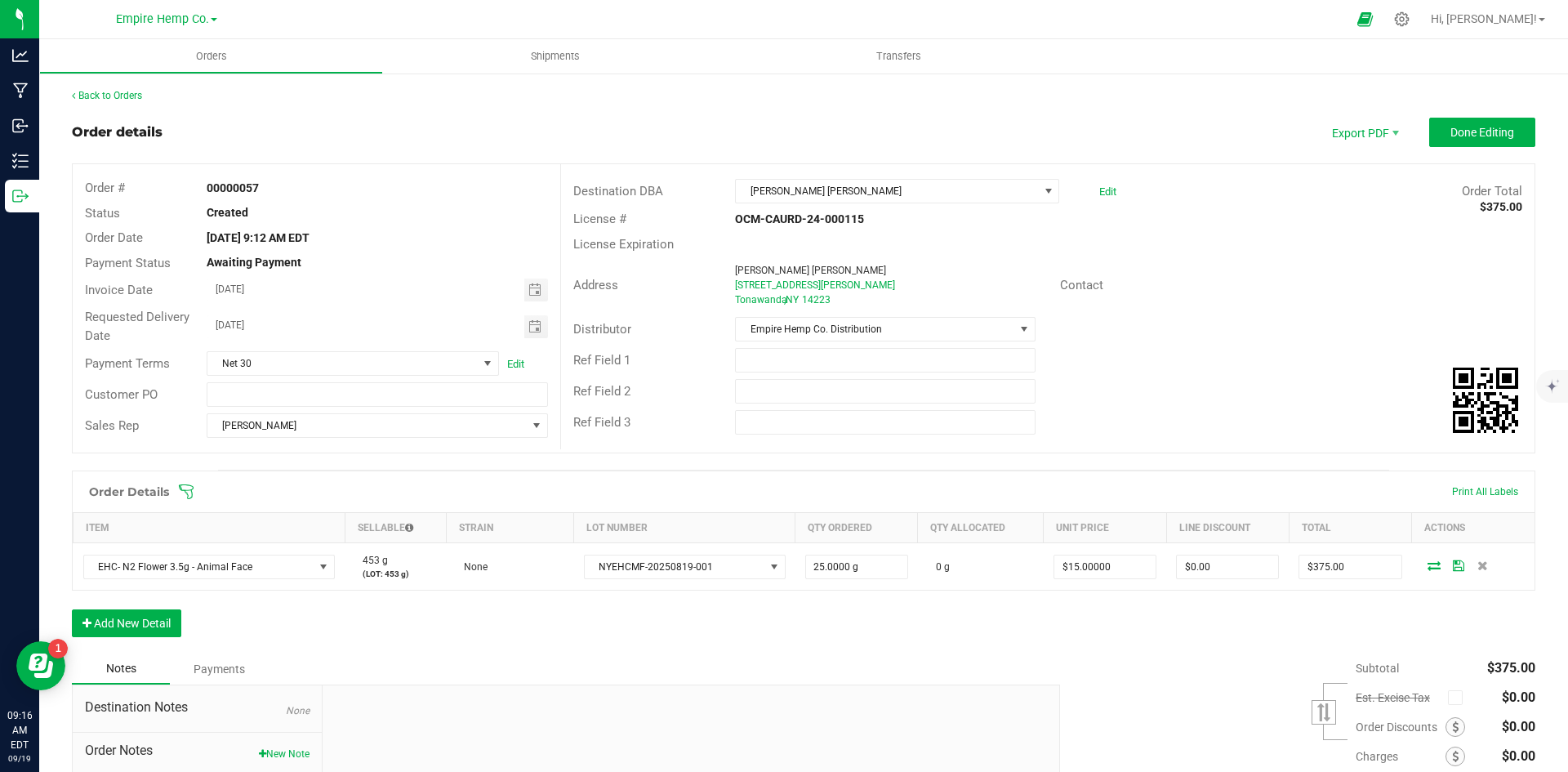
click at [1477, 565] on icon at bounding box center [1482, 564] width 11 height 10
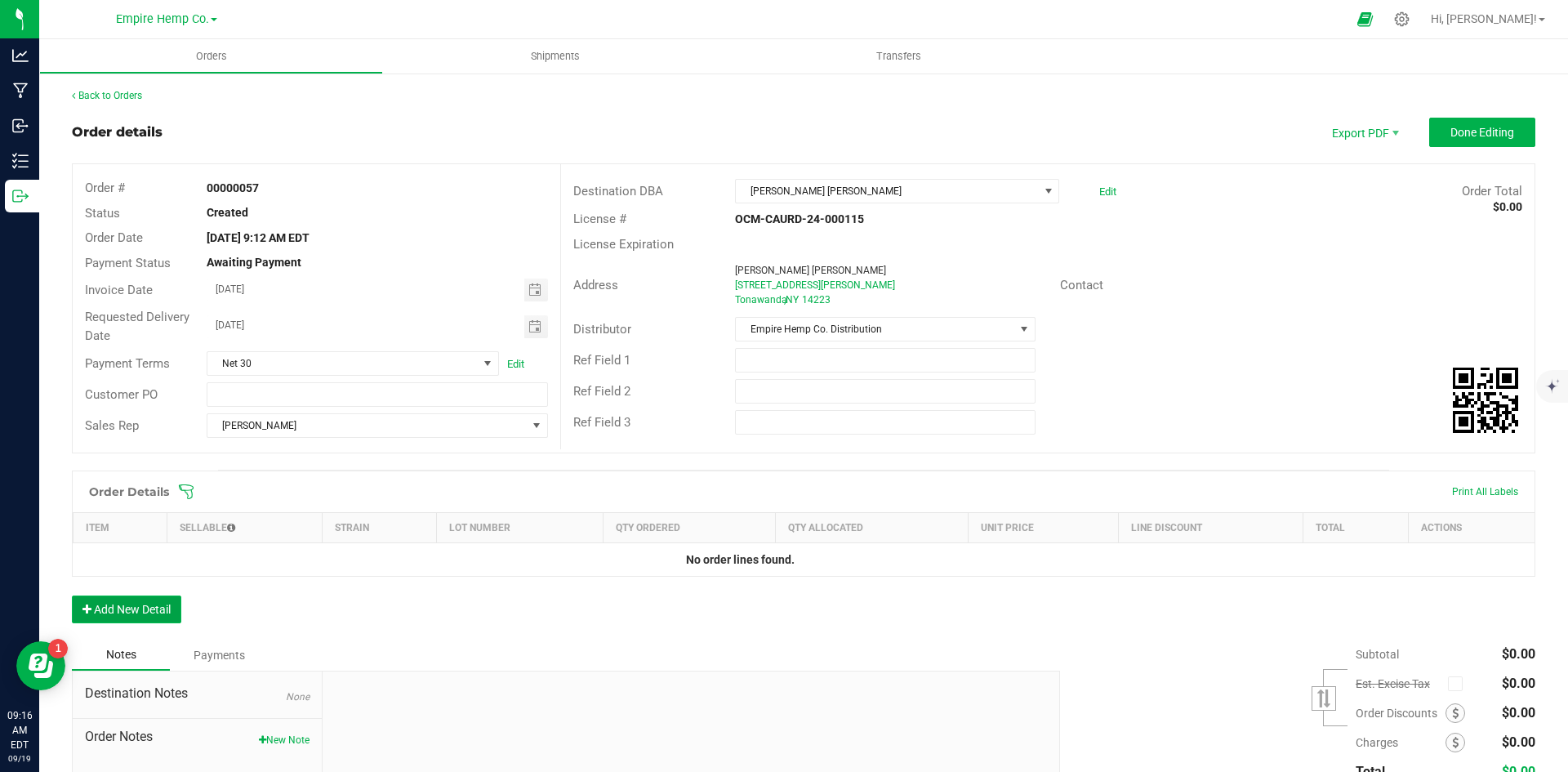
click at [148, 613] on button "Add New Detail" at bounding box center [126, 609] width 109 height 28
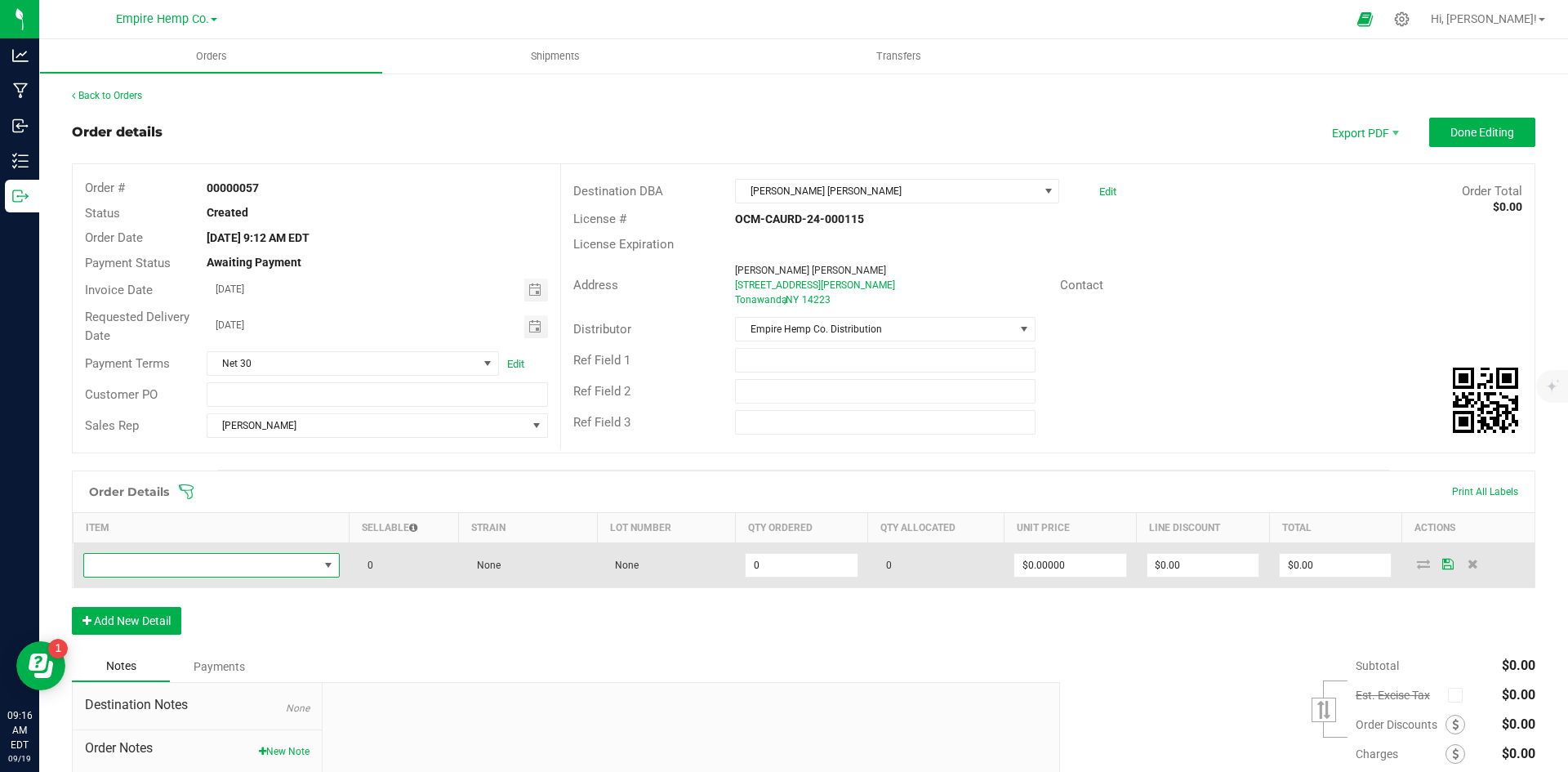
click at [254, 570] on span "NO DATA FOUND" at bounding box center [201, 564] width 235 height 23
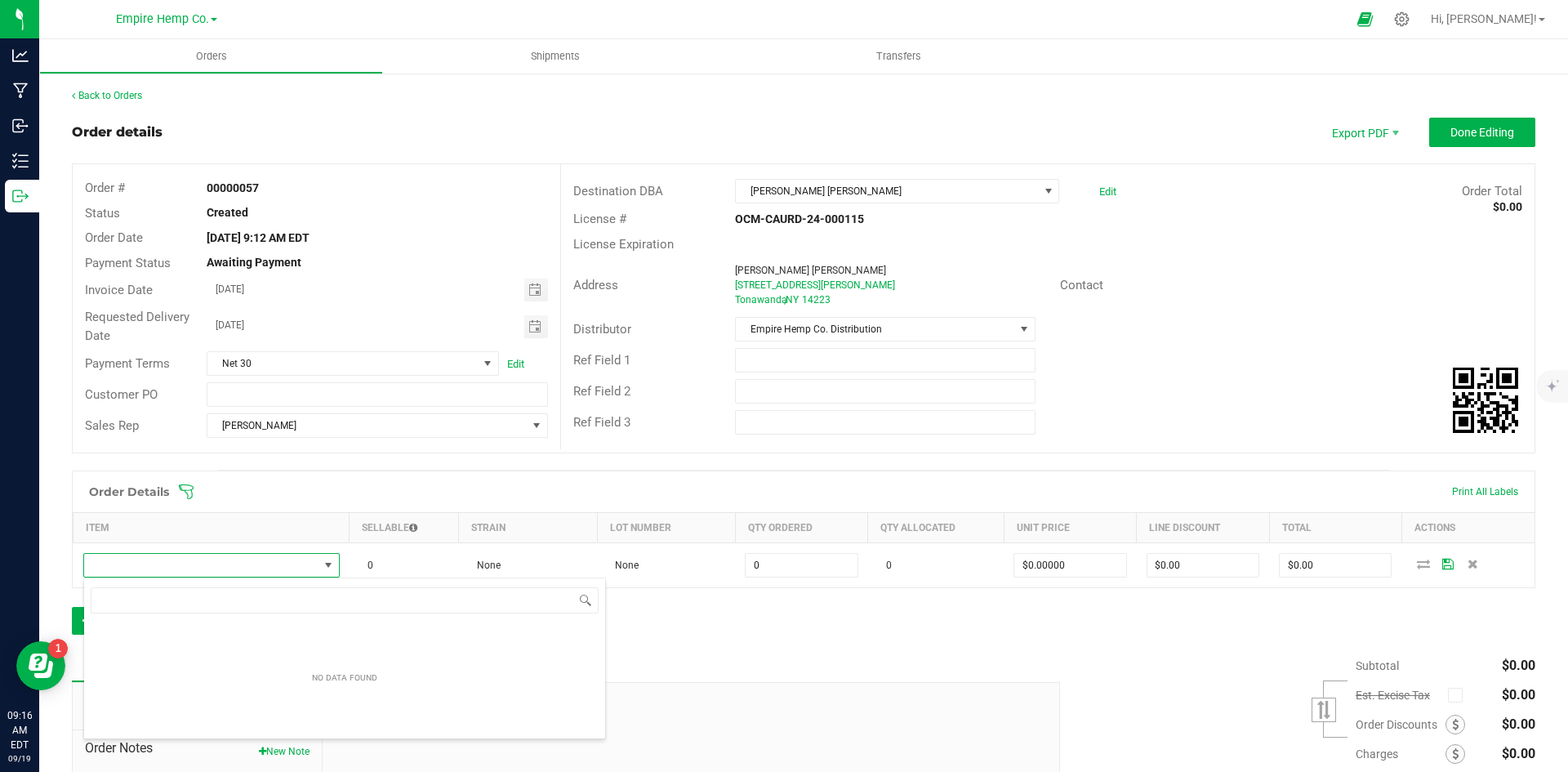
scroll to position [24, 252]
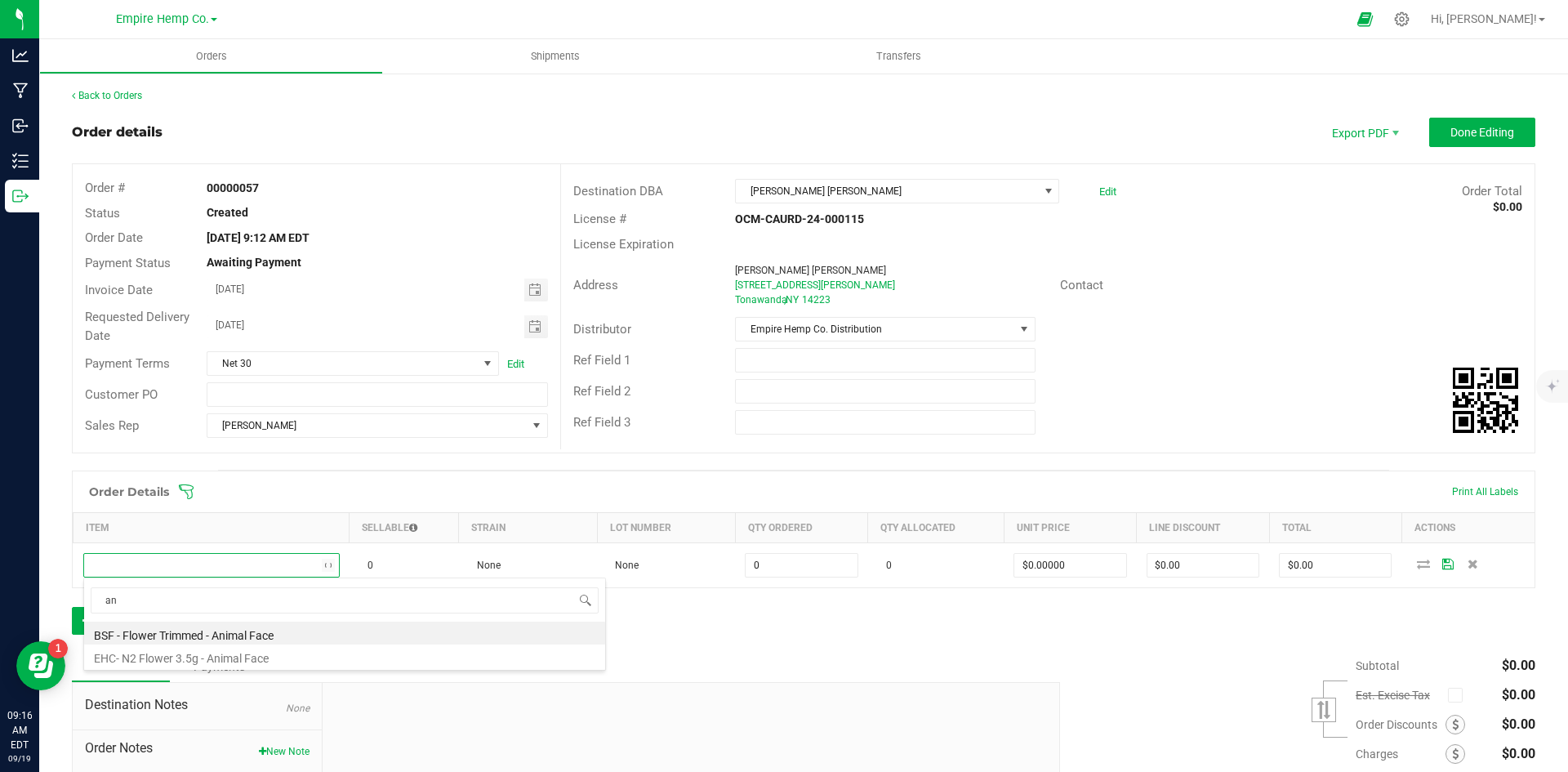
type input "a"
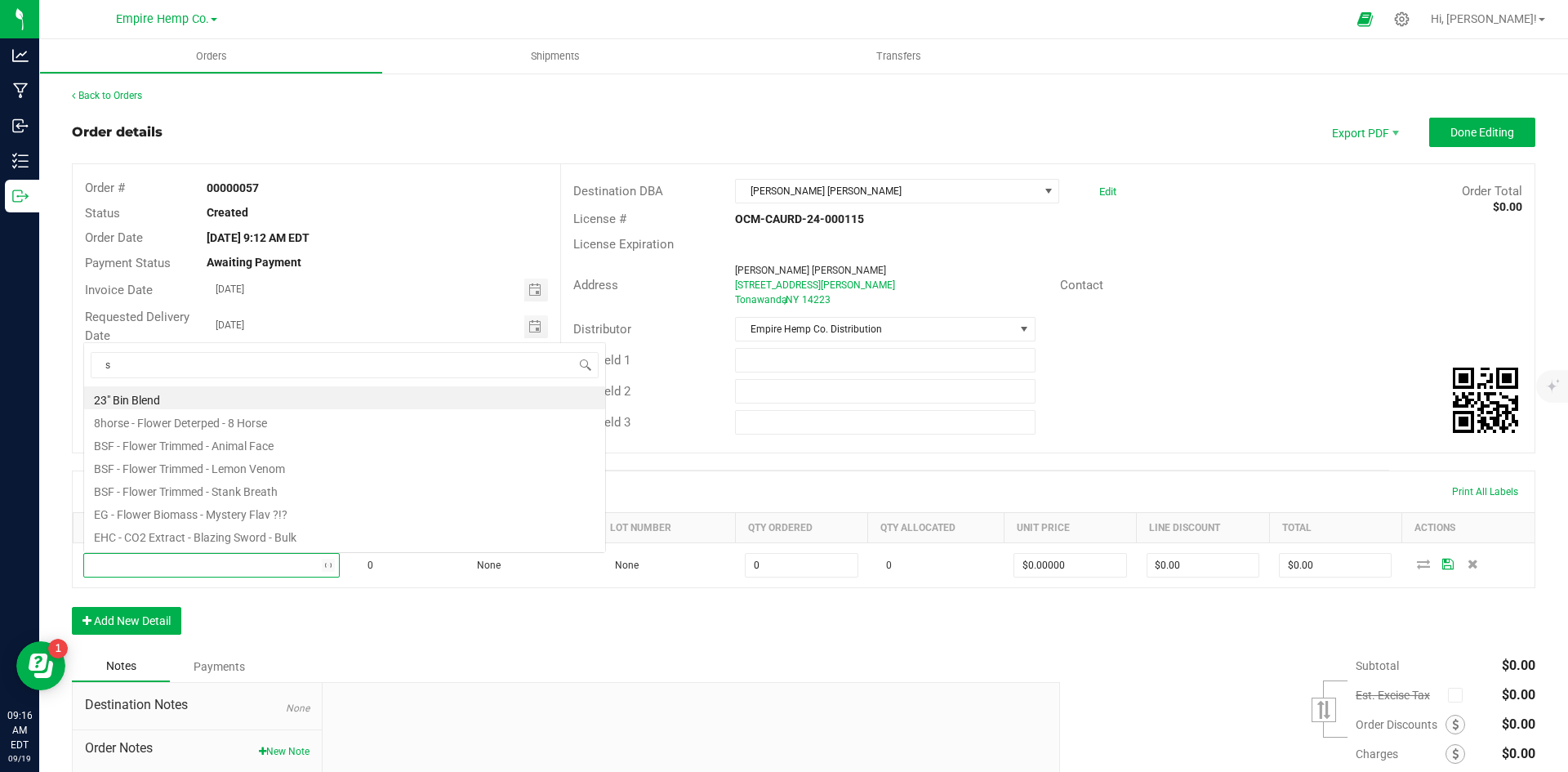
scroll to position [0, 0]
type input "stank"
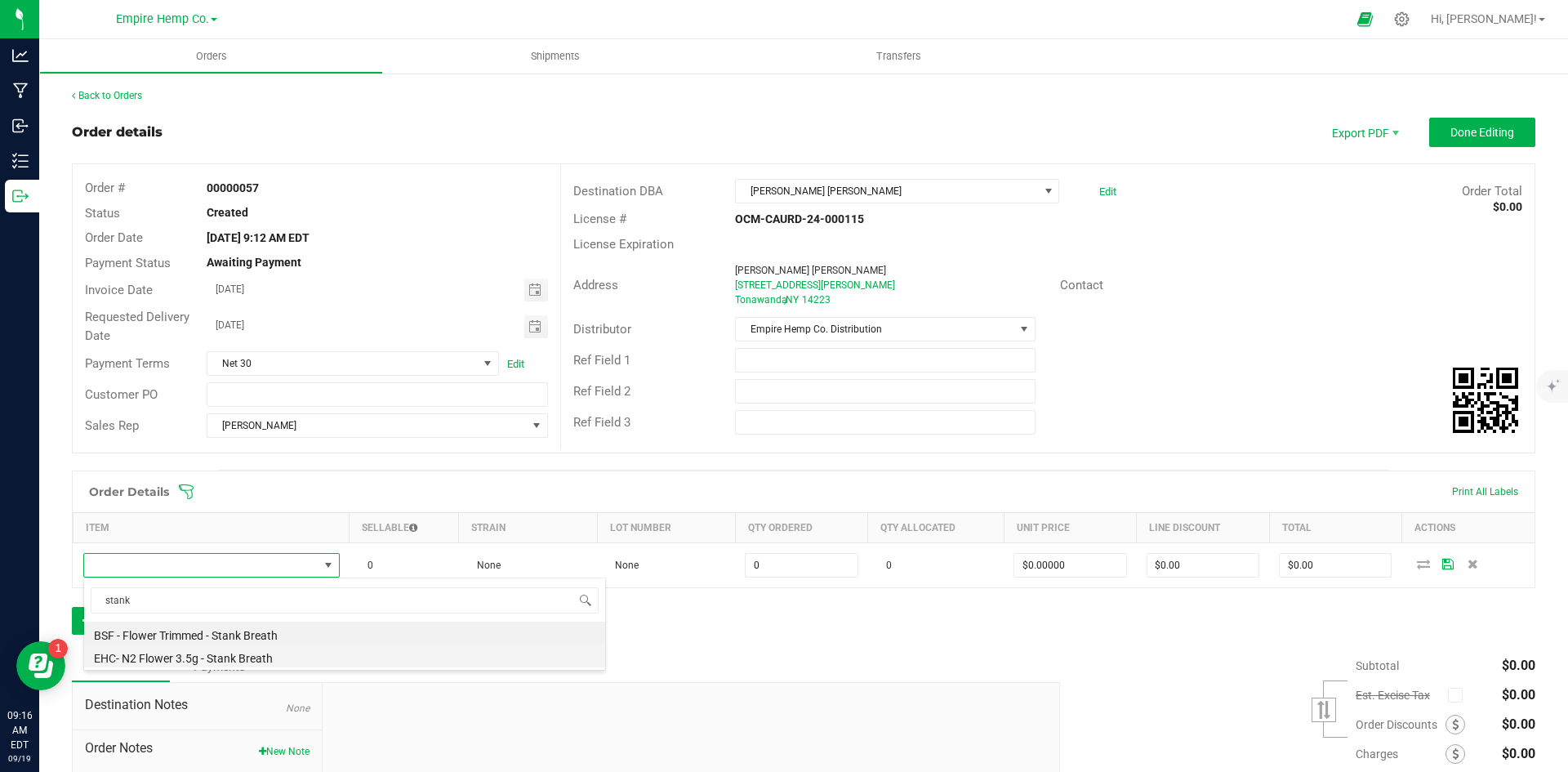
click at [273, 652] on li "EHC- N2 Flower 3.5g - Stank Breath" at bounding box center [344, 656] width 521 height 23
type input "0.0000 g"
type input "$15.00000"
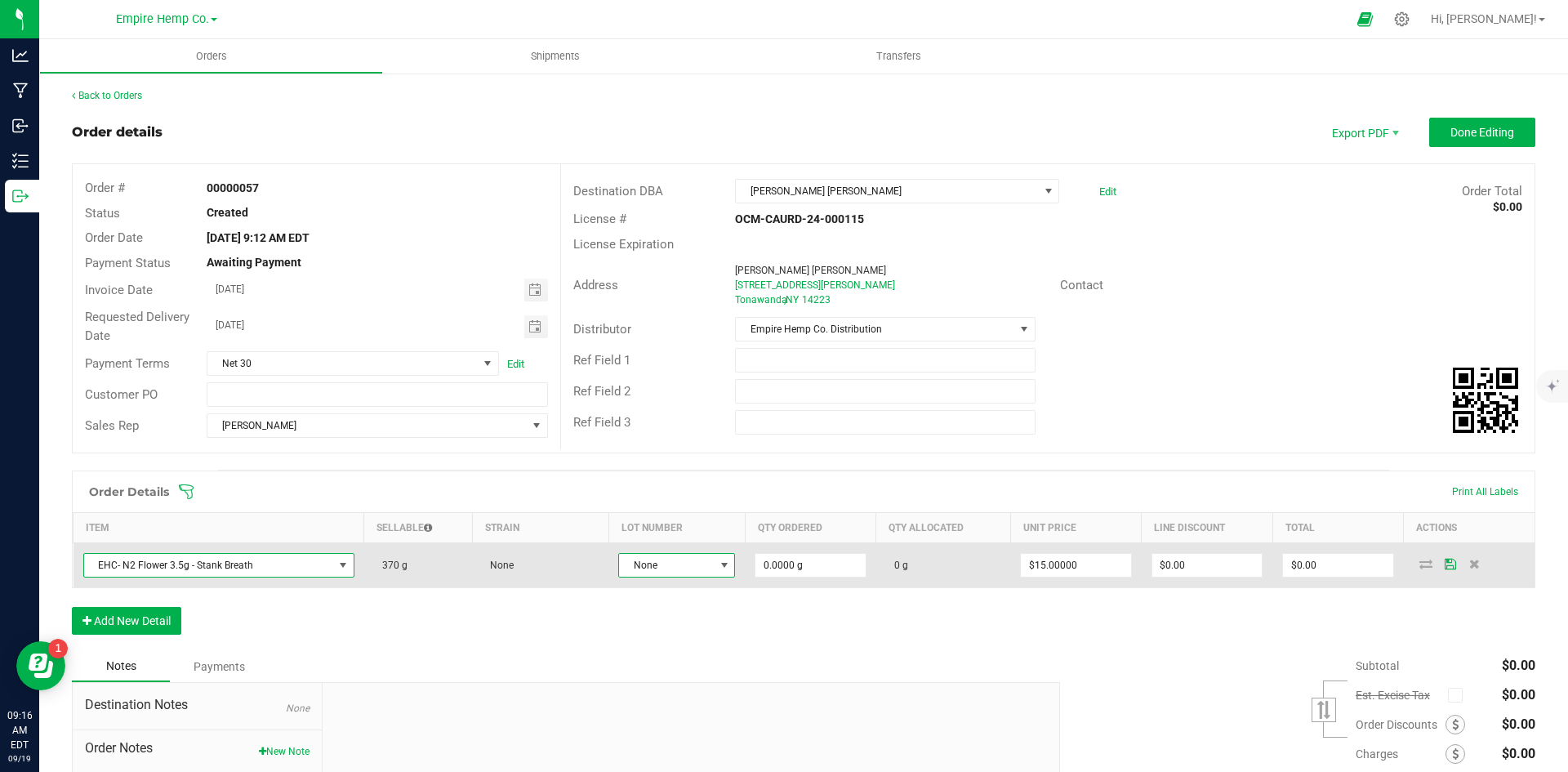
click at [718, 568] on span at bounding box center [724, 565] width 13 height 13
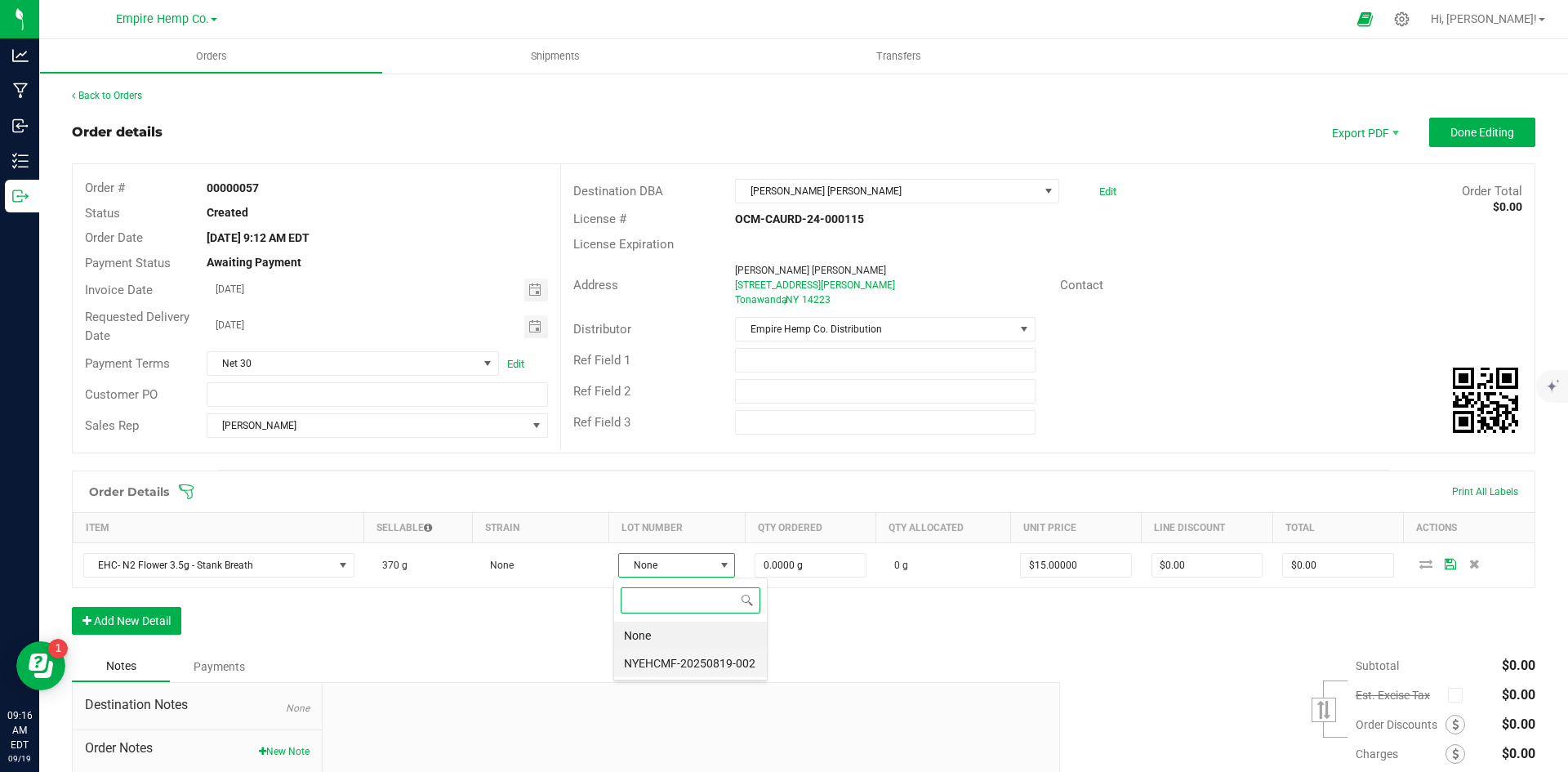
click at [704, 656] on li "NYEHCMF-20250819-002" at bounding box center [690, 663] width 153 height 28
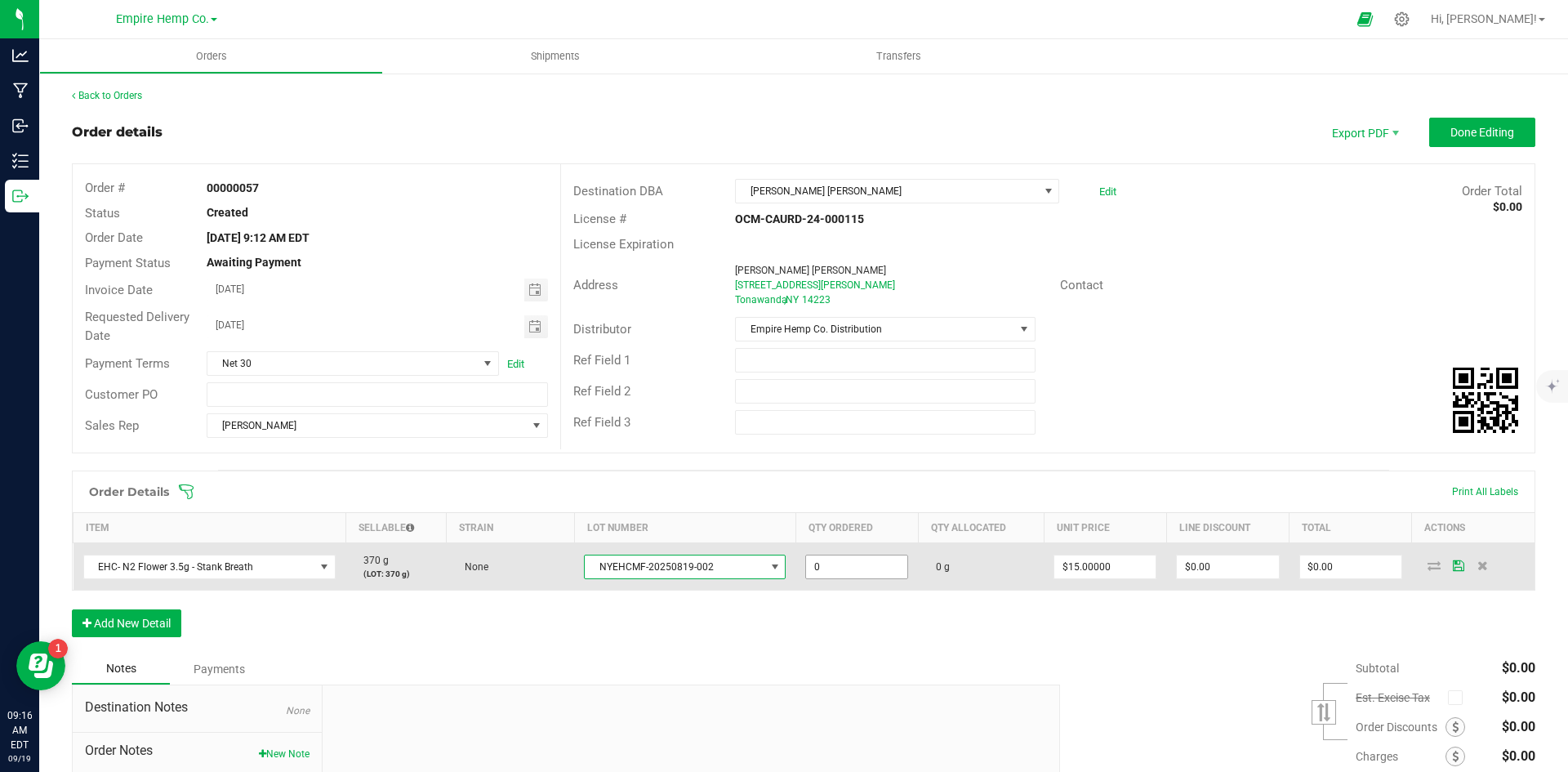
click at [816, 563] on input "0" at bounding box center [857, 566] width 101 height 23
type input "81.0000 g"
type input "15"
type input "$1,215.00"
click at [1427, 567] on icon at bounding box center [1433, 564] width 13 height 10
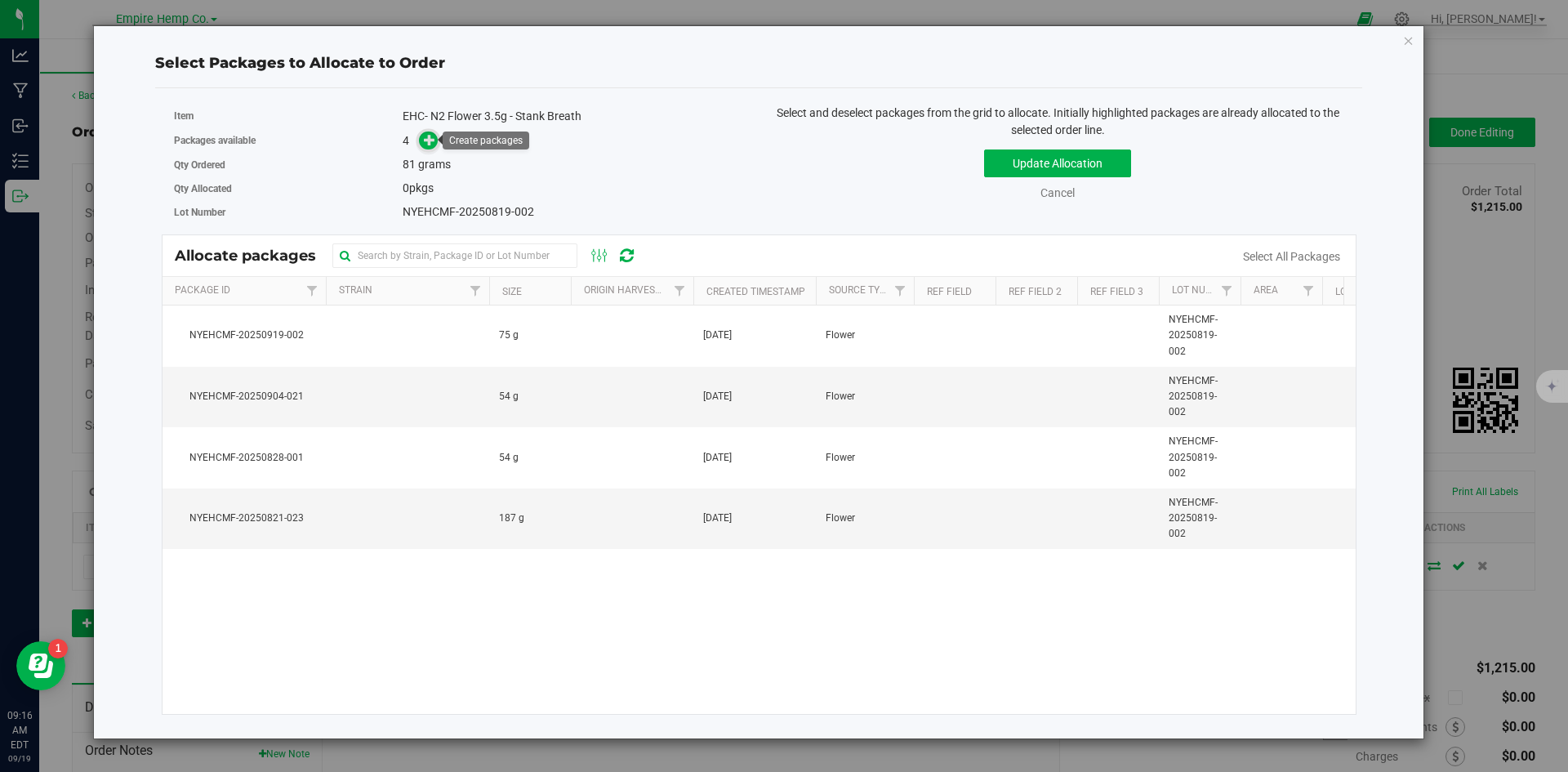
click at [431, 143] on icon at bounding box center [430, 139] width 13 height 13
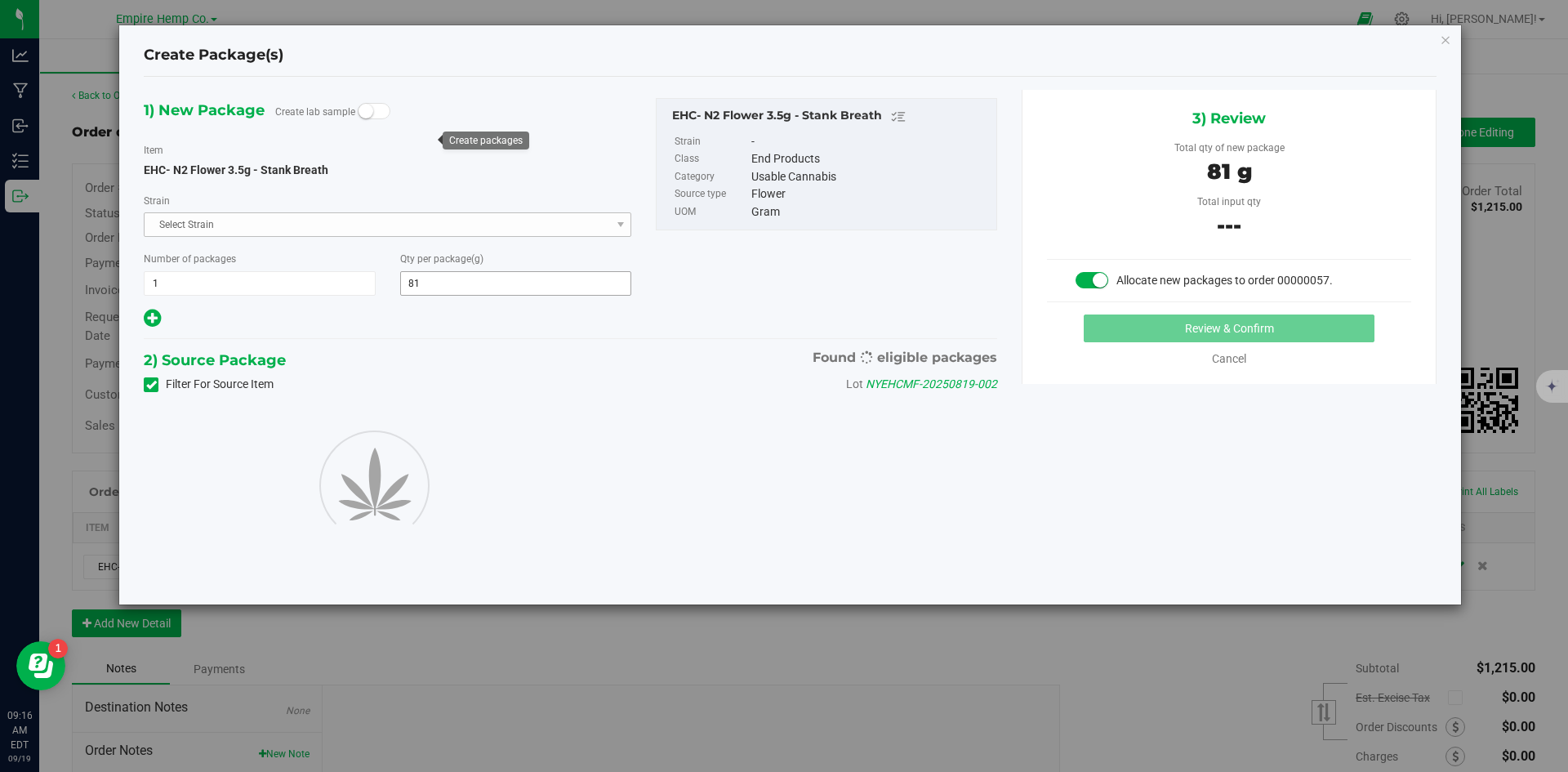
type input "81.0000"
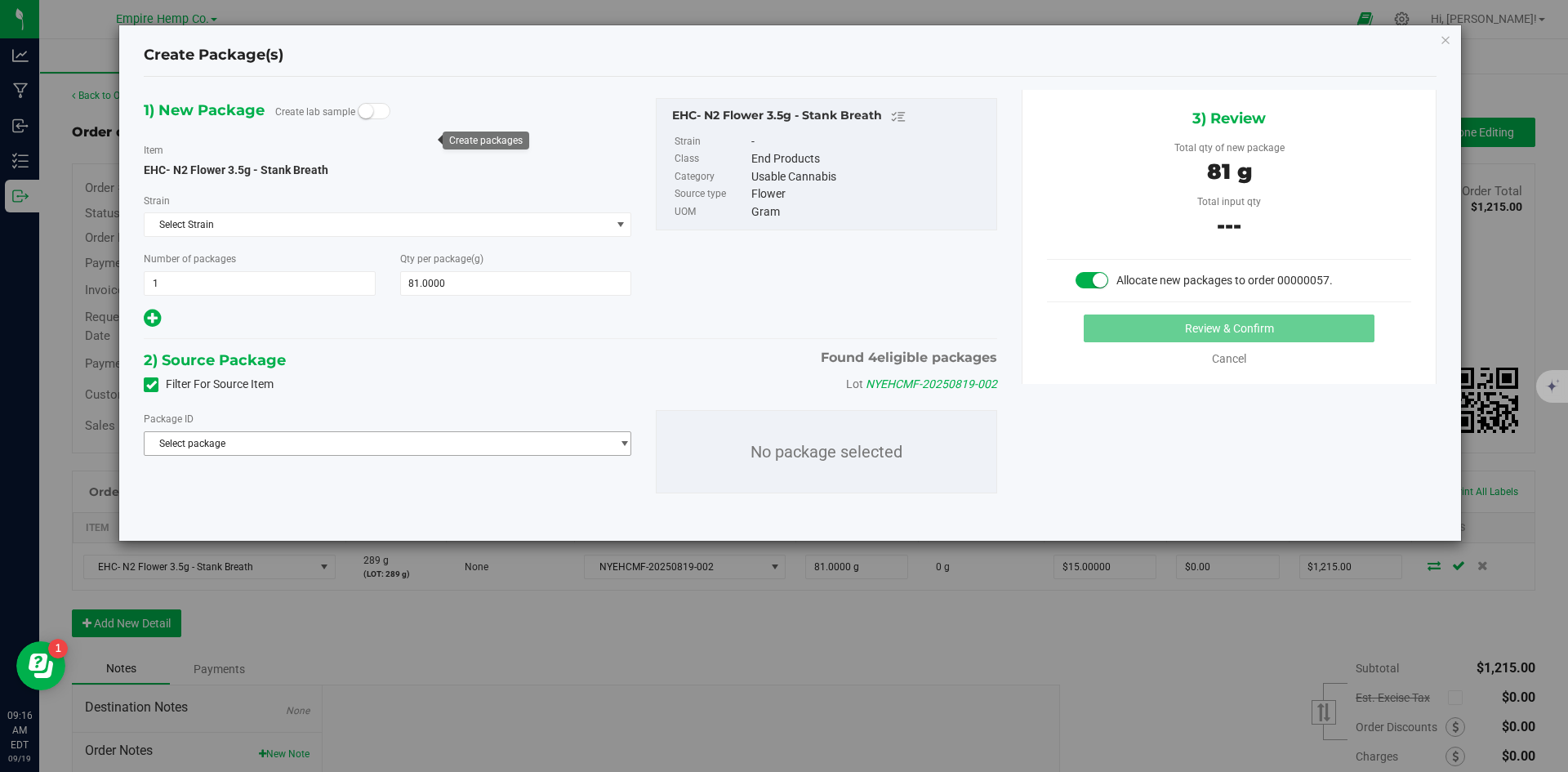
click at [459, 441] on span "Select package" at bounding box center [377, 442] width 466 height 23
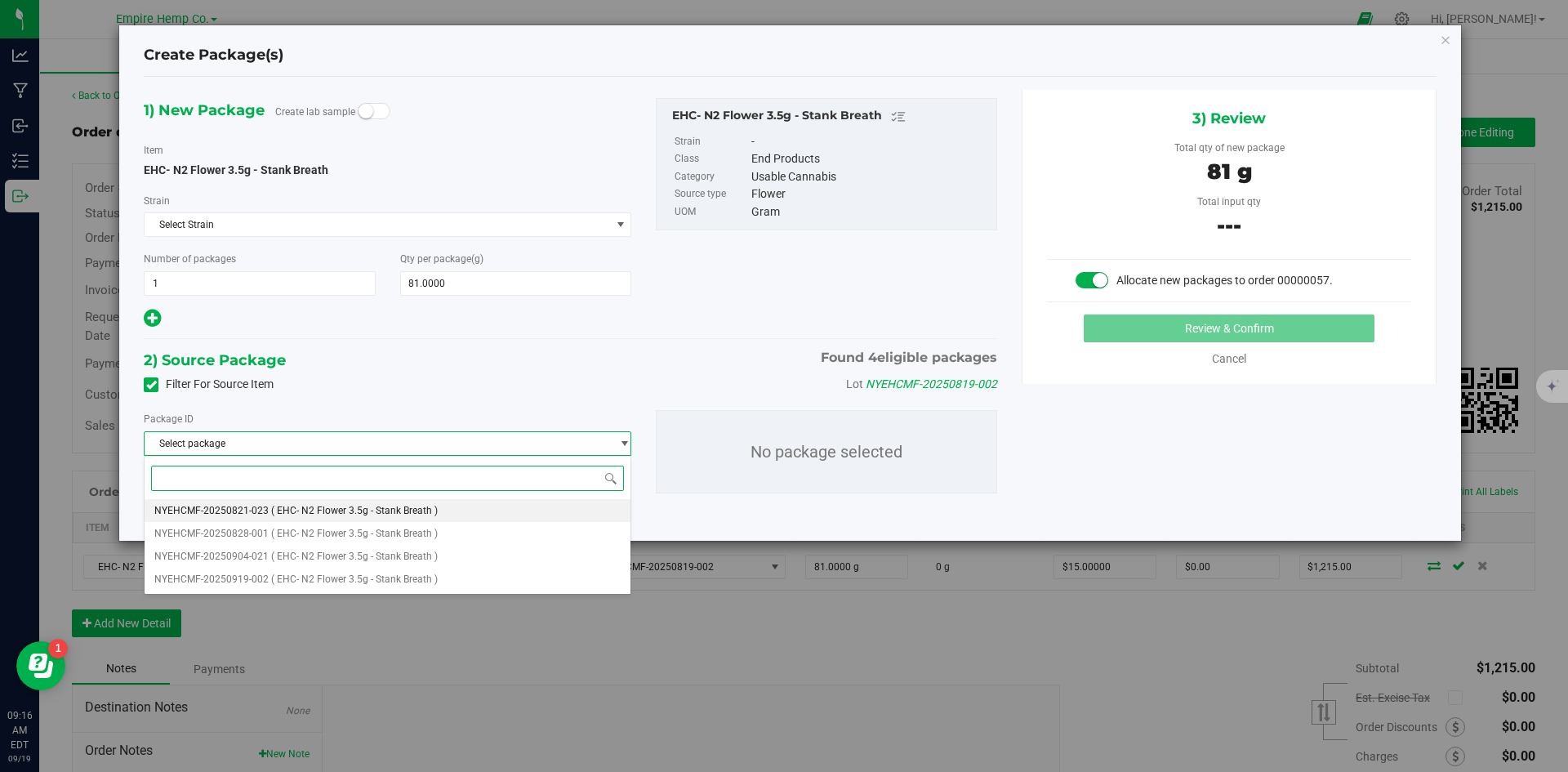
click at [465, 516] on li "NYEHCMF-20250821-023 ( EHC- N2 Flower 3.5g - Stank Breath )" at bounding box center [387, 510] width 486 height 23
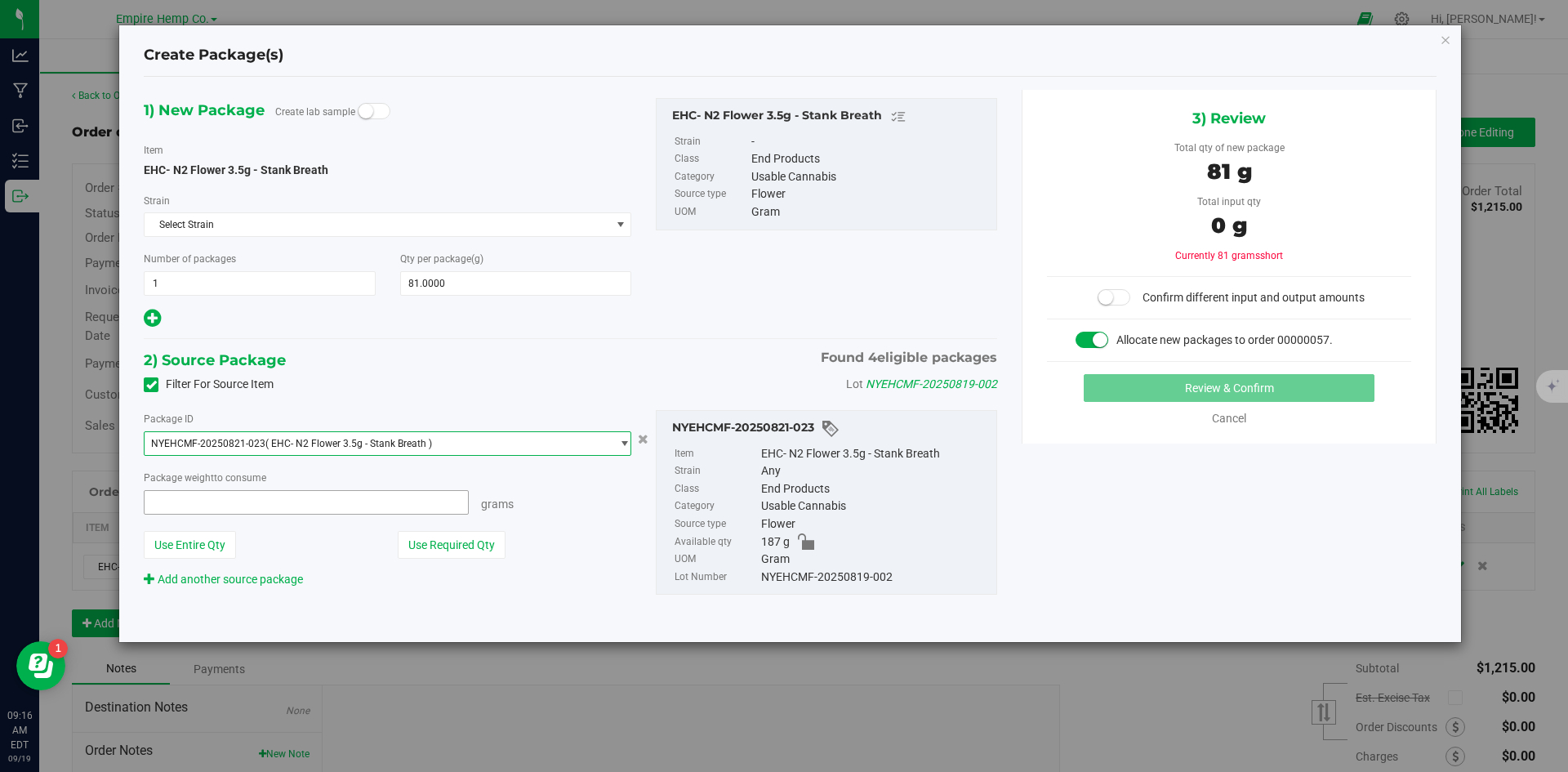
click at [373, 494] on span at bounding box center [306, 502] width 325 height 24
type input "81"
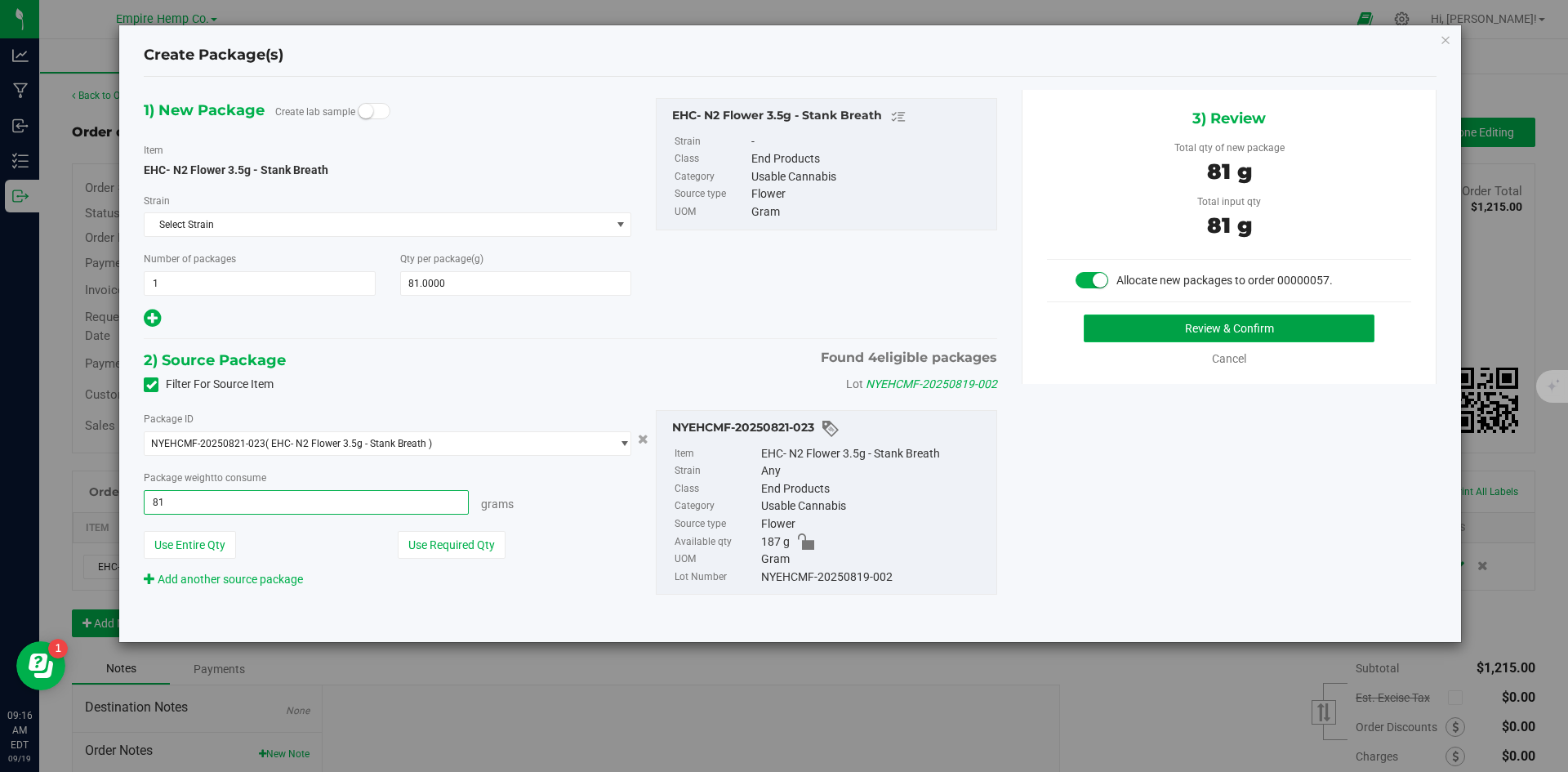
type input "81.0000 g"
click at [1287, 339] on button "Review & Confirm" at bounding box center [1229, 328] width 291 height 28
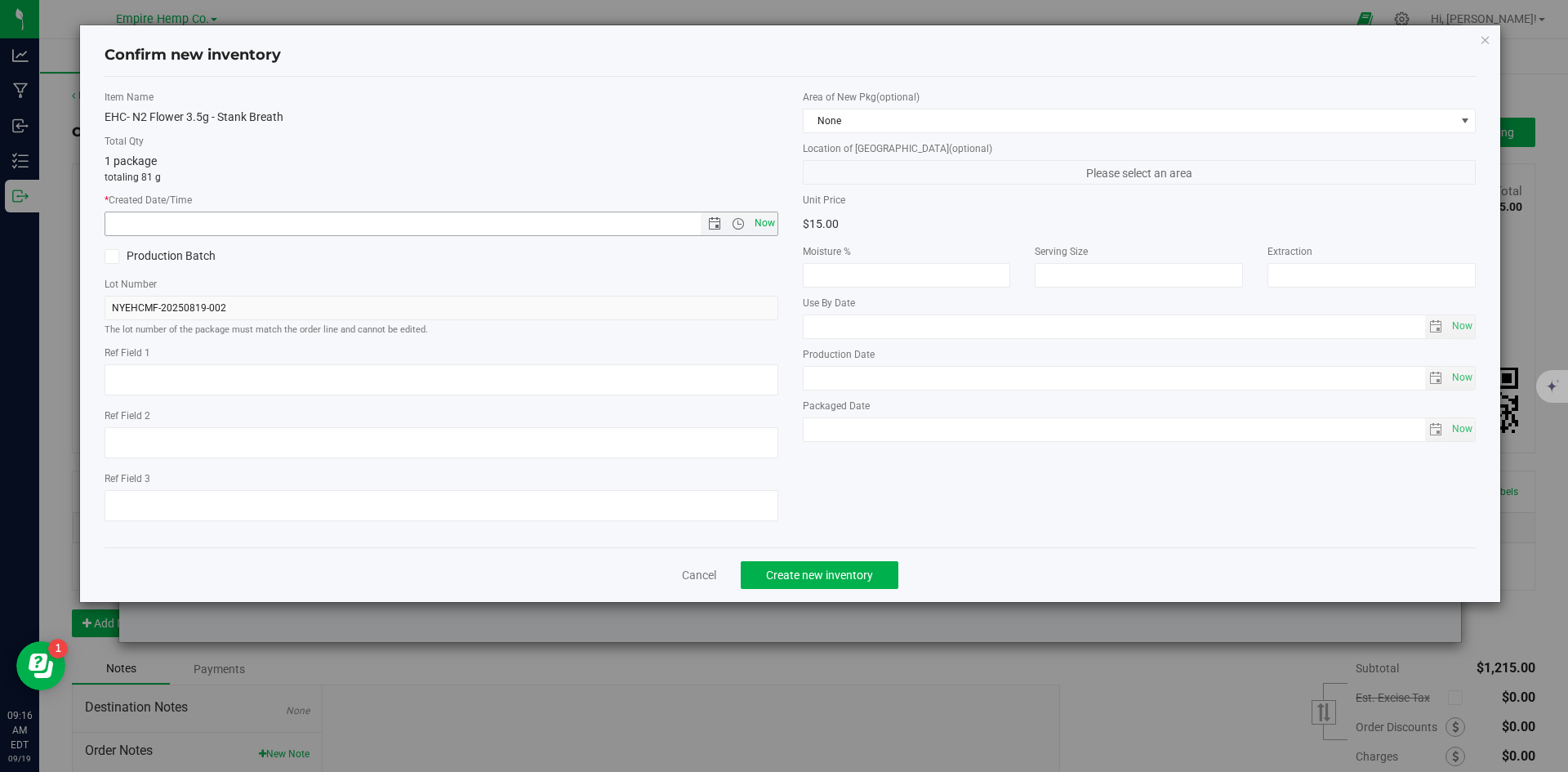
click at [774, 223] on span "Now" at bounding box center [764, 223] width 28 height 23
type input "[DATE] 9:16 AM"
click at [760, 221] on span "Now" at bounding box center [764, 223] width 28 height 23
click at [877, 573] on button "Create new inventory" at bounding box center [819, 574] width 158 height 28
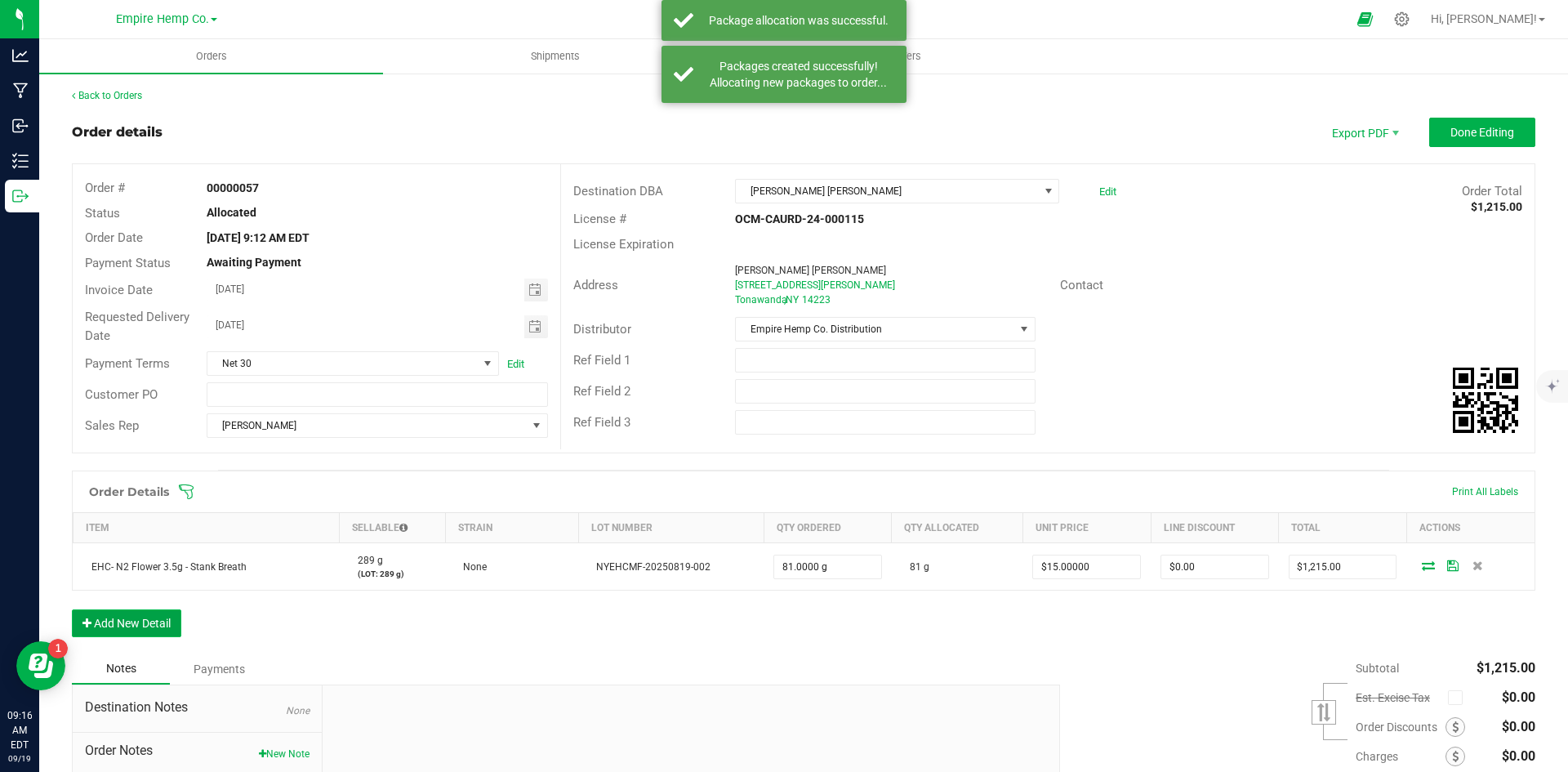
click at [124, 628] on button "Add New Detail" at bounding box center [126, 623] width 109 height 28
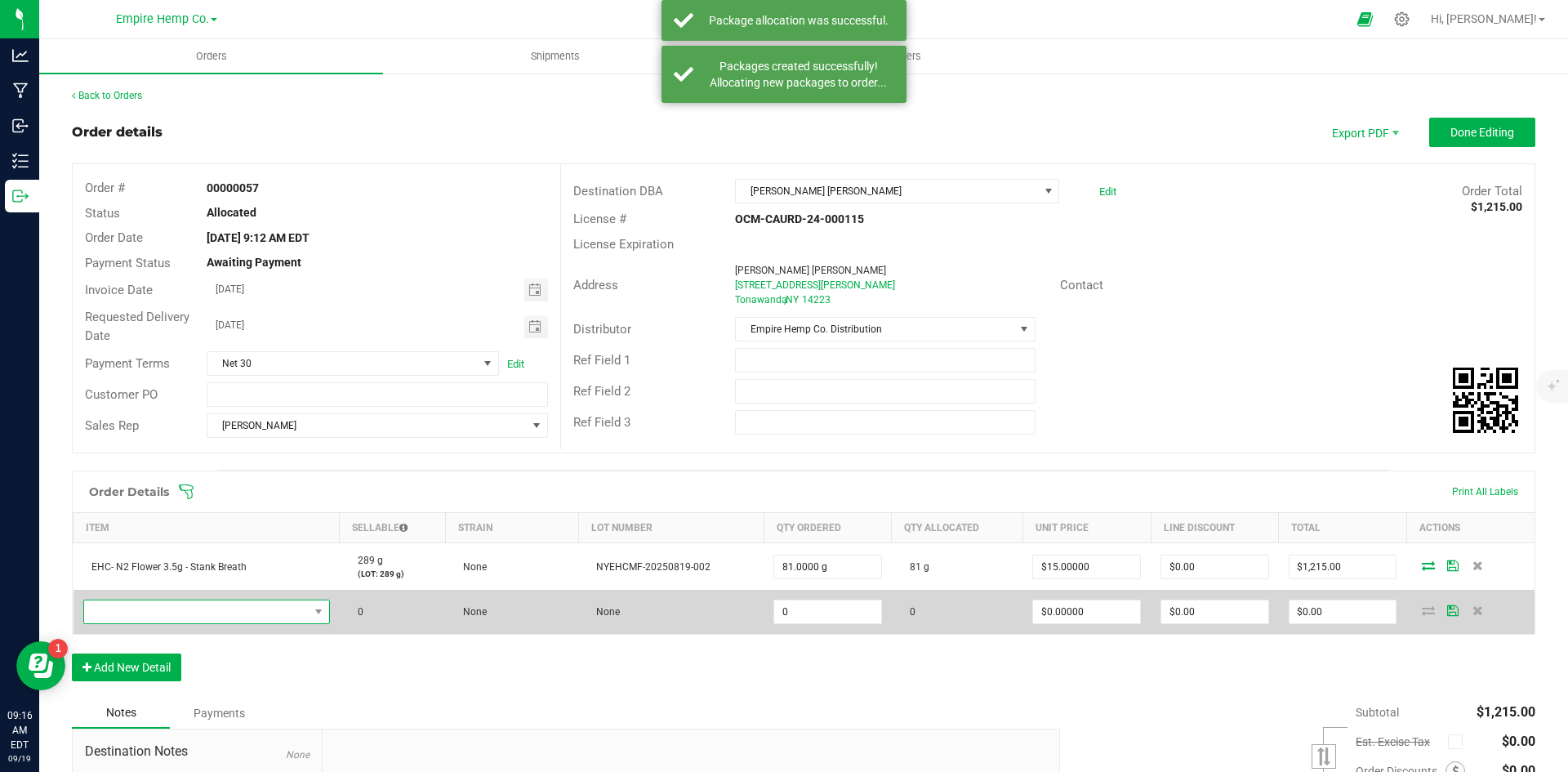
click at [157, 609] on span "NO DATA FOUND" at bounding box center [196, 611] width 225 height 23
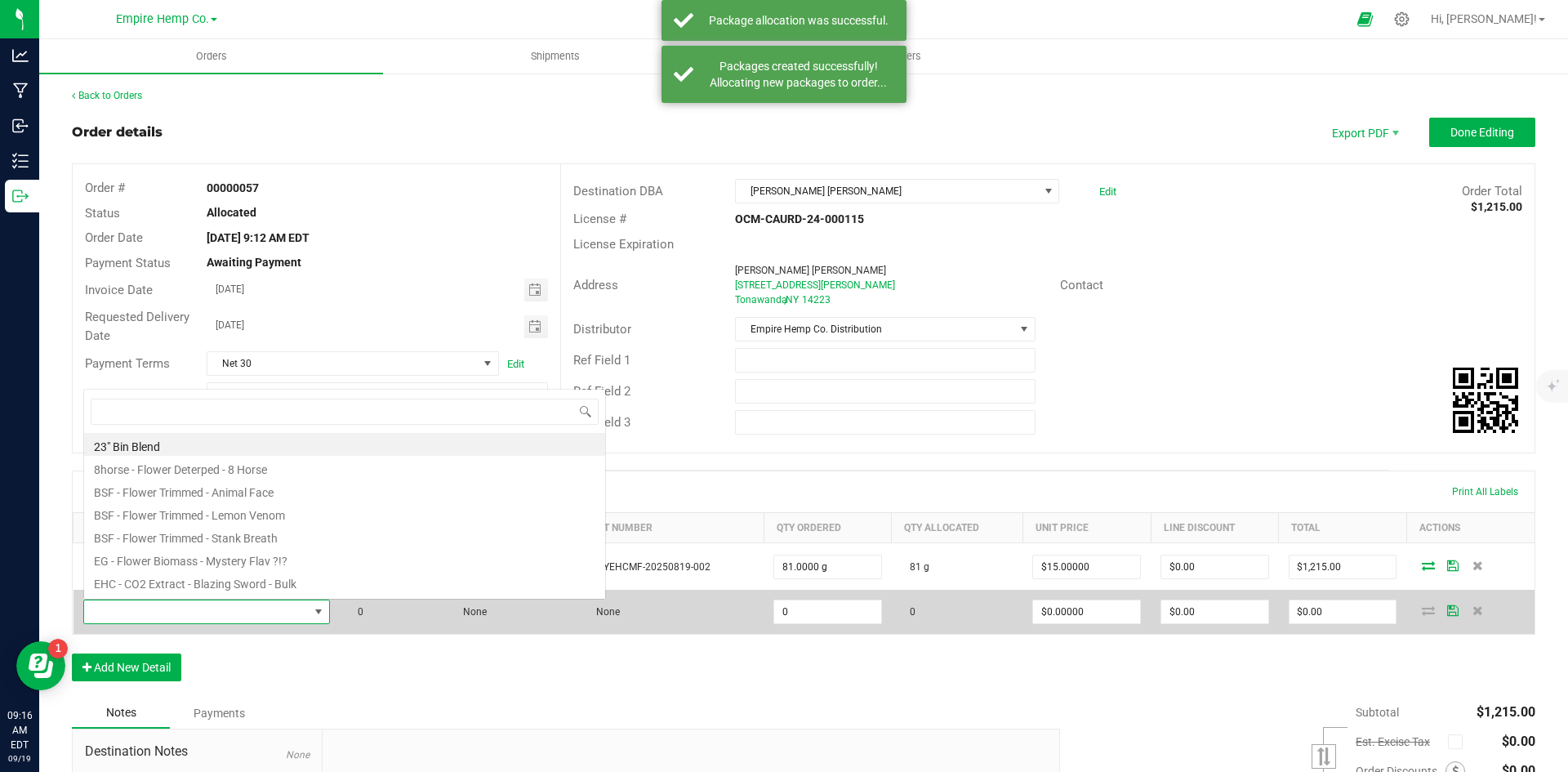
scroll to position [24, 243]
type input "ani"
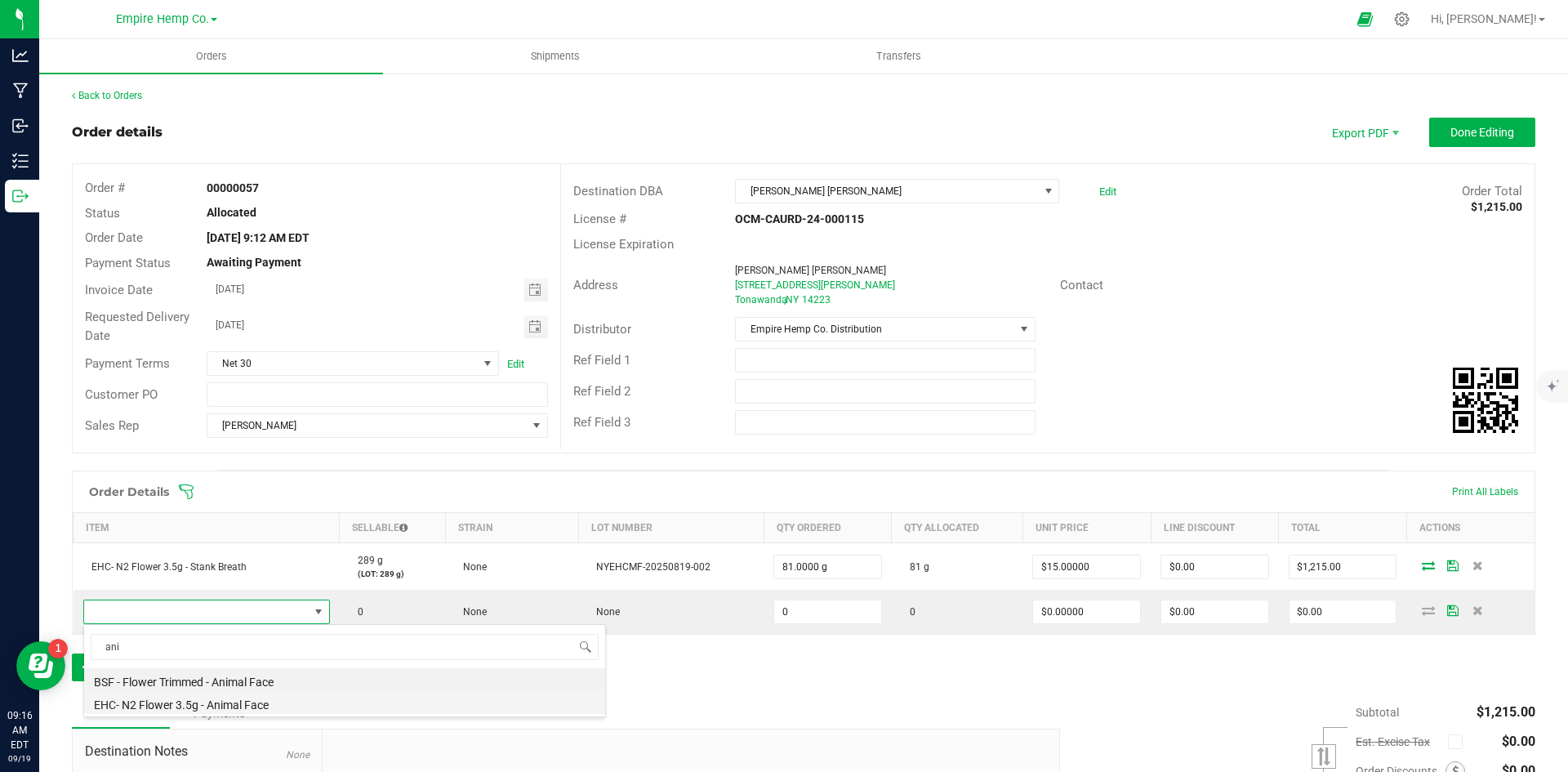
click at [197, 712] on li "EHC- N2 Flower 3.5g - Animal Face" at bounding box center [344, 702] width 521 height 23
type input "0.0000 g"
type input "$15.00000"
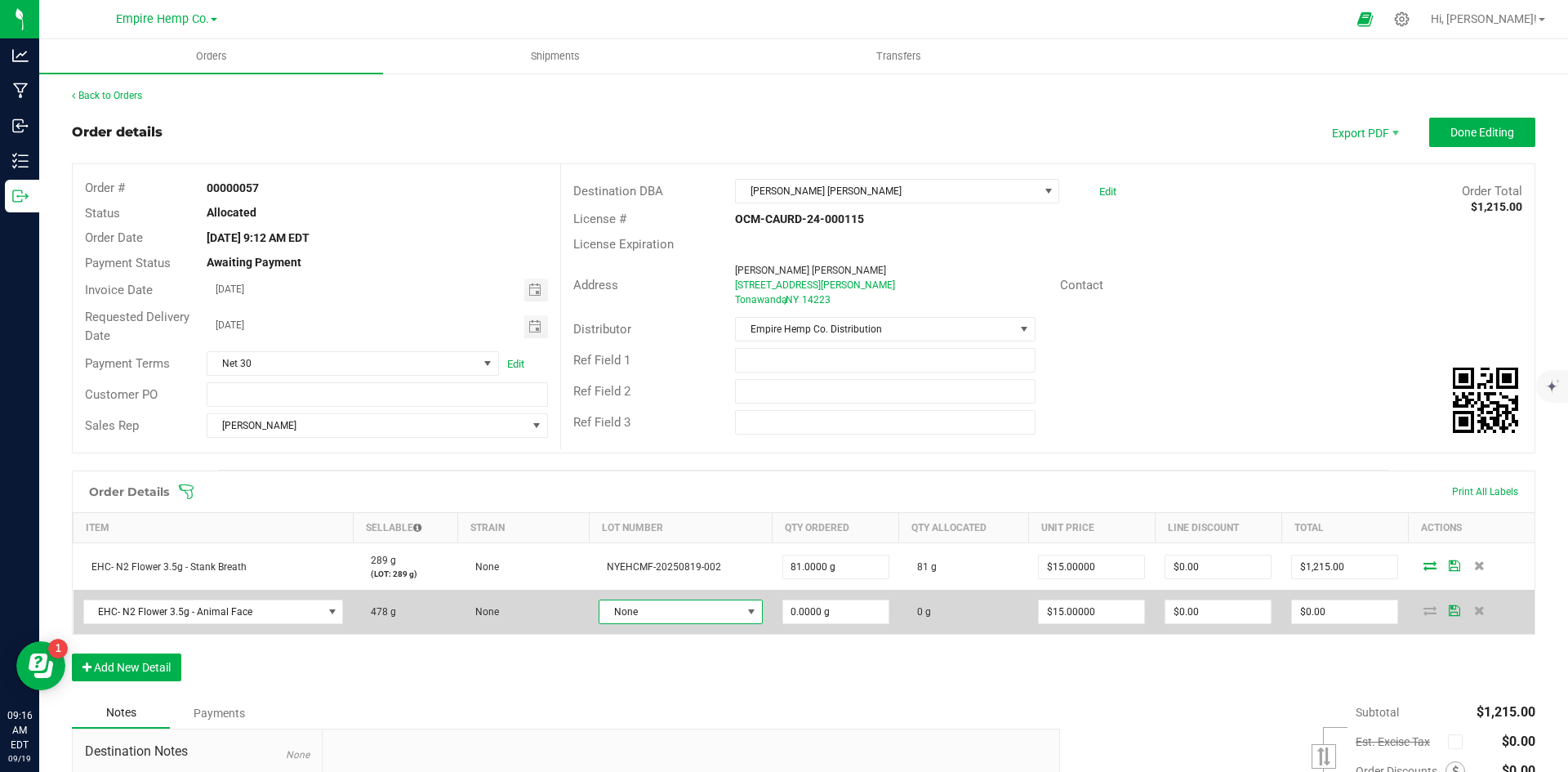
click at [720, 619] on span "None" at bounding box center [670, 611] width 142 height 23
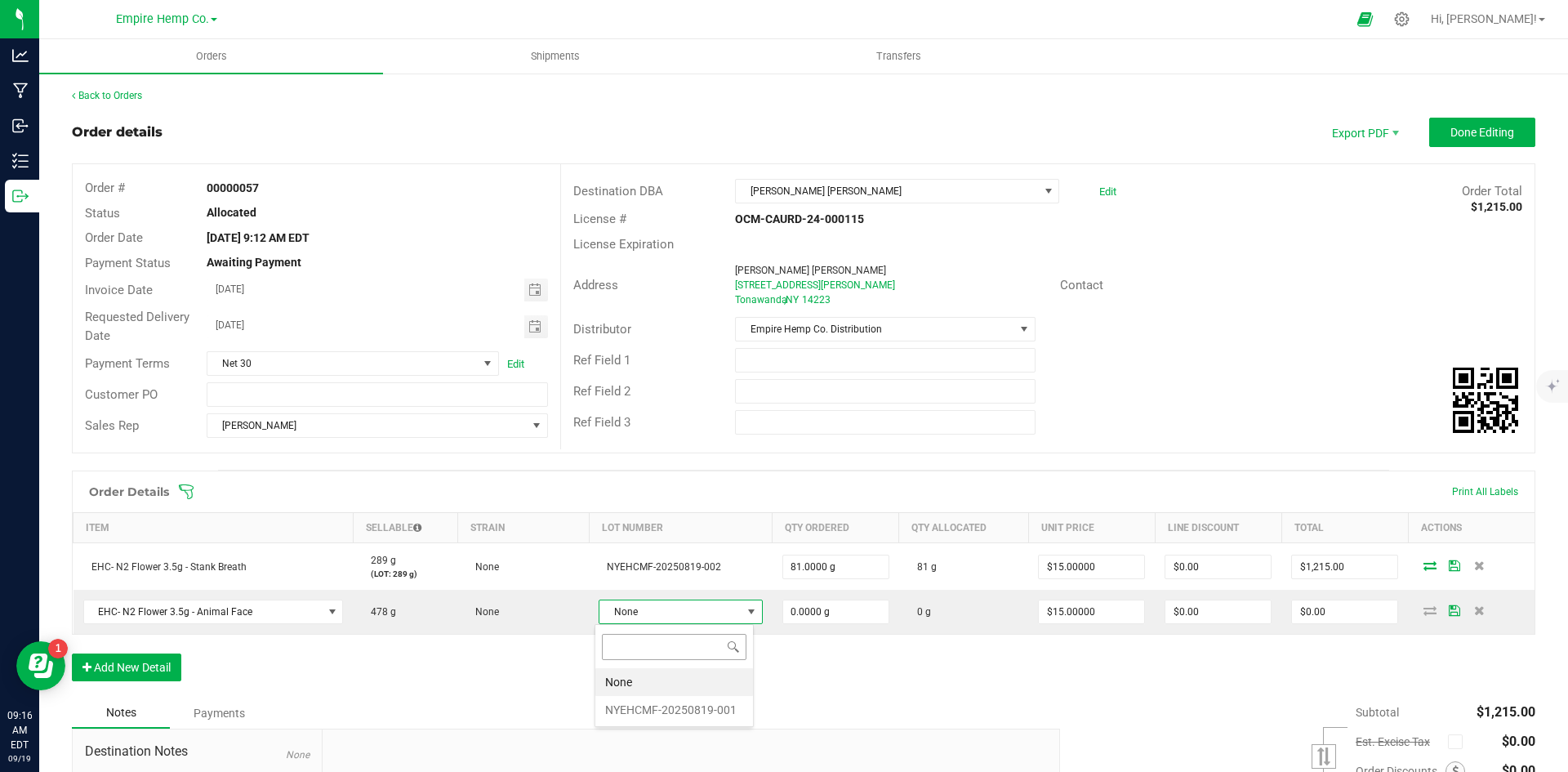
scroll to position [24, 160]
click at [702, 703] on li "NYEHCMF-20250819-001" at bounding box center [673, 710] width 158 height 28
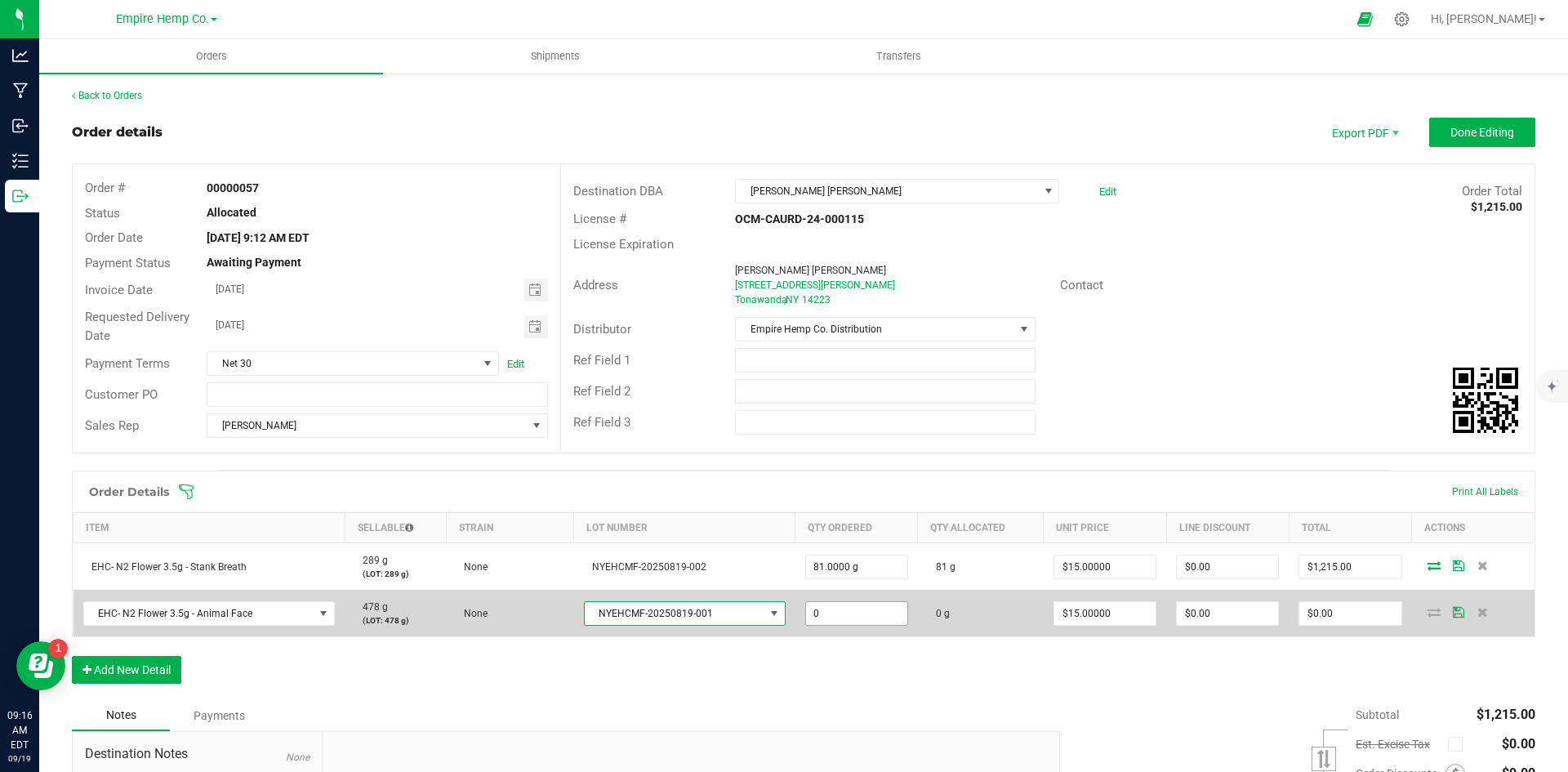
click at [833, 608] on input "0" at bounding box center [857, 613] width 101 height 23
type input "27.0000 g"
type input "15"
type input "$405.00"
click at [1427, 611] on icon at bounding box center [1433, 611] width 13 height 10
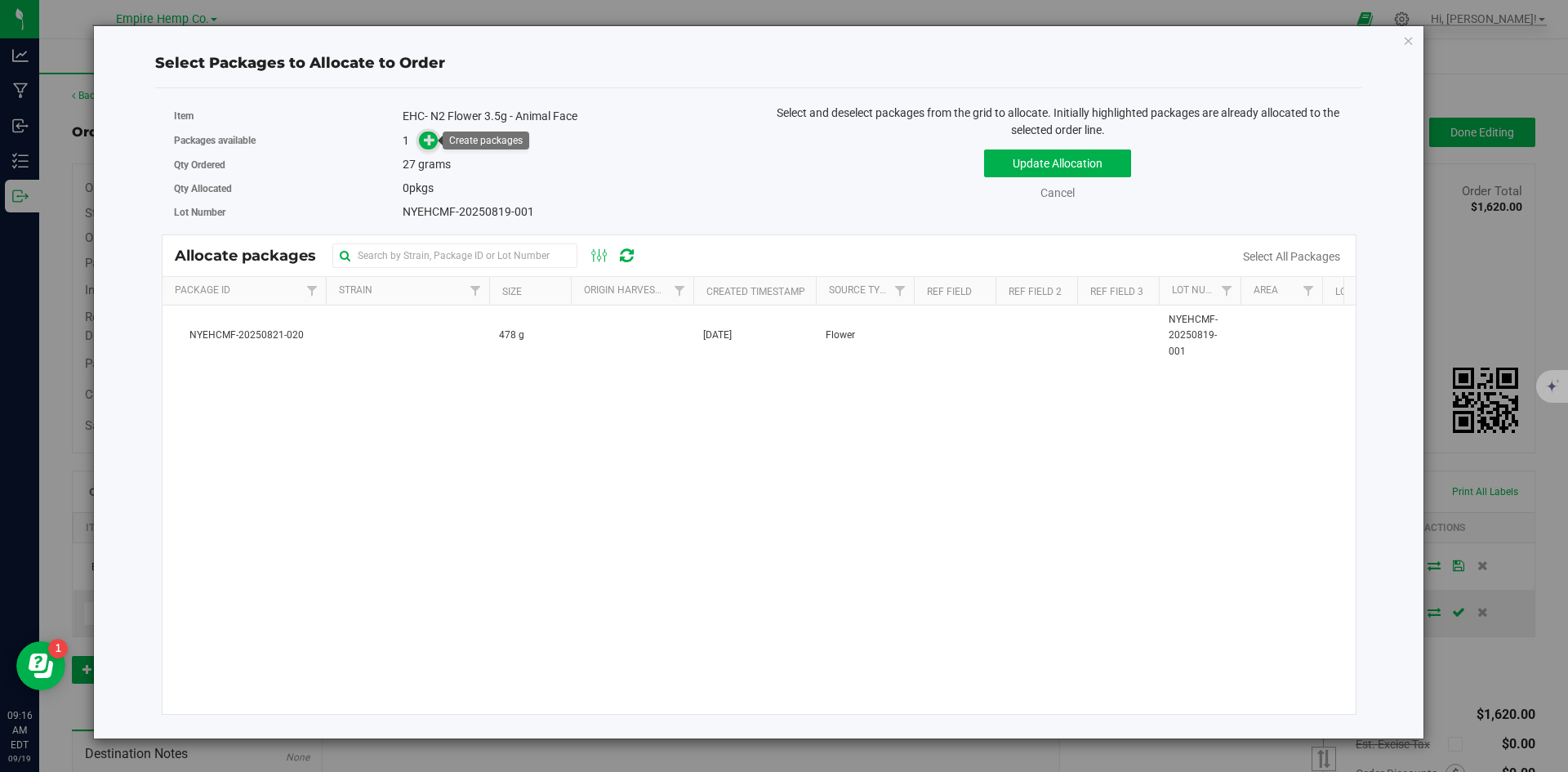
click at [436, 139] on span at bounding box center [428, 141] width 19 height 19
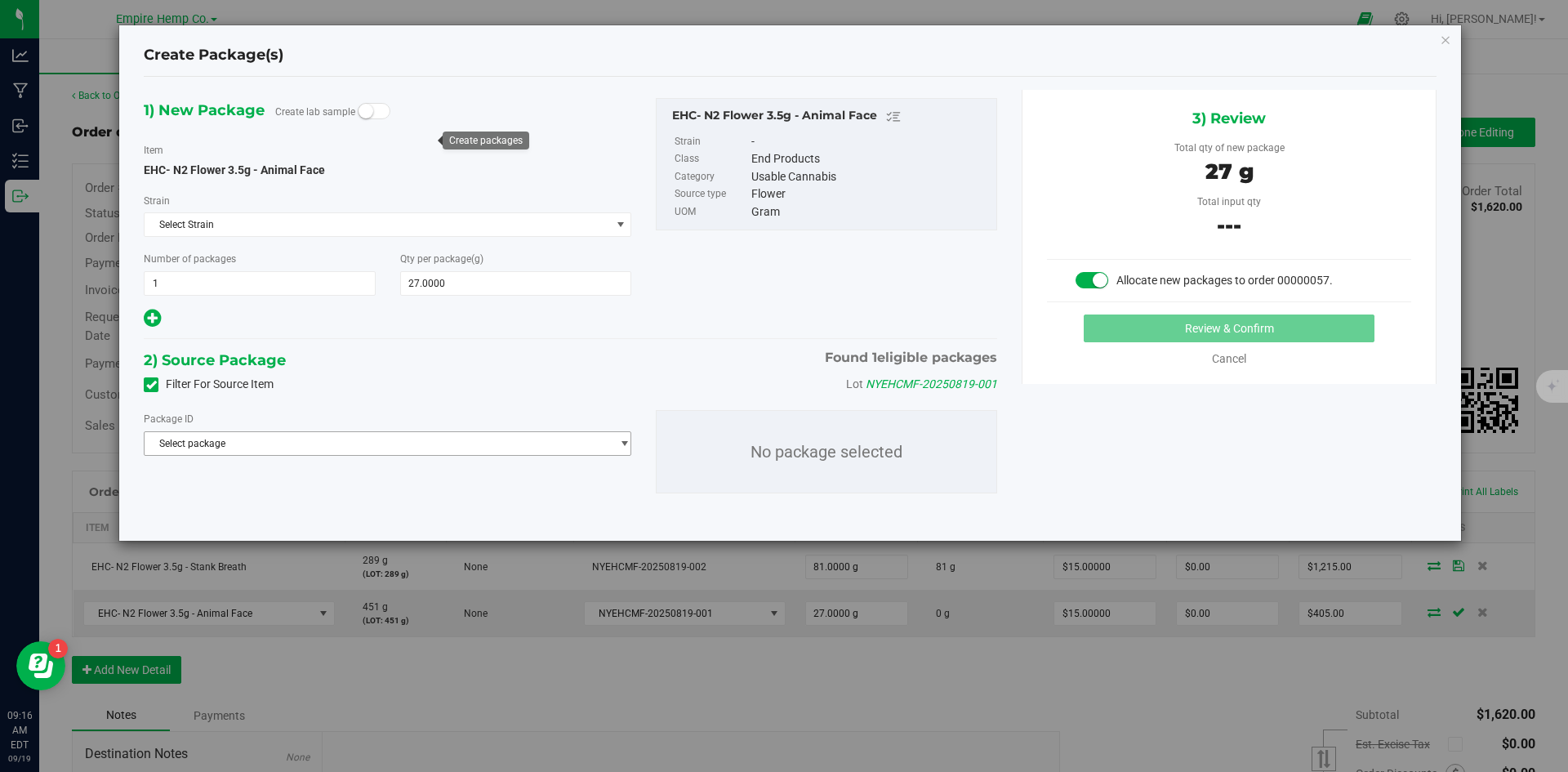
click at [464, 441] on span "Select package" at bounding box center [377, 442] width 466 height 23
click at [433, 513] on span "( EHC- N2 Flower 3.5g - Animal Face )" at bounding box center [354, 510] width 166 height 12
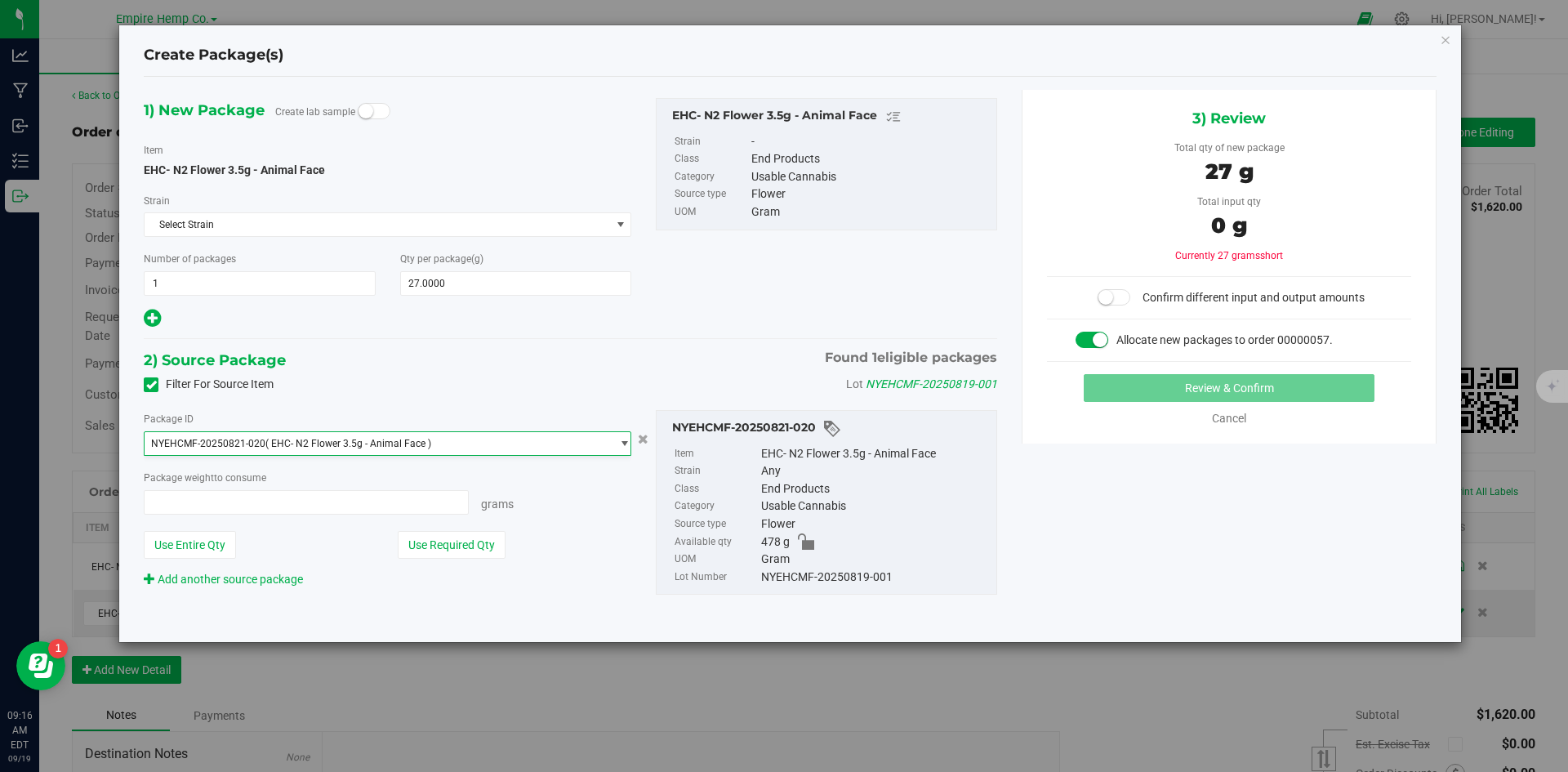
type input "0.0000 g"
type input "0"
click at [279, 505] on span at bounding box center [306, 502] width 325 height 24
type input "27"
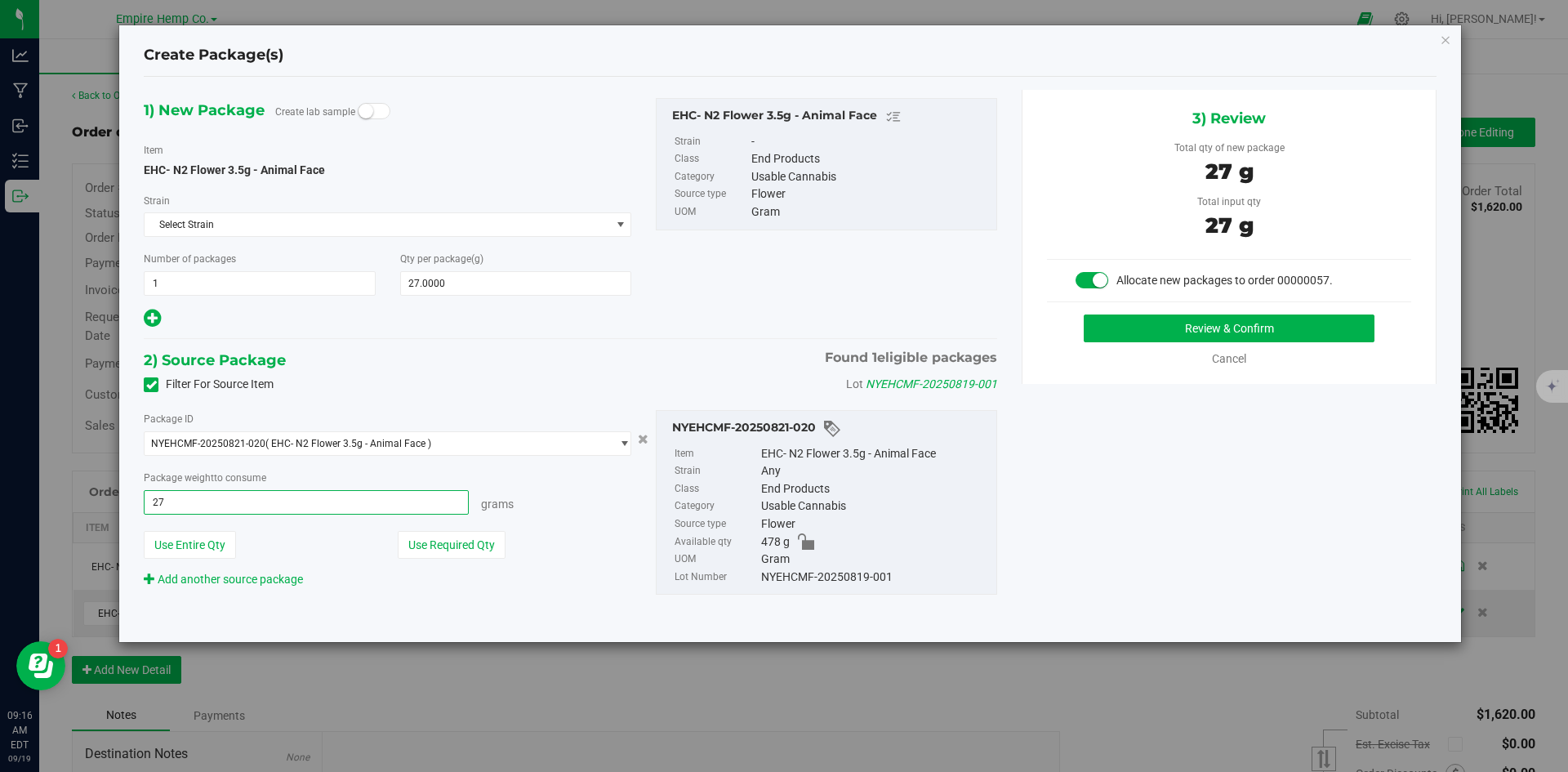
type input "27.0000 g"
click at [1099, 525] on div "1) New Package Create lab sample Item EHC- N2 Flower 3.5g - Animal Face [GEOGRA…" at bounding box center [790, 359] width 1317 height 540
click at [1181, 317] on button "Review & Confirm" at bounding box center [1229, 328] width 291 height 28
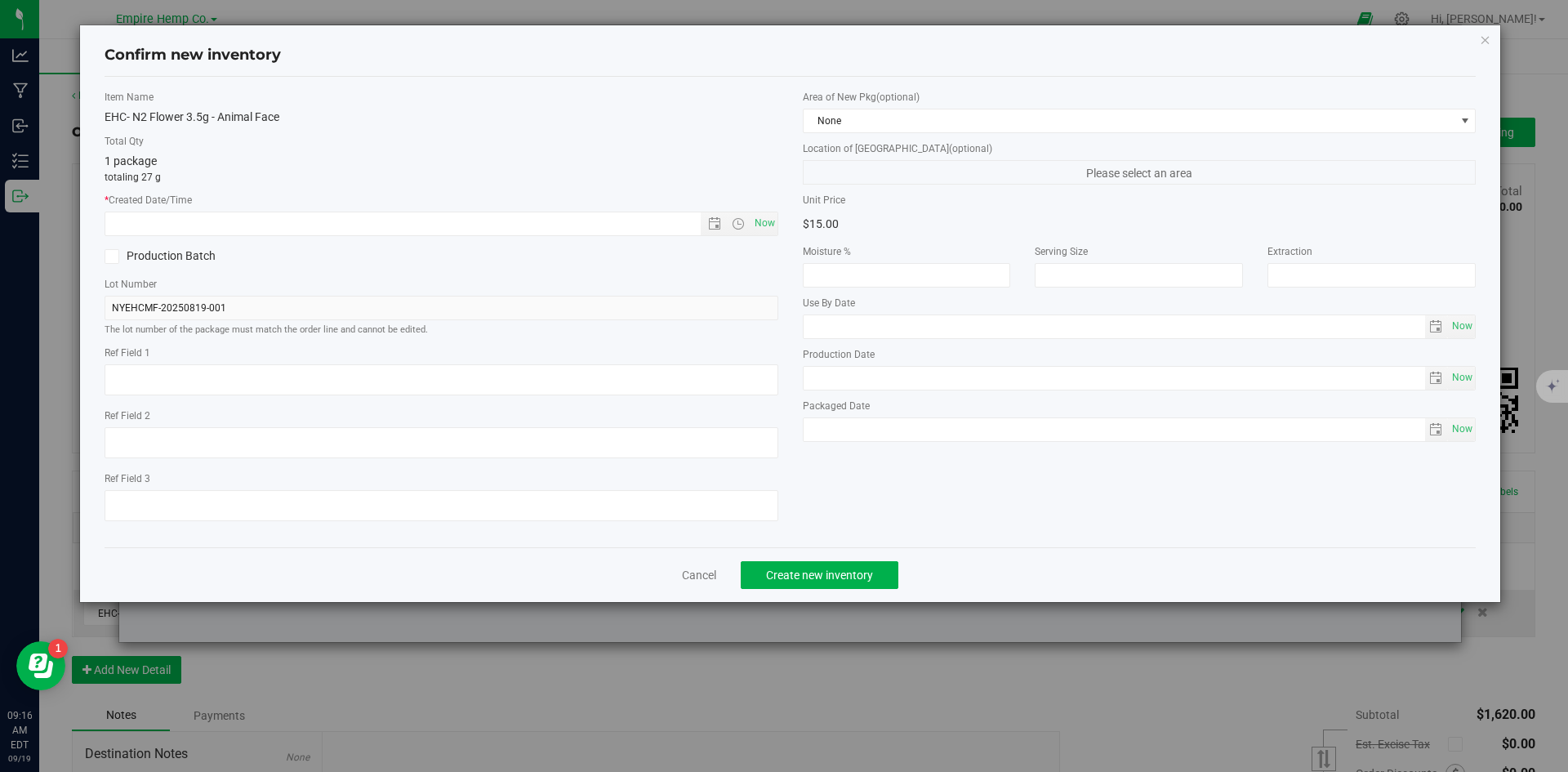
click at [779, 214] on div "Item Name EHC- N2 Flower 3.5g - Animal Face Total Qty 1 package totaling 27 g *…" at bounding box center [441, 312] width 698 height 444
click at [768, 218] on span "Now" at bounding box center [764, 223] width 28 height 23
type input "[DATE] 9:17 AM"
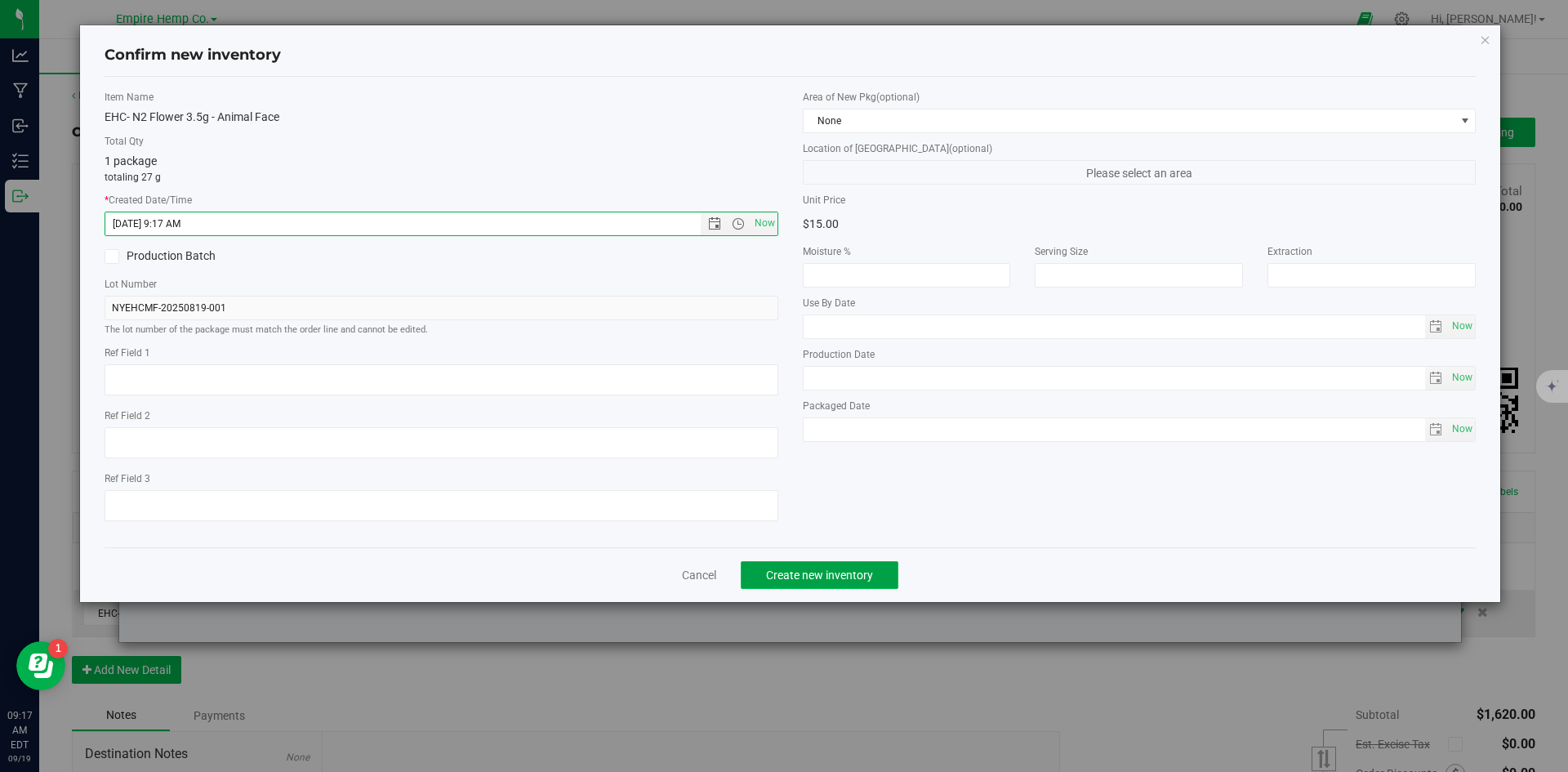
click at [840, 572] on span "Create new inventory" at bounding box center [819, 575] width 107 height 13
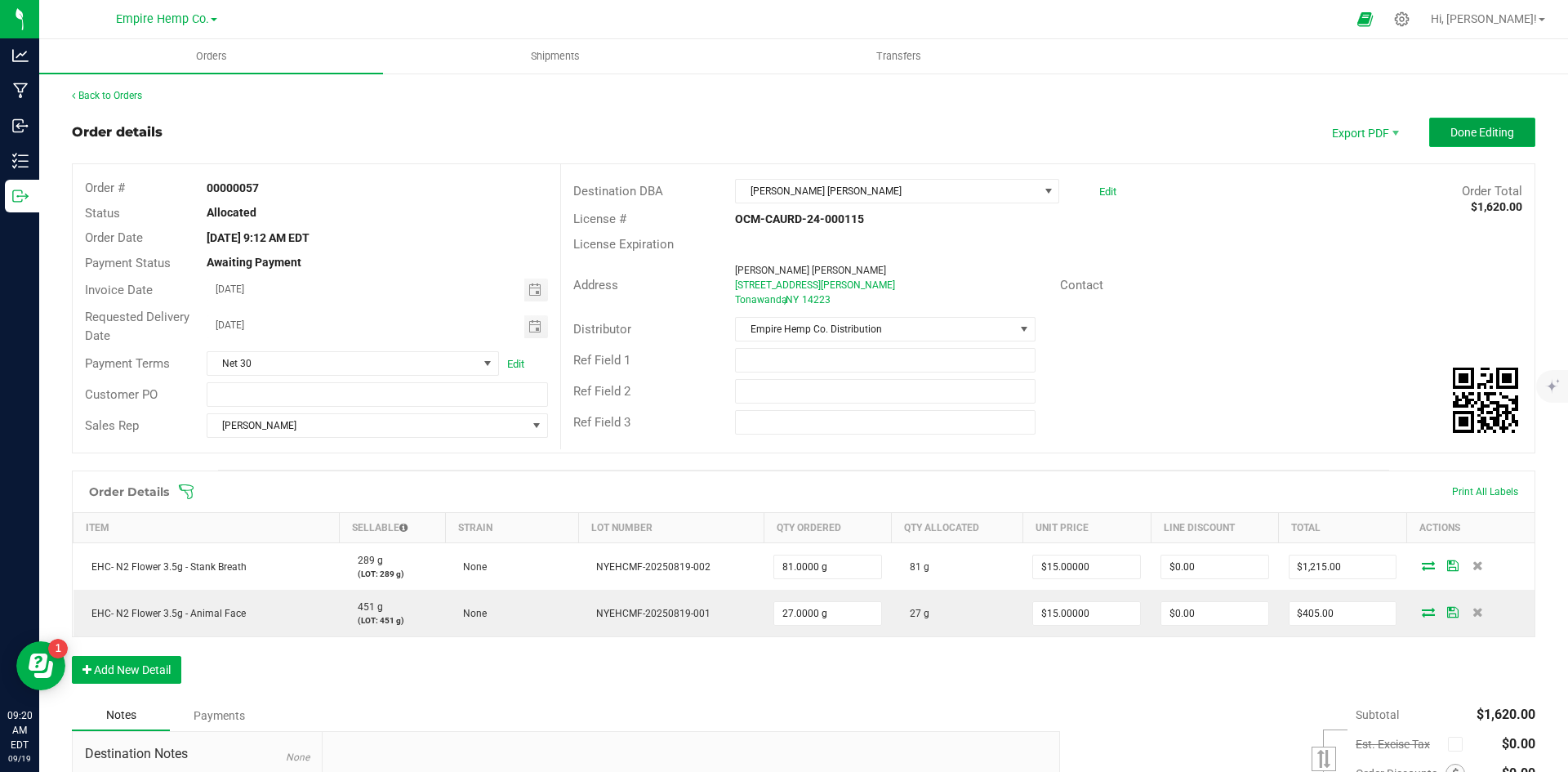
click at [1450, 127] on span "Done Editing" at bounding box center [1481, 132] width 64 height 13
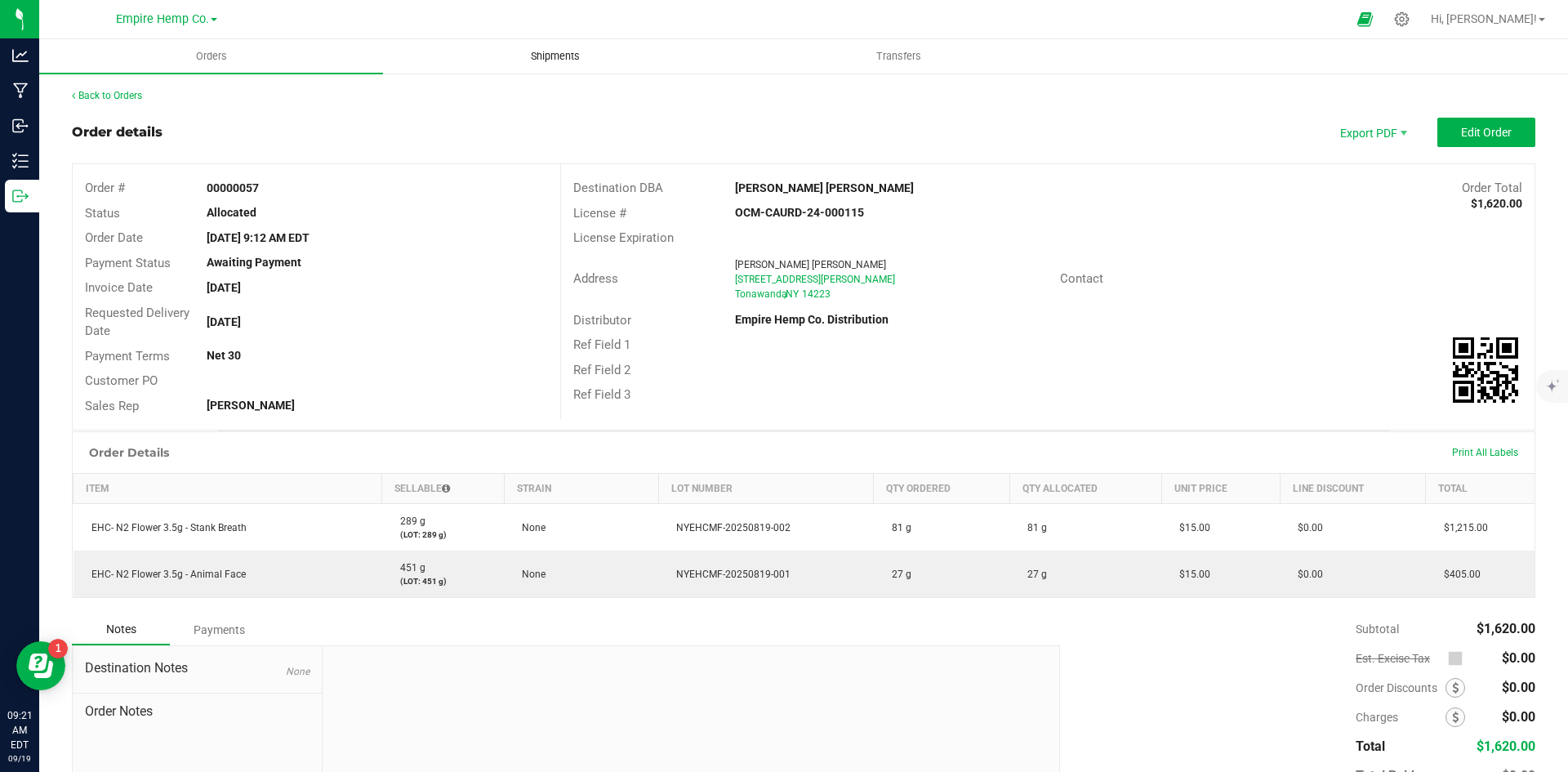
click at [566, 62] on span "Shipments" at bounding box center [554, 56] width 93 height 14
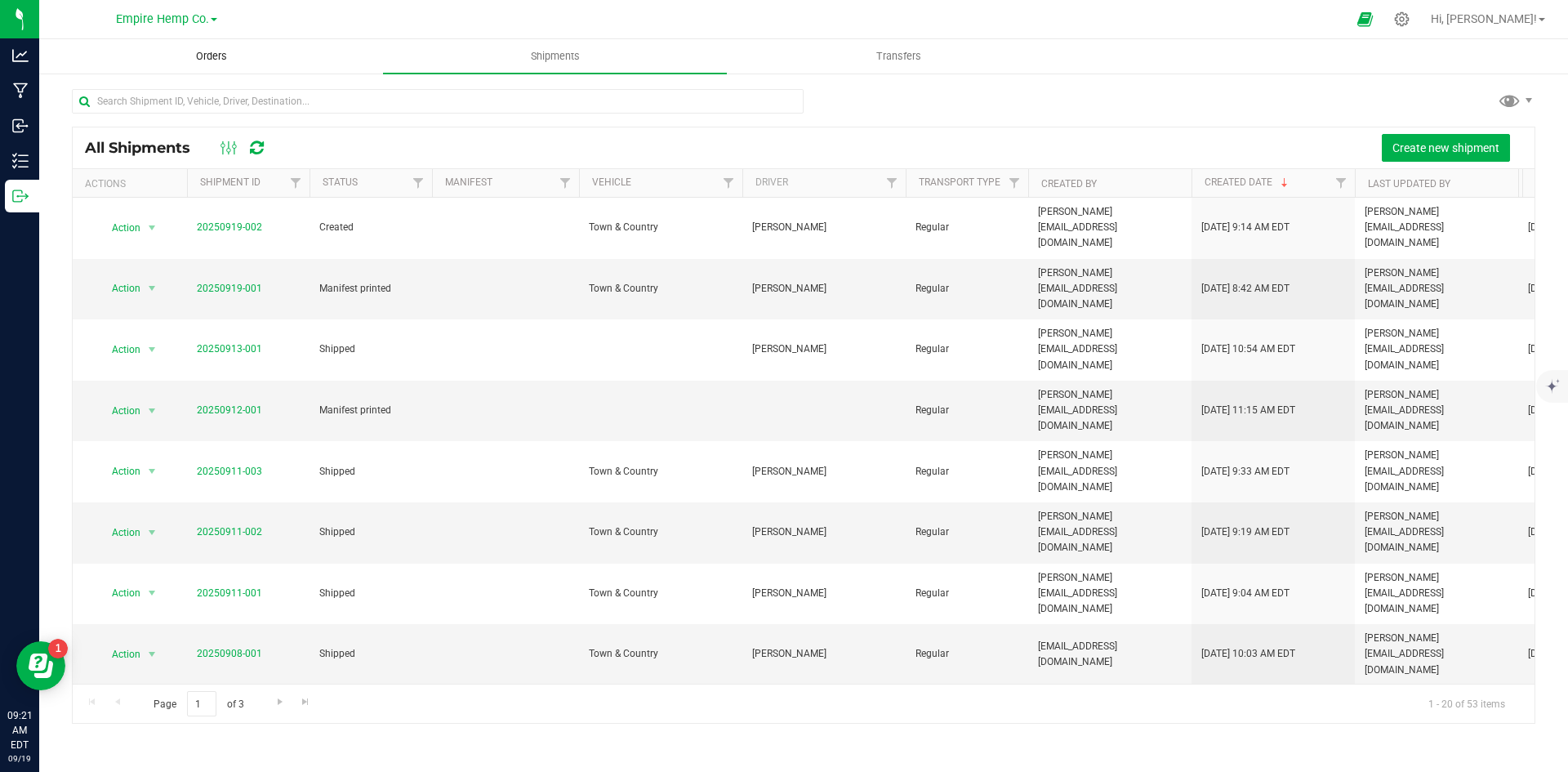
click at [251, 66] on uib-tab-heading "Orders" at bounding box center [210, 56] width 342 height 33
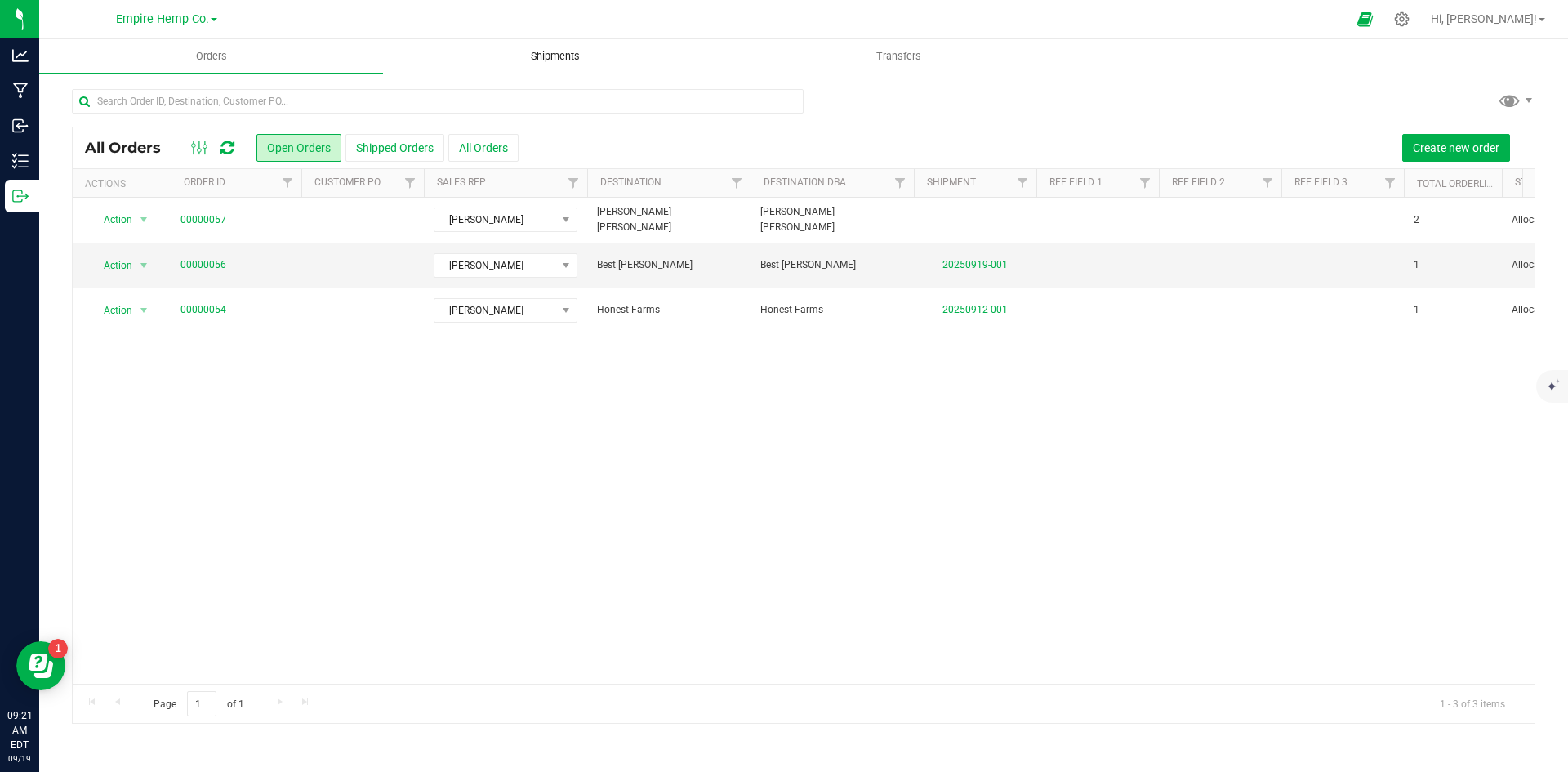
click at [551, 51] on span "Shipments" at bounding box center [554, 56] width 93 height 14
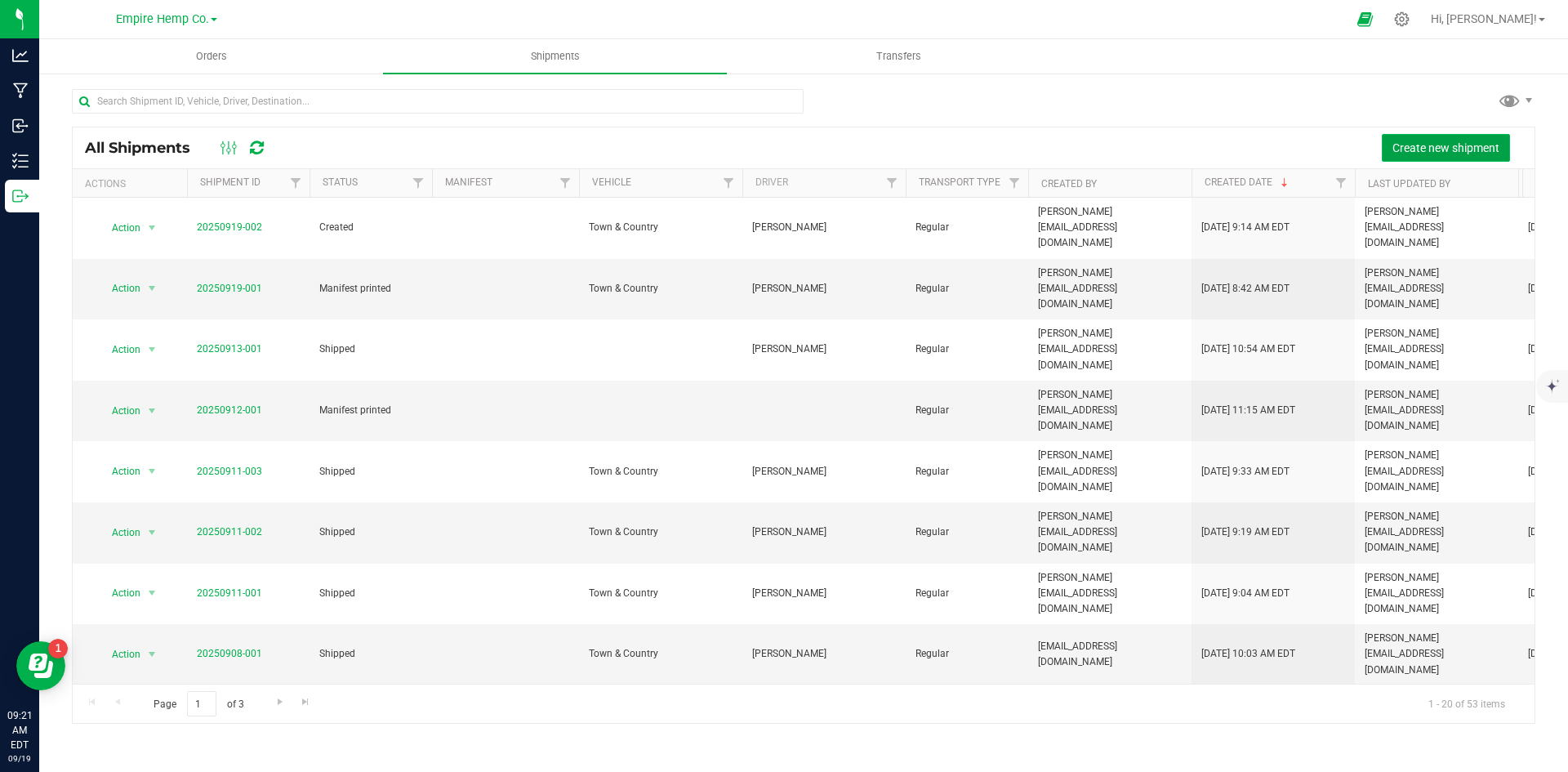
click at [1459, 138] on button "Create new shipment" at bounding box center [1445, 147] width 128 height 28
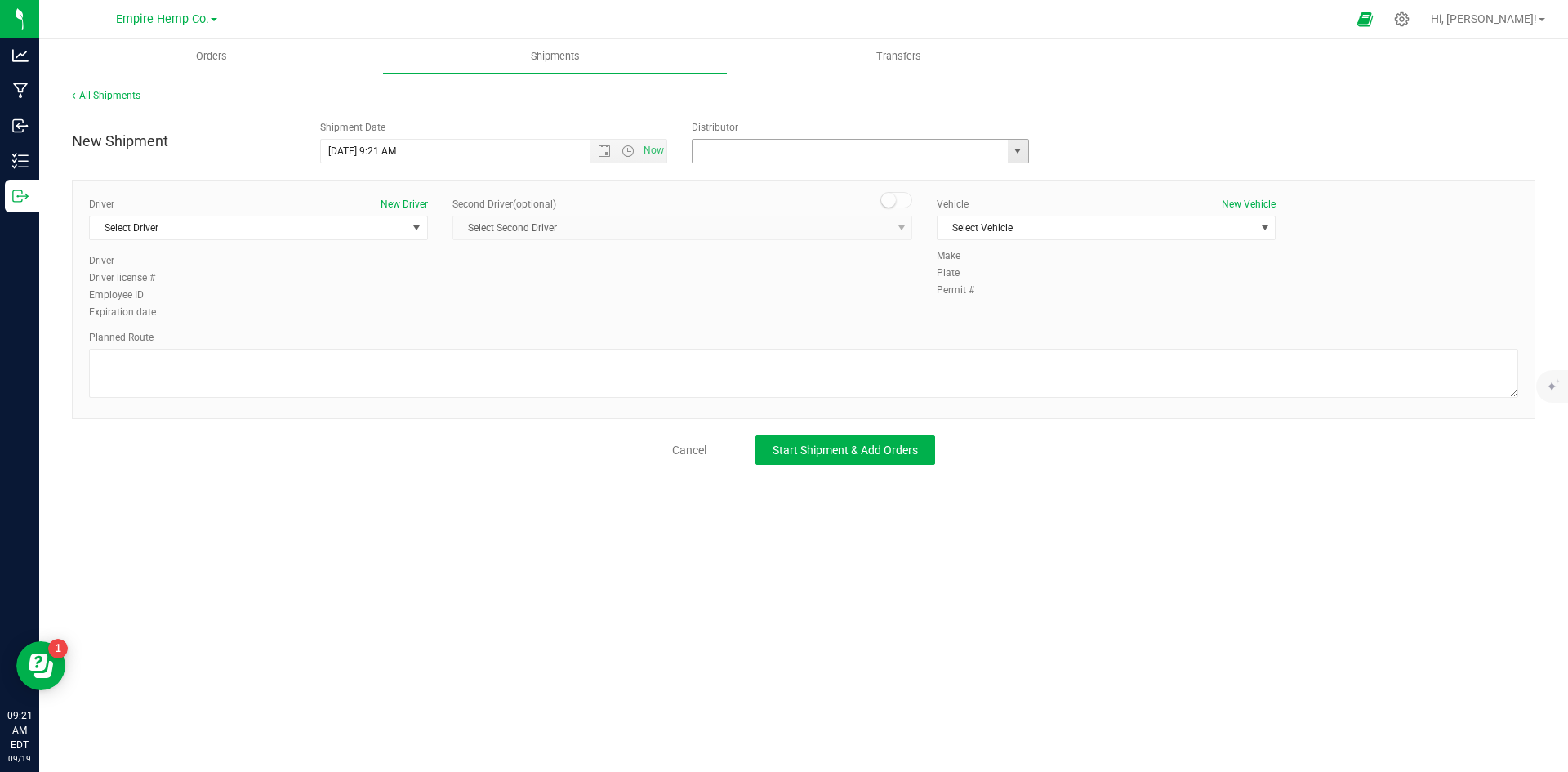
click at [925, 147] on input "text" at bounding box center [845, 151] width 305 height 23
click at [1022, 152] on span "select" at bounding box center [1017, 151] width 13 height 13
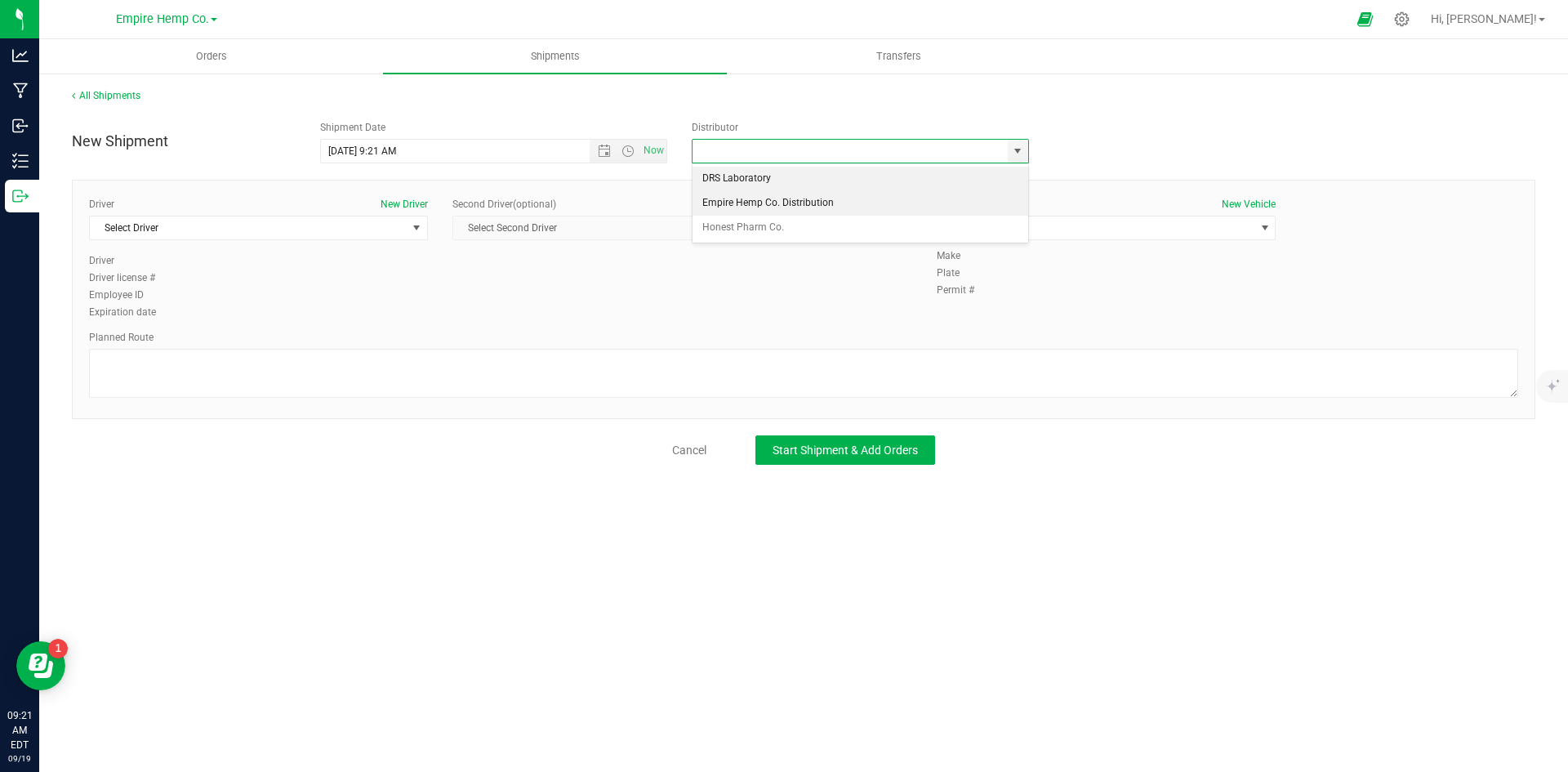
click at [918, 205] on li "Empire Hemp Co. Distribution" at bounding box center [860, 203] width 336 height 24
type input "Empire Hemp Co. Distribution"
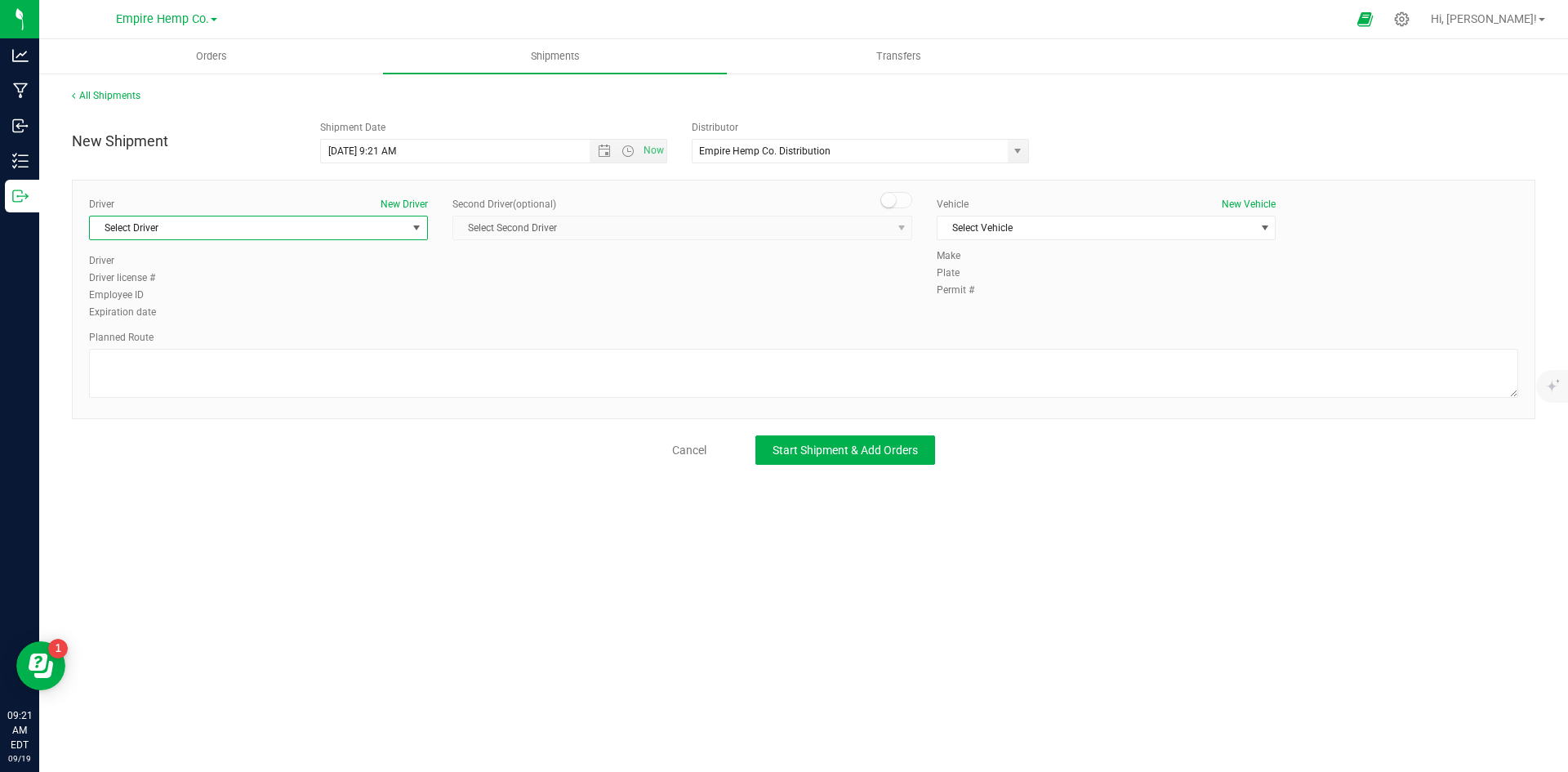
click at [419, 225] on span "select" at bounding box center [416, 228] width 13 height 13
click at [313, 293] on li "[PERSON_NAME]" at bounding box center [258, 296] width 338 height 24
click at [481, 337] on div "Planned Route" at bounding box center [803, 337] width 1429 height 14
click at [1268, 227] on span "select" at bounding box center [1265, 228] width 13 height 13
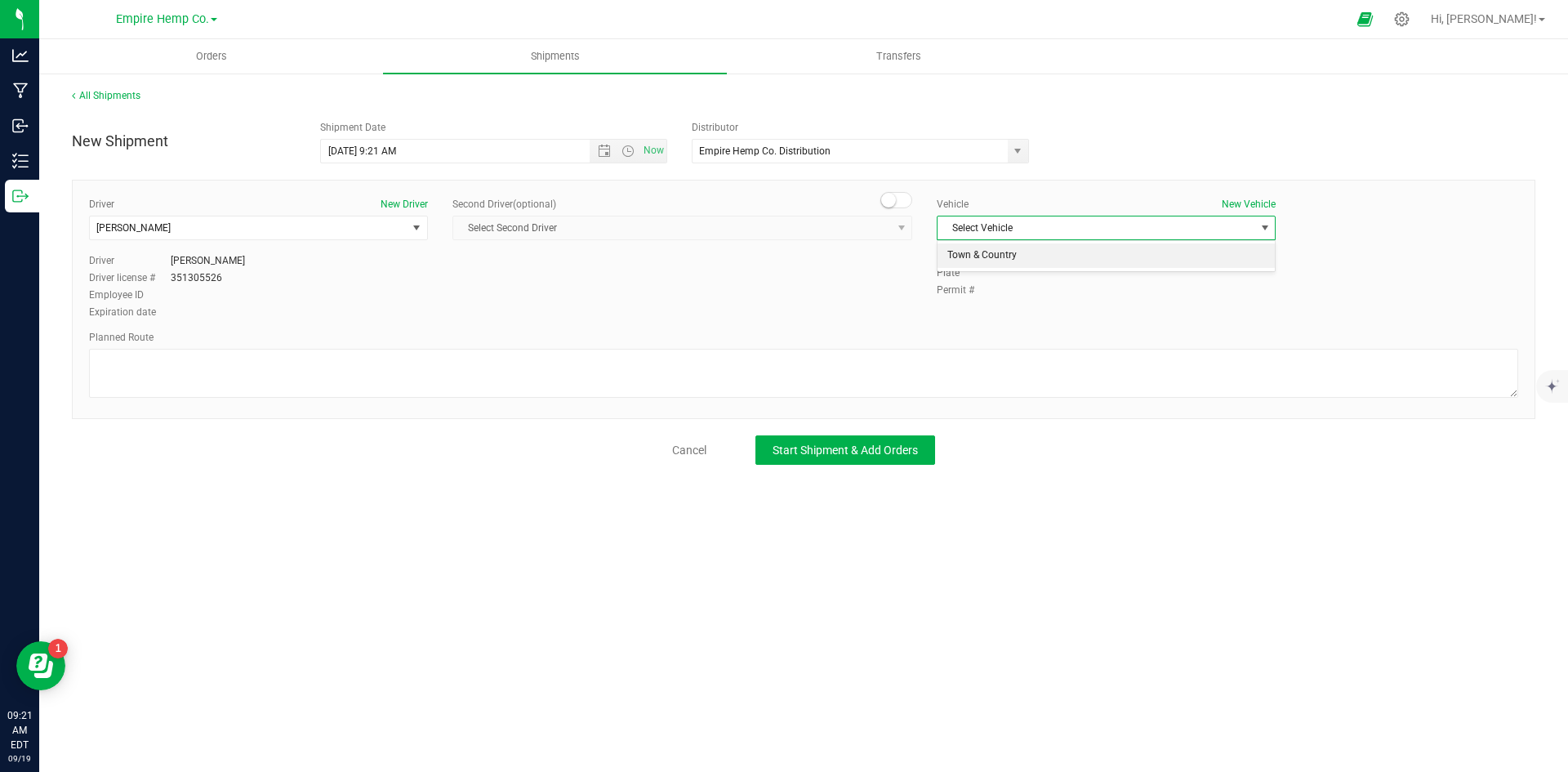
click at [1201, 261] on li "Town & Country" at bounding box center [1106, 256] width 338 height 24
click at [612, 372] on textarea at bounding box center [803, 373] width 1429 height 49
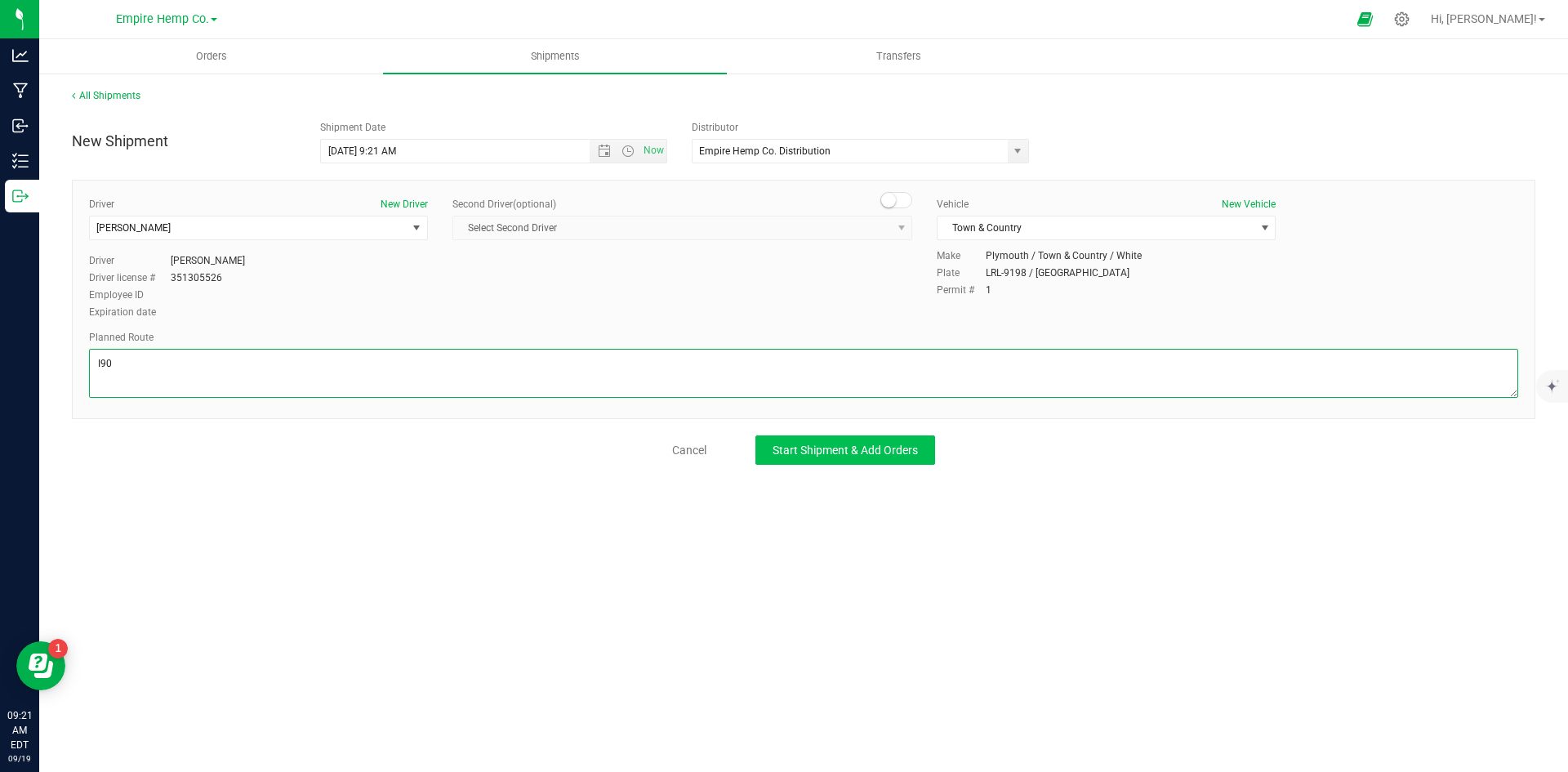
type textarea "I90"
click at [914, 457] on span "Start Shipment & Add Orders" at bounding box center [845, 450] width 145 height 13
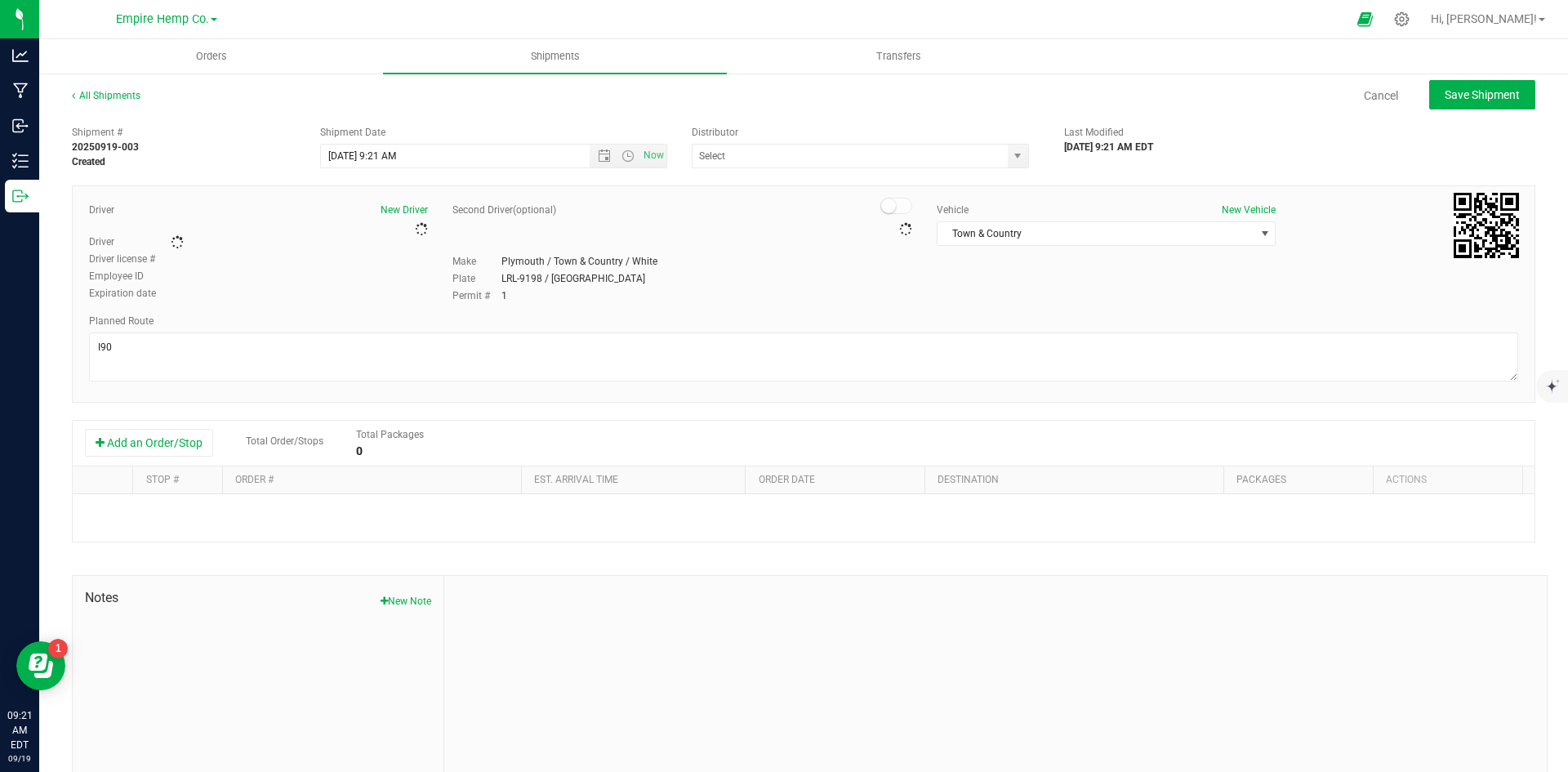
type input "Empire Hemp Co. Distribution"
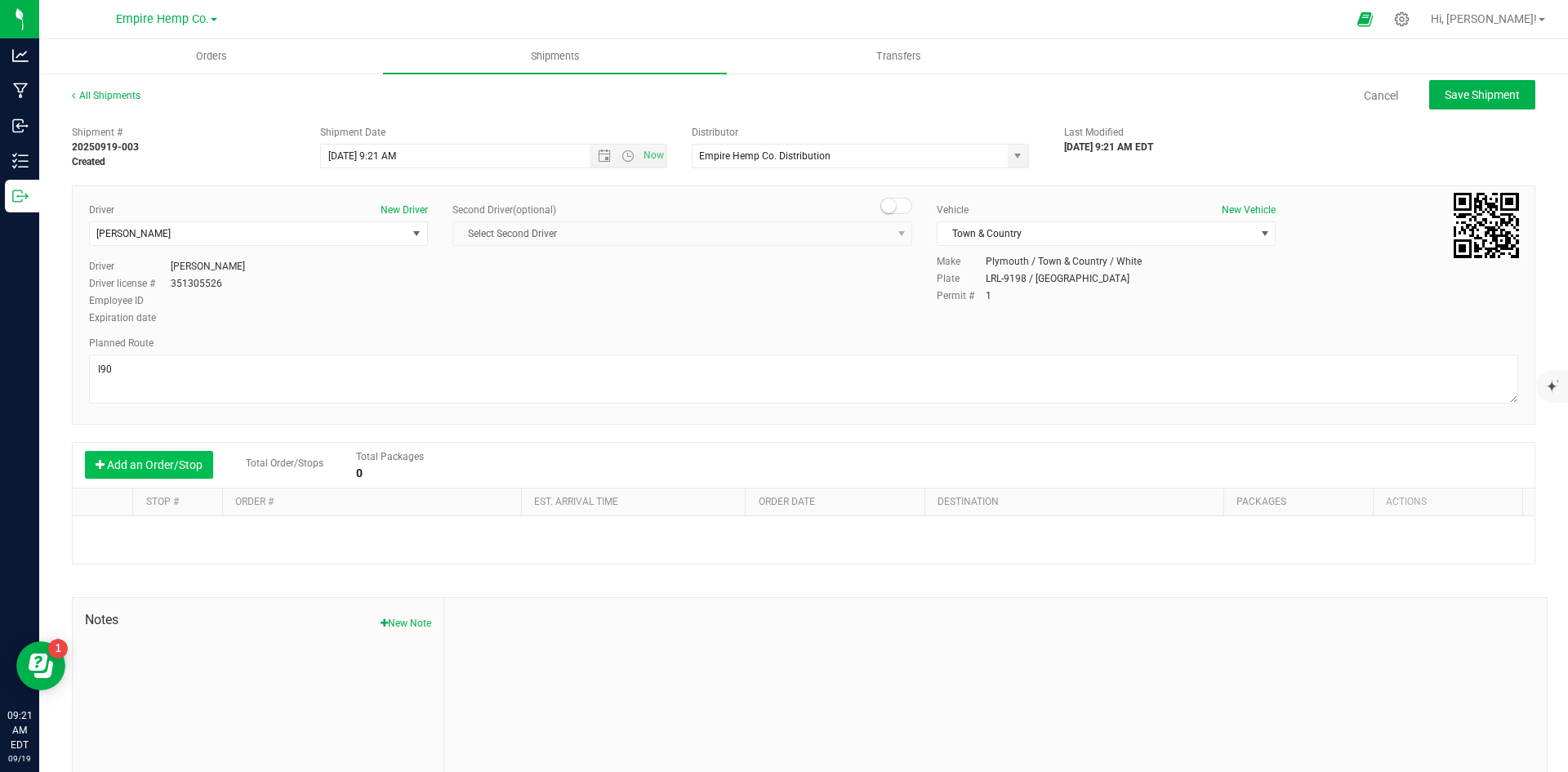
click at [132, 467] on button "Add an Order/Stop" at bounding box center [149, 464] width 128 height 28
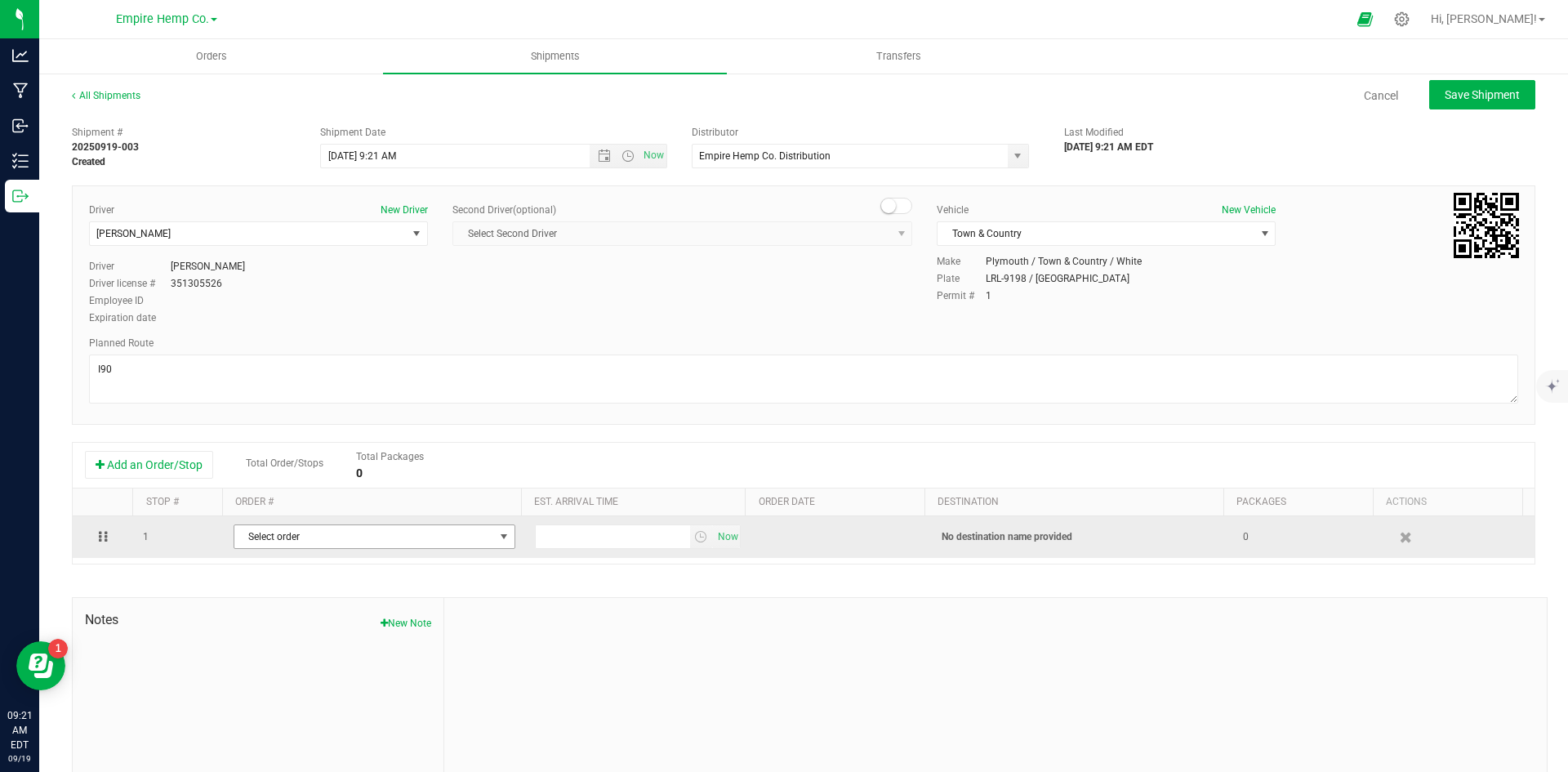
click at [426, 544] on span "Select order" at bounding box center [365, 536] width 260 height 23
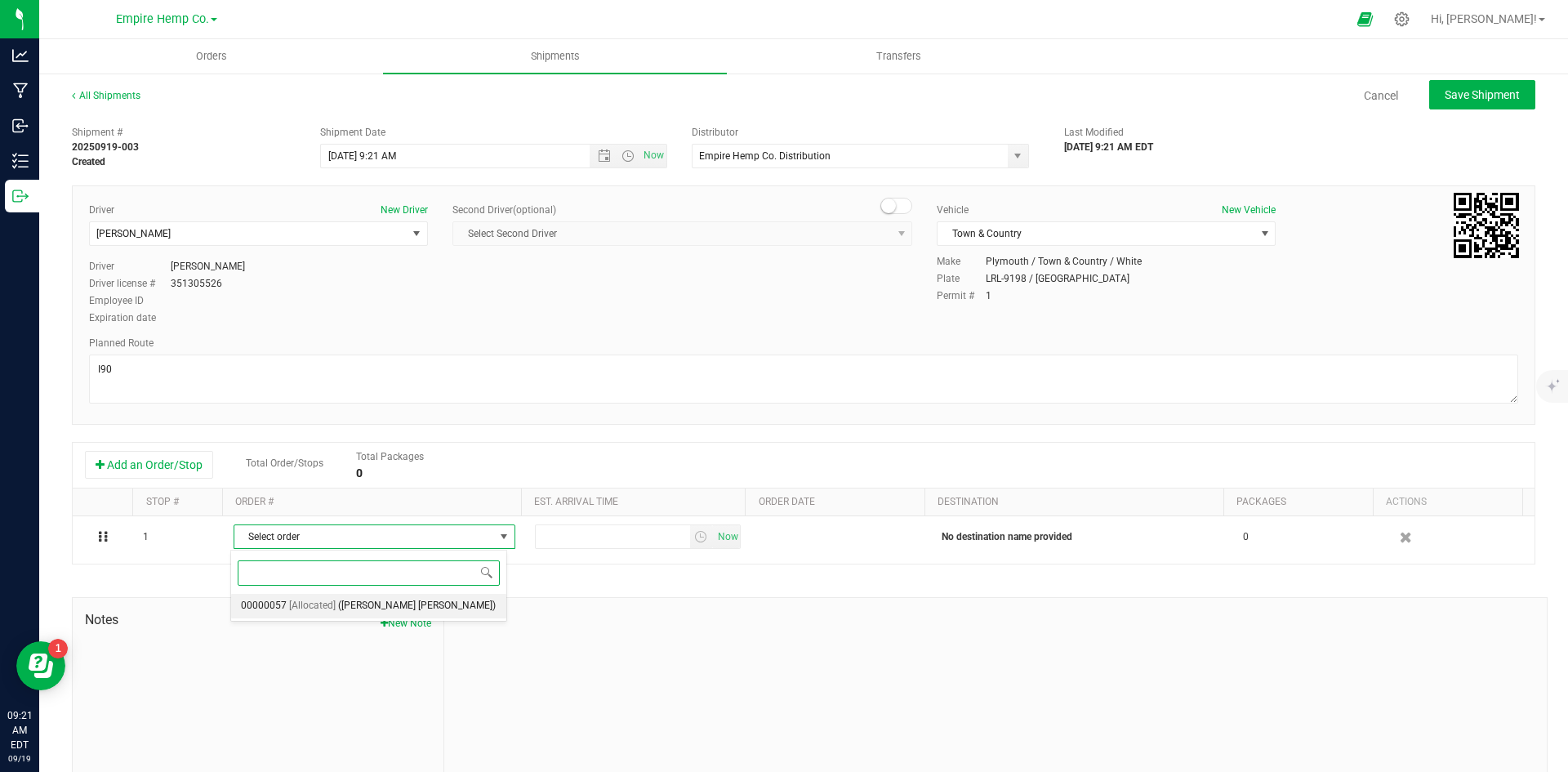
click at [425, 603] on li "00000057 [Allocated] ([PERSON_NAME] [PERSON_NAME])" at bounding box center [368, 606] width 275 height 24
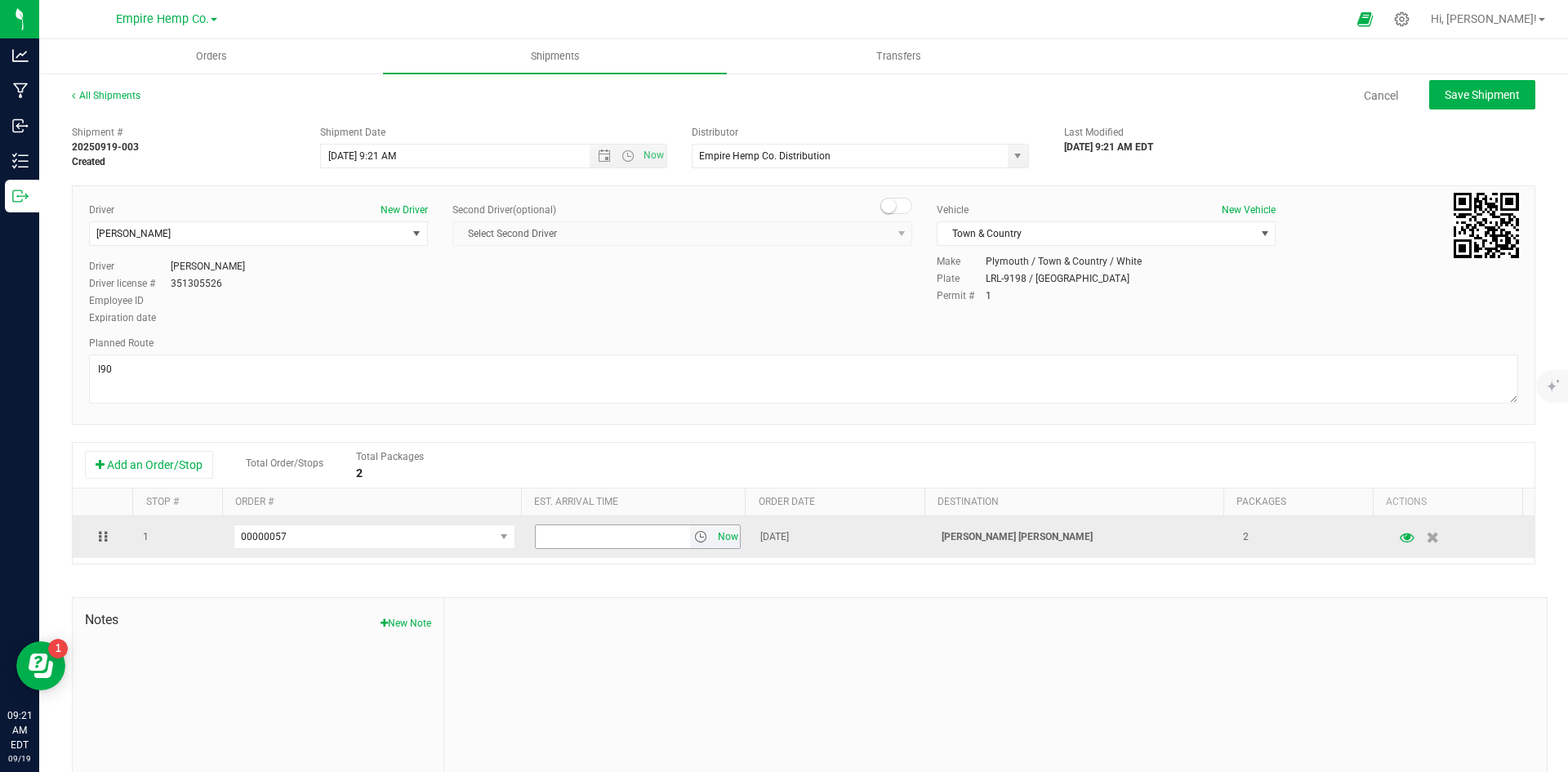
click at [724, 538] on span "Now" at bounding box center [728, 537] width 28 height 23
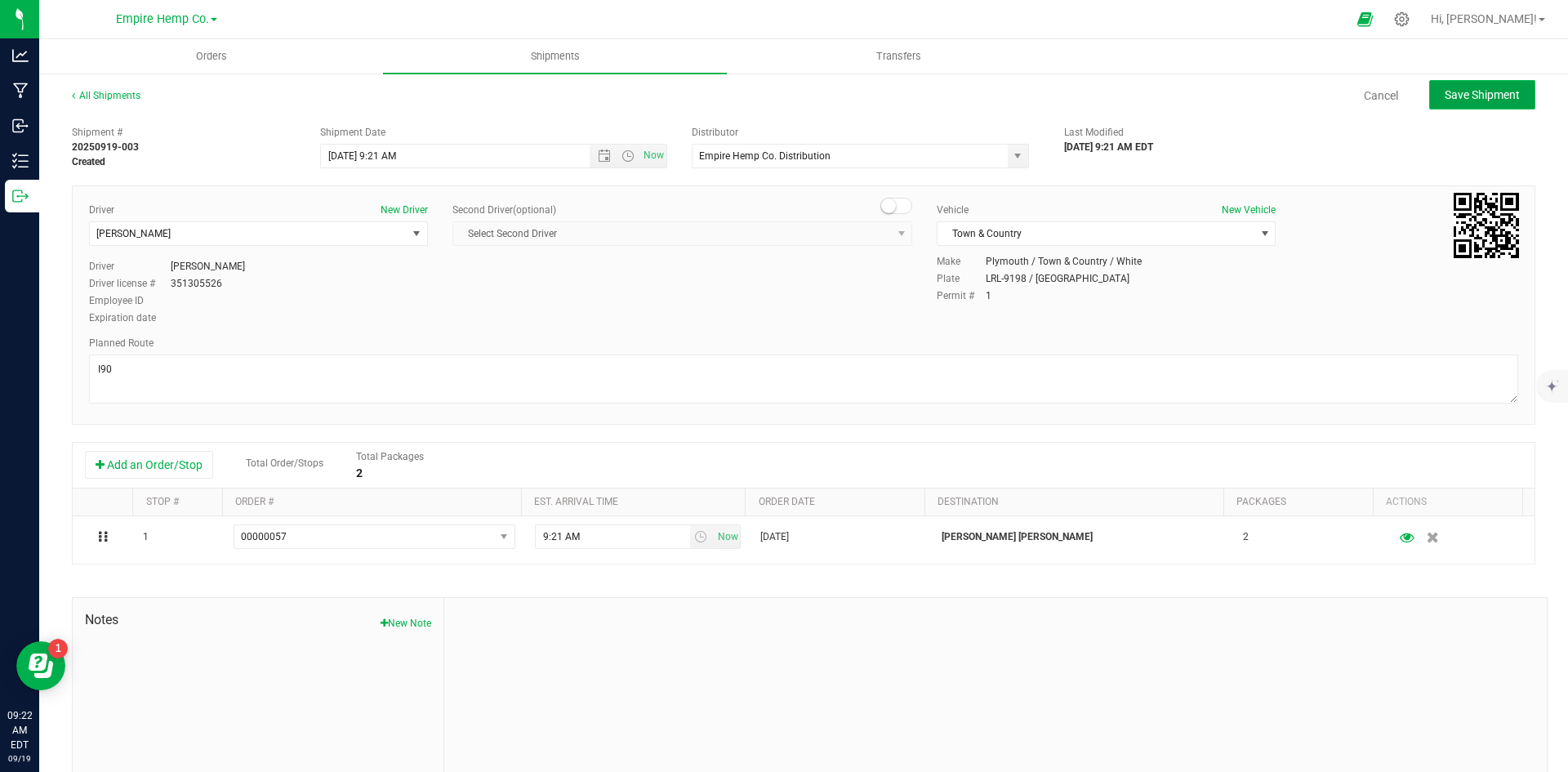
click at [1490, 101] on span "Save Shipment" at bounding box center [1481, 95] width 75 height 13
type input "[DATE] 1:21 PM"
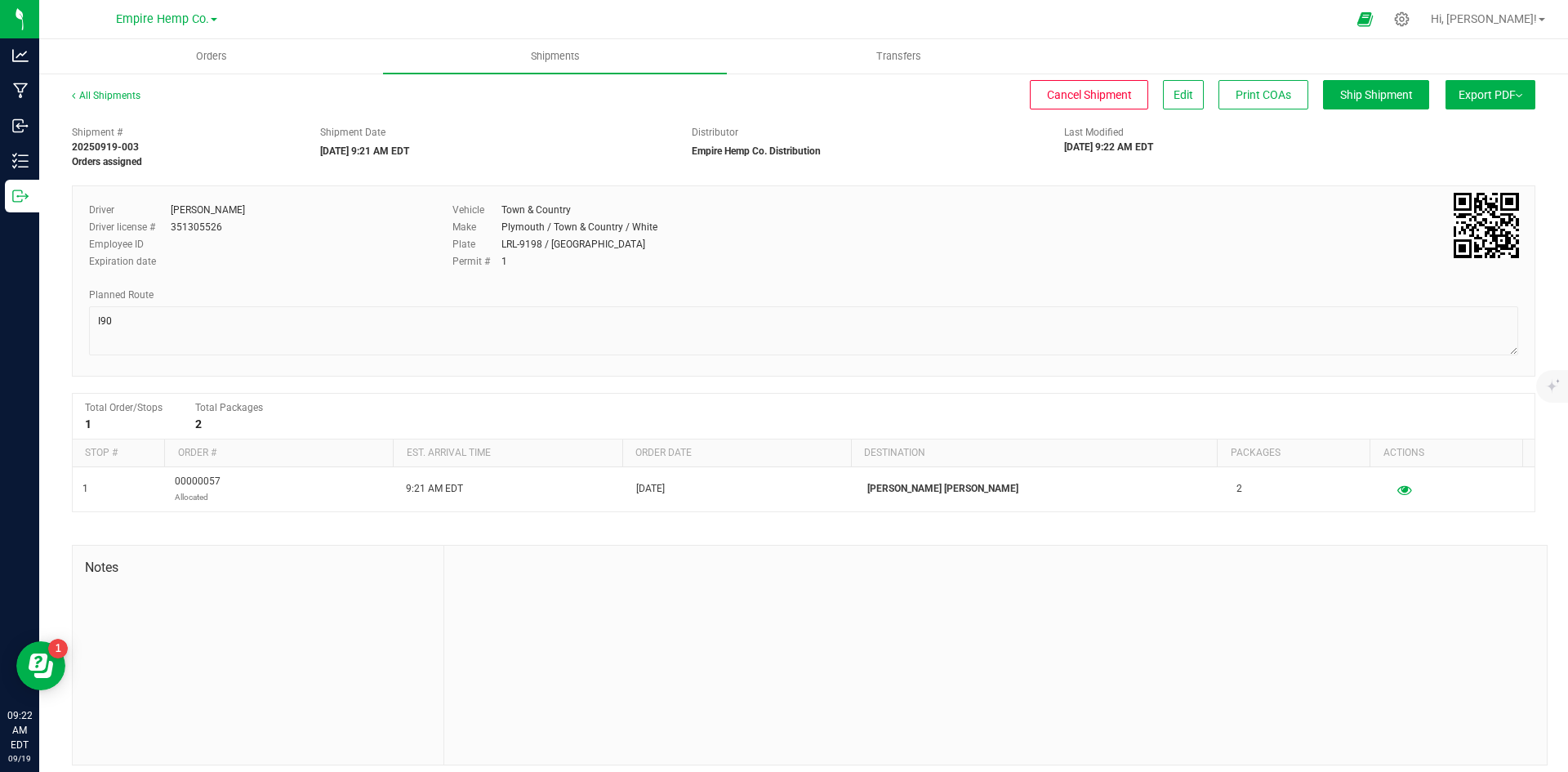
click at [1511, 100] on button "Export PDF" at bounding box center [1489, 95] width 89 height 30
click at [1489, 162] on li "Manifest by Lot" at bounding box center [1485, 154] width 165 height 24
